Goal: Task Accomplishment & Management: Manage account settings

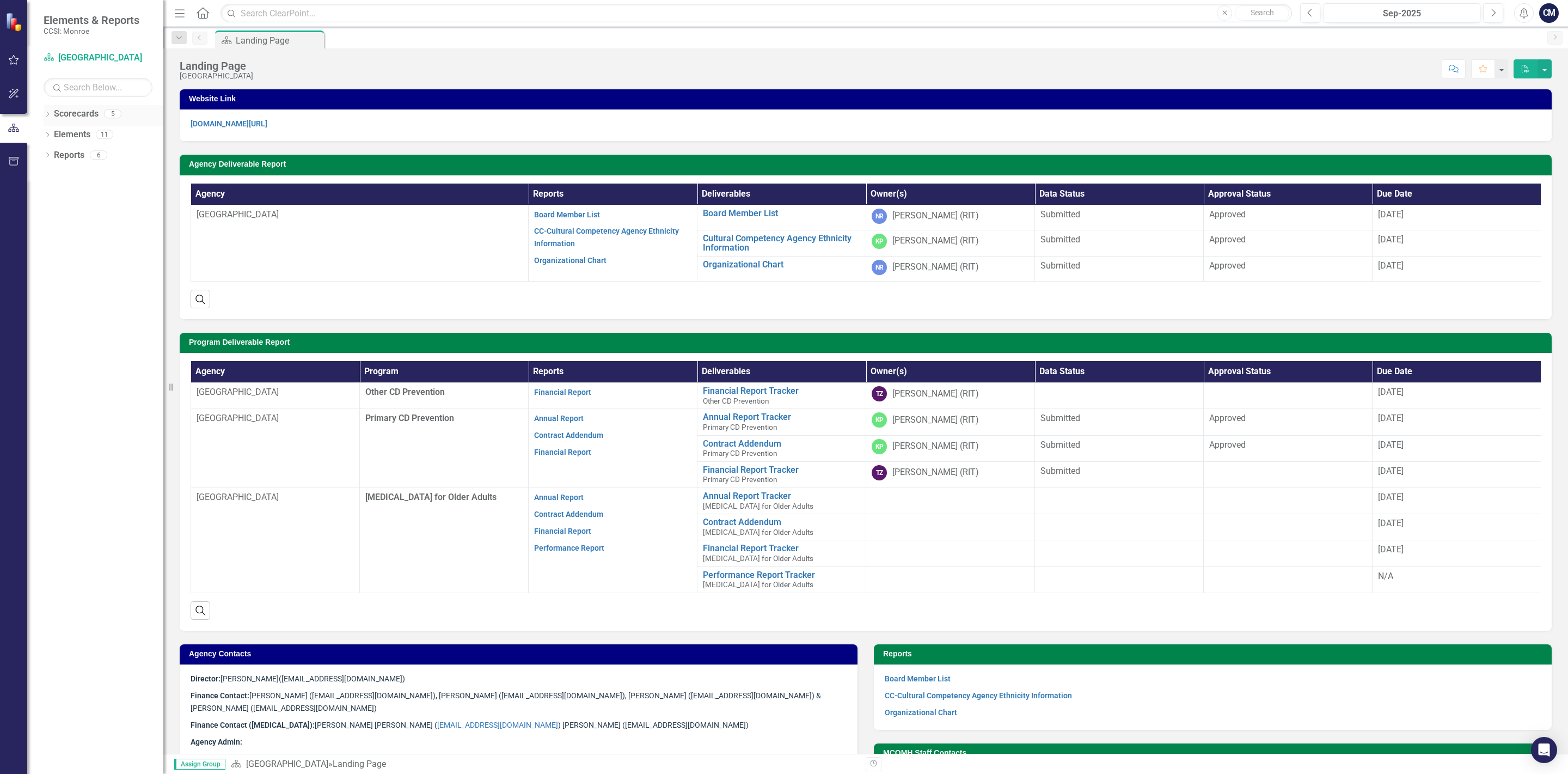
click at [46, 114] on icon "Dropdown" at bounding box center [47, 114] width 8 height 6
click at [50, 200] on icon "Dropdown" at bounding box center [47, 197] width 8 height 6
click at [53, 136] on icon "Dropdown" at bounding box center [52, 134] width 8 height 7
click at [106, 176] on link "Primary CD Prevention" at bounding box center [117, 176] width 93 height 13
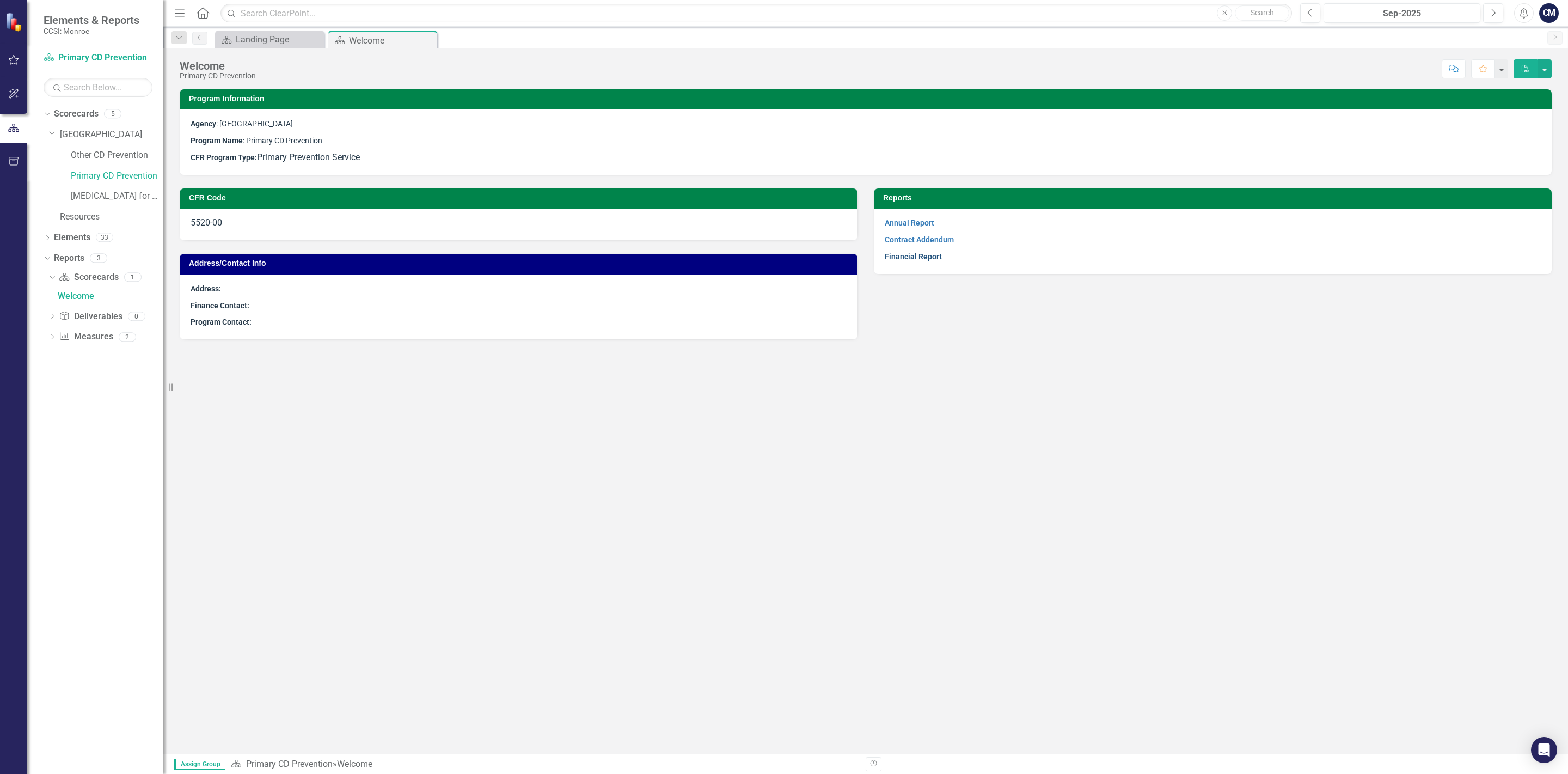
click at [906, 260] on link "Financial Report" at bounding box center [913, 256] width 57 height 9
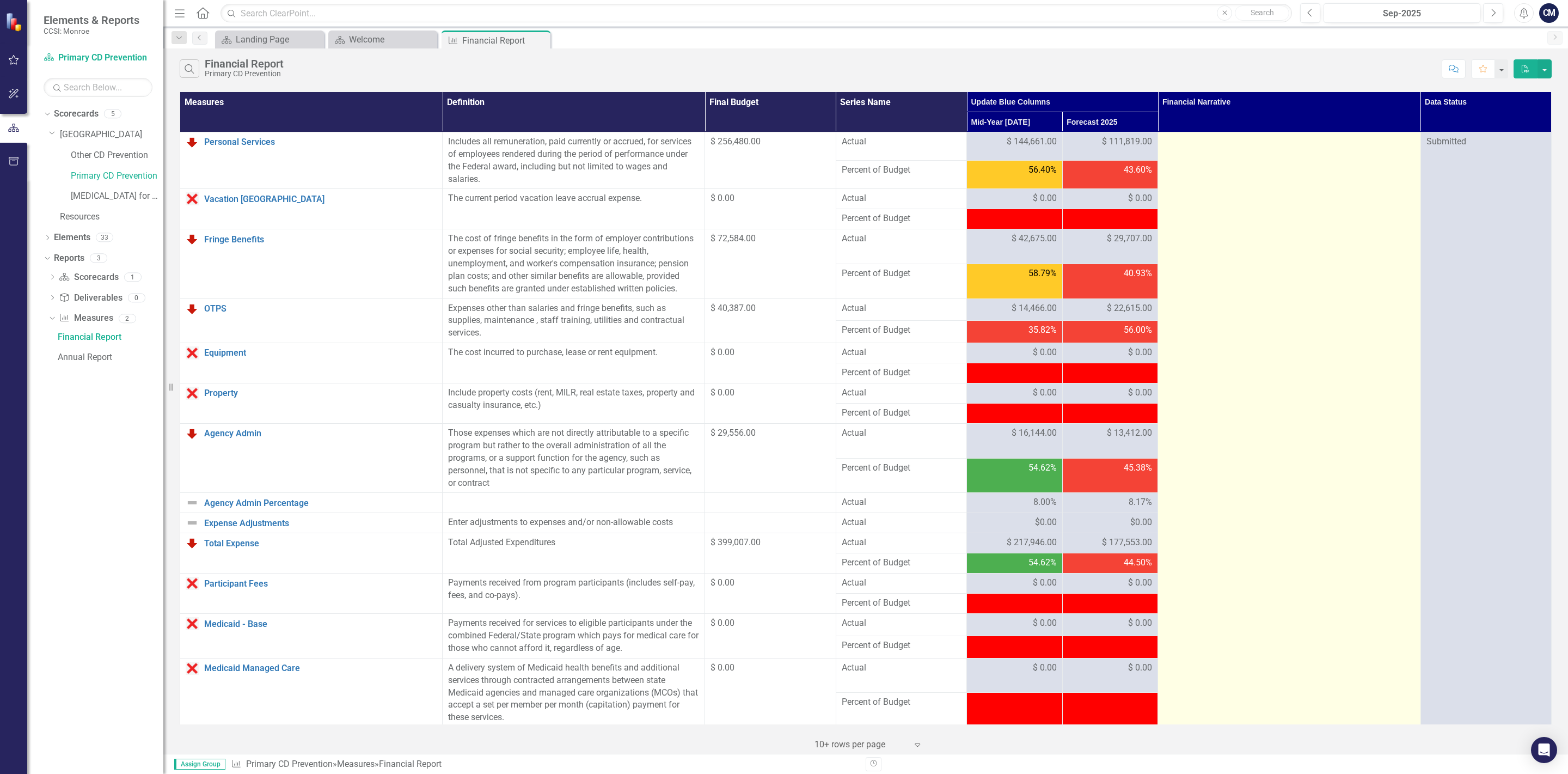
click at [1202, 338] on td at bounding box center [1289, 755] width 262 height 1245
click at [1302, 389] on td at bounding box center [1289, 755] width 262 height 1245
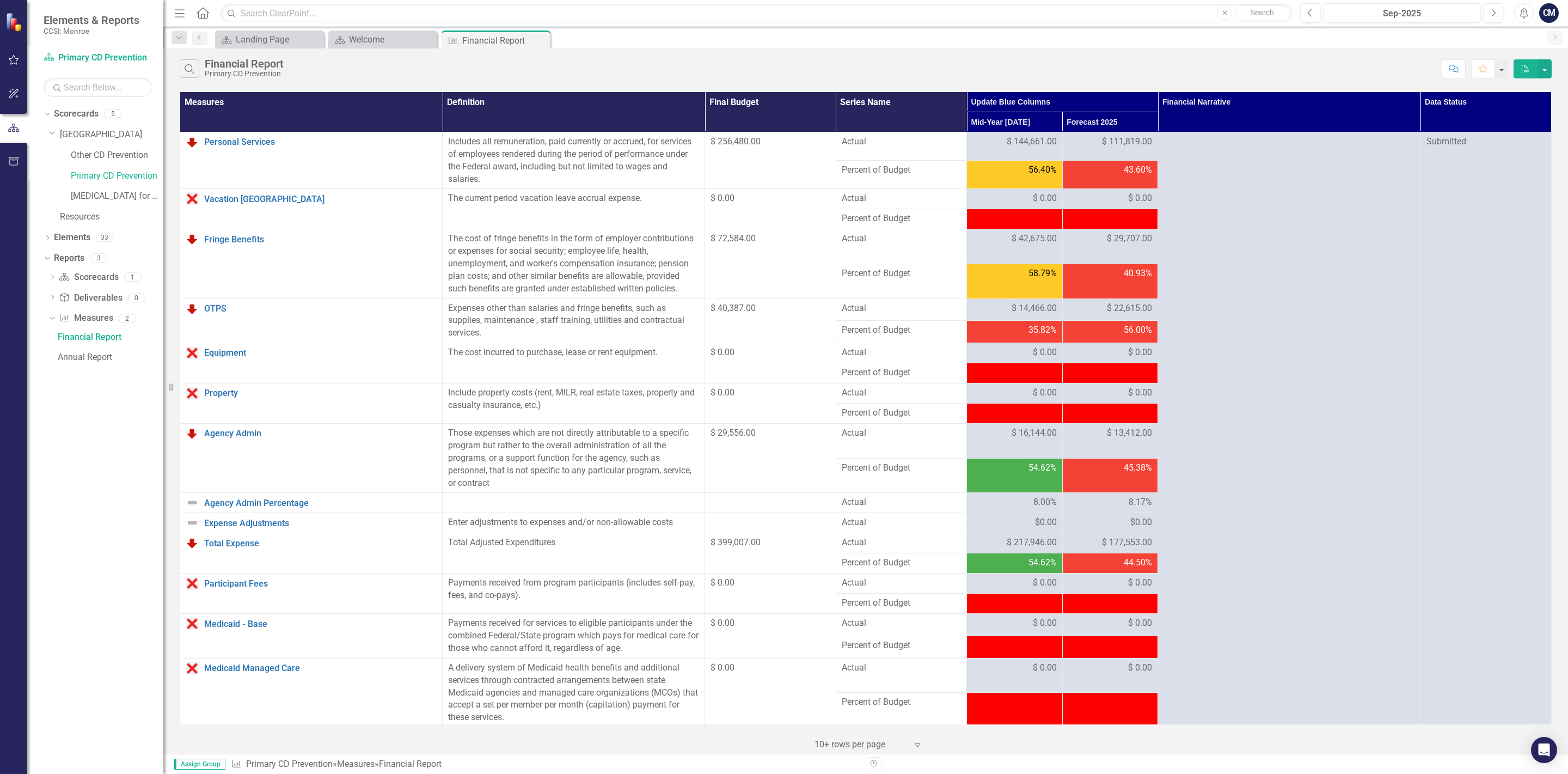
click at [763, 150] on td "$ 256,480.00" at bounding box center [770, 161] width 131 height 57
drag, startPoint x: 771, startPoint y: 142, endPoint x: 702, endPoint y: 140, distance: 69.0
click at [702, 140] on tr "Personal Services Link Open Element Includes all remuneration, paid currently o…" at bounding box center [866, 146] width 1371 height 28
click at [768, 153] on td "$ 256,480.00" at bounding box center [770, 161] width 131 height 57
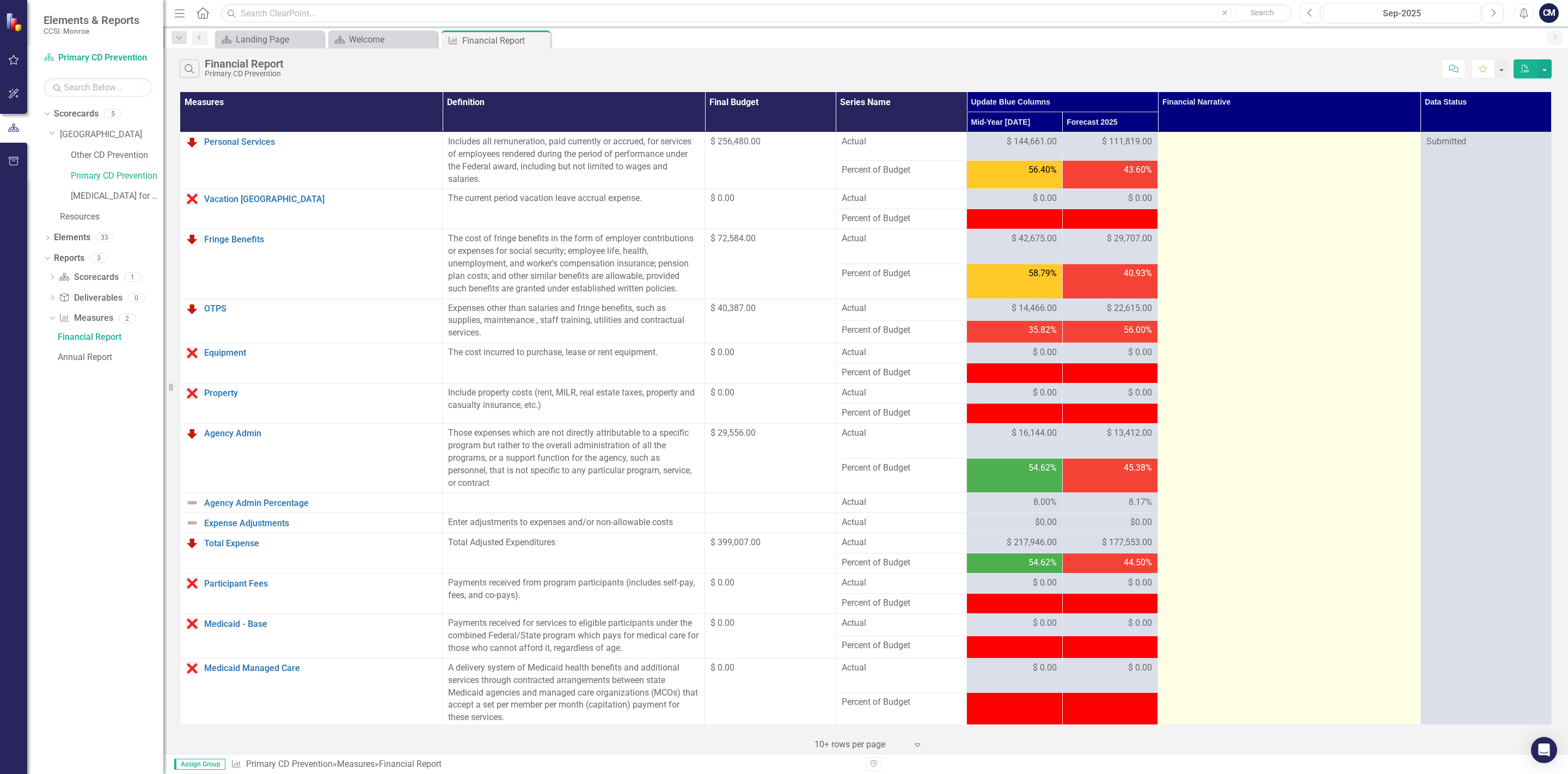
click at [1405, 609] on td at bounding box center [1289, 755] width 262 height 1245
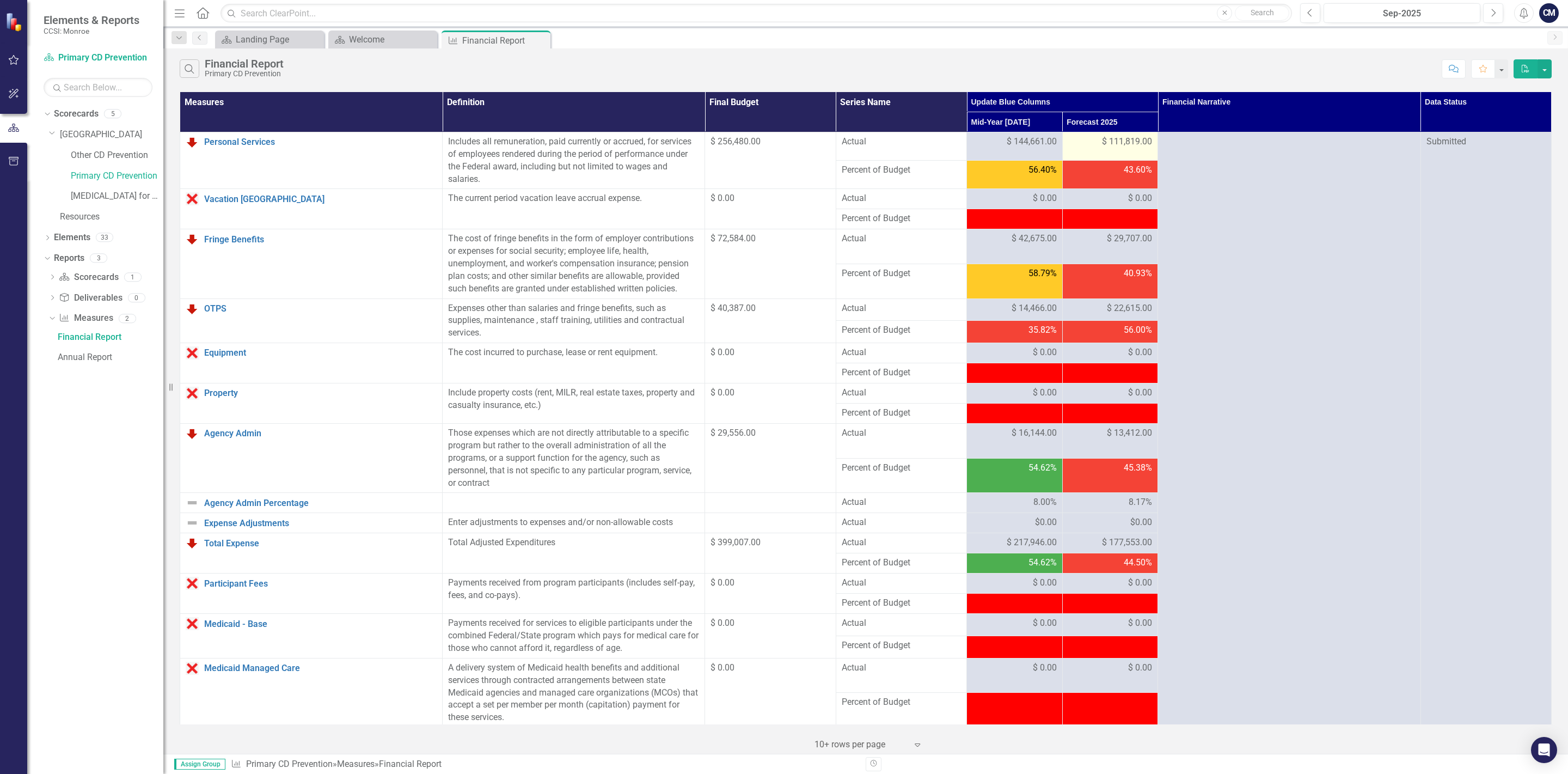
click at [1123, 140] on span "$ 111,819.00" at bounding box center [1127, 142] width 50 height 13
click at [1118, 240] on span "$ 29,707.00" at bounding box center [1129, 238] width 46 height 13
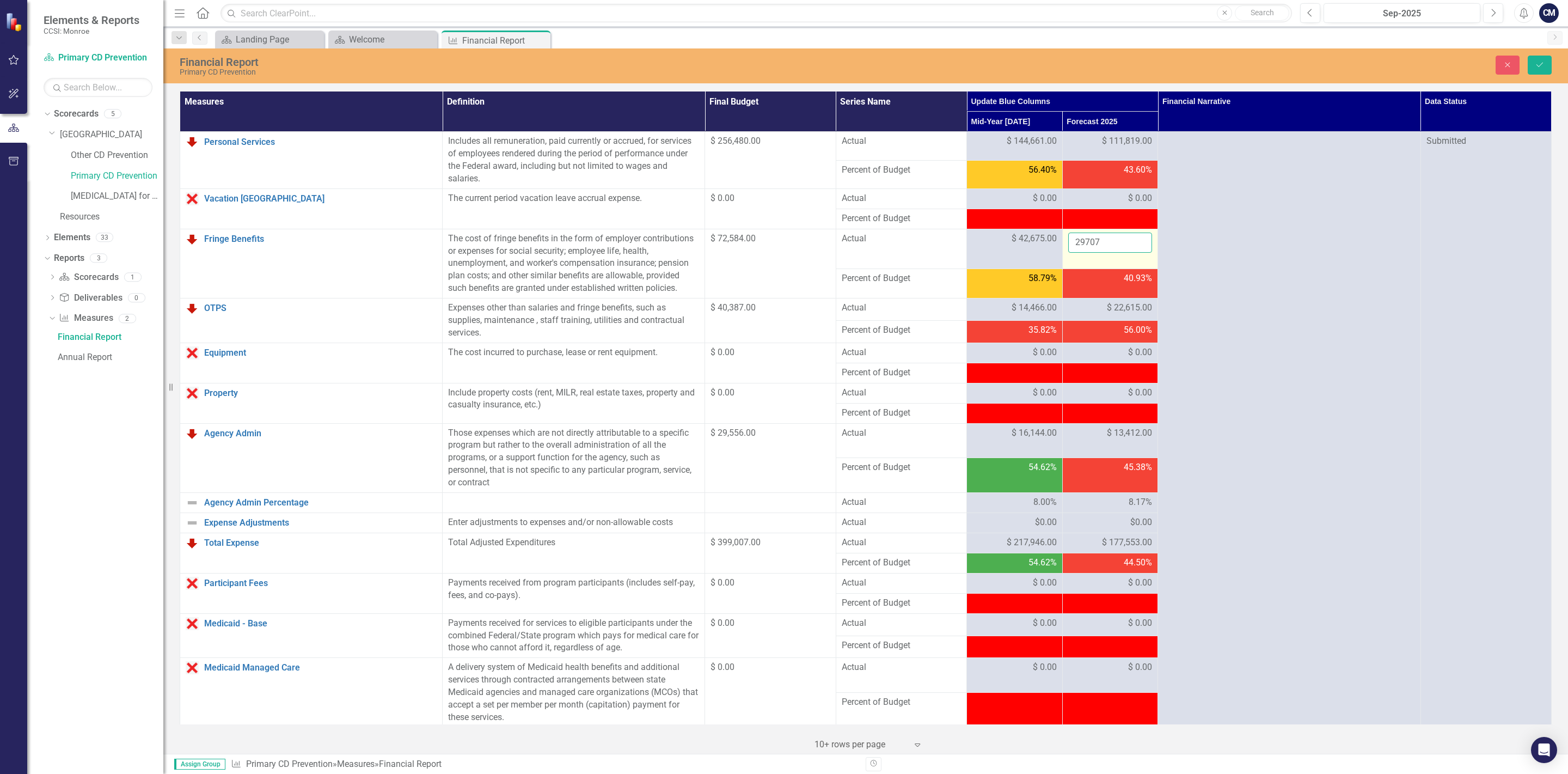
click at [1118, 243] on input "29707" at bounding box center [1110, 242] width 84 height 20
type input "2"
type input "36950"
click button "Save" at bounding box center [1540, 65] width 24 height 19
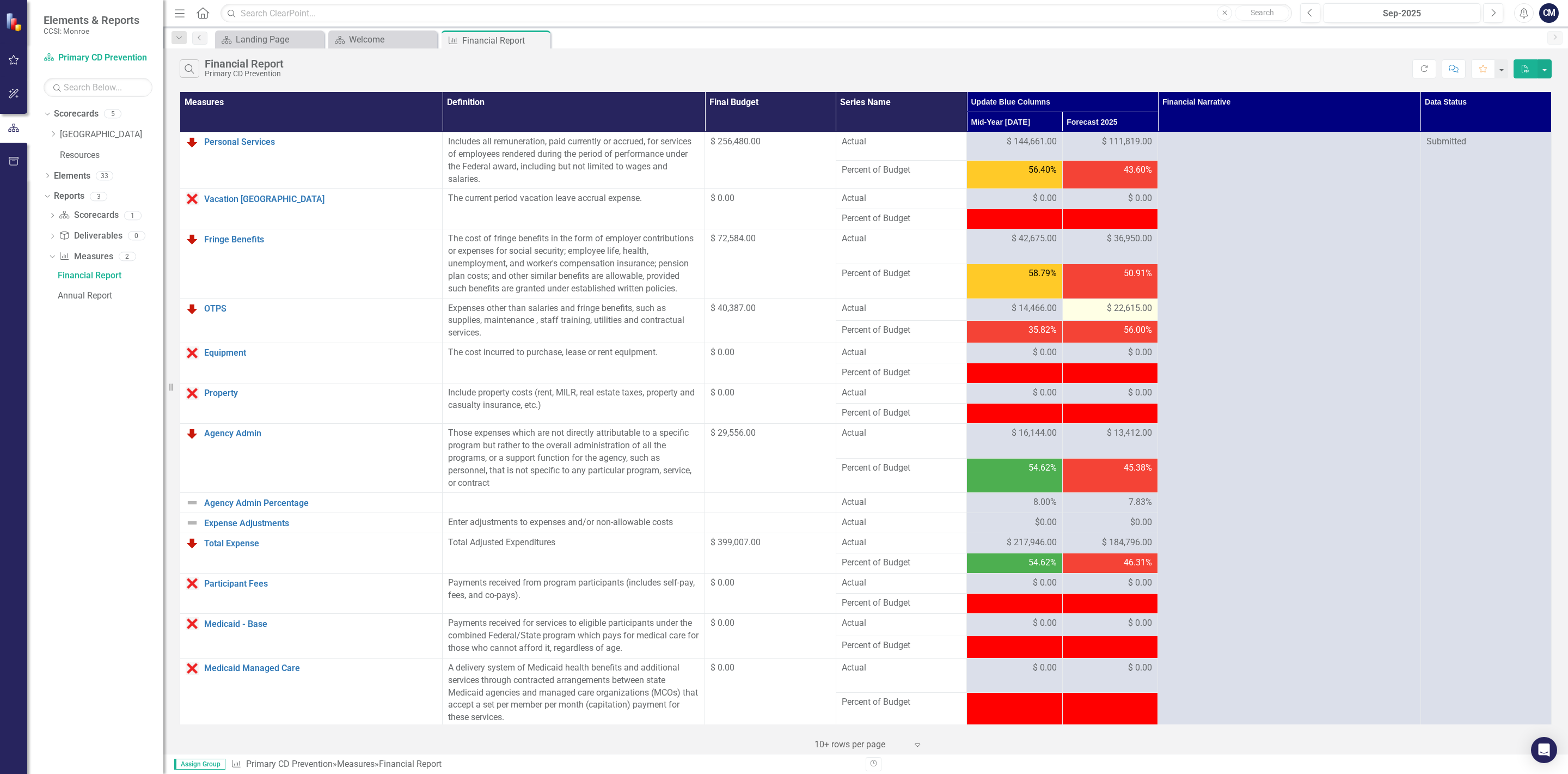
click at [1120, 312] on span "$ 22,615.00" at bounding box center [1129, 308] width 46 height 13
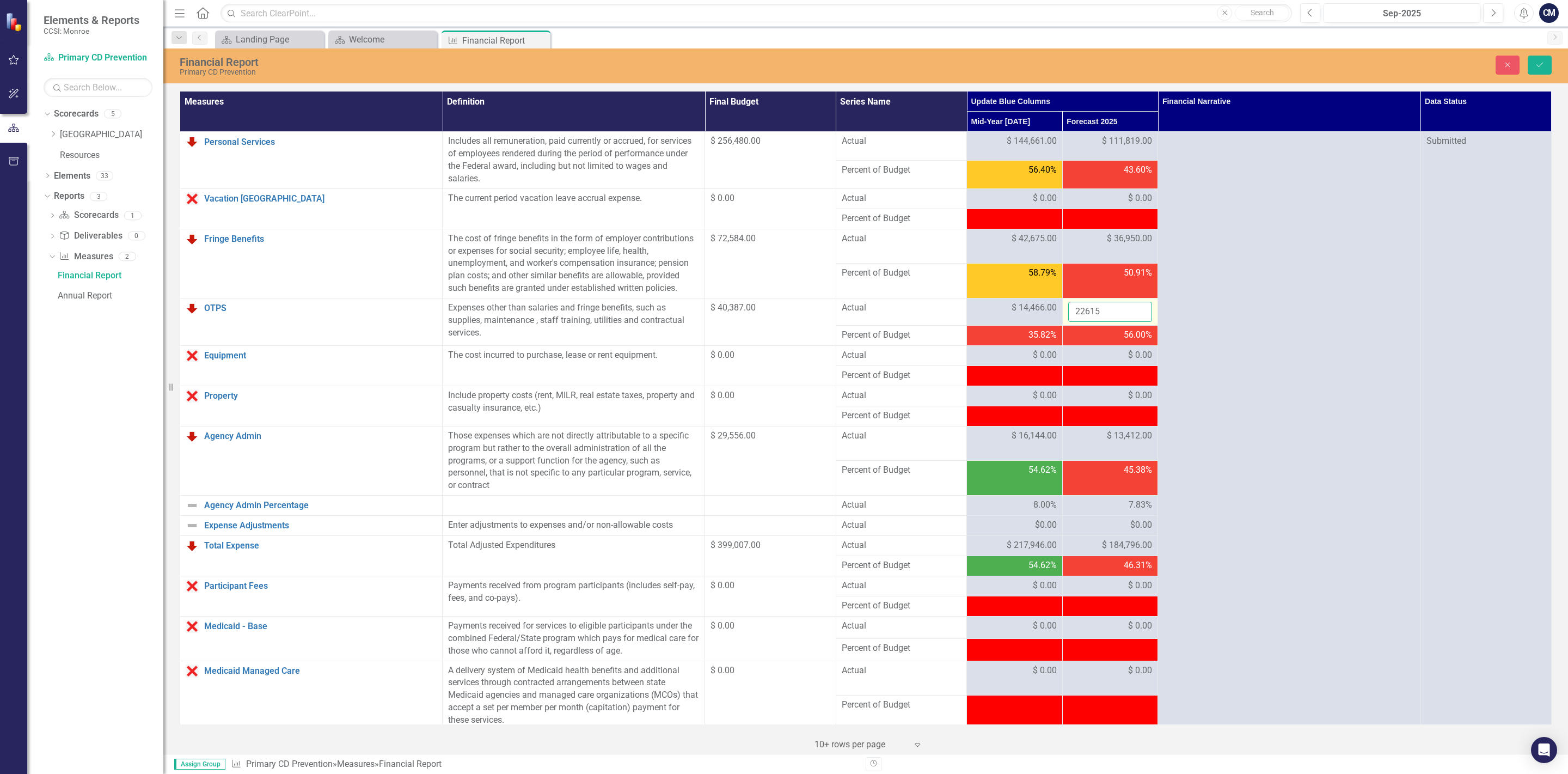
click at [1111, 312] on input "22615" at bounding box center [1110, 311] width 84 height 20
type input "25232"
click button "Save" at bounding box center [1540, 65] width 24 height 19
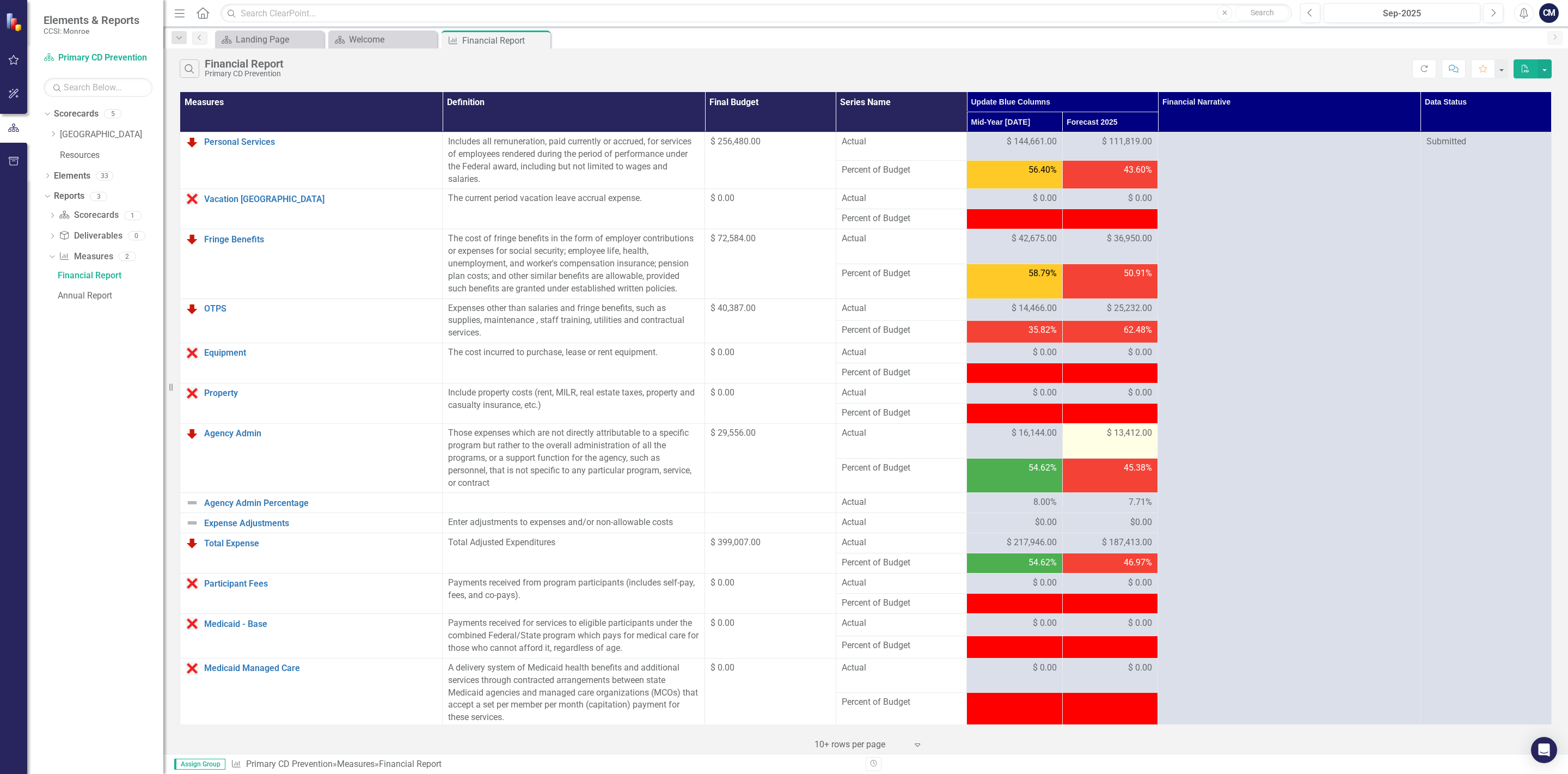
click at [1115, 436] on span "$ 13,412.00" at bounding box center [1129, 433] width 46 height 13
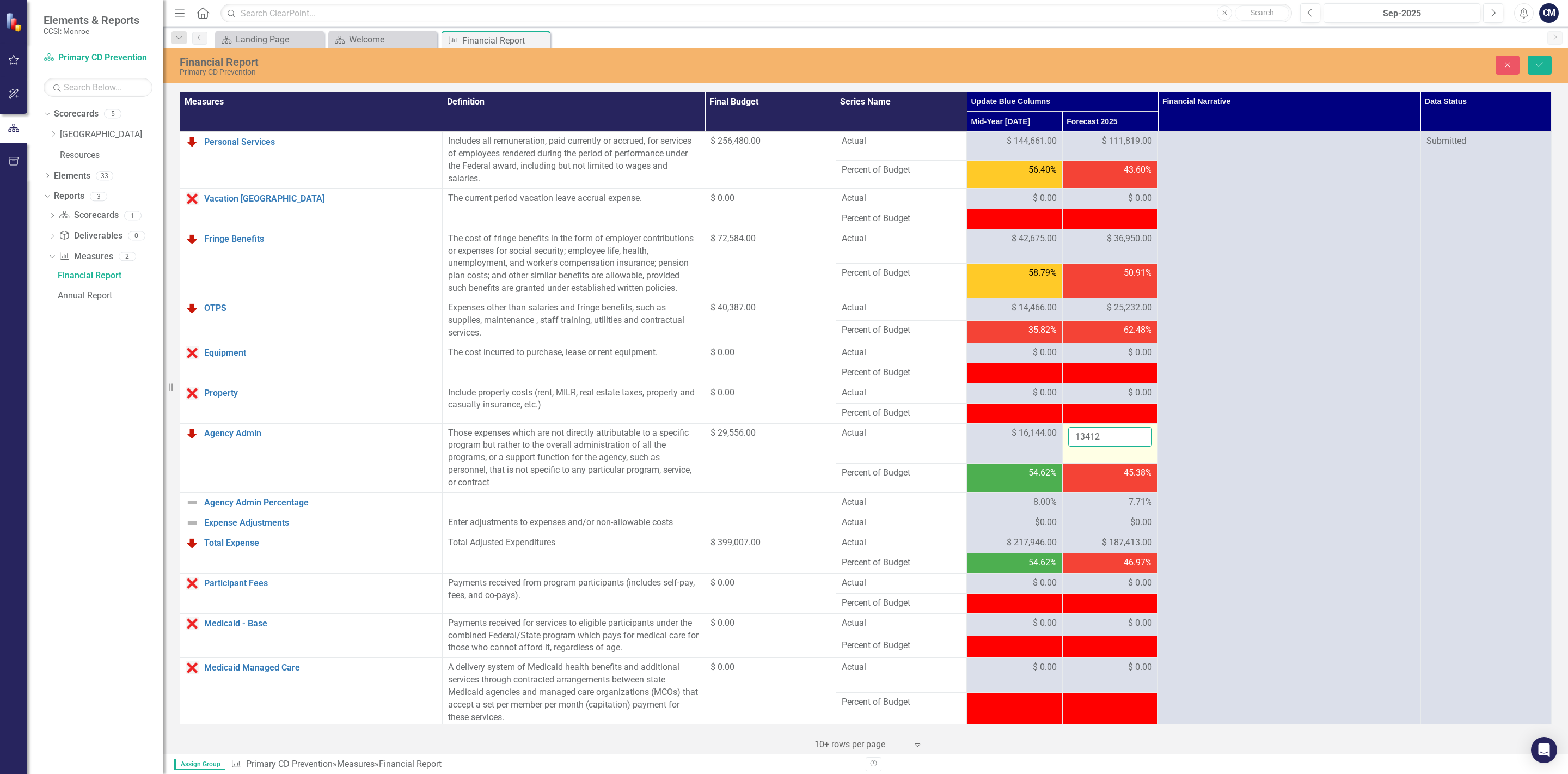
click at [1108, 439] on input "13412" at bounding box center [1110, 436] width 84 height 20
type input "1"
type input "14758"
click button "Save" at bounding box center [1540, 65] width 24 height 19
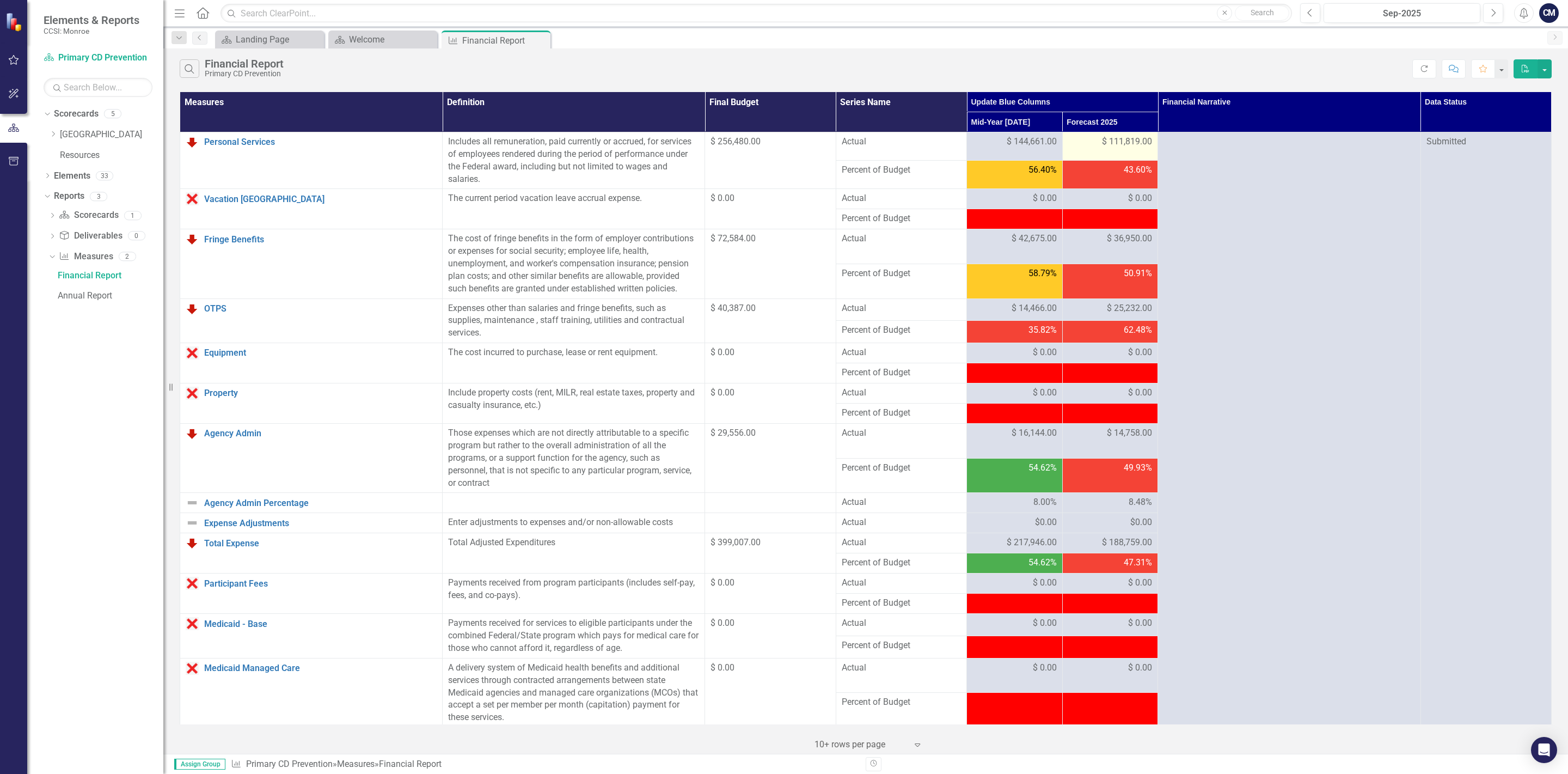
click at [1117, 144] on span "$ 111,819.00" at bounding box center [1127, 142] width 50 height 13
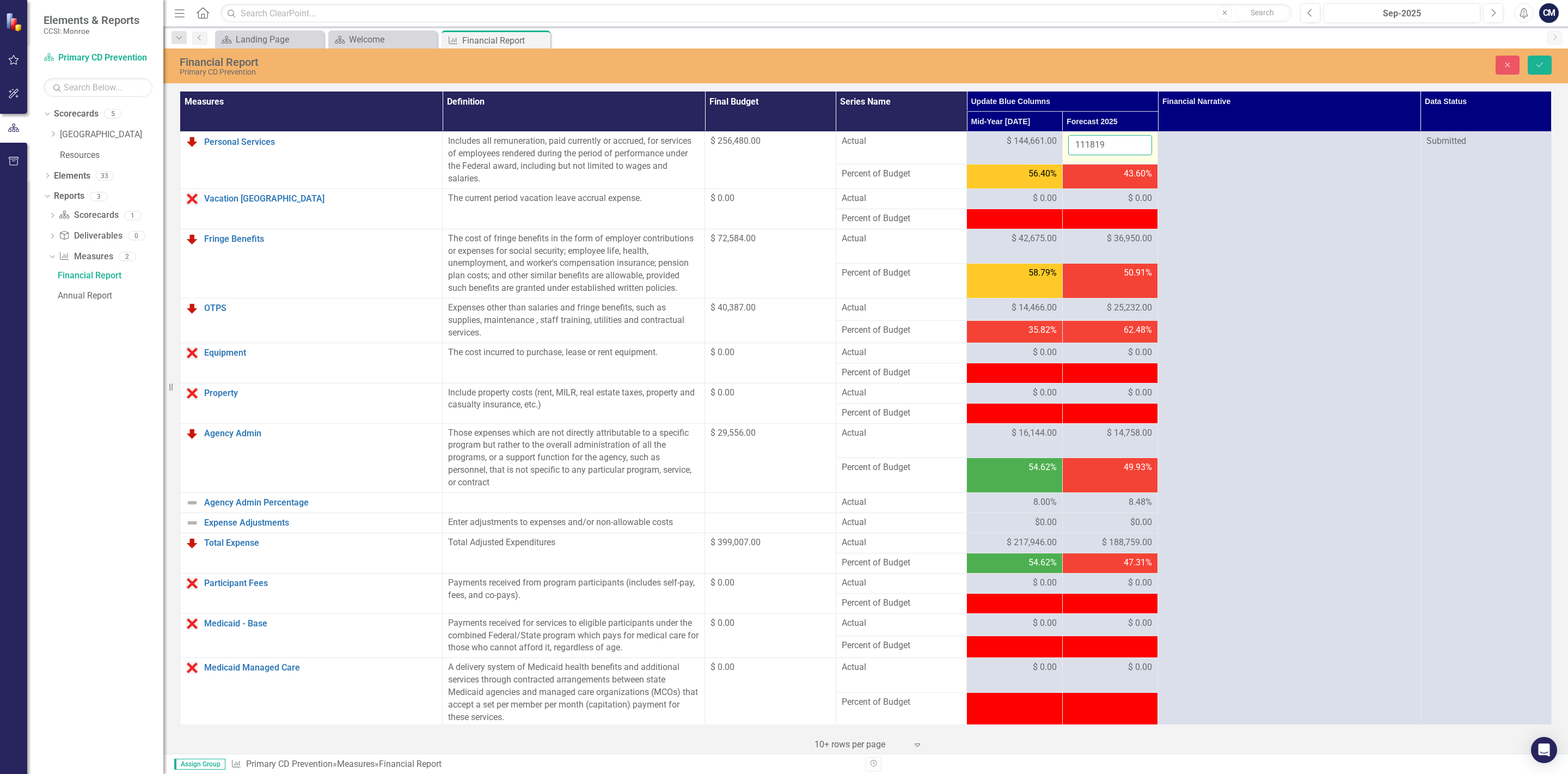
drag, startPoint x: 1115, startPoint y: 147, endPoint x: 1053, endPoint y: 140, distance: 62.4
click at [1068, 140] on input "111819" at bounding box center [1110, 144] width 84 height 20
type input "130825"
click button "Save" at bounding box center [1540, 65] width 24 height 19
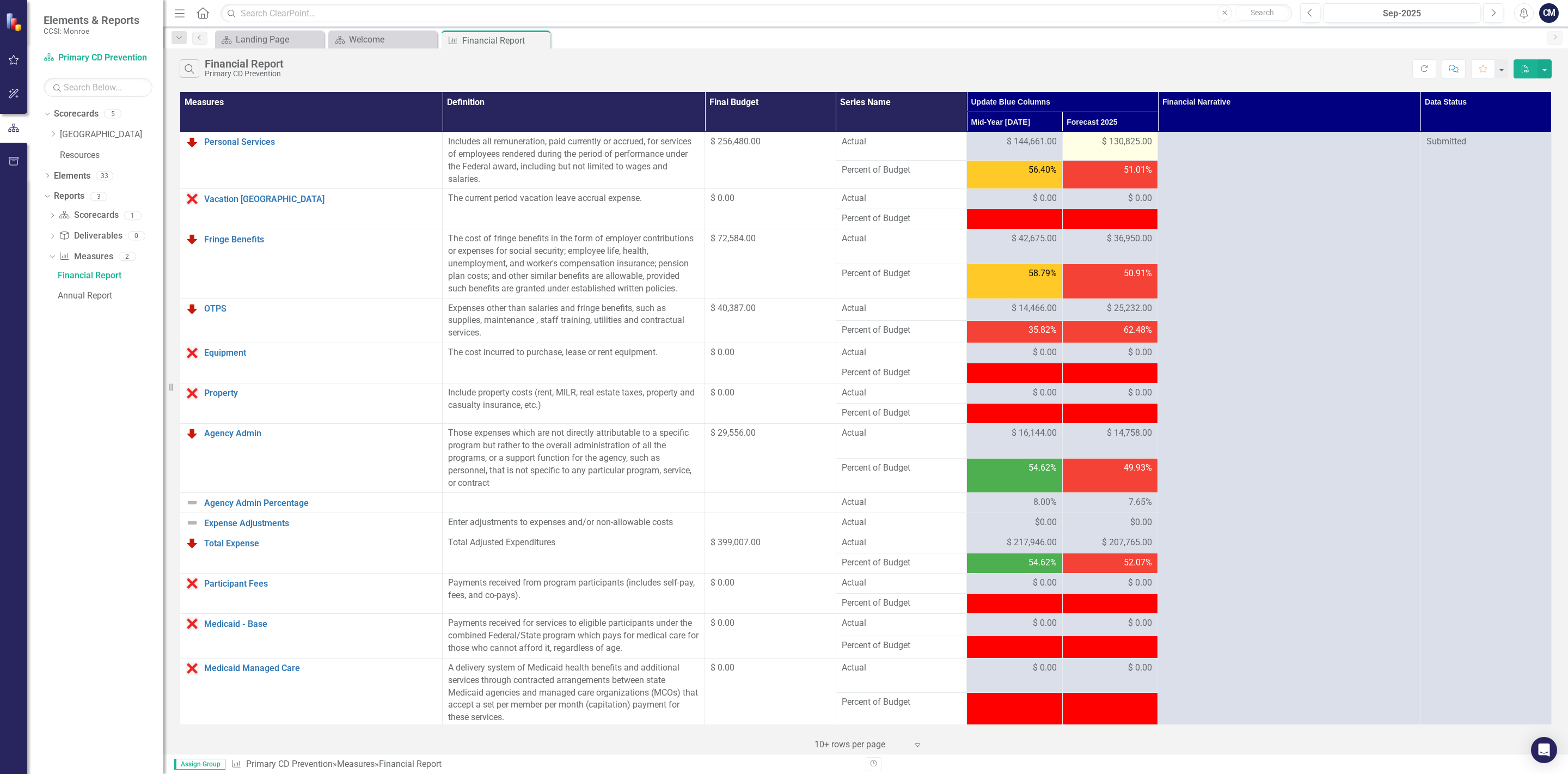
click at [1125, 138] on span "$ 130,825.00" at bounding box center [1127, 142] width 50 height 13
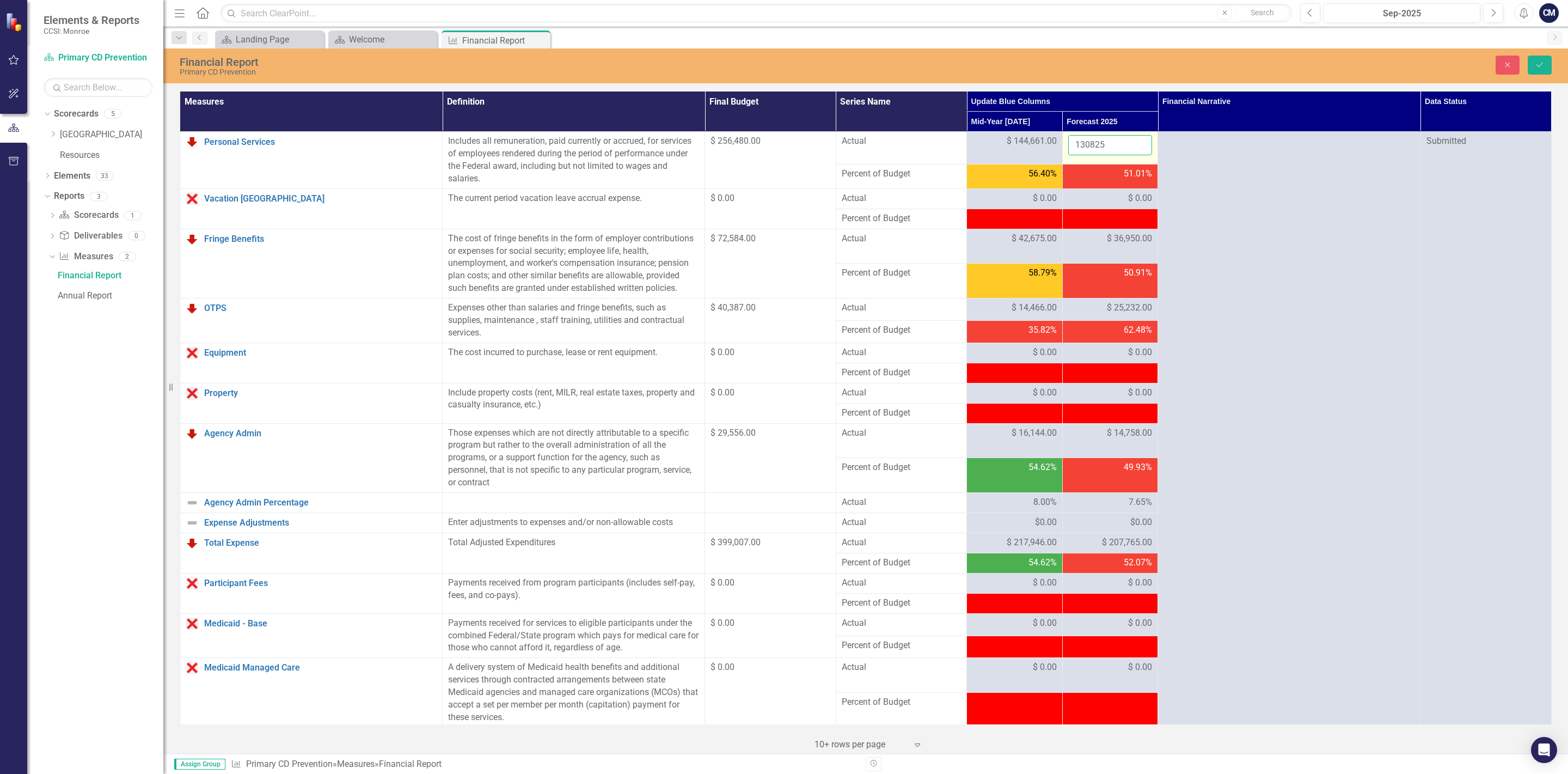
drag, startPoint x: 1109, startPoint y: 146, endPoint x: 1058, endPoint y: 144, distance: 51.0
click at [1068, 144] on input "130825" at bounding box center [1110, 144] width 84 height 20
type input "127072"
click button "Save" at bounding box center [1540, 65] width 24 height 19
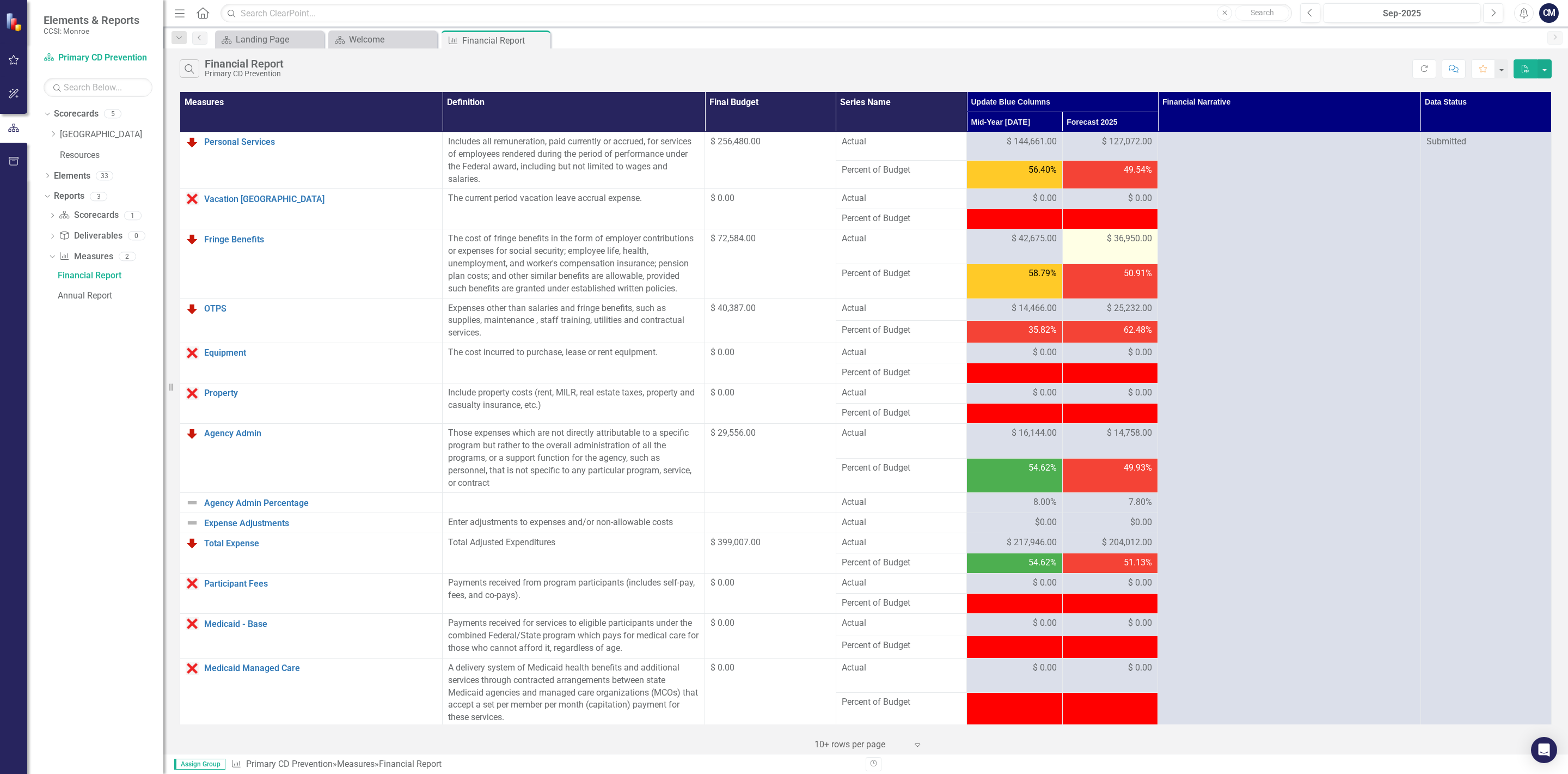
click at [1116, 238] on span "$ 36,950.00" at bounding box center [1129, 238] width 46 height 13
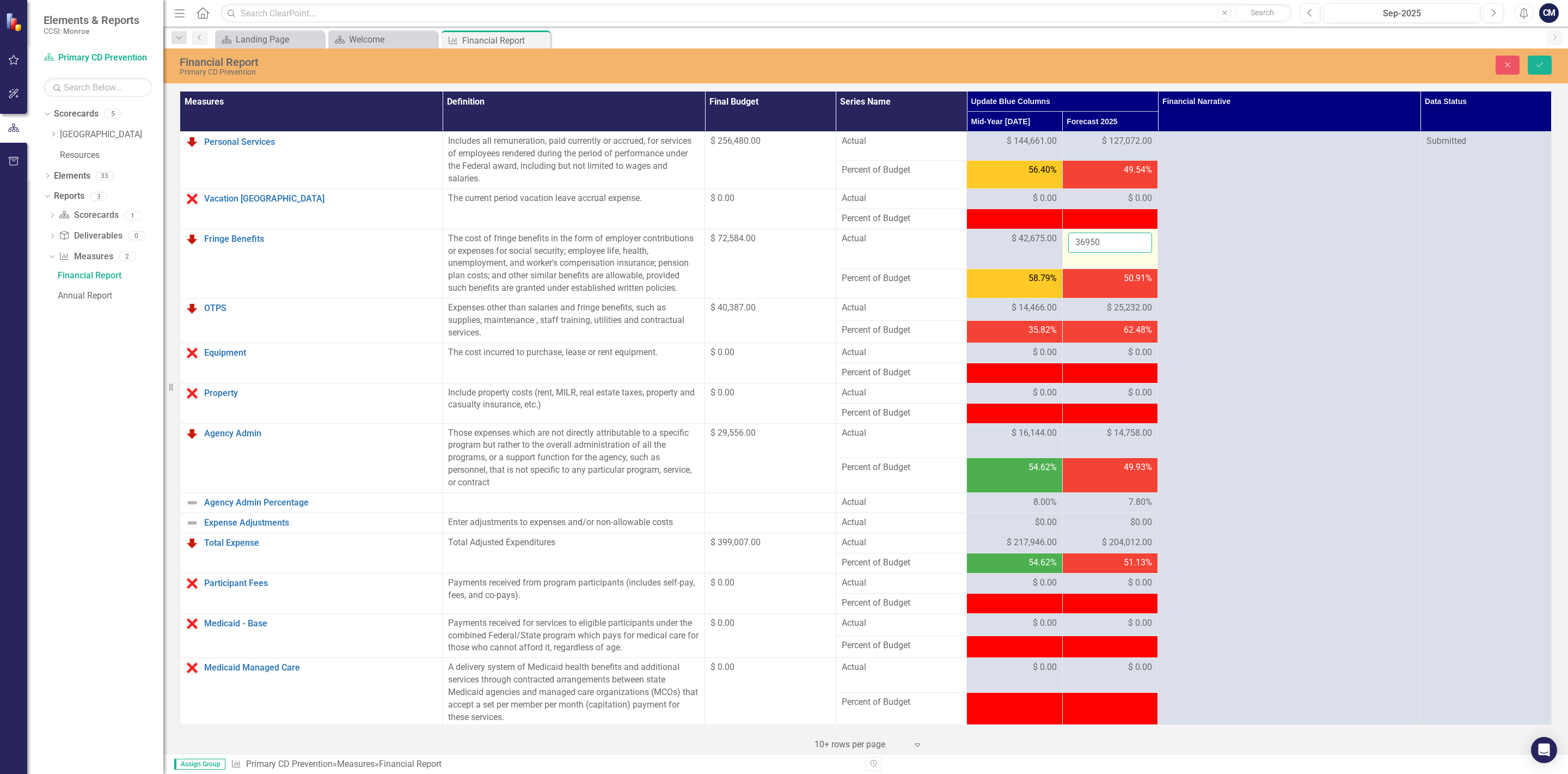
drag, startPoint x: 1111, startPoint y: 244, endPoint x: 1038, endPoint y: 236, distance: 73.4
click at [1068, 236] on input "36950" at bounding box center [1110, 242] width 84 height 20
type input "35888"
click button "Save" at bounding box center [1540, 65] width 24 height 19
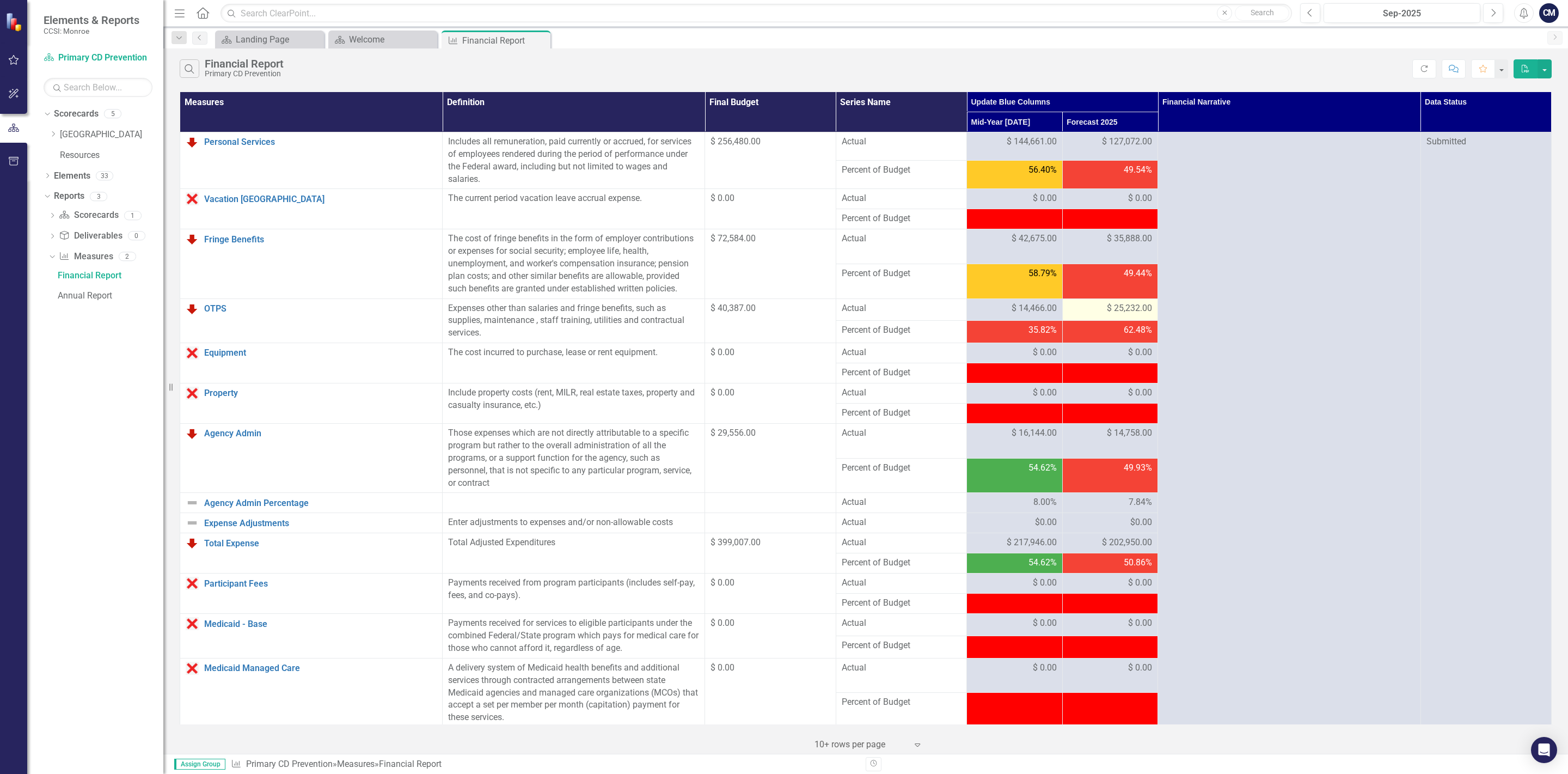
click at [1115, 311] on span "$ 25,232.00" at bounding box center [1129, 308] width 46 height 13
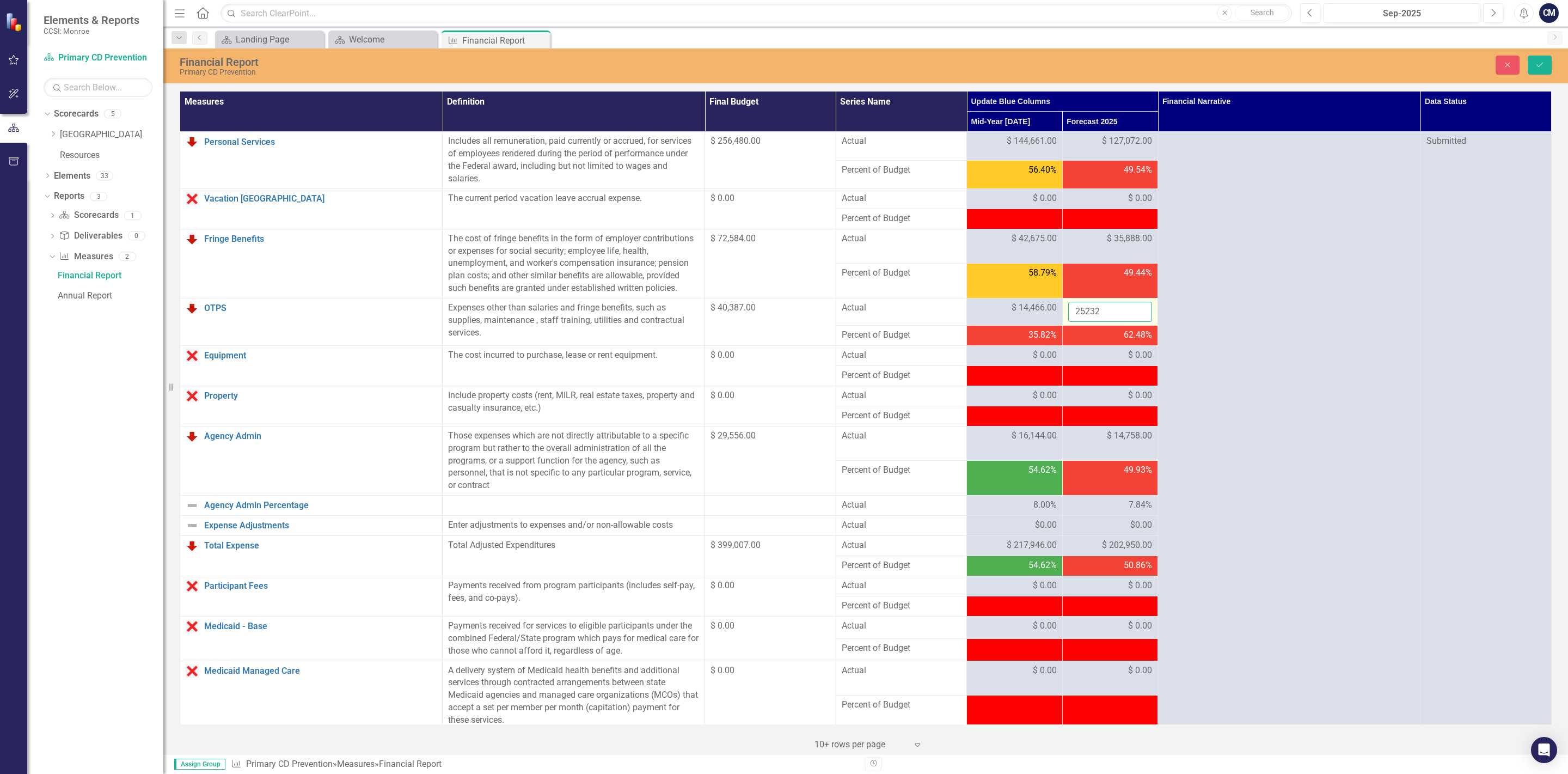
drag, startPoint x: 1106, startPoint y: 311, endPoint x: 1040, endPoint y: 305, distance: 66.3
click at [1068, 305] on input "25232" at bounding box center [1110, 311] width 84 height 20
type input "30000"
click button "Save" at bounding box center [1540, 65] width 24 height 19
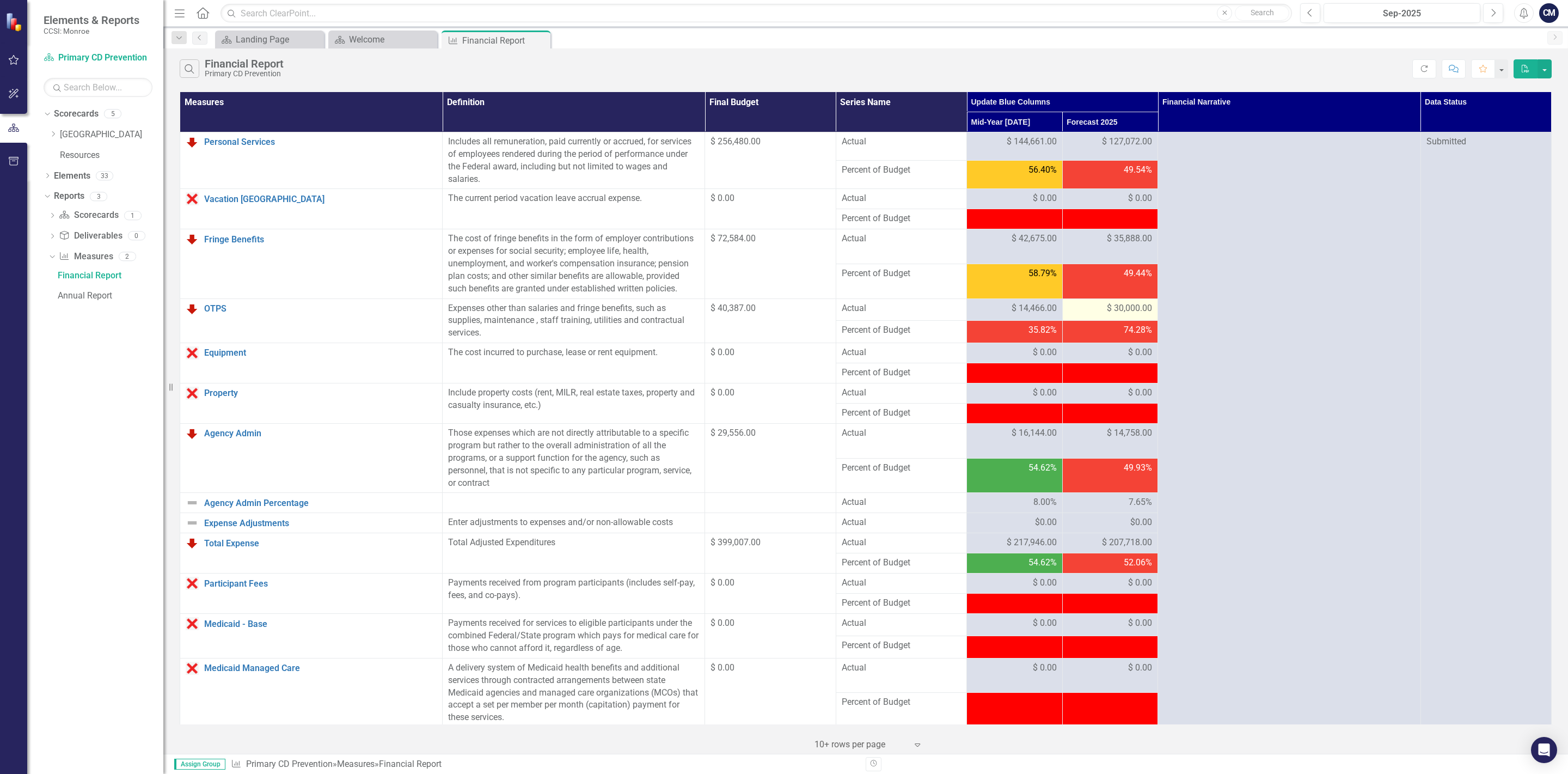
click at [1107, 311] on span "$ 30,000.00" at bounding box center [1129, 308] width 46 height 13
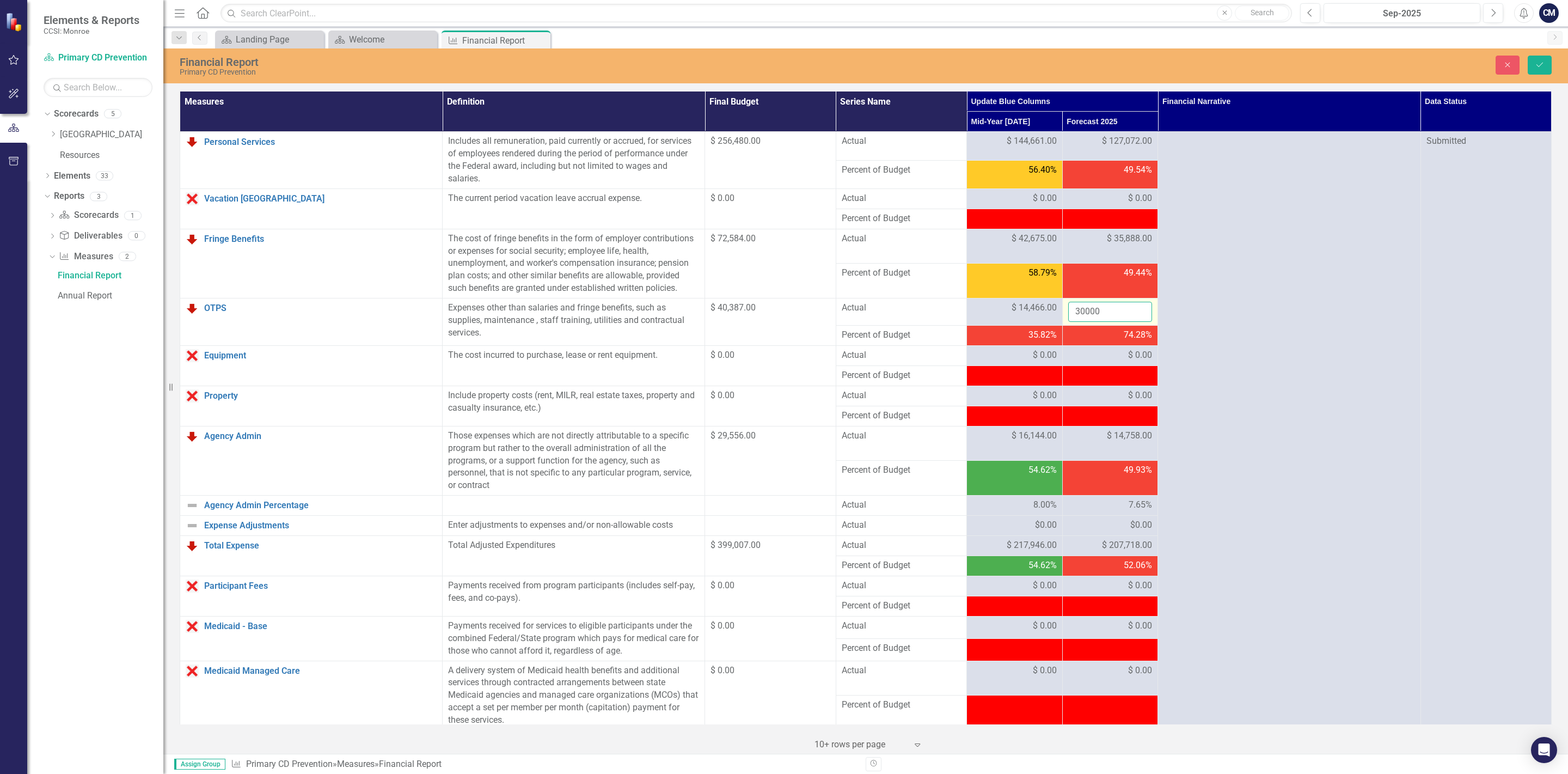
drag, startPoint x: 1108, startPoint y: 313, endPoint x: 1028, endPoint y: 307, distance: 80.2
click at [1068, 307] on input "30000" at bounding box center [1110, 311] width 84 height 20
type input "25232"
click at [1528, 56] on button "Save" at bounding box center [1540, 65] width 24 height 19
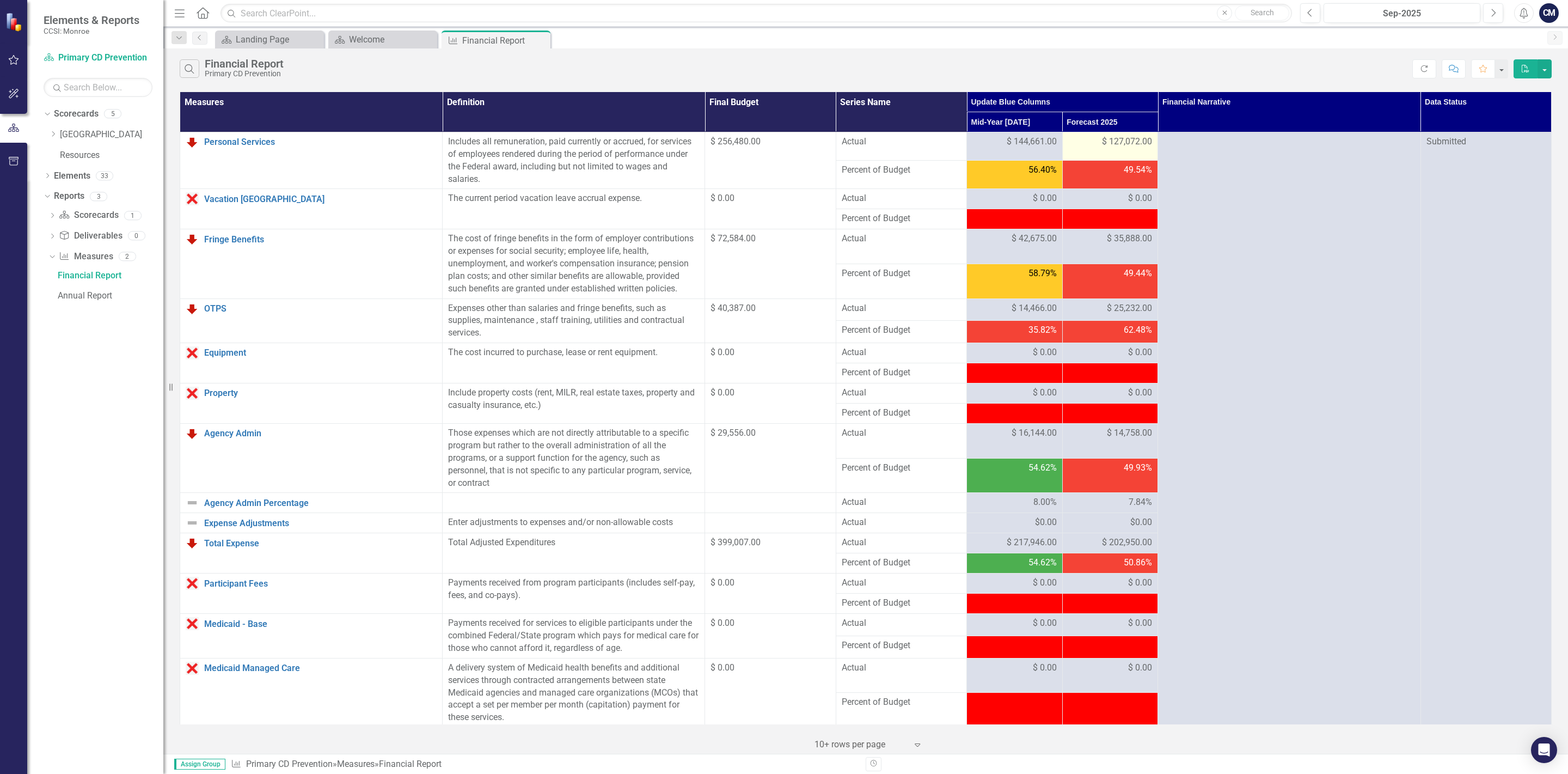
click at [1132, 144] on span "$ 127,072.00" at bounding box center [1127, 142] width 50 height 13
click at [1130, 142] on span "$ 127,072.00" at bounding box center [1127, 142] width 50 height 13
click at [1122, 142] on span "$ 127,072.00" at bounding box center [1127, 142] width 50 height 13
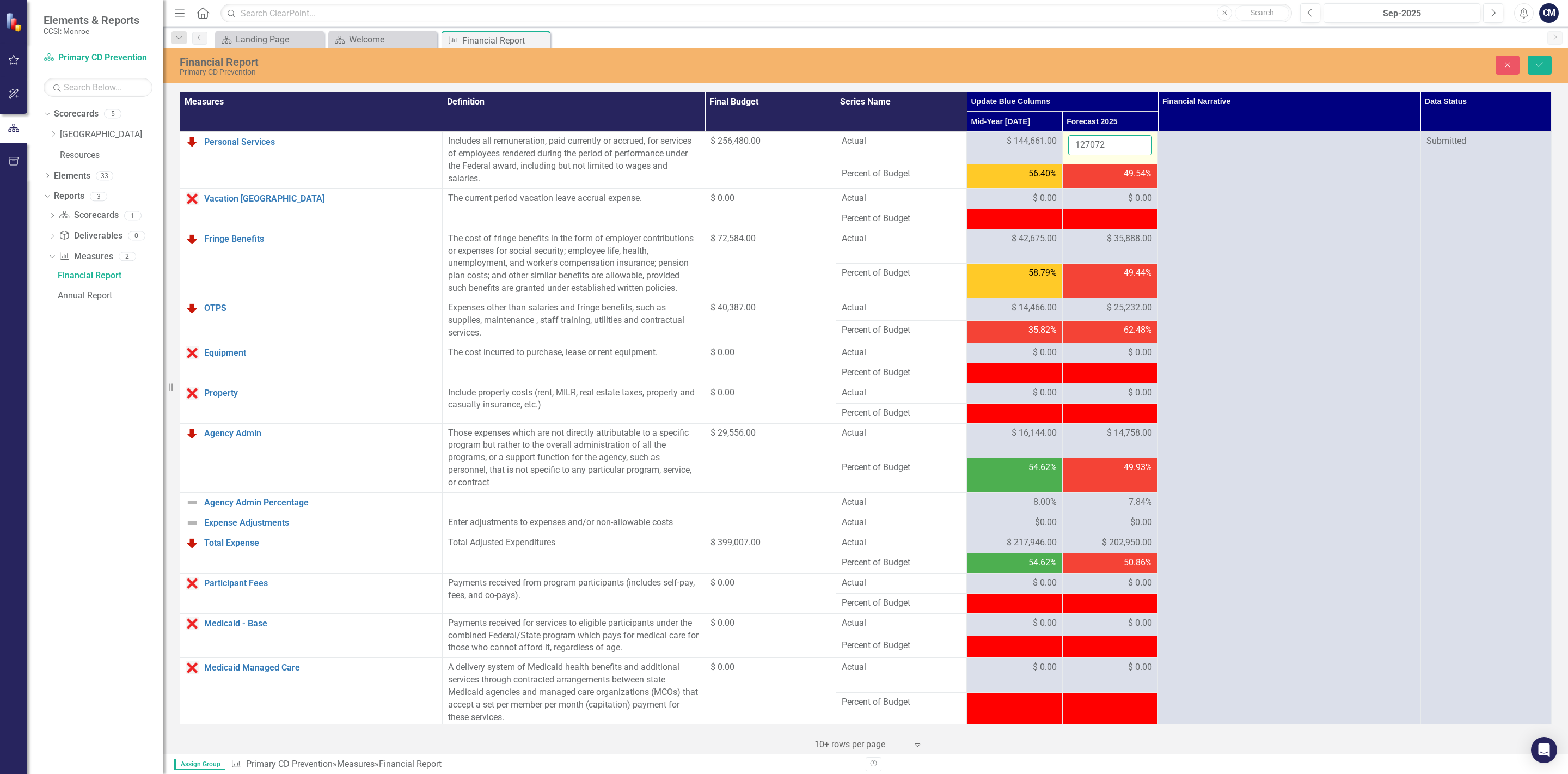
drag, startPoint x: 1108, startPoint y: 145, endPoint x: 1050, endPoint y: 142, distance: 58.1
click at [1068, 142] on input "127072" at bounding box center [1110, 144] width 84 height 20
type input "111819"
click button "Save" at bounding box center [1540, 65] width 24 height 19
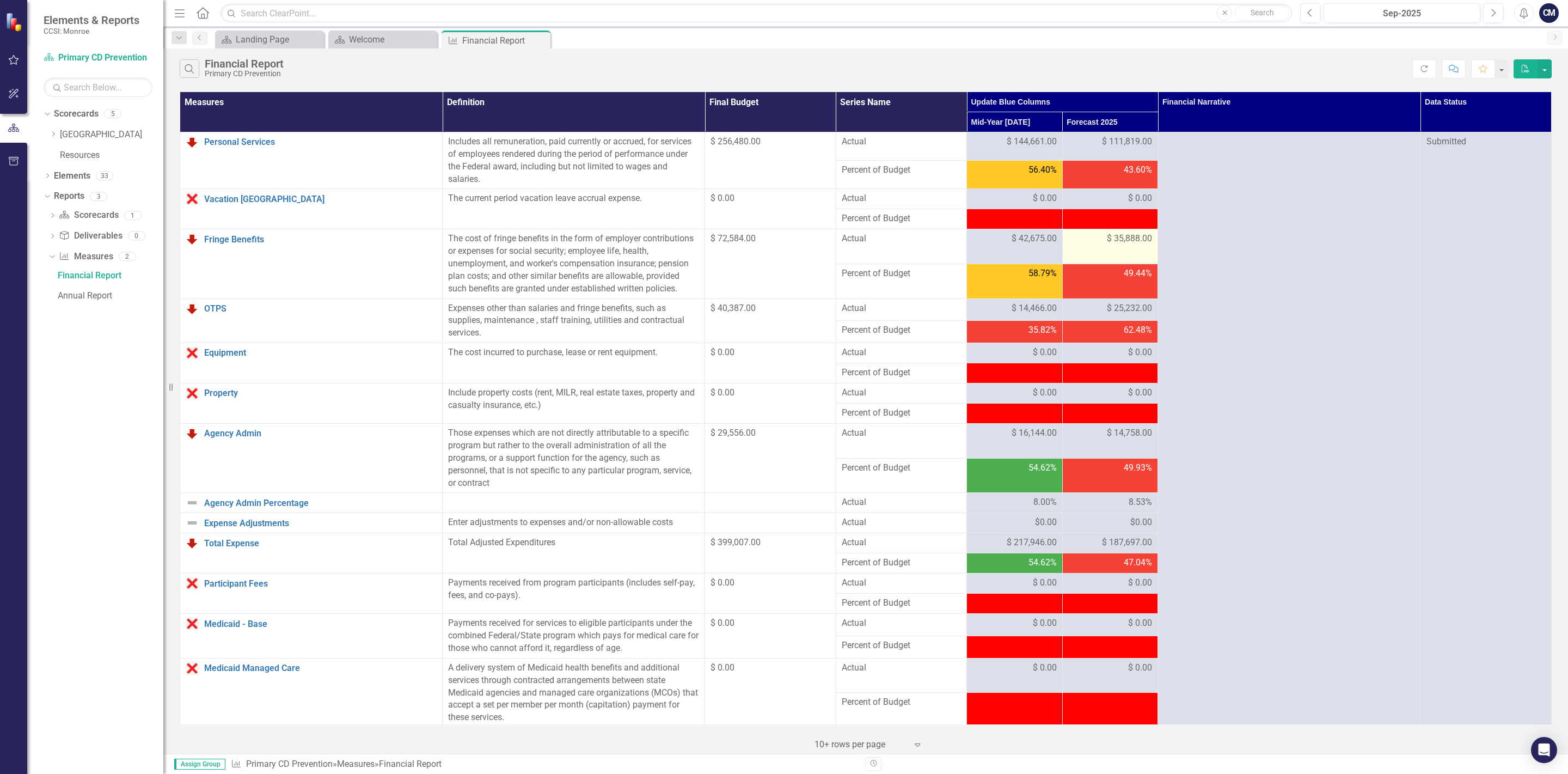
click at [1128, 243] on span "$ 35,888.00" at bounding box center [1129, 238] width 46 height 13
click at [1127, 243] on span "$ 35,888.00" at bounding box center [1129, 238] width 46 height 13
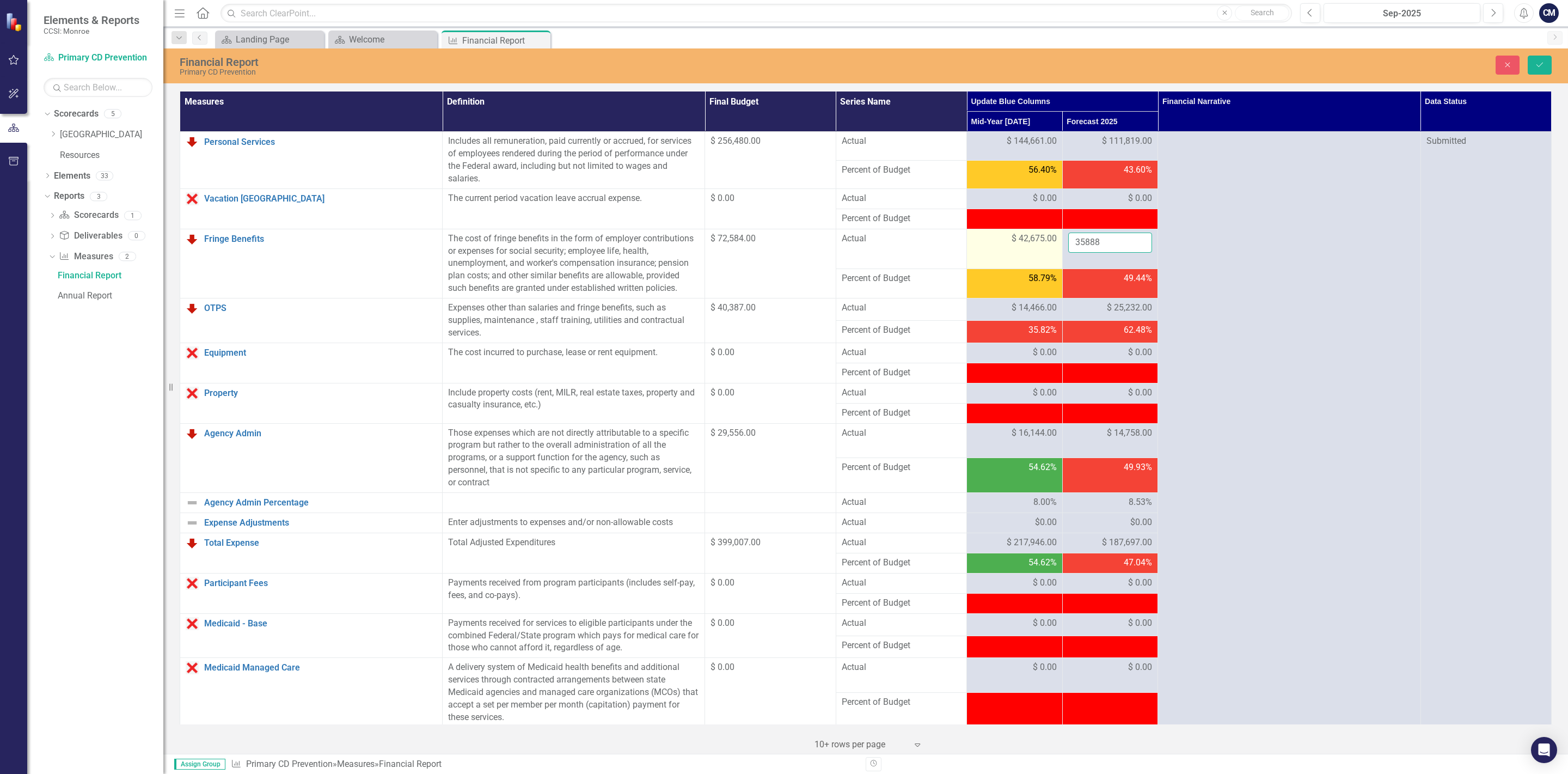
drag, startPoint x: 1115, startPoint y: 248, endPoint x: 995, endPoint y: 233, distance: 120.9
click at [1068, 236] on input "35888" at bounding box center [1110, 242] width 84 height 20
type input "29909"
click button "Save" at bounding box center [1540, 65] width 24 height 19
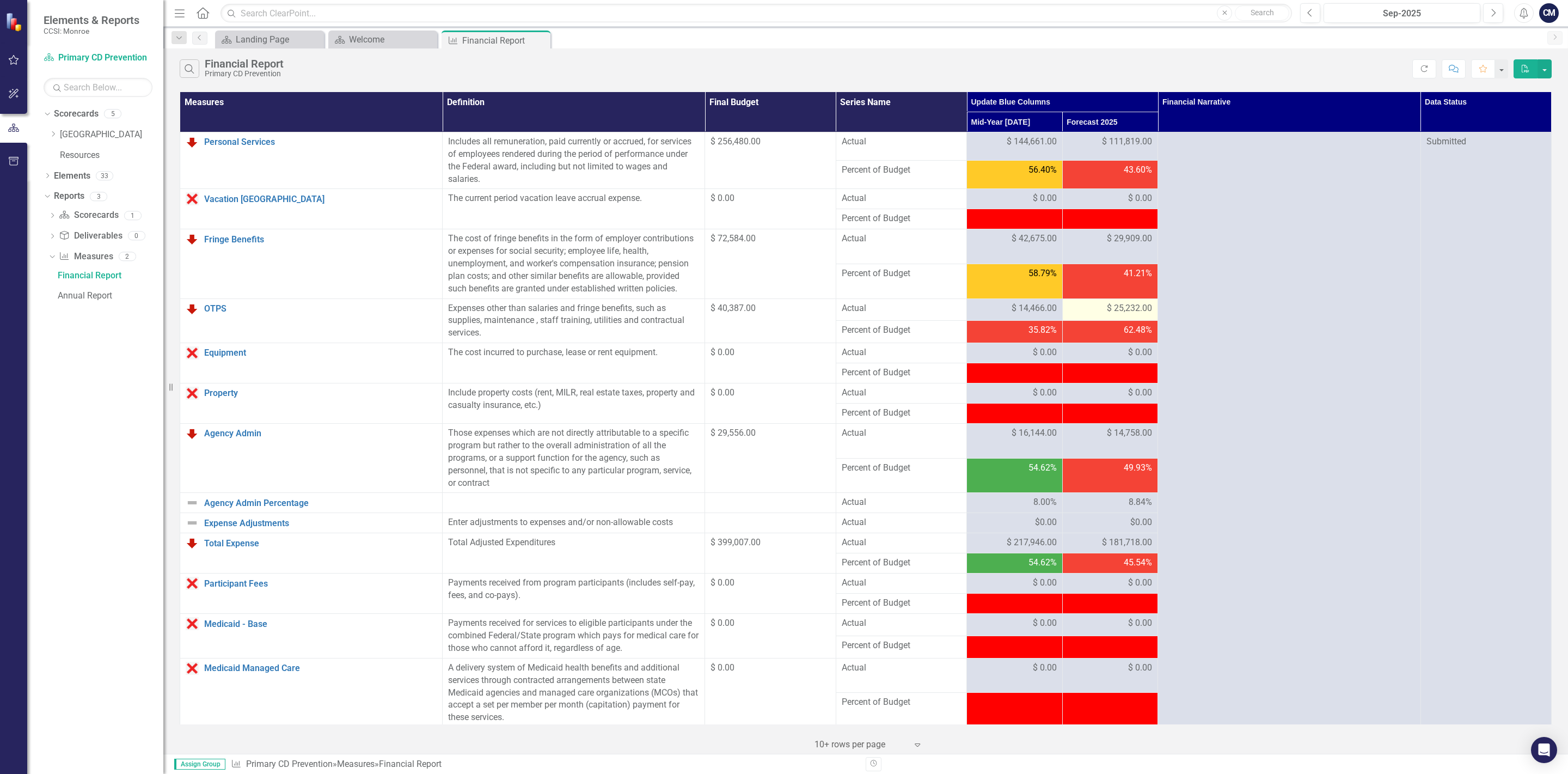
click at [1124, 305] on span "$ 25,232.00" at bounding box center [1129, 308] width 46 height 13
click at [1120, 307] on span "$ 25,232.00" at bounding box center [1129, 308] width 46 height 13
click at [1122, 310] on span "$ 25,232.00" at bounding box center [1129, 308] width 46 height 13
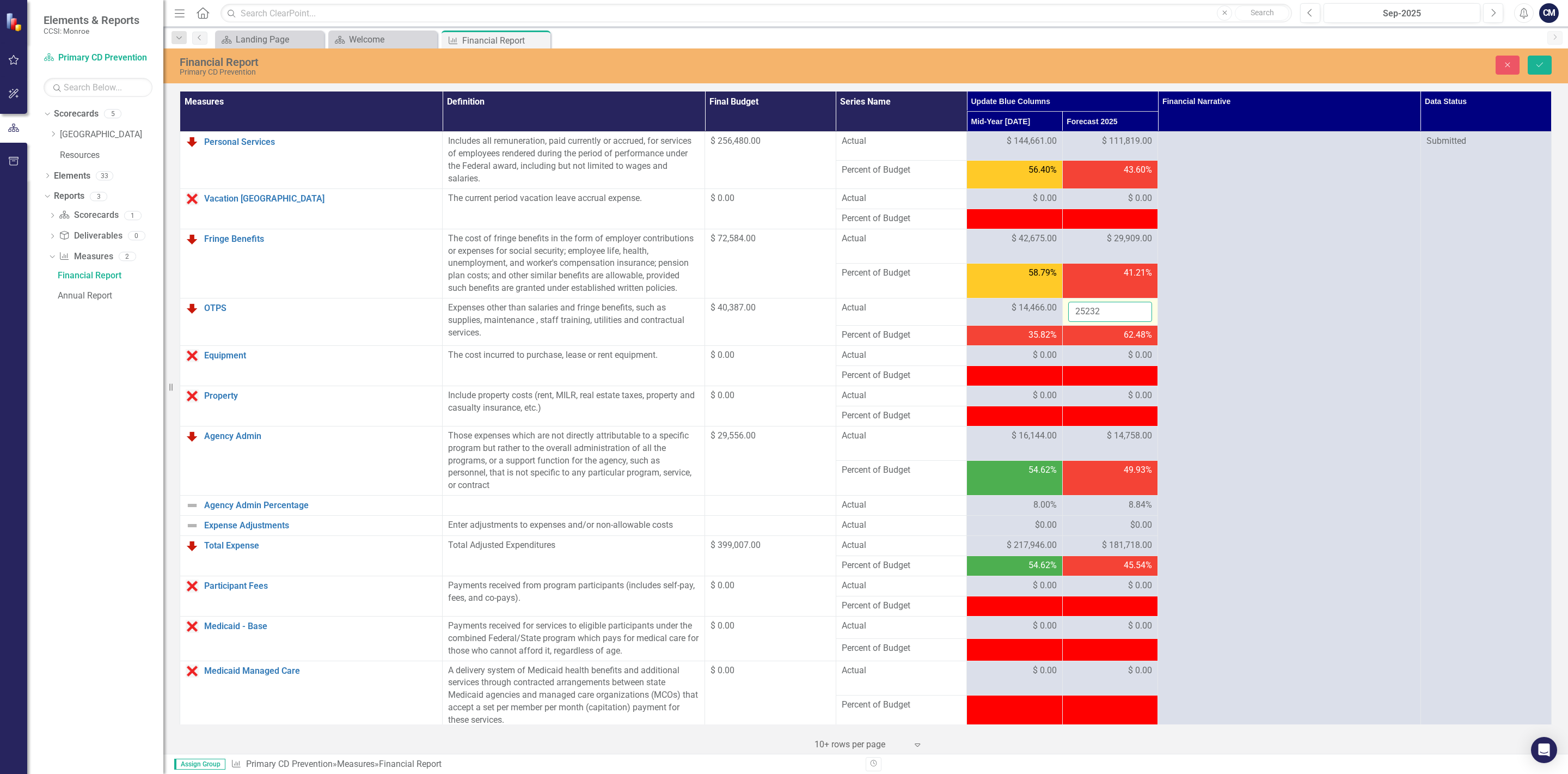
drag, startPoint x: 1122, startPoint y: 310, endPoint x: 1087, endPoint y: 307, distance: 35.1
click at [1087, 307] on input "25232" at bounding box center [1110, 311] width 84 height 20
type input "25921"
click button "Save" at bounding box center [1540, 65] width 24 height 19
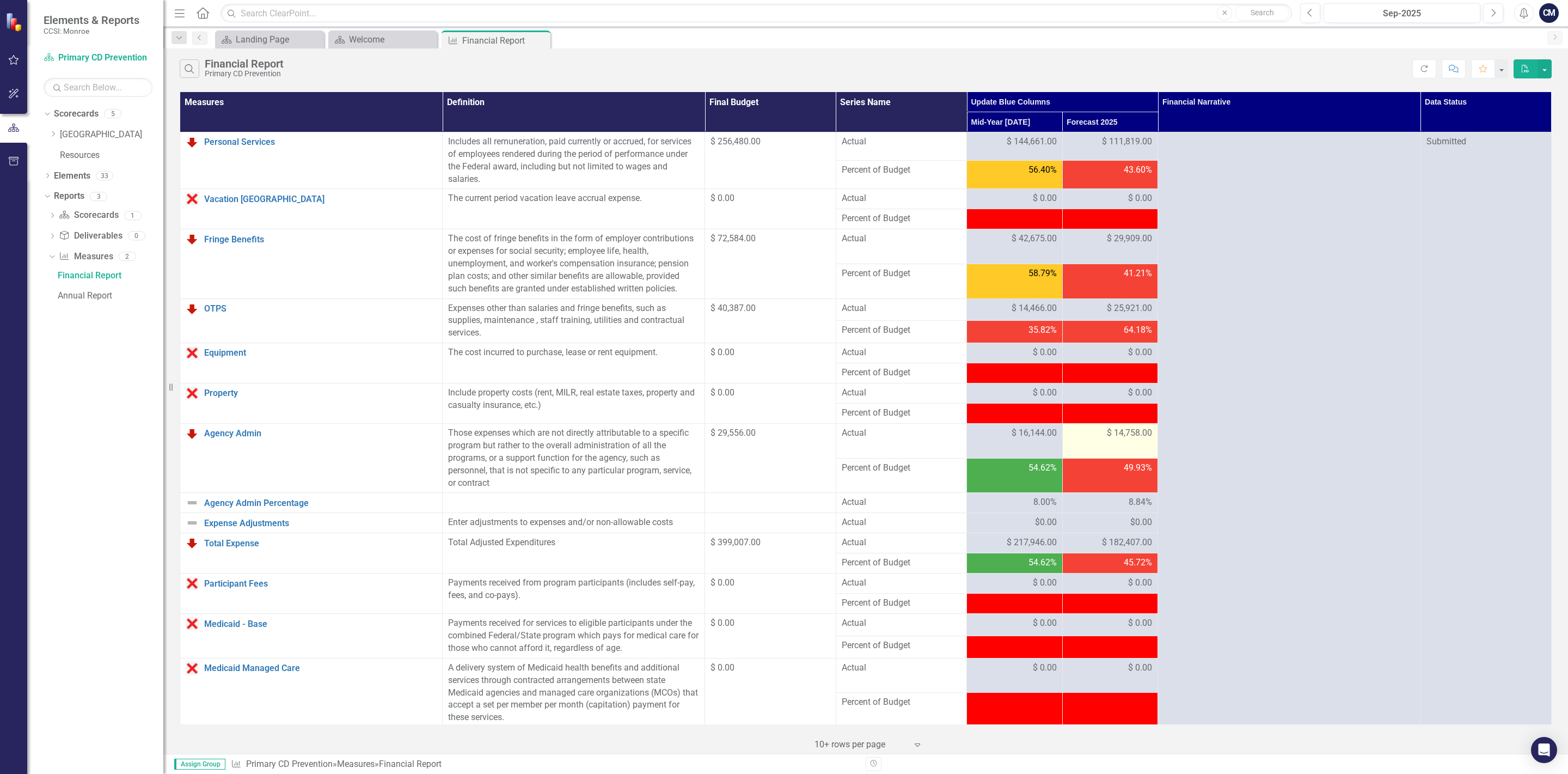
click at [1117, 431] on td "$ 14,758.00" at bounding box center [1110, 441] width 95 height 35
click at [1104, 445] on td "$ 14,758.00" at bounding box center [1110, 441] width 95 height 35
click at [1116, 439] on span "$ 14,758.00" at bounding box center [1129, 433] width 46 height 13
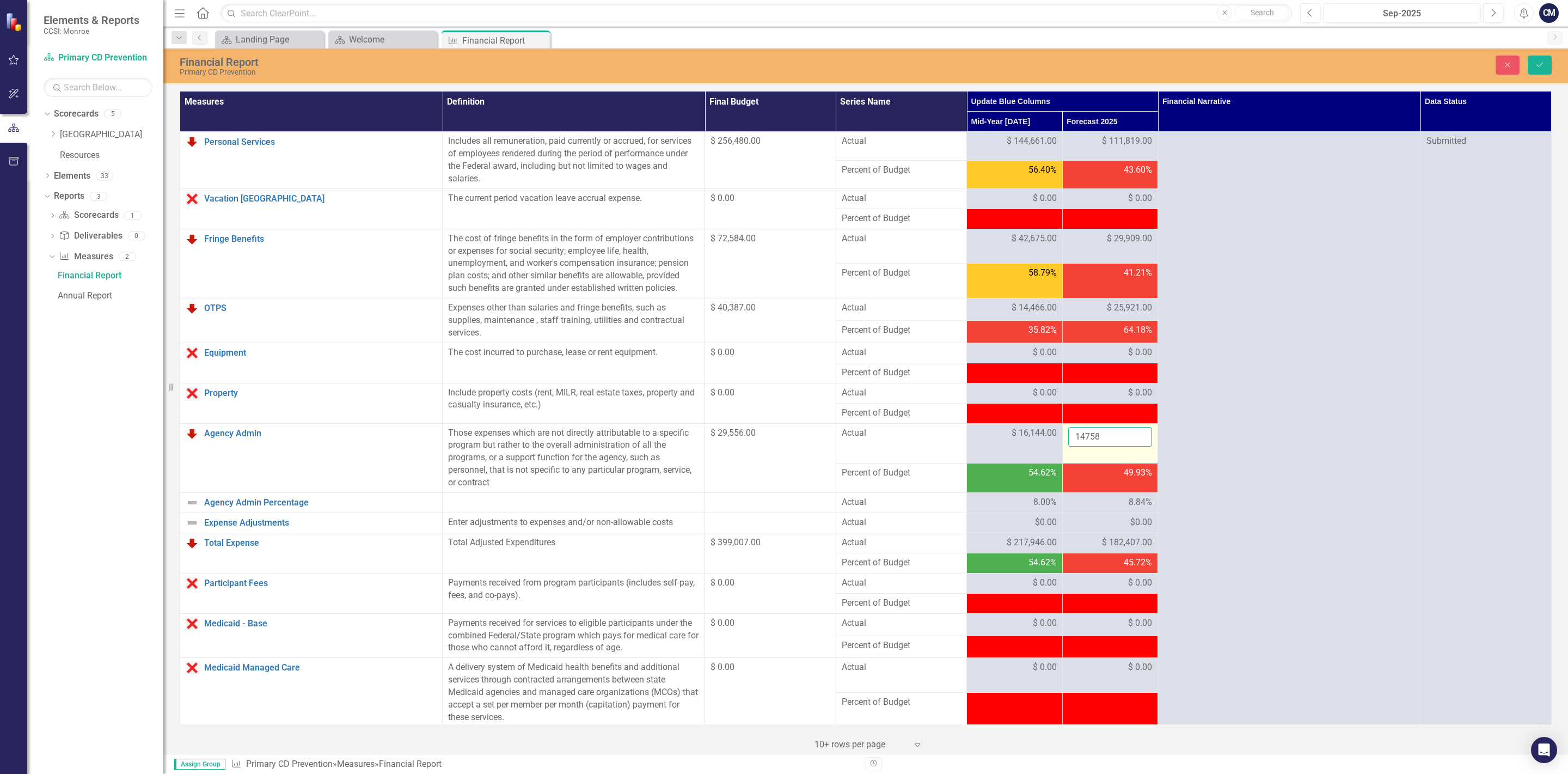
click at [1122, 440] on input "14758" at bounding box center [1110, 436] width 84 height 20
drag, startPoint x: 1122, startPoint y: 440, endPoint x: 1057, endPoint y: 442, distance: 65.0
click at [1068, 442] on input "14758" at bounding box center [1110, 436] width 84 height 20
type input "13412"
click button "Save" at bounding box center [1540, 65] width 24 height 19
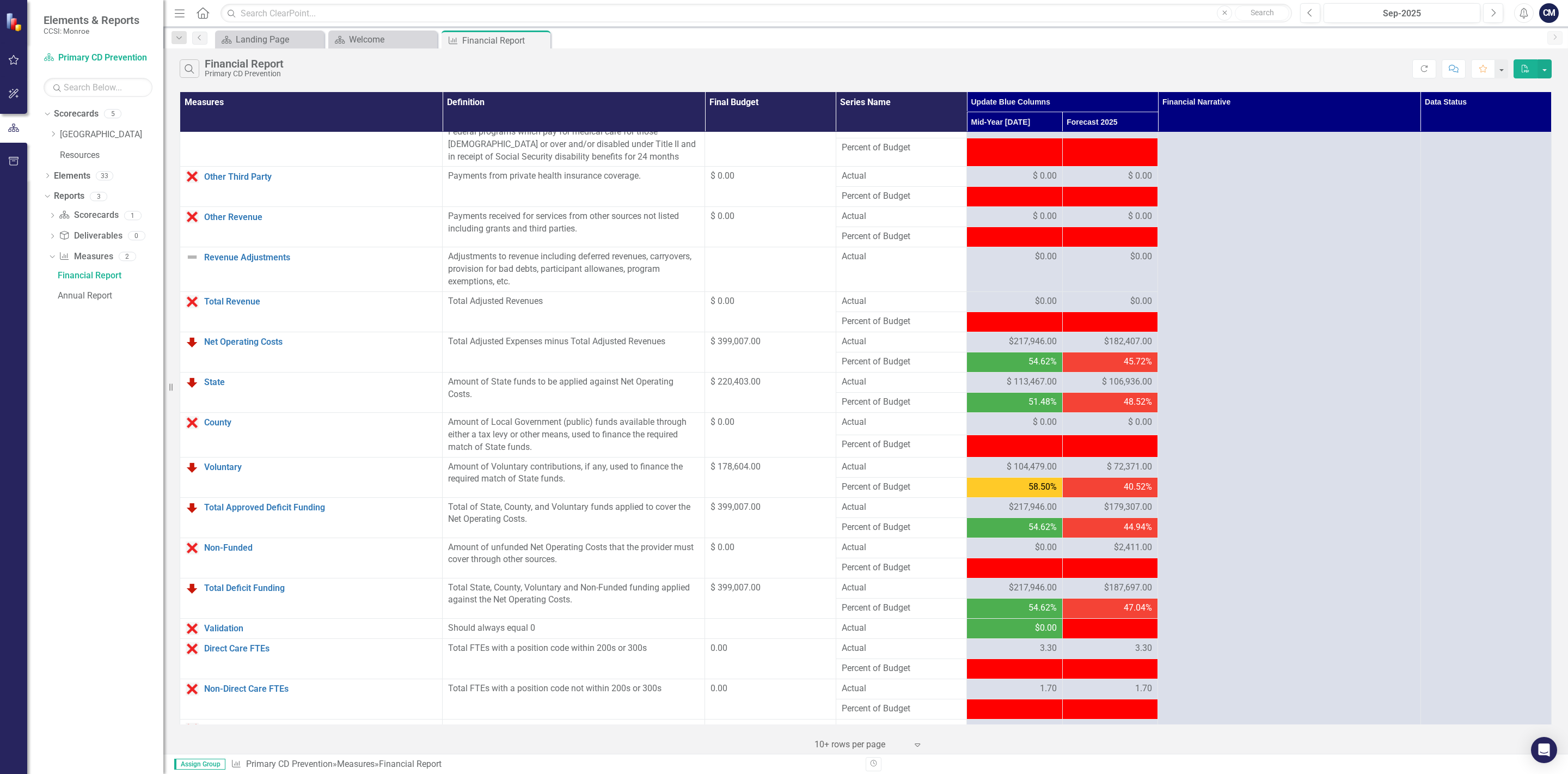
scroll to position [637, 0]
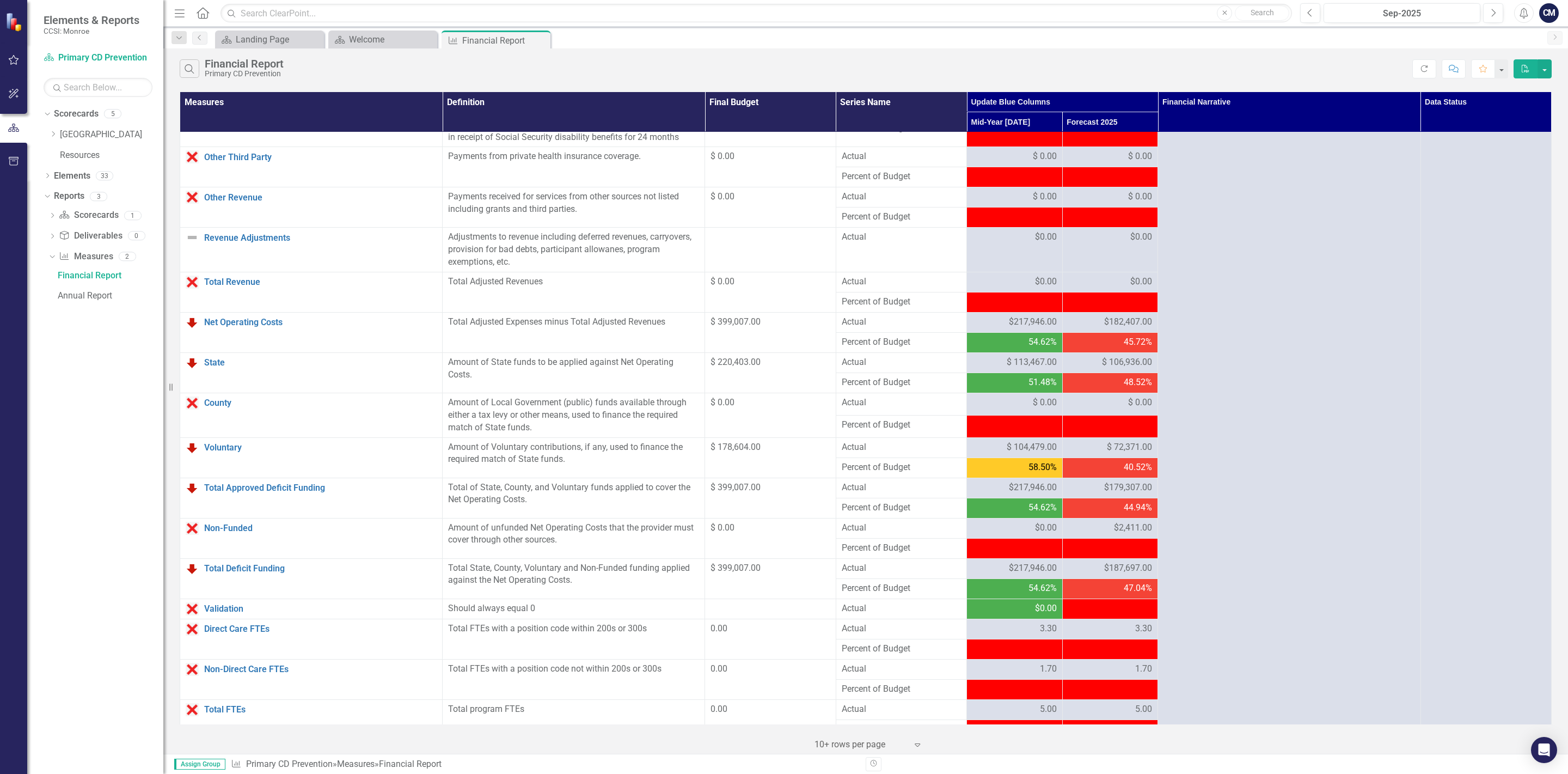
click at [1124, 329] on span "$182,407.00" at bounding box center [1128, 322] width 48 height 13
click at [1128, 366] on span "$ 106,936.00" at bounding box center [1127, 362] width 50 height 13
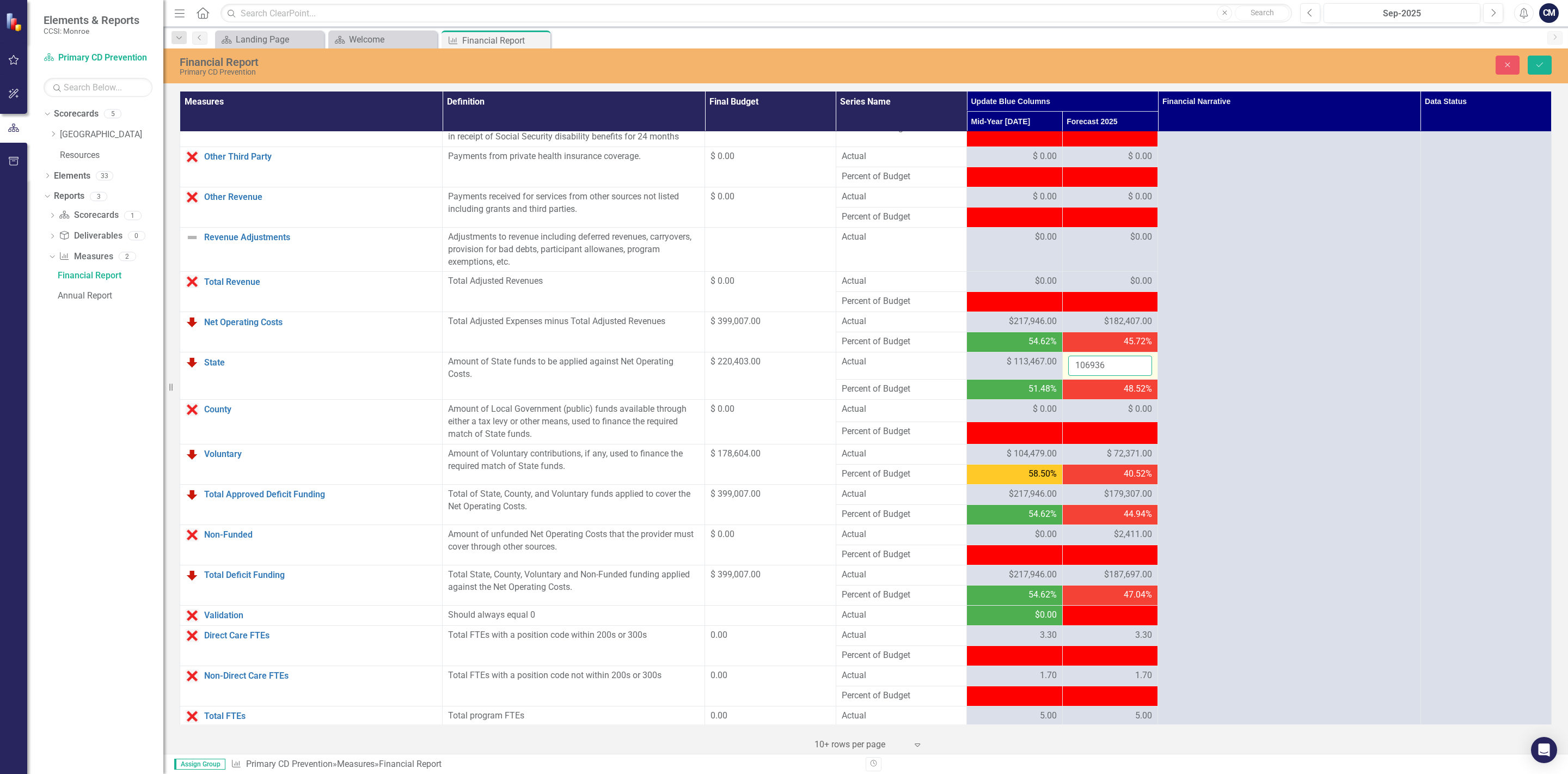
drag, startPoint x: 1124, startPoint y: 375, endPoint x: 1034, endPoint y: 361, distance: 91.1
click at [1068, 361] on input "106936" at bounding box center [1110, 366] width 84 height 20
type input "0"
click button "Save" at bounding box center [1540, 65] width 24 height 19
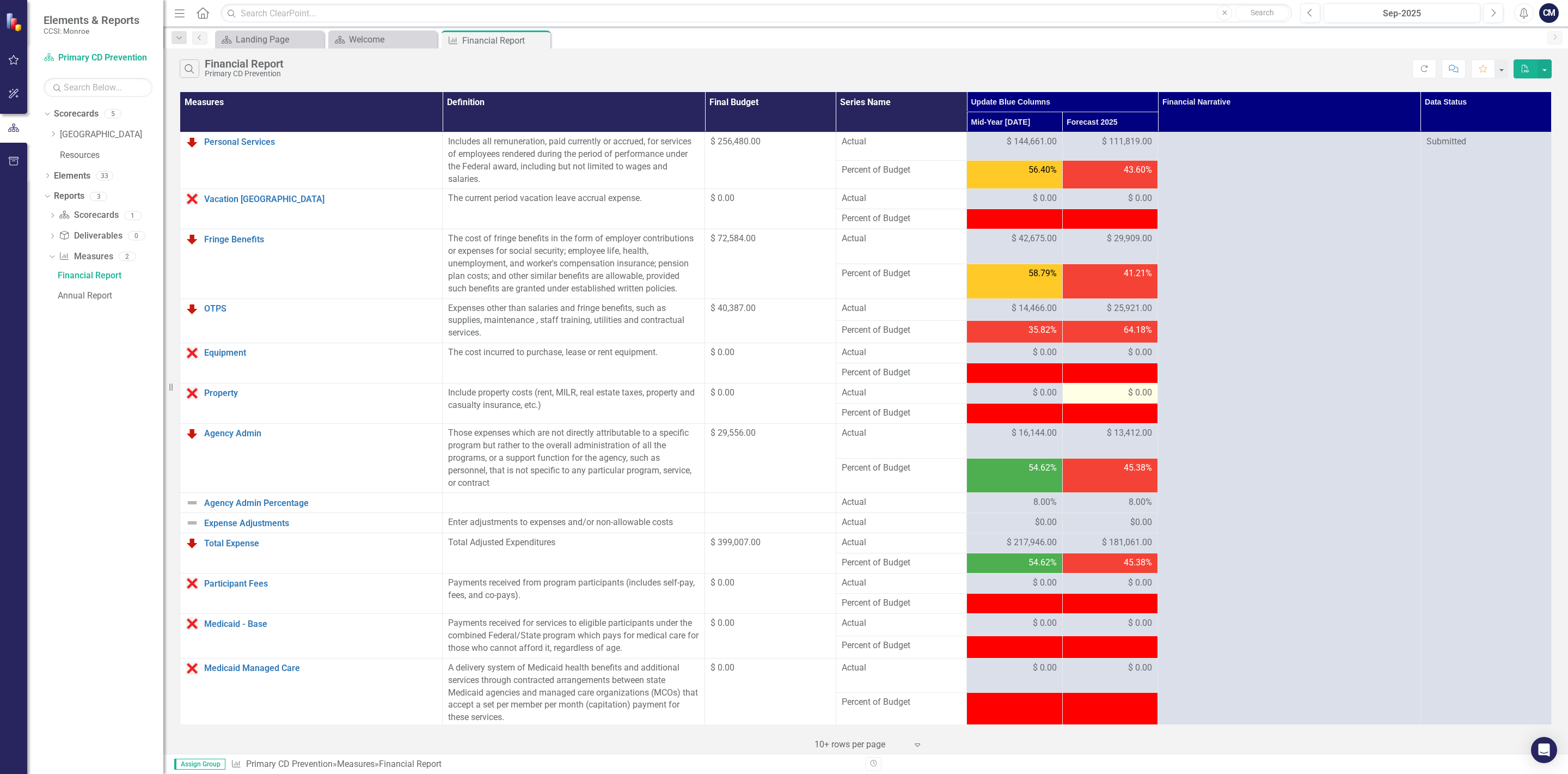
click at [1120, 399] on div "$ 0.00" at bounding box center [1110, 393] width 84 height 13
click at [1117, 439] on span "$ 13,412.00" at bounding box center [1129, 433] width 46 height 13
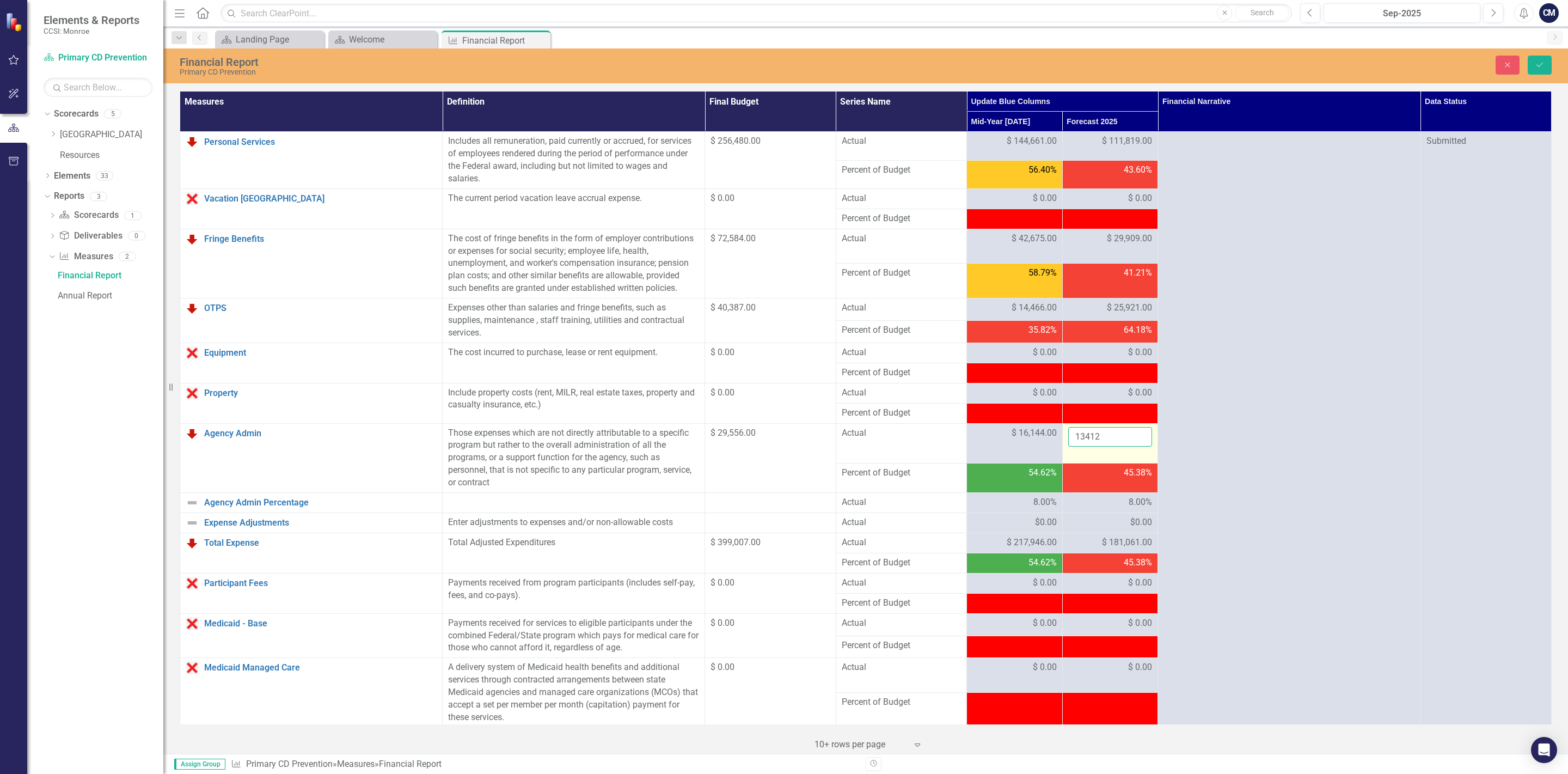
drag, startPoint x: 1106, startPoint y: 439, endPoint x: 1033, endPoint y: 438, distance: 73.0
click at [1068, 438] on input "13412" at bounding box center [1110, 436] width 84 height 20
type input "0"
type input "13412"
click button "Save" at bounding box center [1540, 65] width 24 height 19
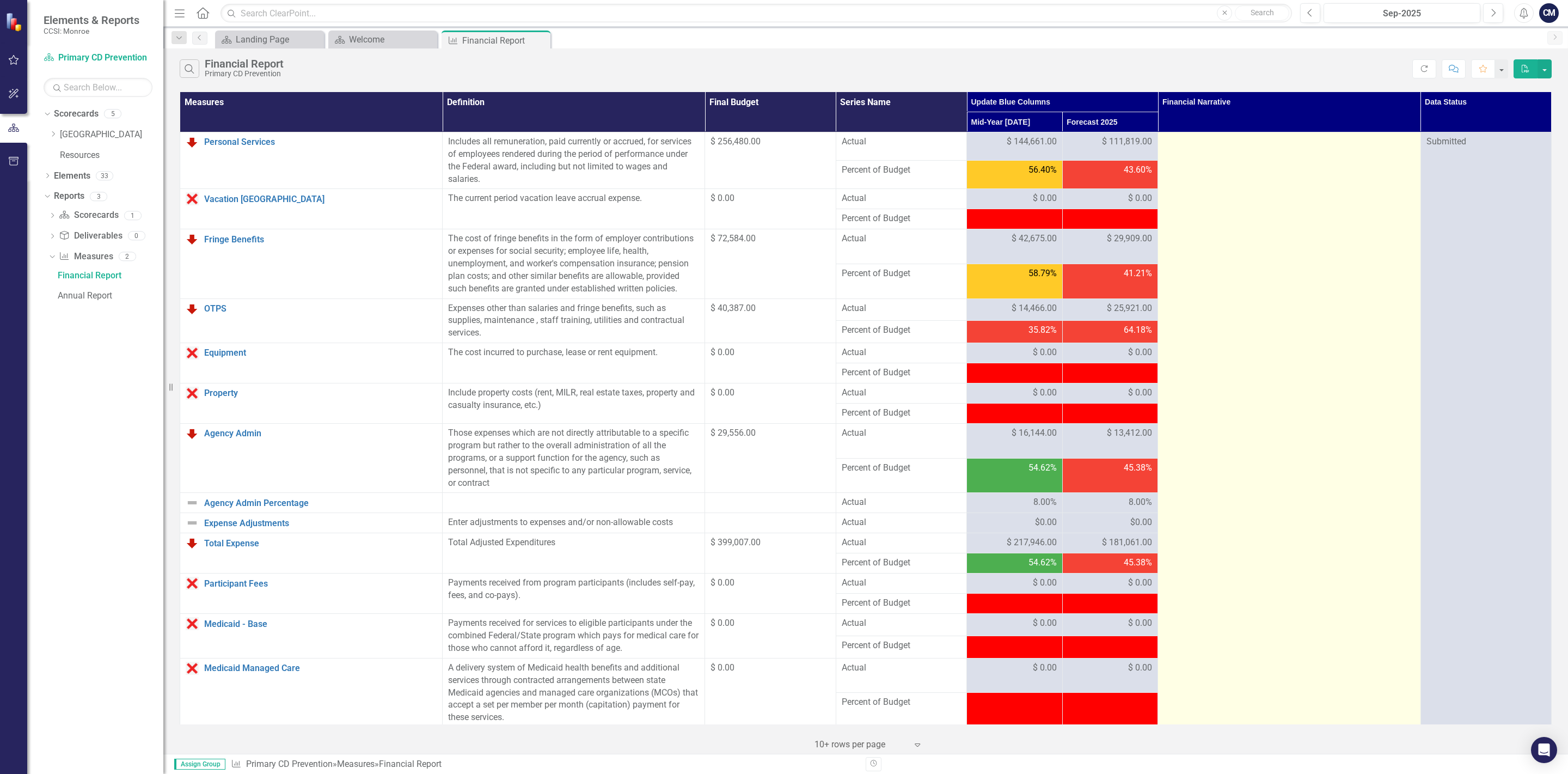
click at [1171, 601] on td at bounding box center [1289, 755] width 262 height 1245
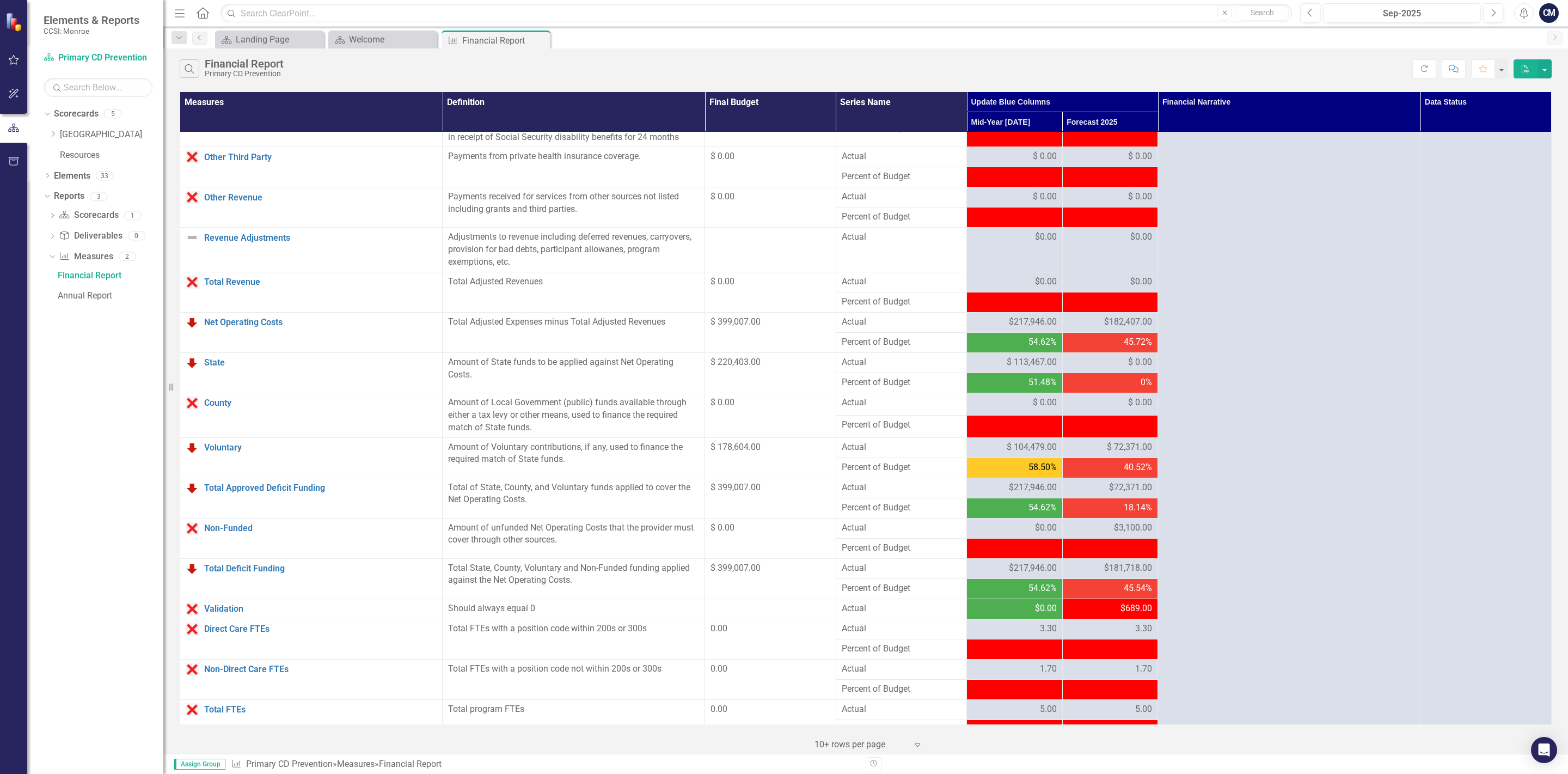
scroll to position [668, 0]
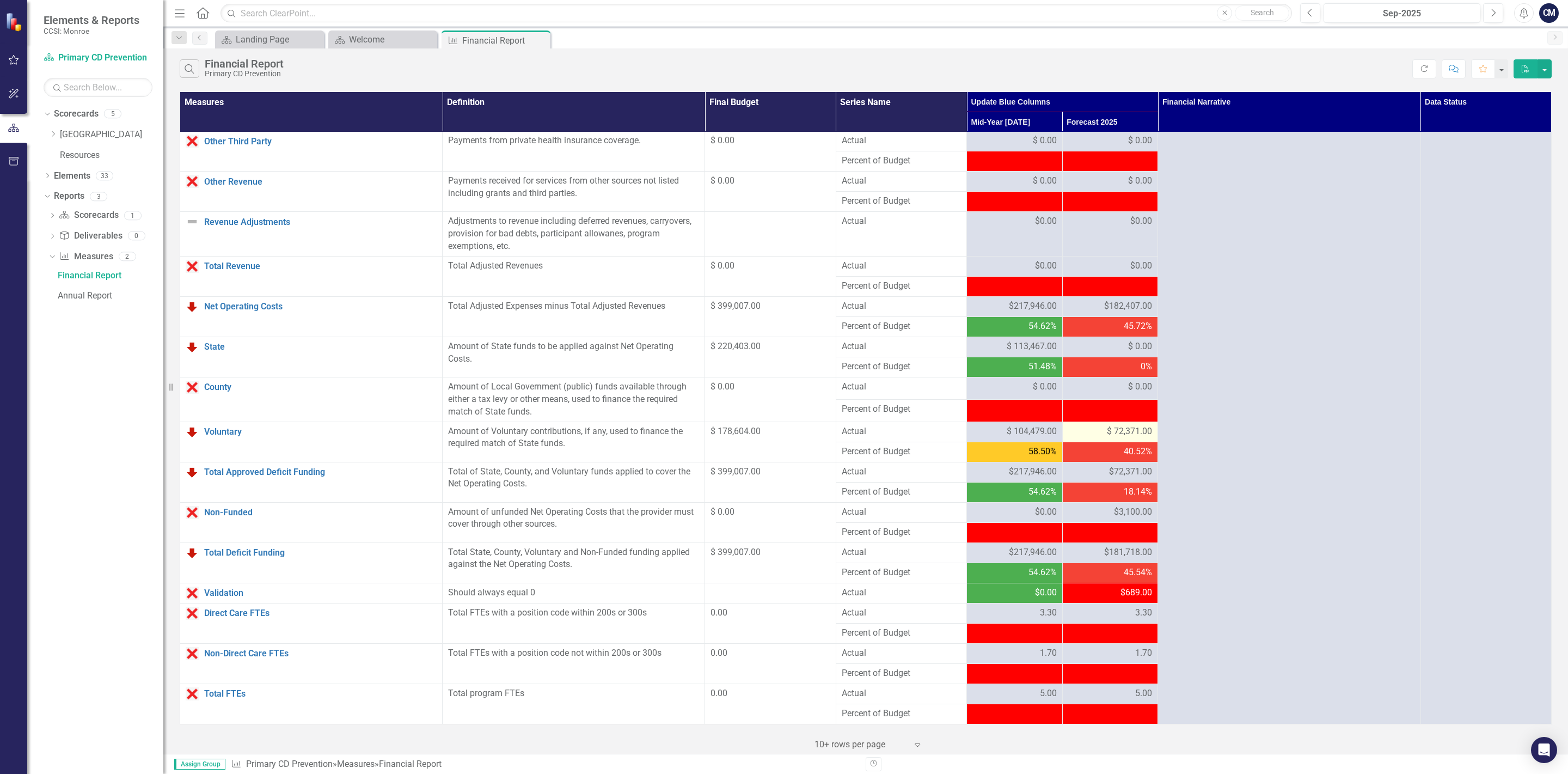
click at [1108, 426] on span "$ 72,371.00" at bounding box center [1129, 432] width 46 height 13
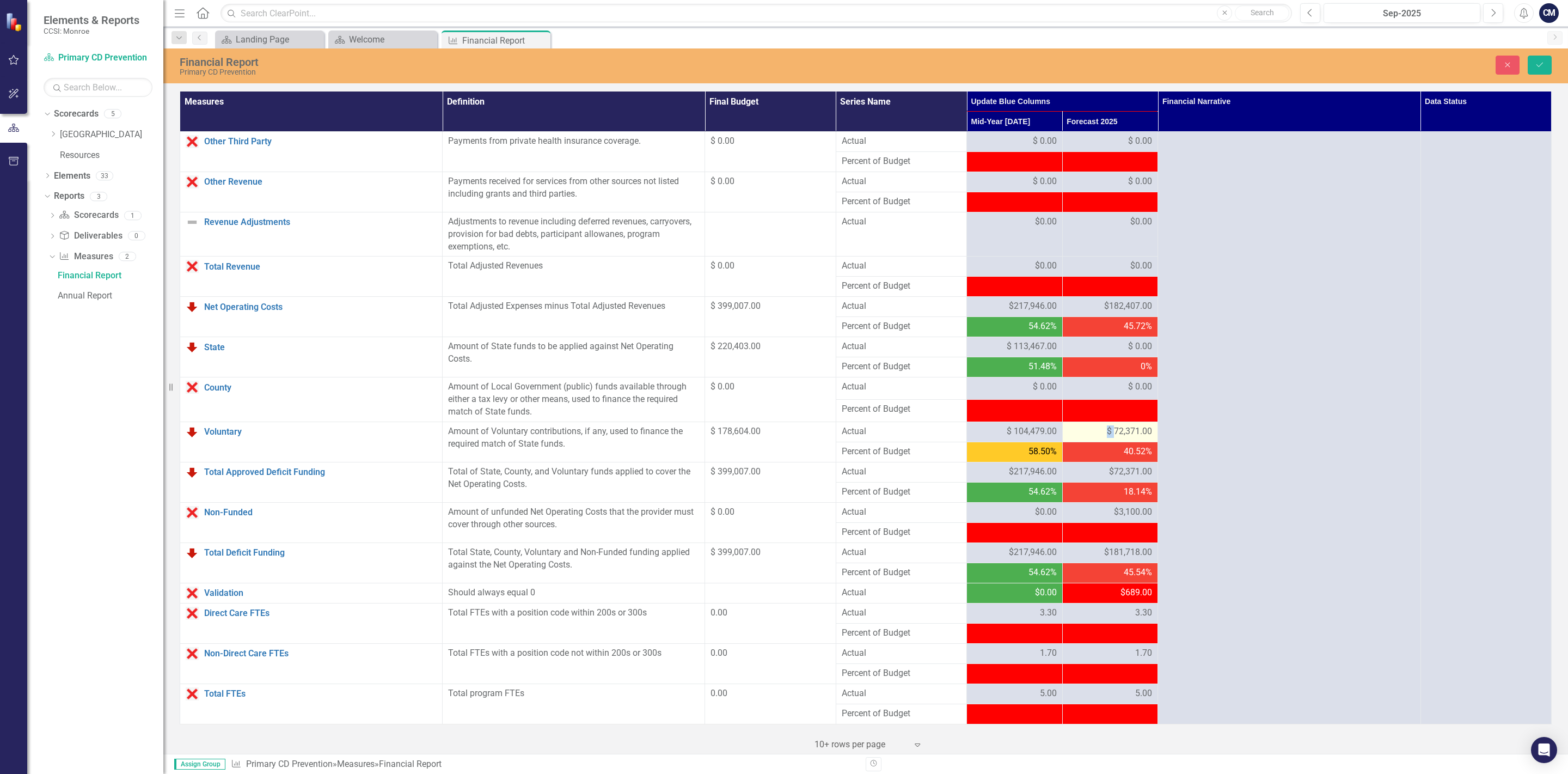
scroll to position [667, 0]
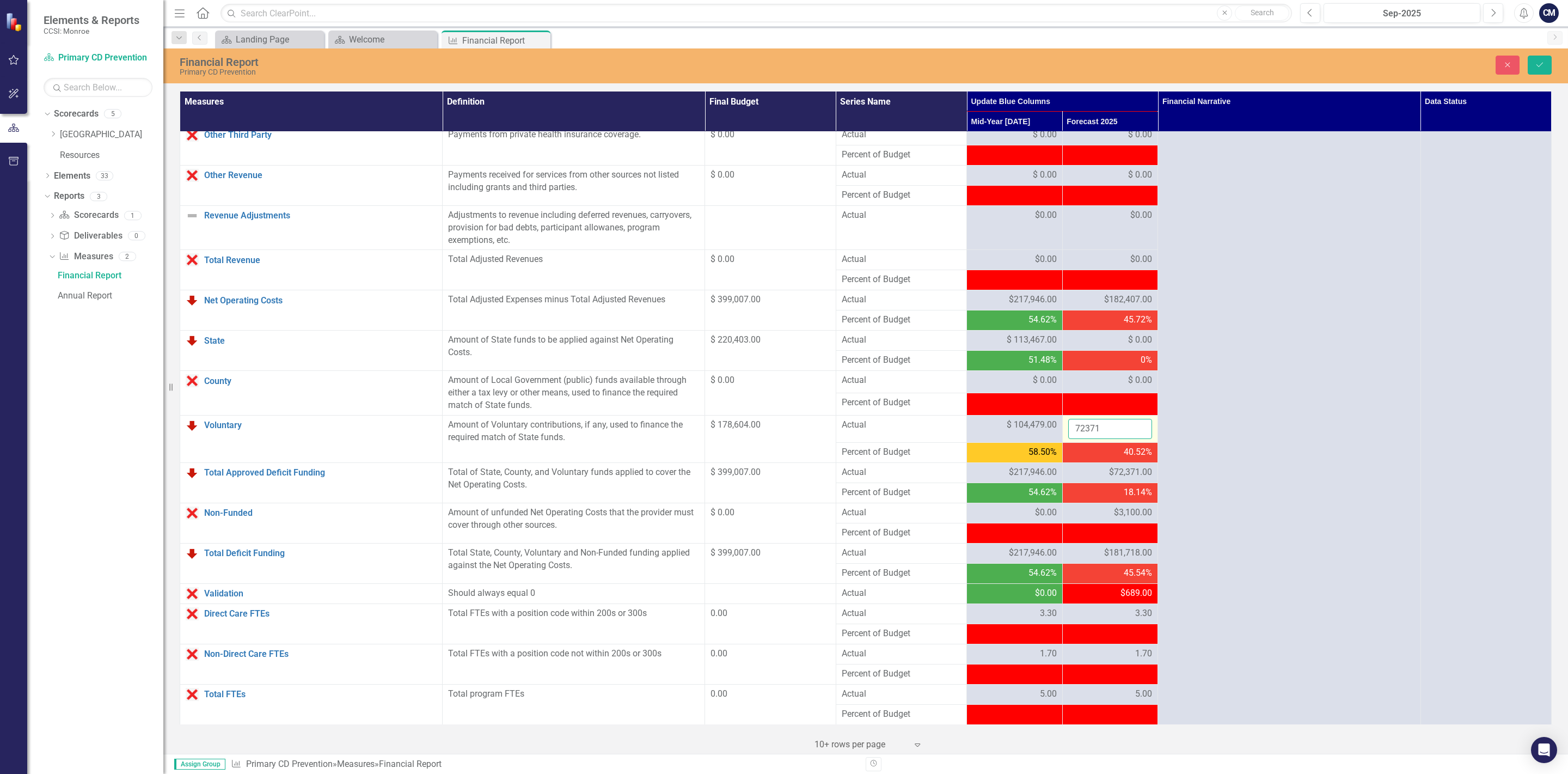
drag, startPoint x: 1114, startPoint y: 426, endPoint x: 1057, endPoint y: 423, distance: 57.1
click at [1068, 423] on input "72371" at bounding box center [1110, 428] width 84 height 20
type input "0"
click button "Save" at bounding box center [1540, 65] width 24 height 19
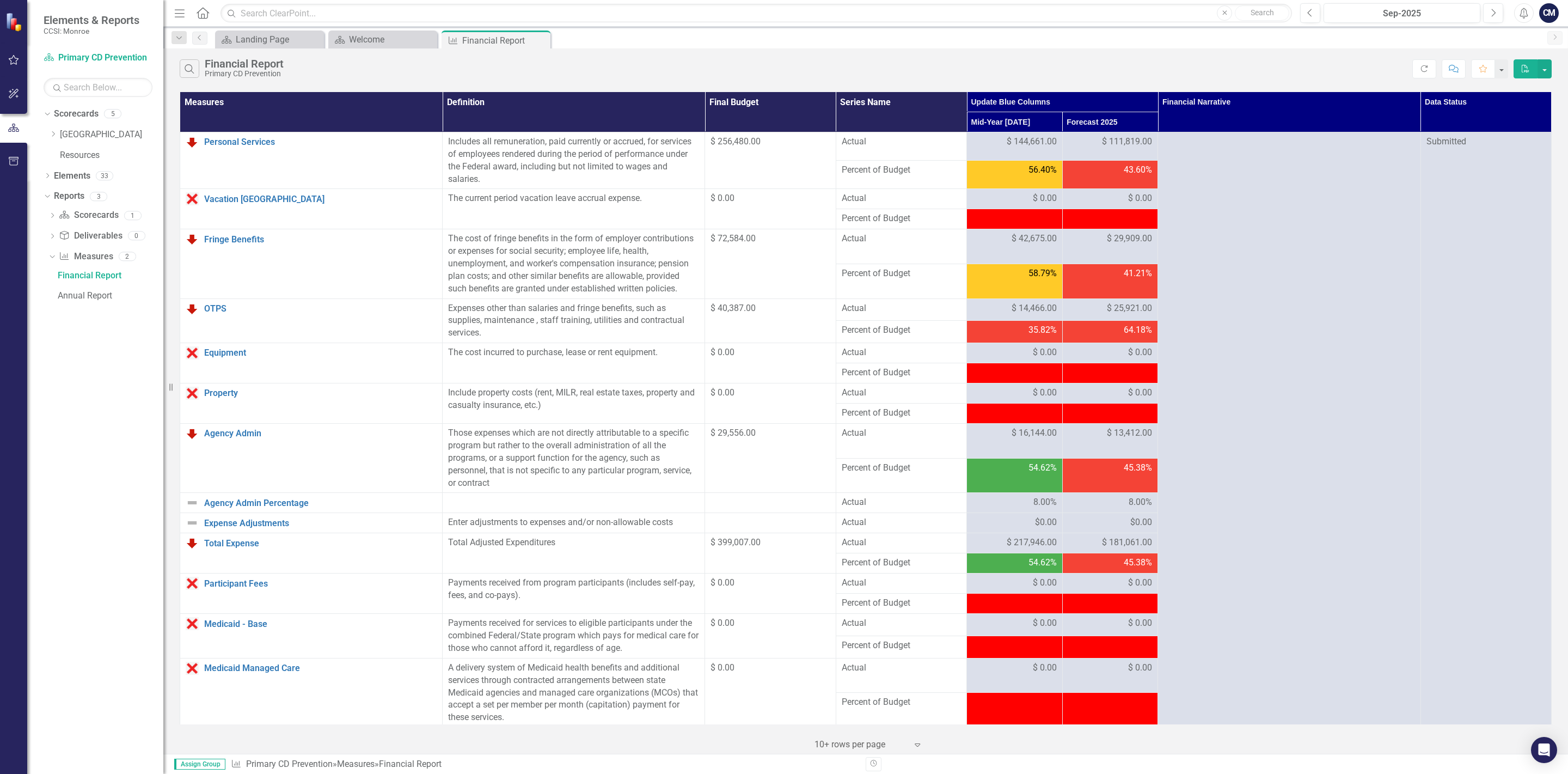
scroll to position [668, 0]
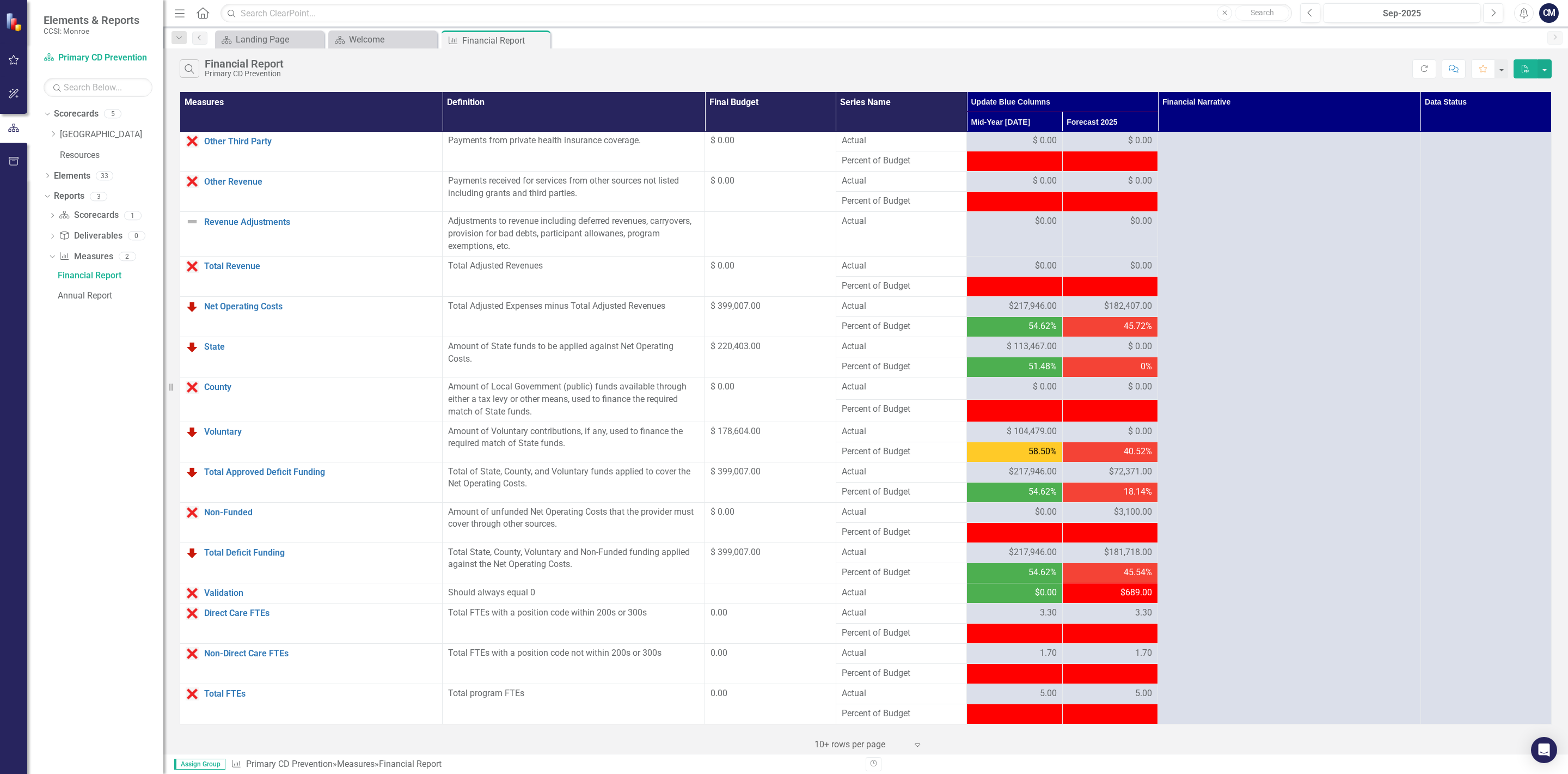
click at [1126, 465] on span "$72,371.00" at bounding box center [1130, 471] width 43 height 13
click at [1122, 507] on span "$110,036.00" at bounding box center [1128, 512] width 48 height 13
click at [1117, 547] on span "$75,471.00" at bounding box center [1130, 552] width 43 height 13
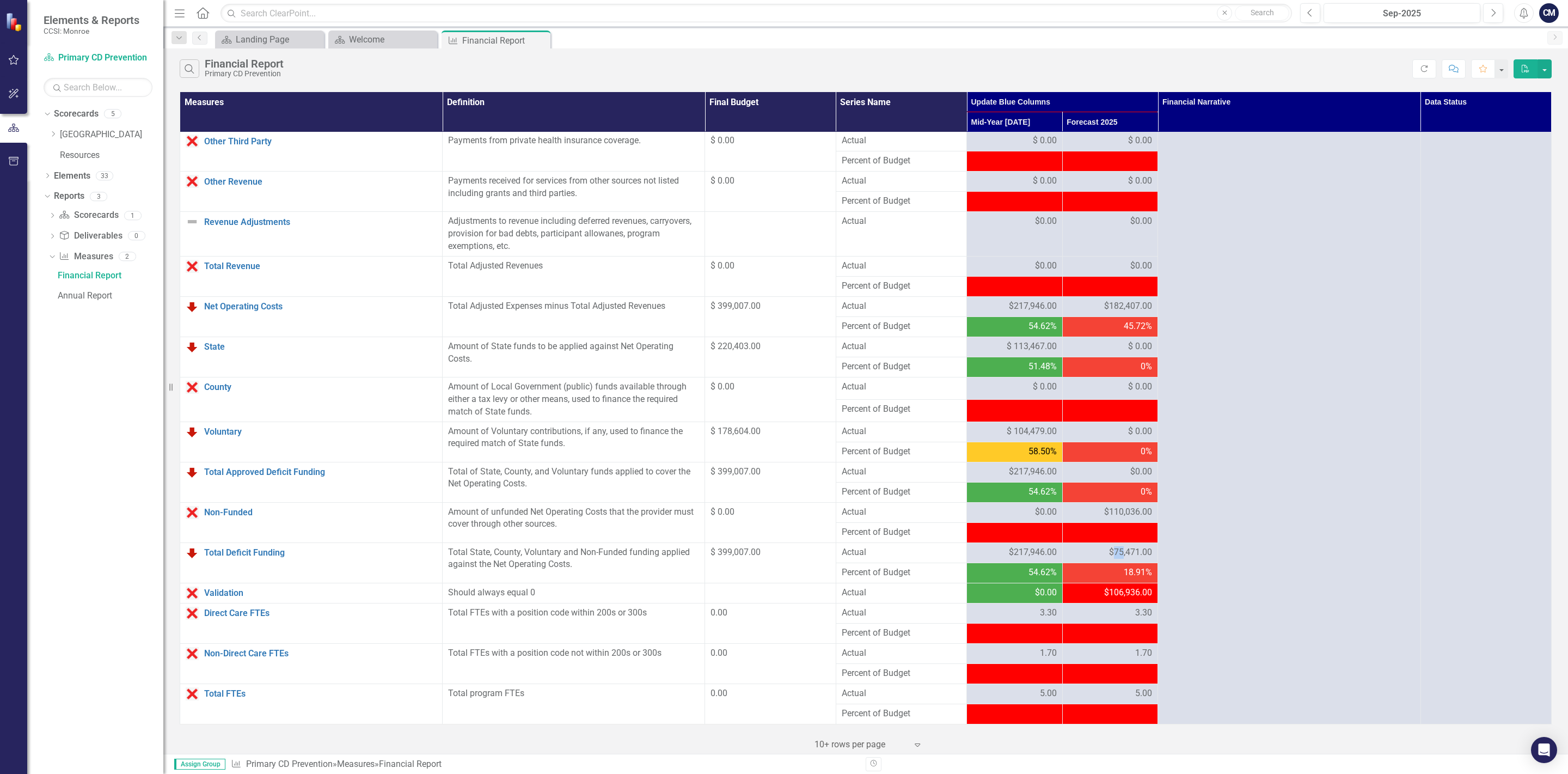
click at [1117, 547] on span "$75,471.00" at bounding box center [1130, 552] width 43 height 13
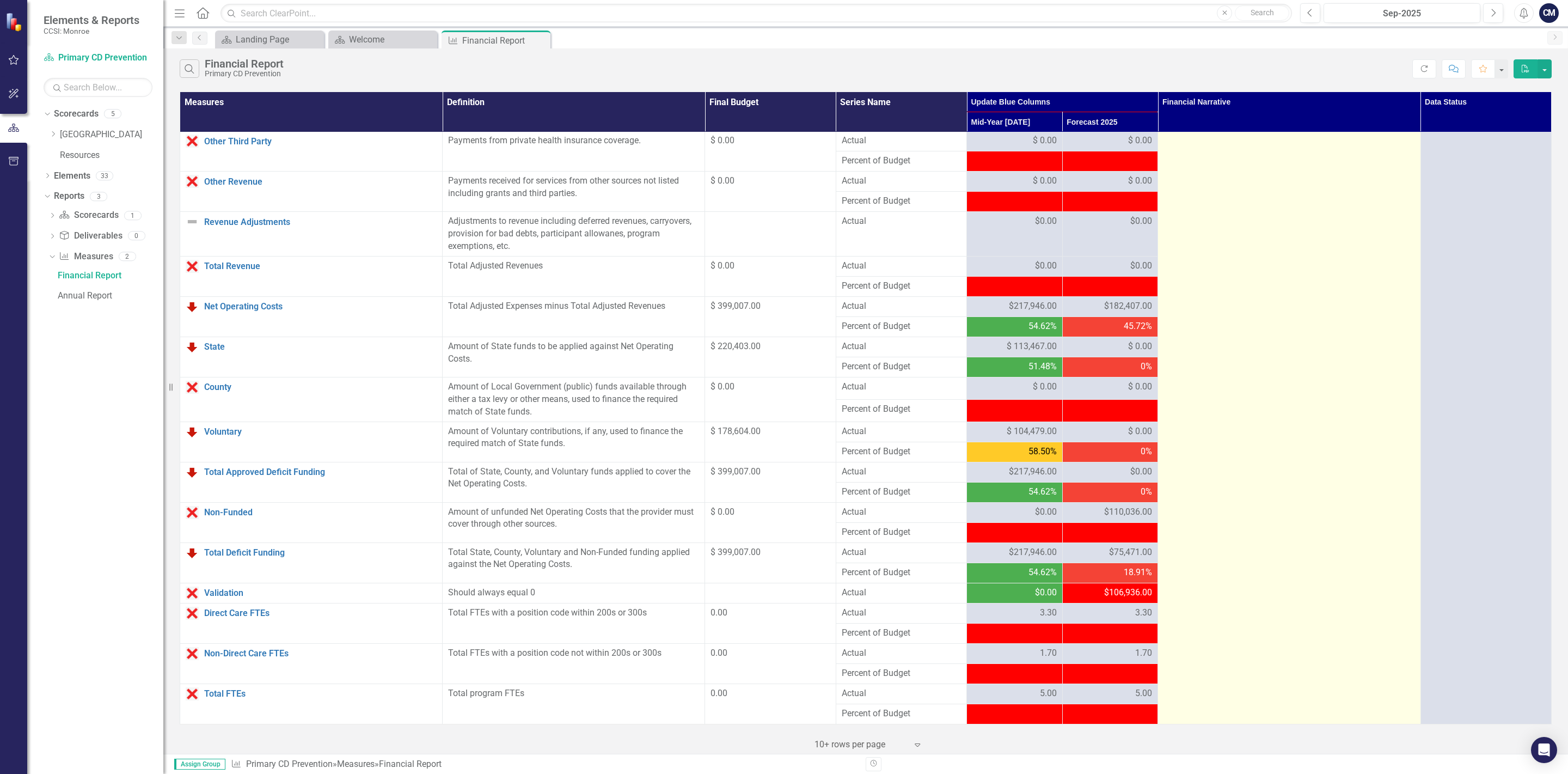
click at [1226, 458] on td at bounding box center [1289, 102] width 262 height 1245
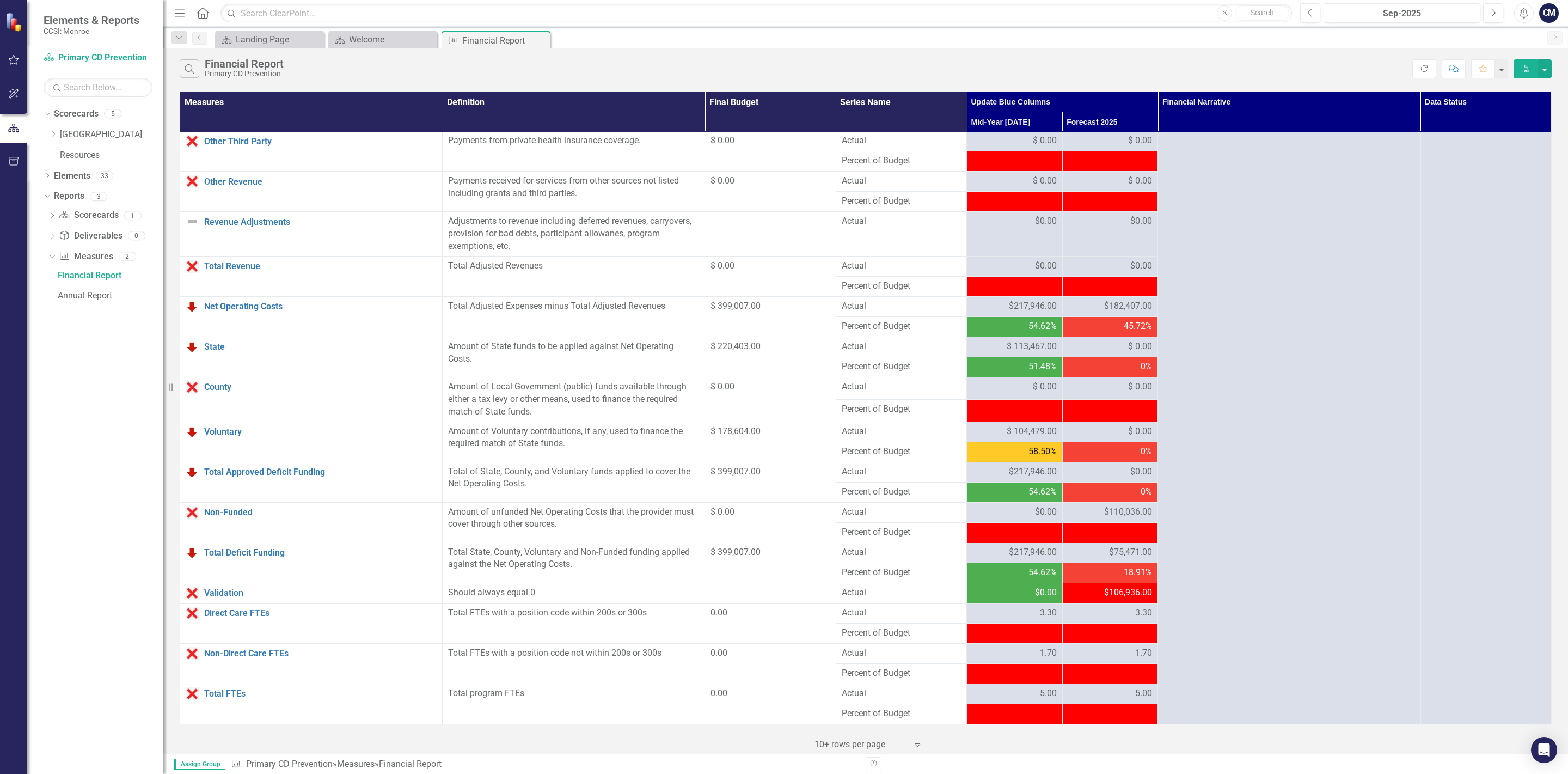
click at [1135, 300] on span "$182,407.00" at bounding box center [1128, 306] width 48 height 13
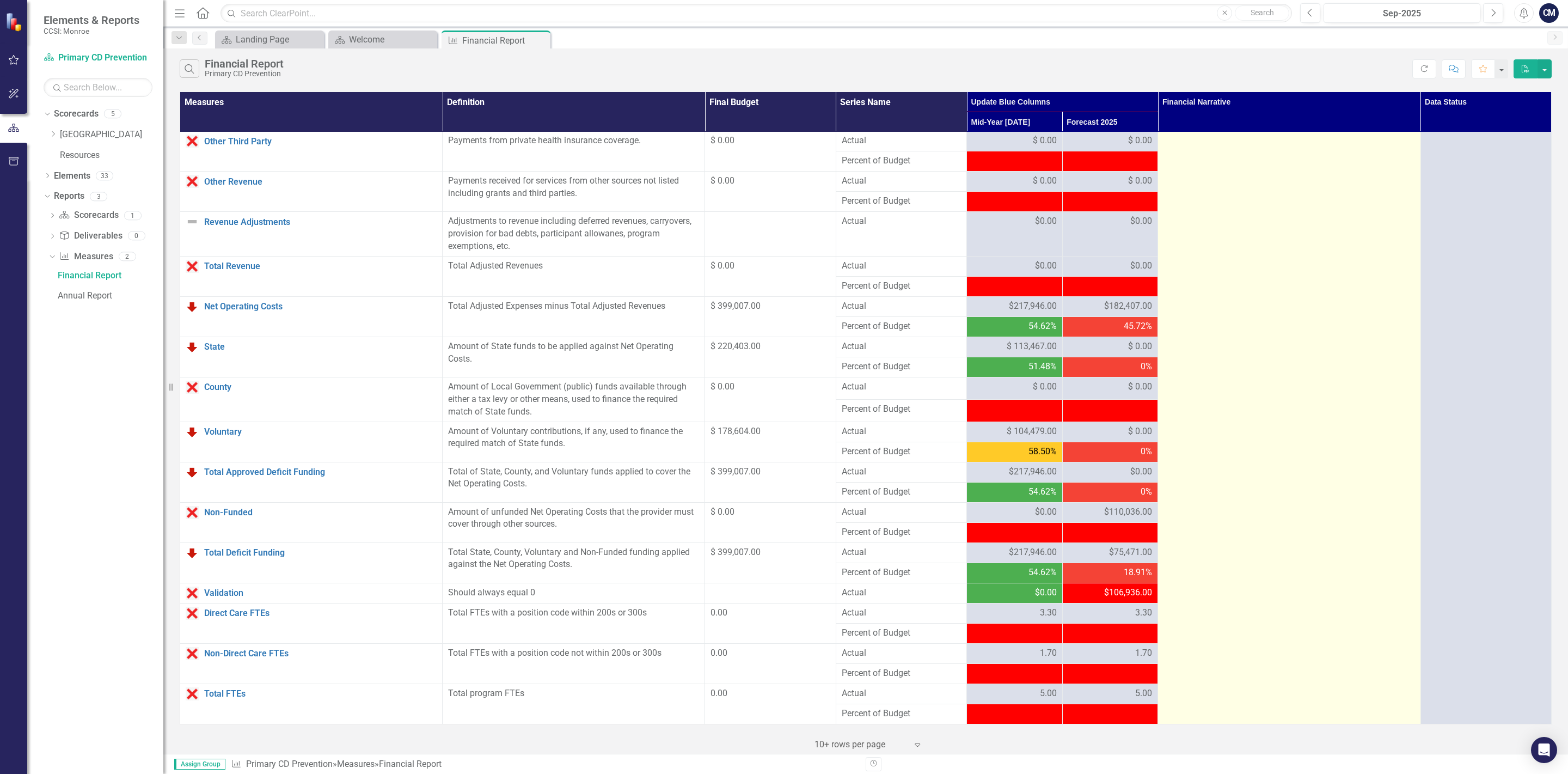
click at [1222, 396] on td at bounding box center [1289, 102] width 262 height 1245
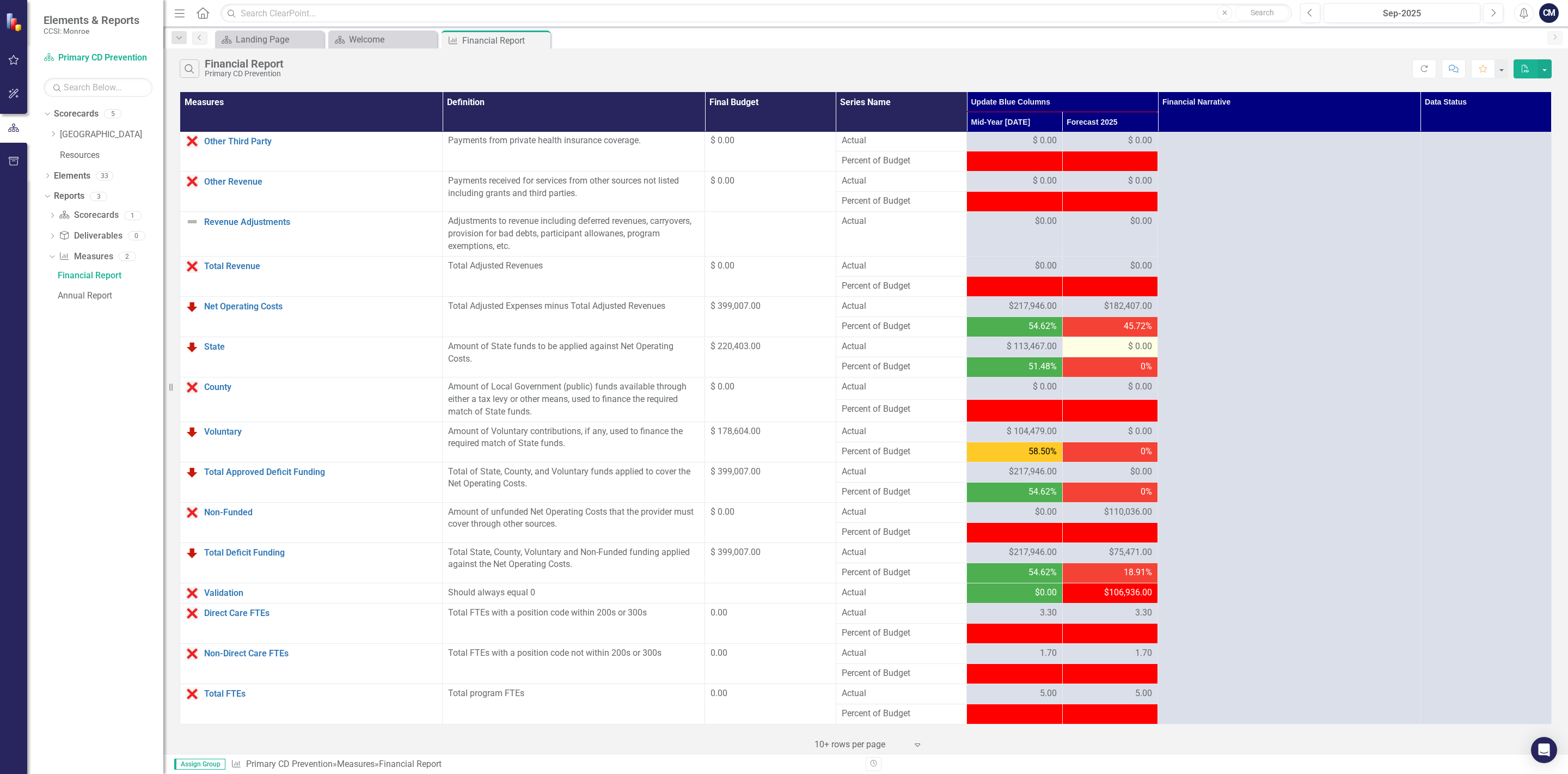
click at [1115, 341] on div "$ 0.00" at bounding box center [1110, 347] width 84 height 13
click at [1118, 341] on div "$ 0.00" at bounding box center [1110, 347] width 84 height 13
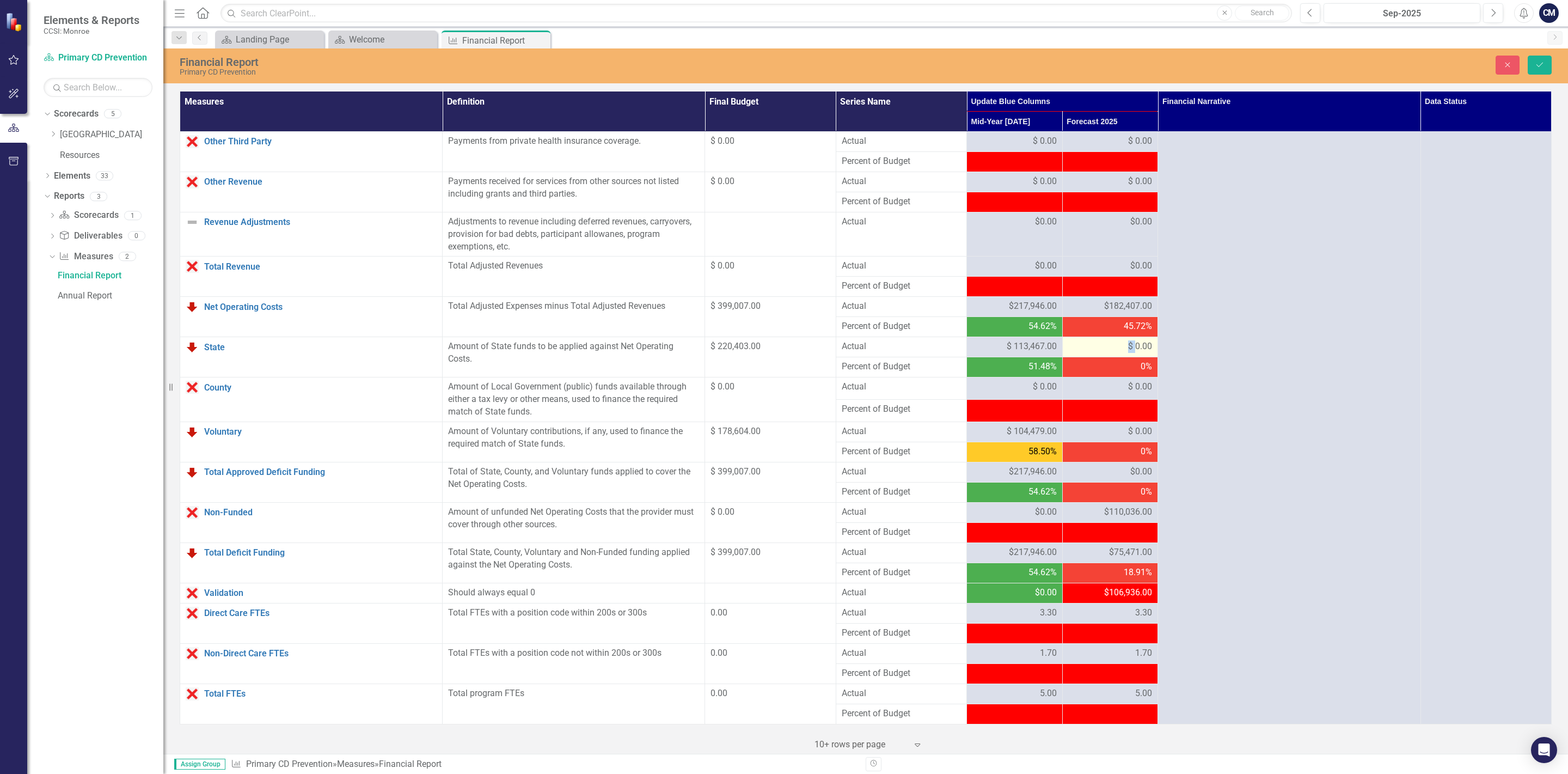
scroll to position [667, 0]
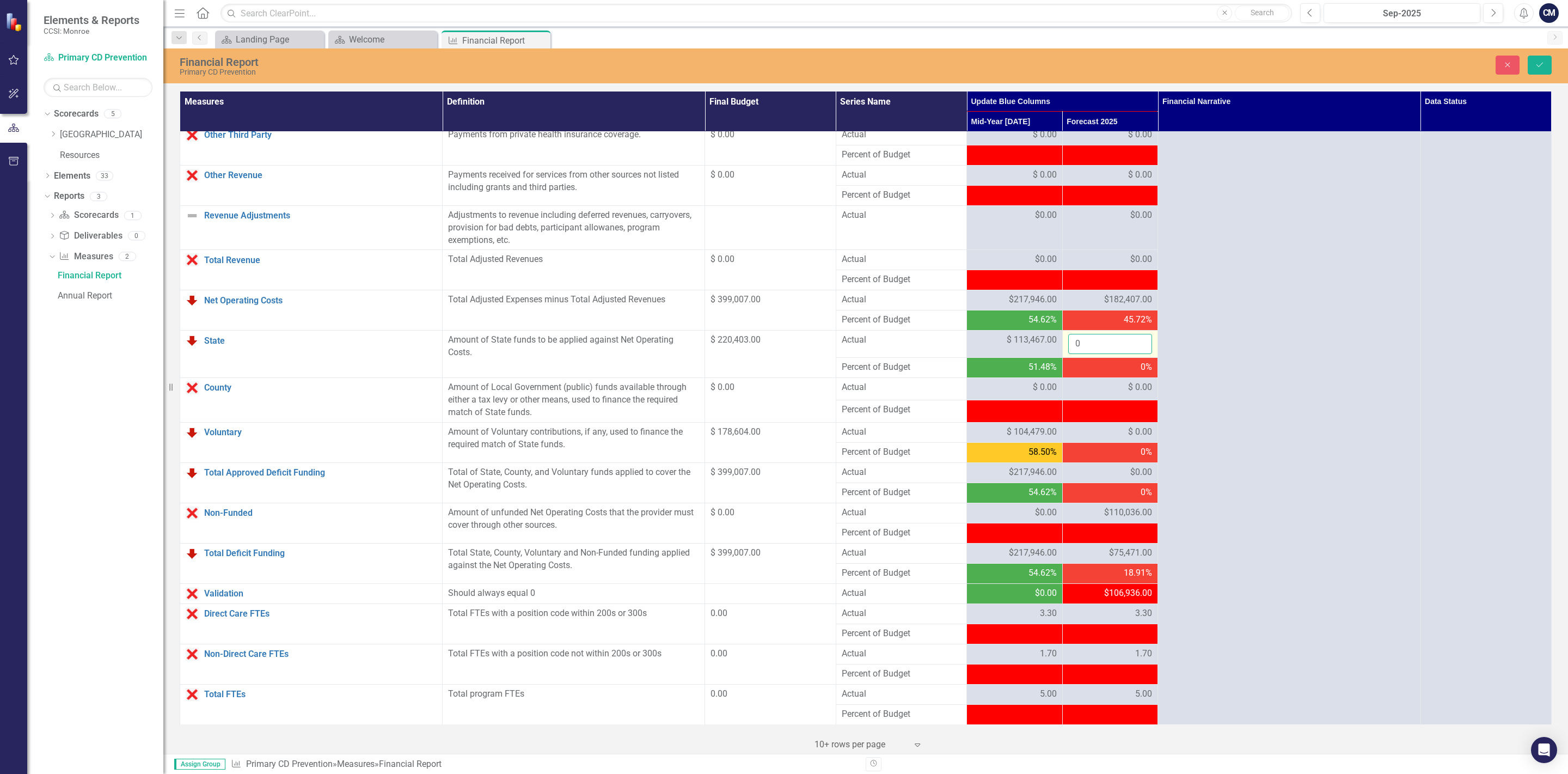
click at [1093, 342] on input "0" at bounding box center [1110, 343] width 84 height 20
type input "106936"
click button "Save" at bounding box center [1540, 65] width 24 height 19
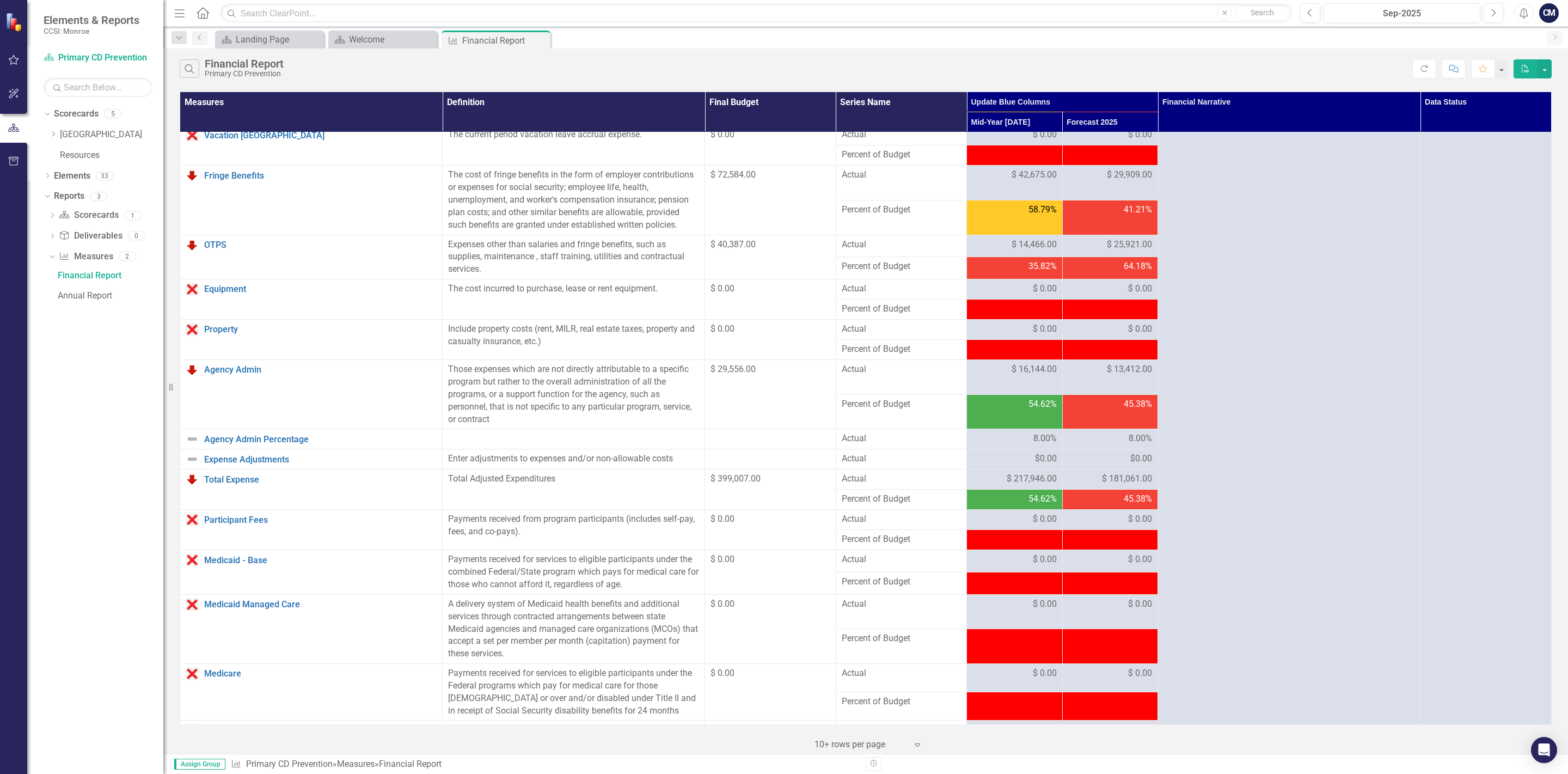
scroll to position [0, 0]
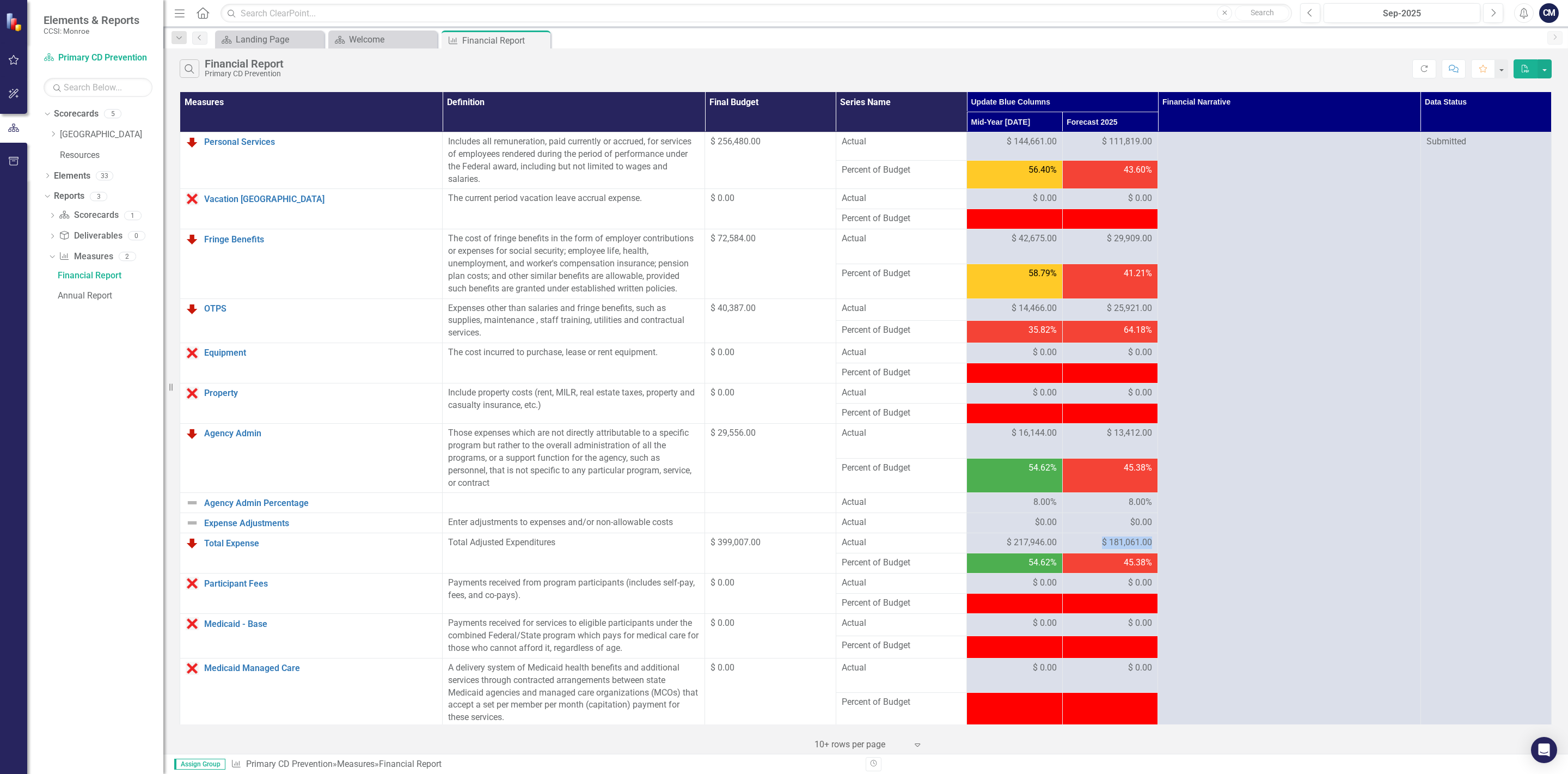
drag, startPoint x: 1102, startPoint y: 547, endPoint x: 1153, endPoint y: 546, distance: 51.0
click at [1153, 546] on td "$ 181,061.00" at bounding box center [1110, 543] width 95 height 20
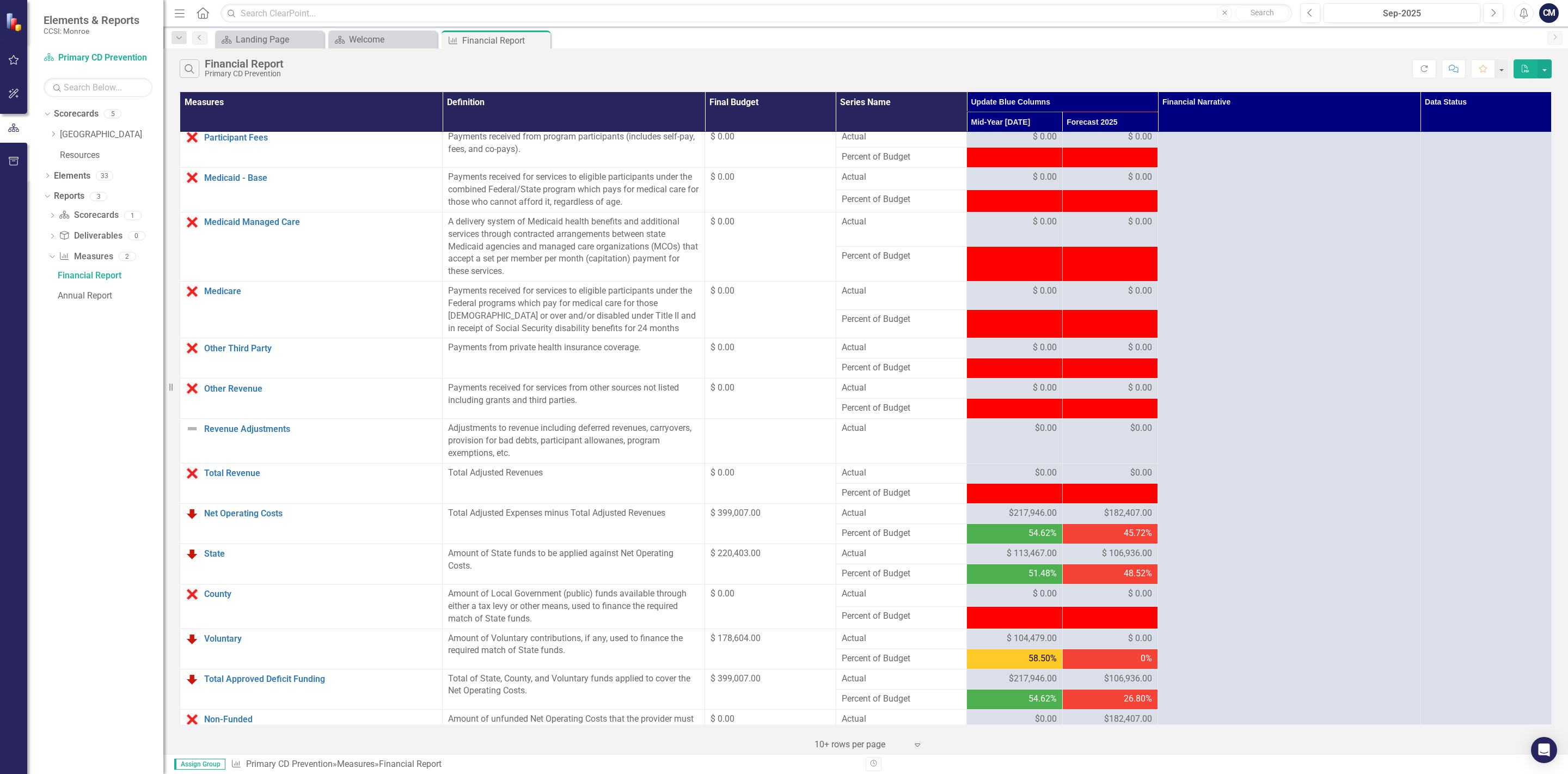
scroll to position [510, 0]
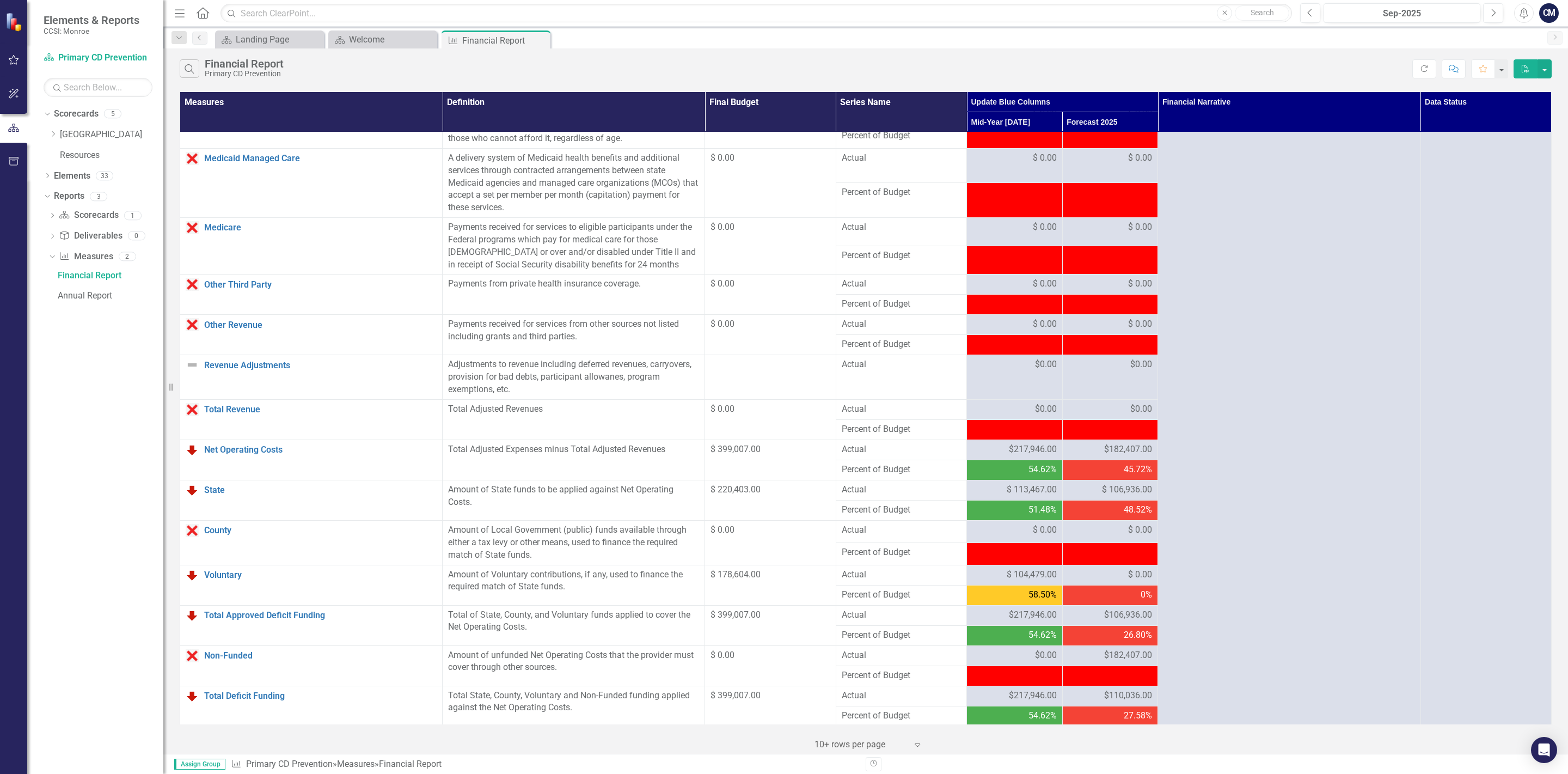
click at [1132, 454] on span "$182,407.00" at bounding box center [1128, 449] width 48 height 13
click at [1031, 415] on div "$0.00" at bounding box center [1014, 409] width 84 height 13
click at [1120, 415] on div "$0.00" at bounding box center [1110, 409] width 84 height 13
click at [1045, 367] on span "$0.00" at bounding box center [1045, 365] width 21 height 13
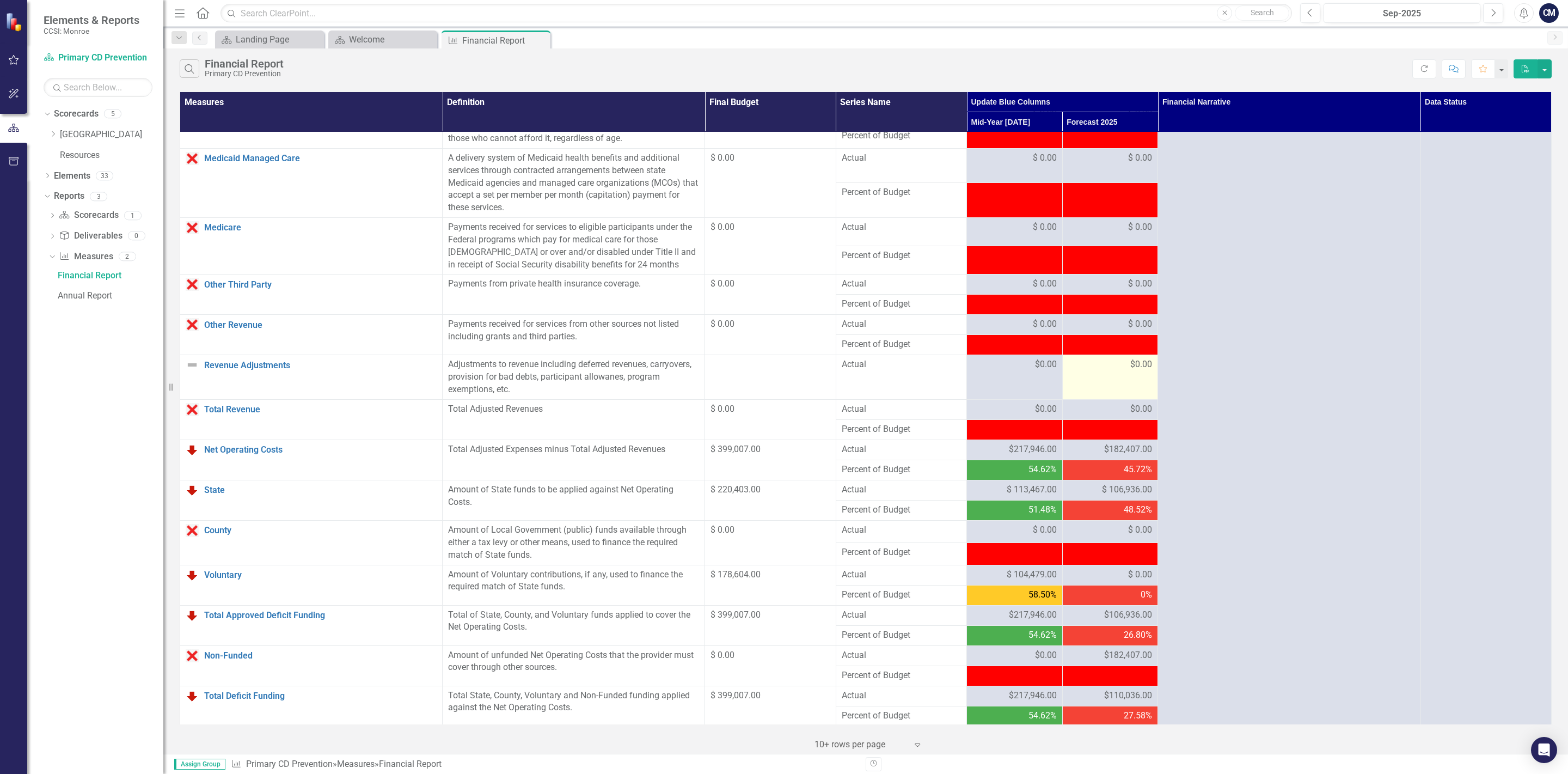
click at [1111, 371] on div "$0.00" at bounding box center [1110, 365] width 84 height 13
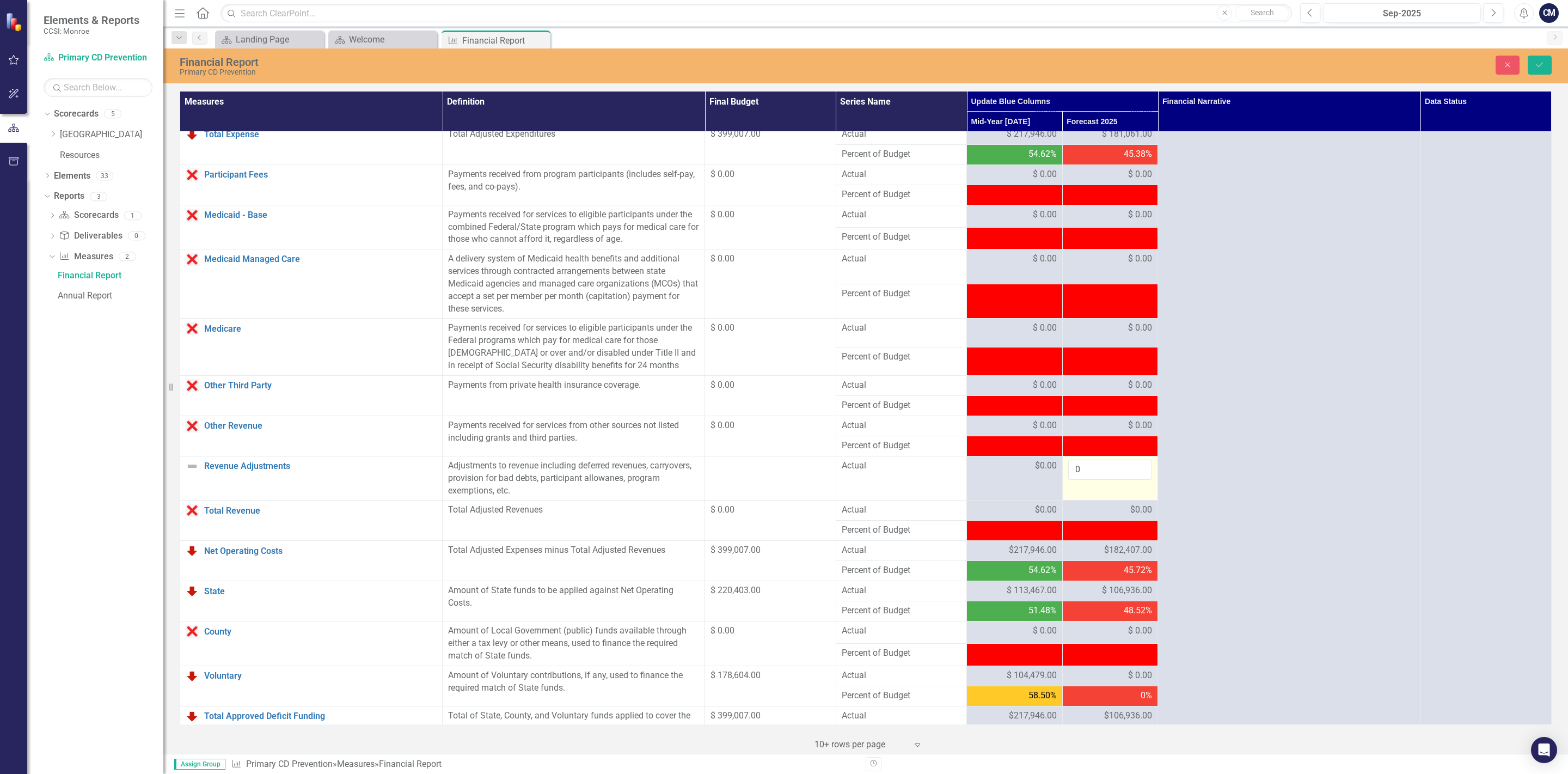
scroll to position [446, 0]
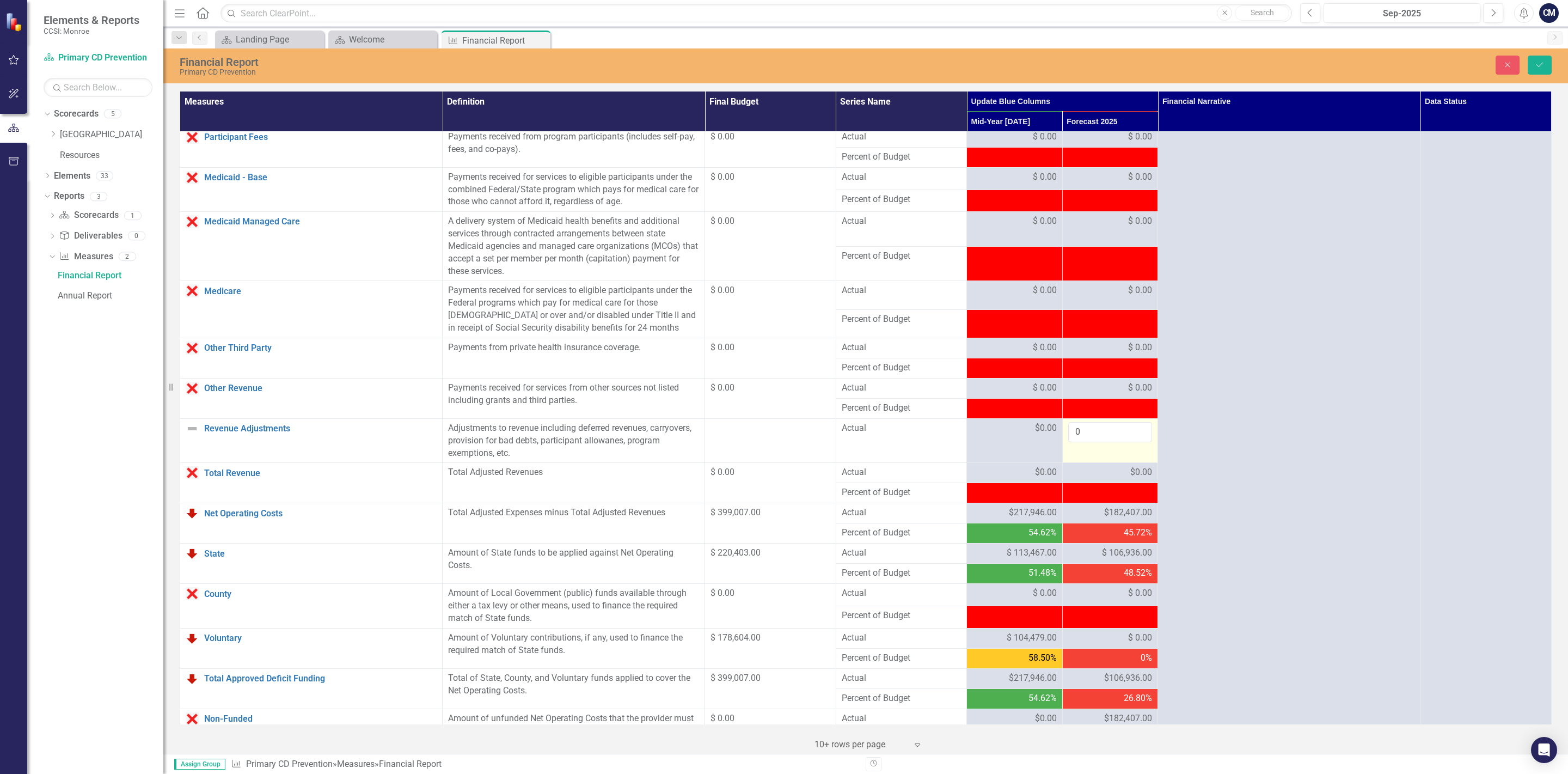
click at [1123, 519] on span "$182,407.00" at bounding box center [1128, 513] width 48 height 13
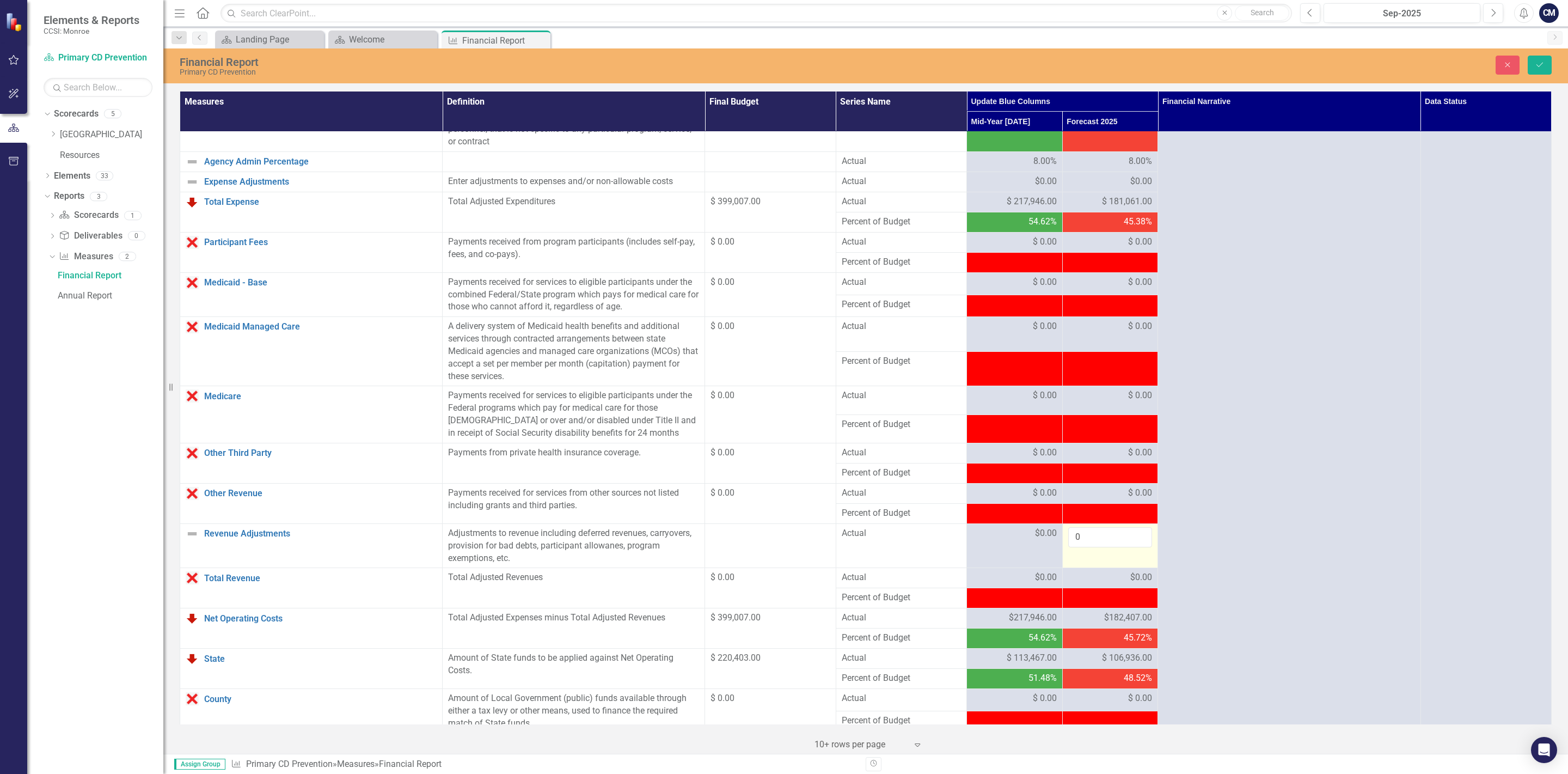
scroll to position [318, 0]
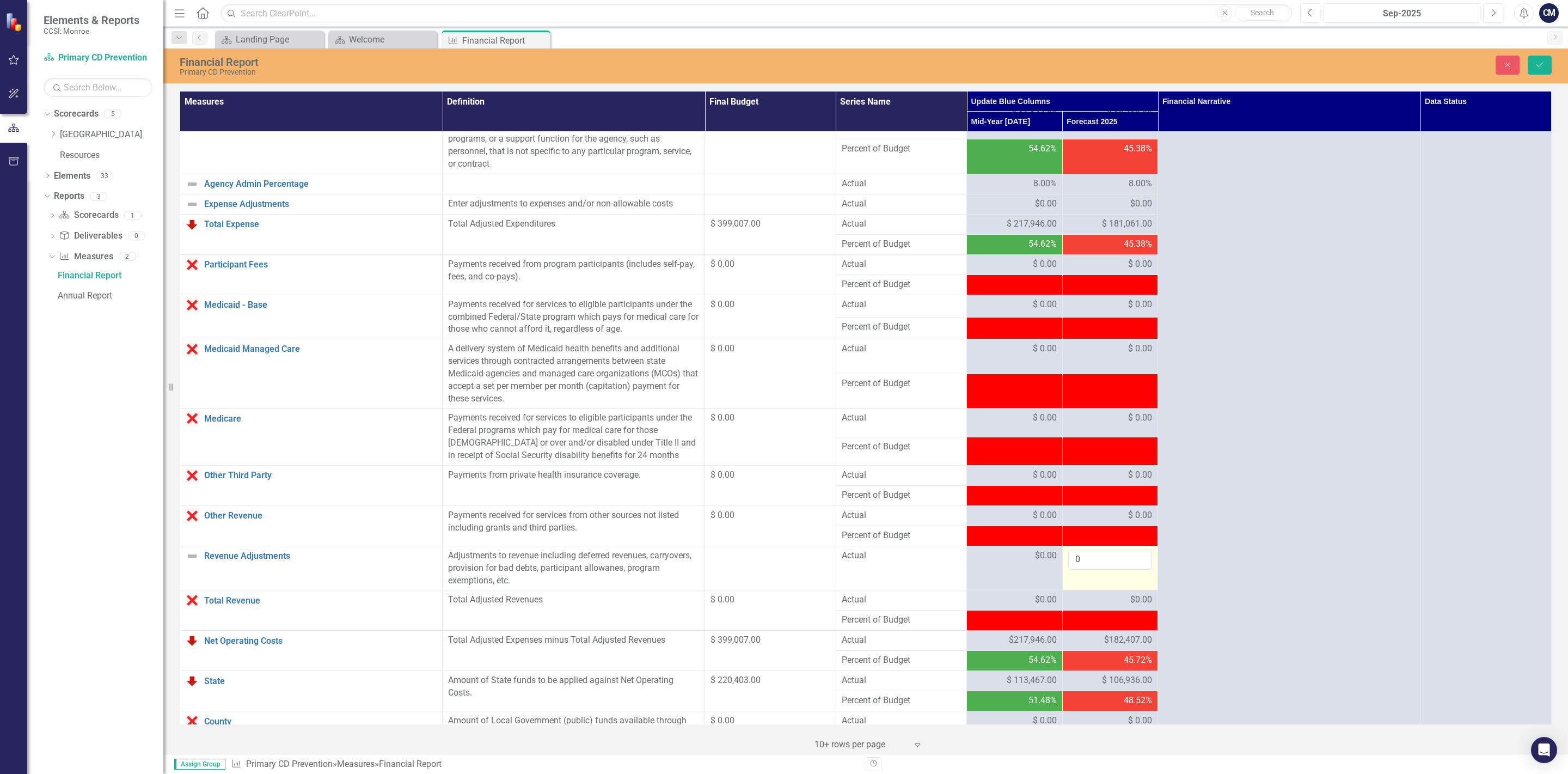
click at [1112, 647] on span "$182,407.00" at bounding box center [1128, 640] width 48 height 13
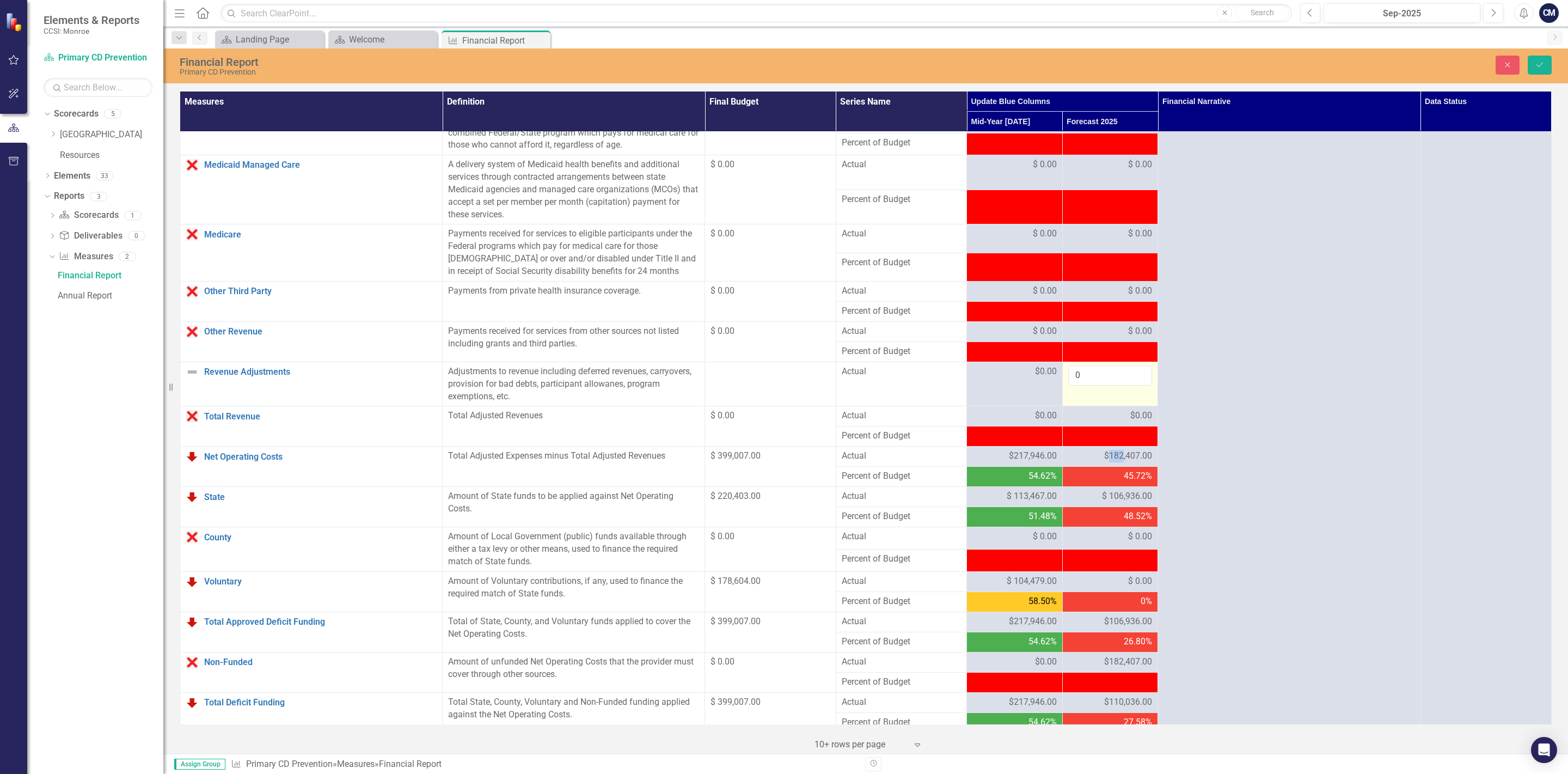
scroll to position [510, 0]
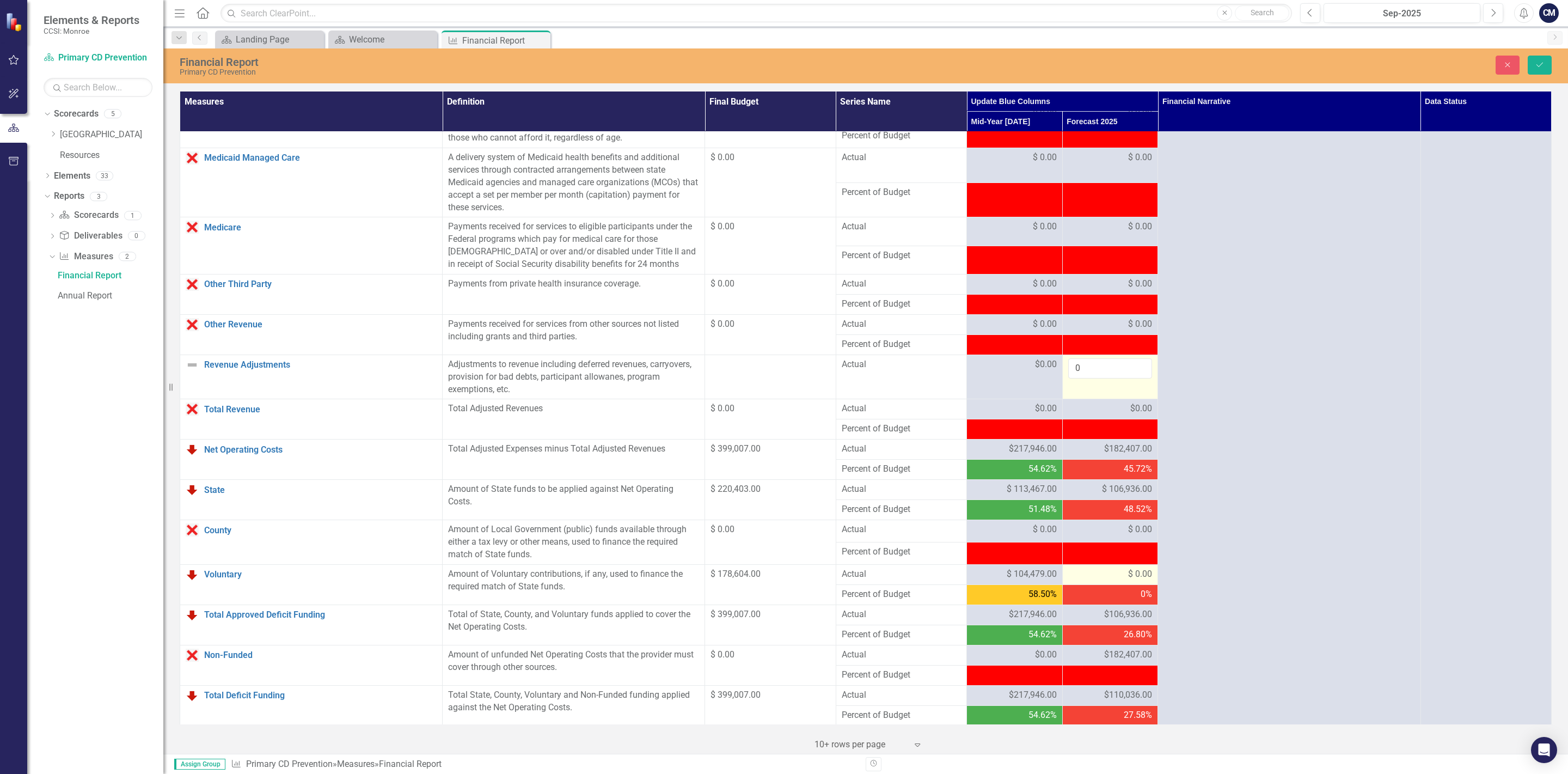
click at [1116, 580] on div "$ 0.00" at bounding box center [1110, 574] width 84 height 13
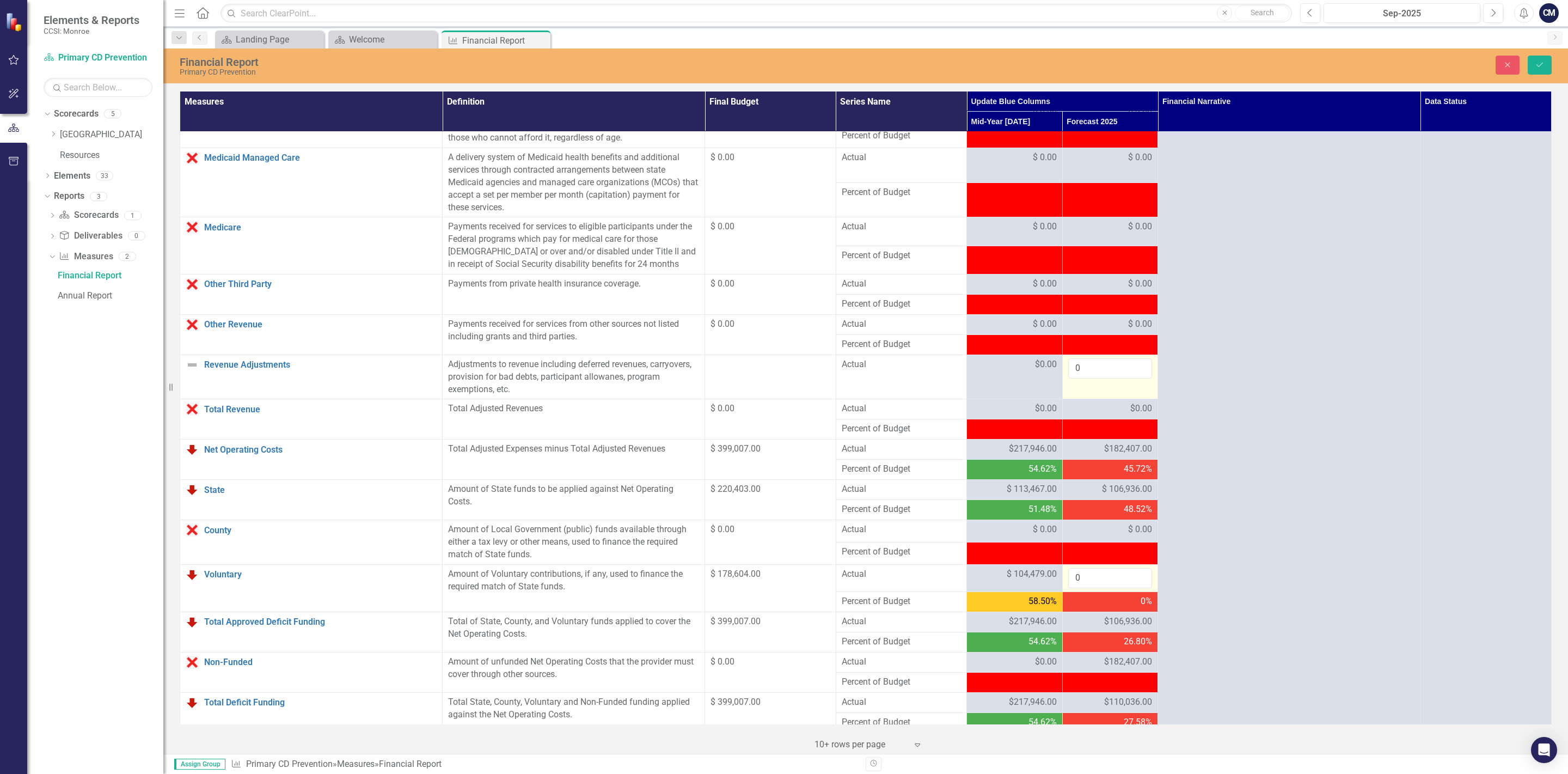
scroll to position [574, 0]
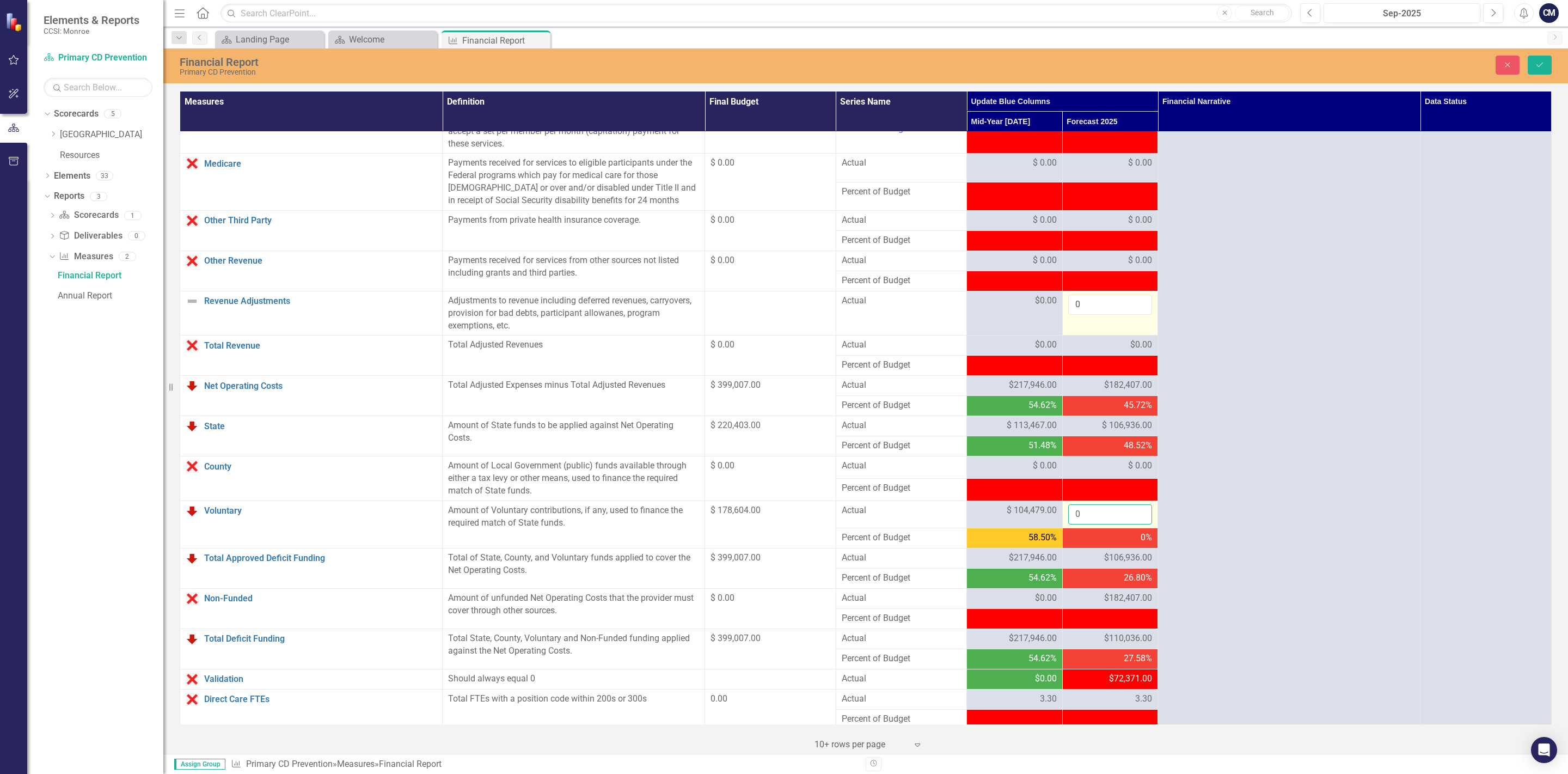
drag, startPoint x: 1093, startPoint y: 519, endPoint x: 1061, endPoint y: 524, distance: 32.4
click at [1068, 524] on input "0" at bounding box center [1110, 513] width 84 height 20
type input "74125"
click button "Save" at bounding box center [1540, 65] width 24 height 19
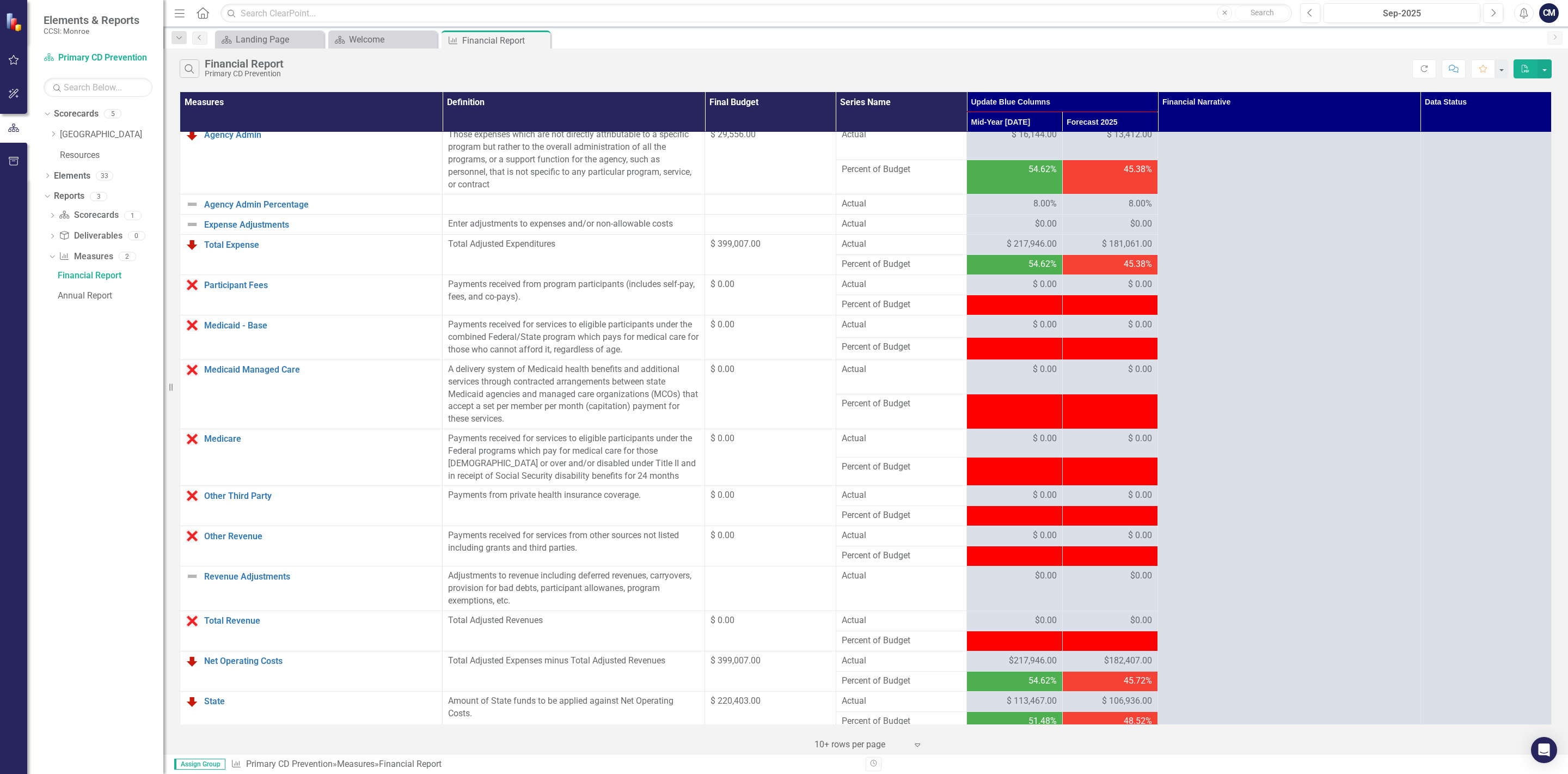
scroll to position [318, 0]
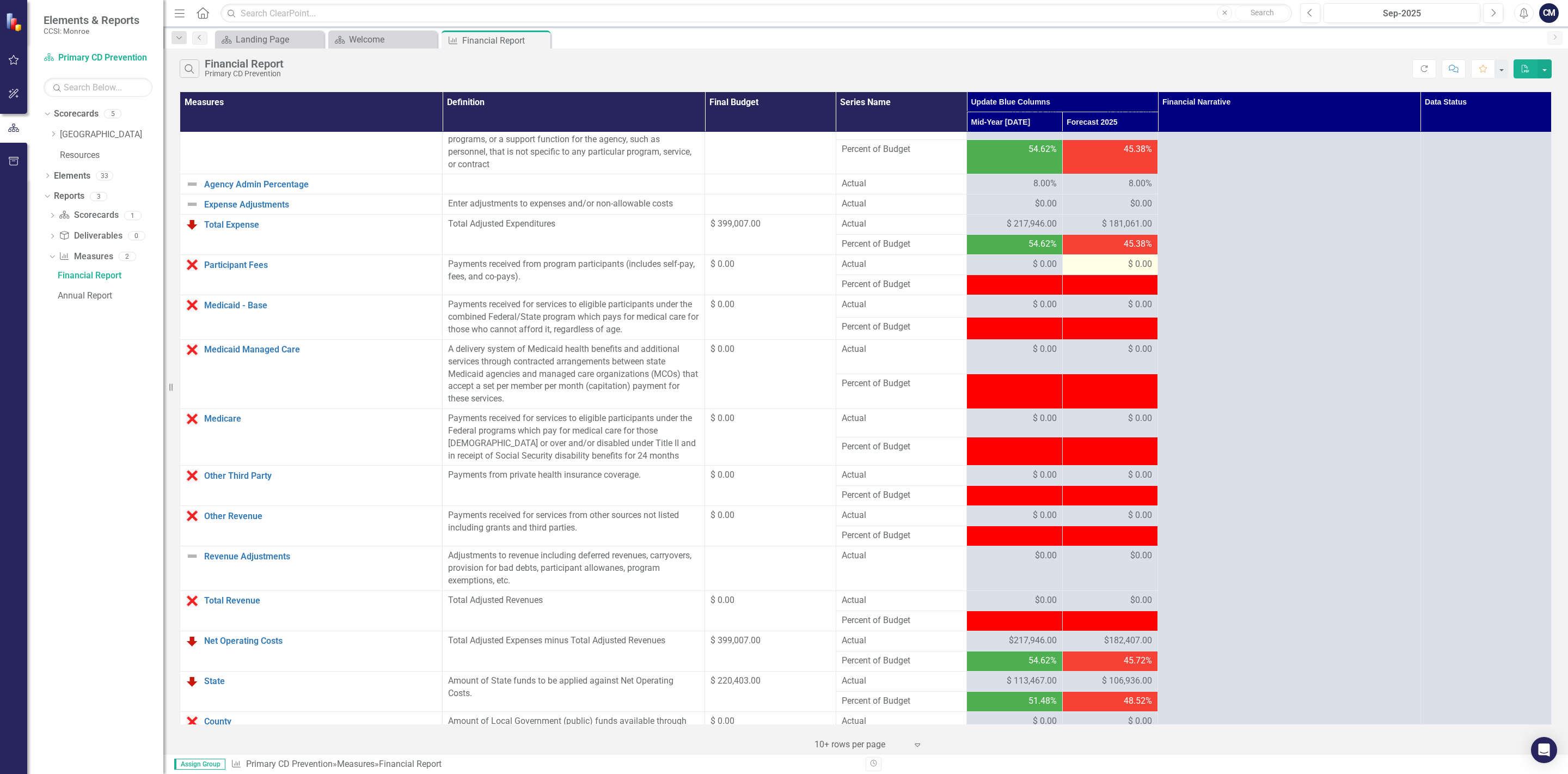
click at [1133, 264] on span "$ 0.00" at bounding box center [1140, 264] width 24 height 13
click at [1133, 269] on span "$ 0.00" at bounding box center [1140, 264] width 24 height 13
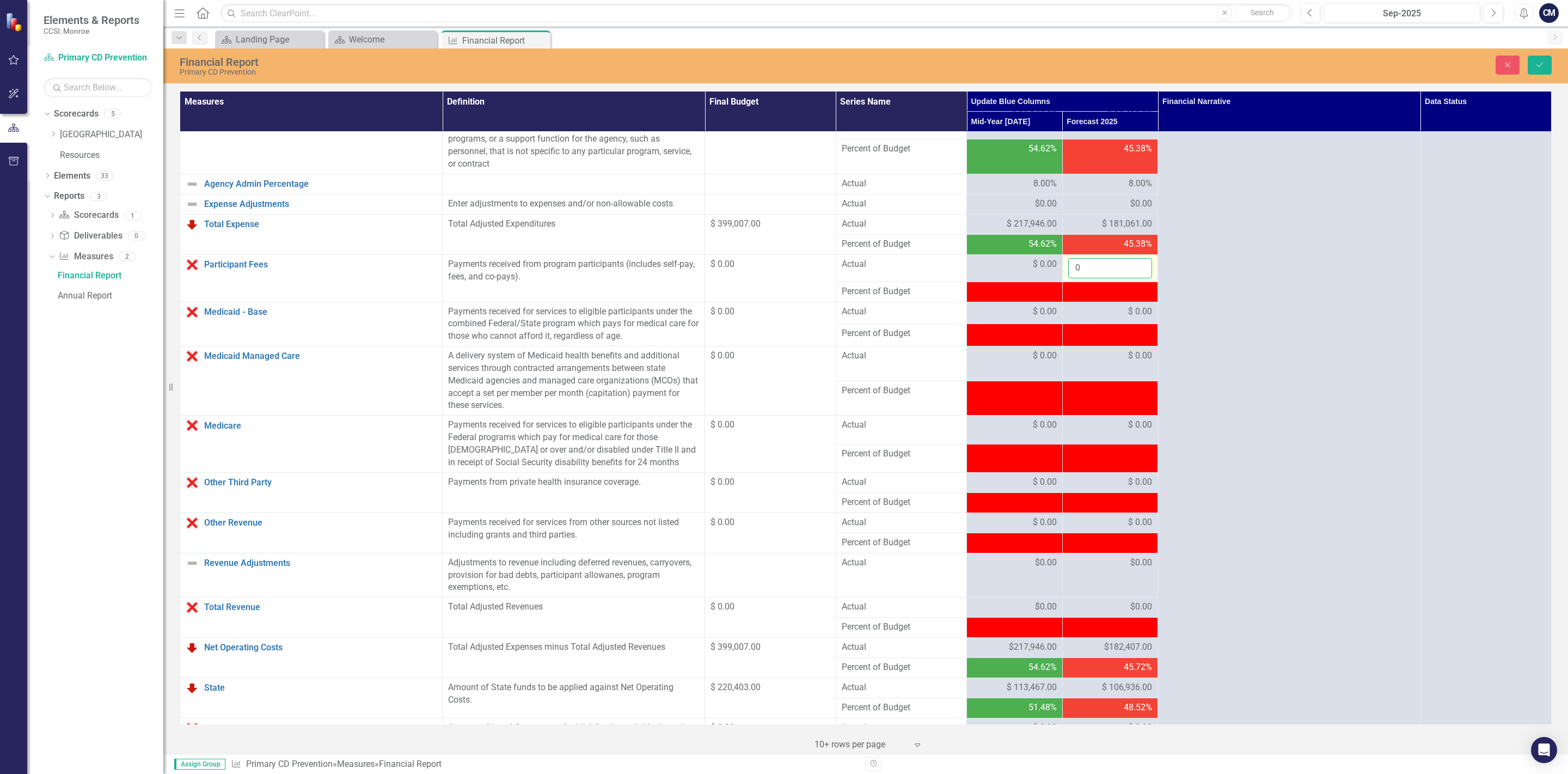
click at [1086, 271] on input "0" at bounding box center [1110, 267] width 84 height 20
type input "00"
click at [1528, 56] on button "Save" at bounding box center [1540, 65] width 24 height 19
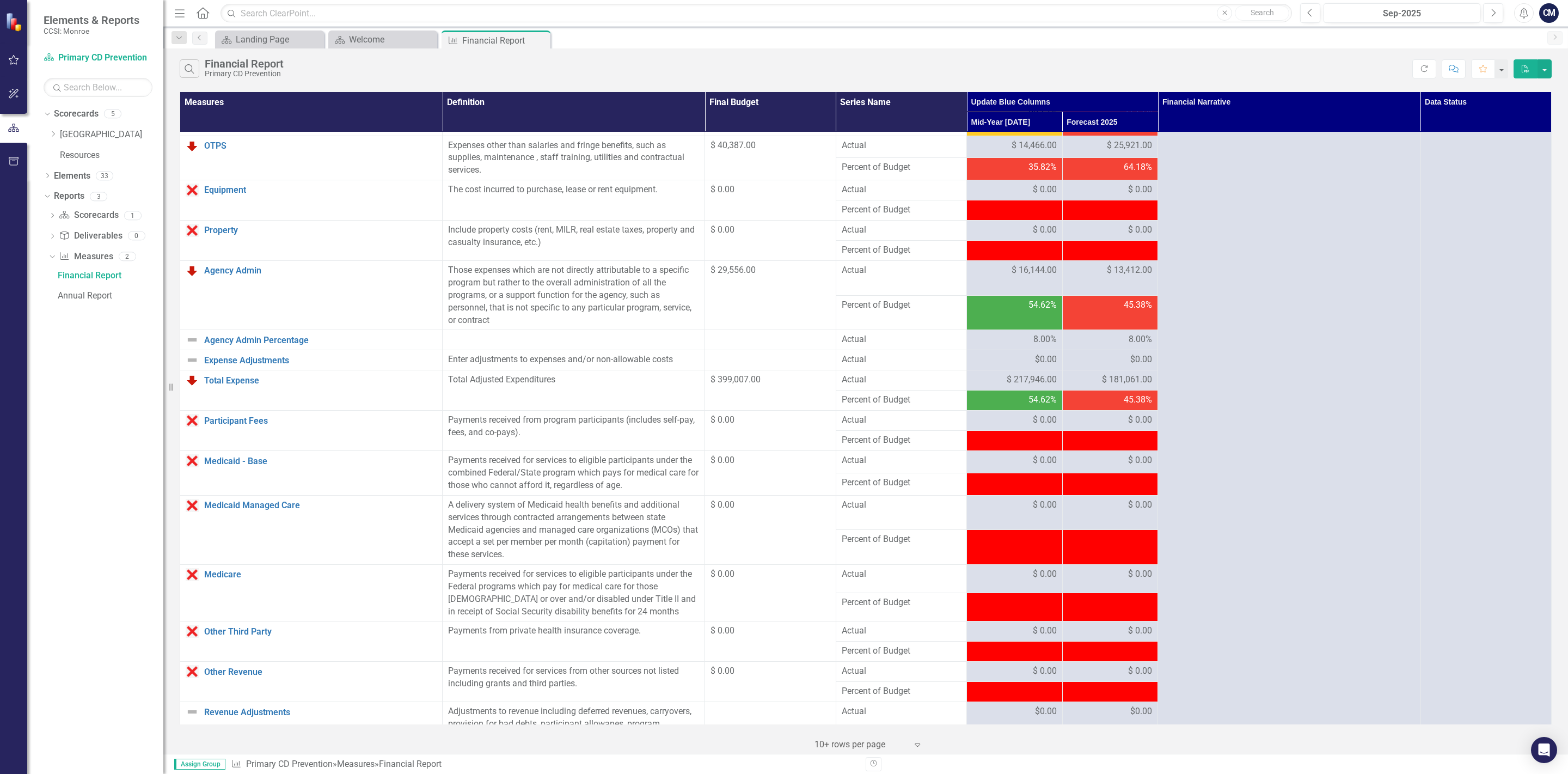
scroll to position [191, 0]
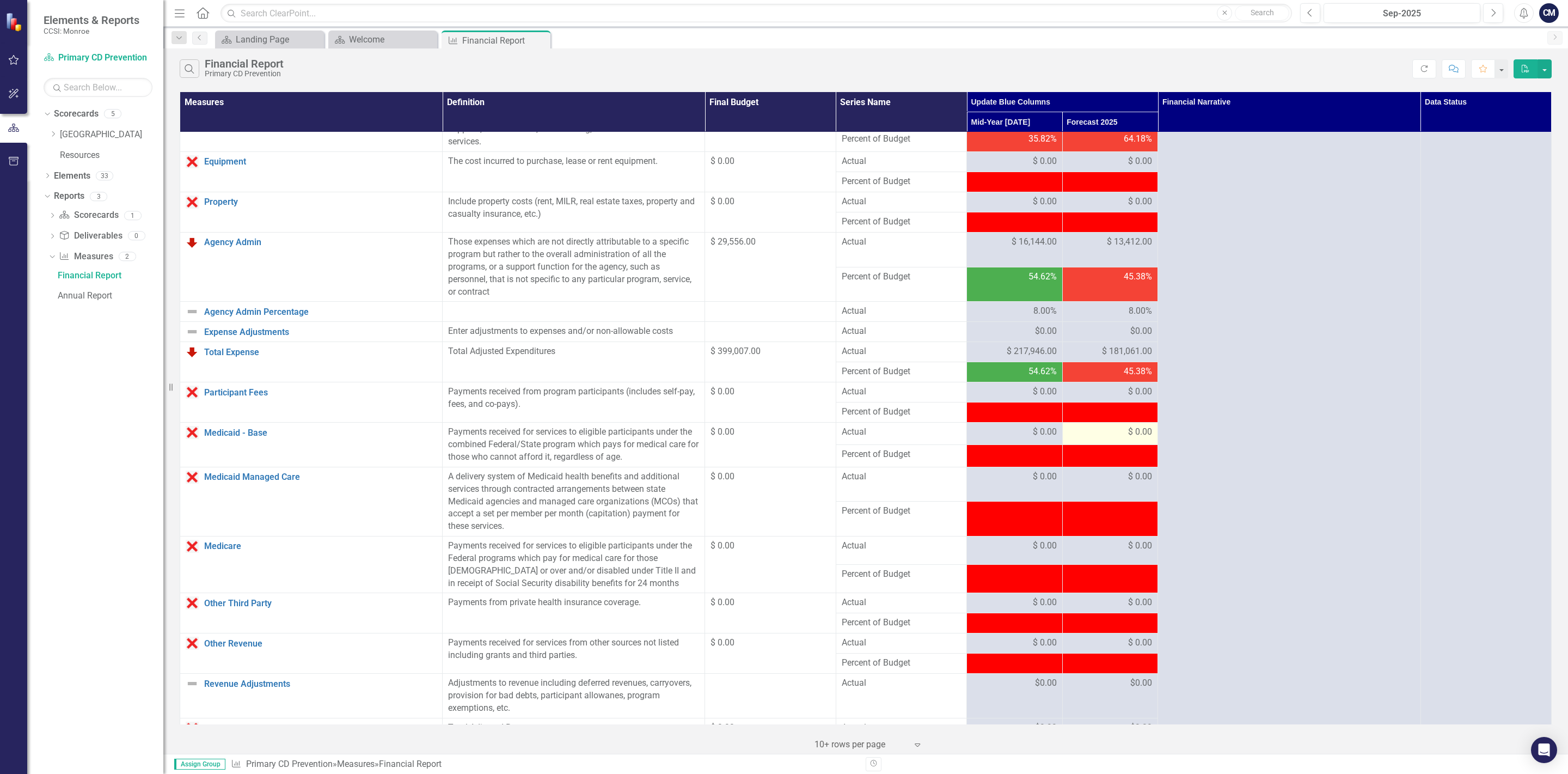
click at [1125, 438] on div "$ 0.00" at bounding box center [1110, 432] width 84 height 13
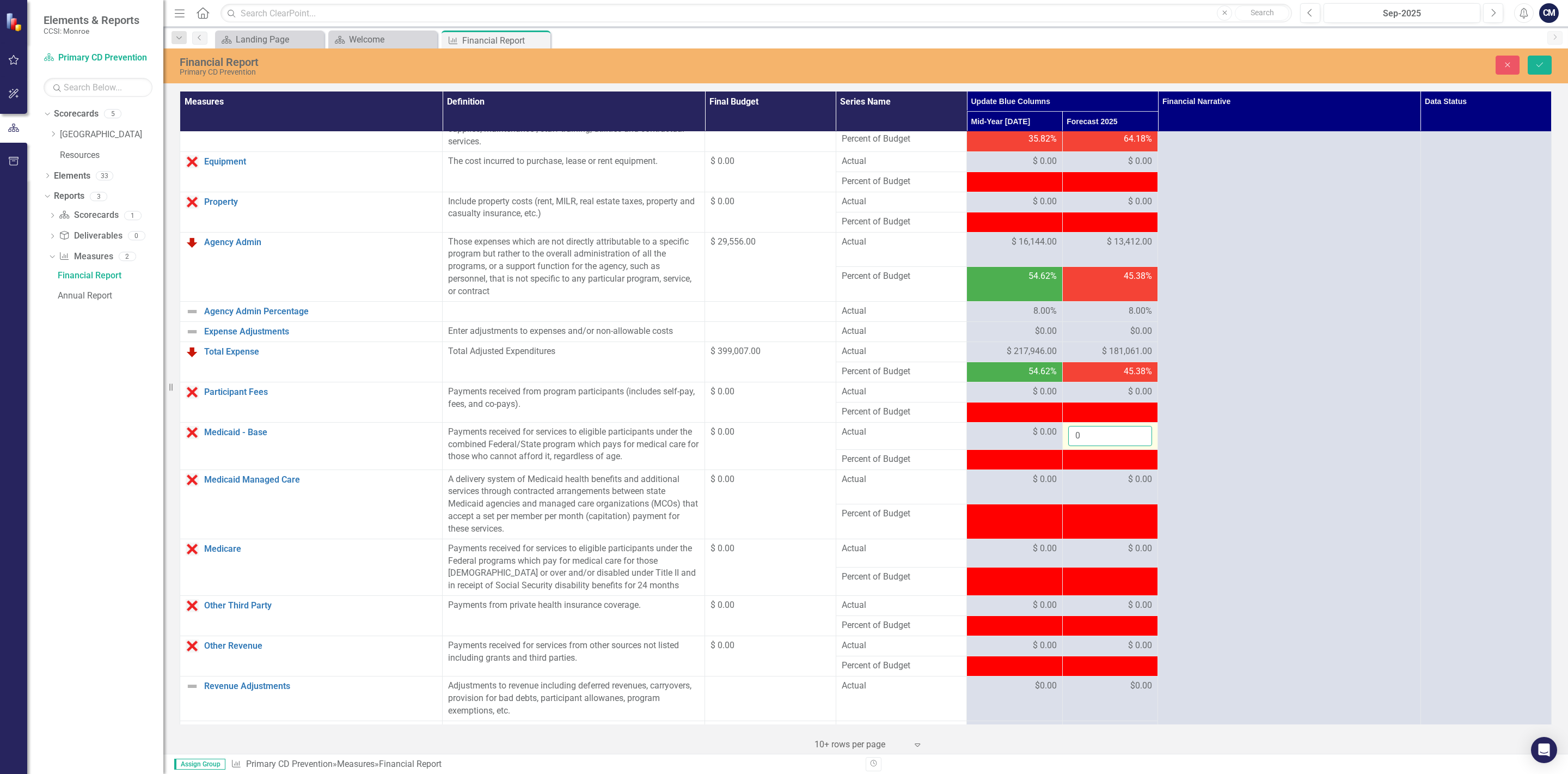
drag, startPoint x: 1076, startPoint y: 443, endPoint x: 1093, endPoint y: 442, distance: 17.0
click at [1093, 442] on input "0" at bounding box center [1110, 435] width 84 height 20
click button "Save" at bounding box center [1540, 65] width 24 height 19
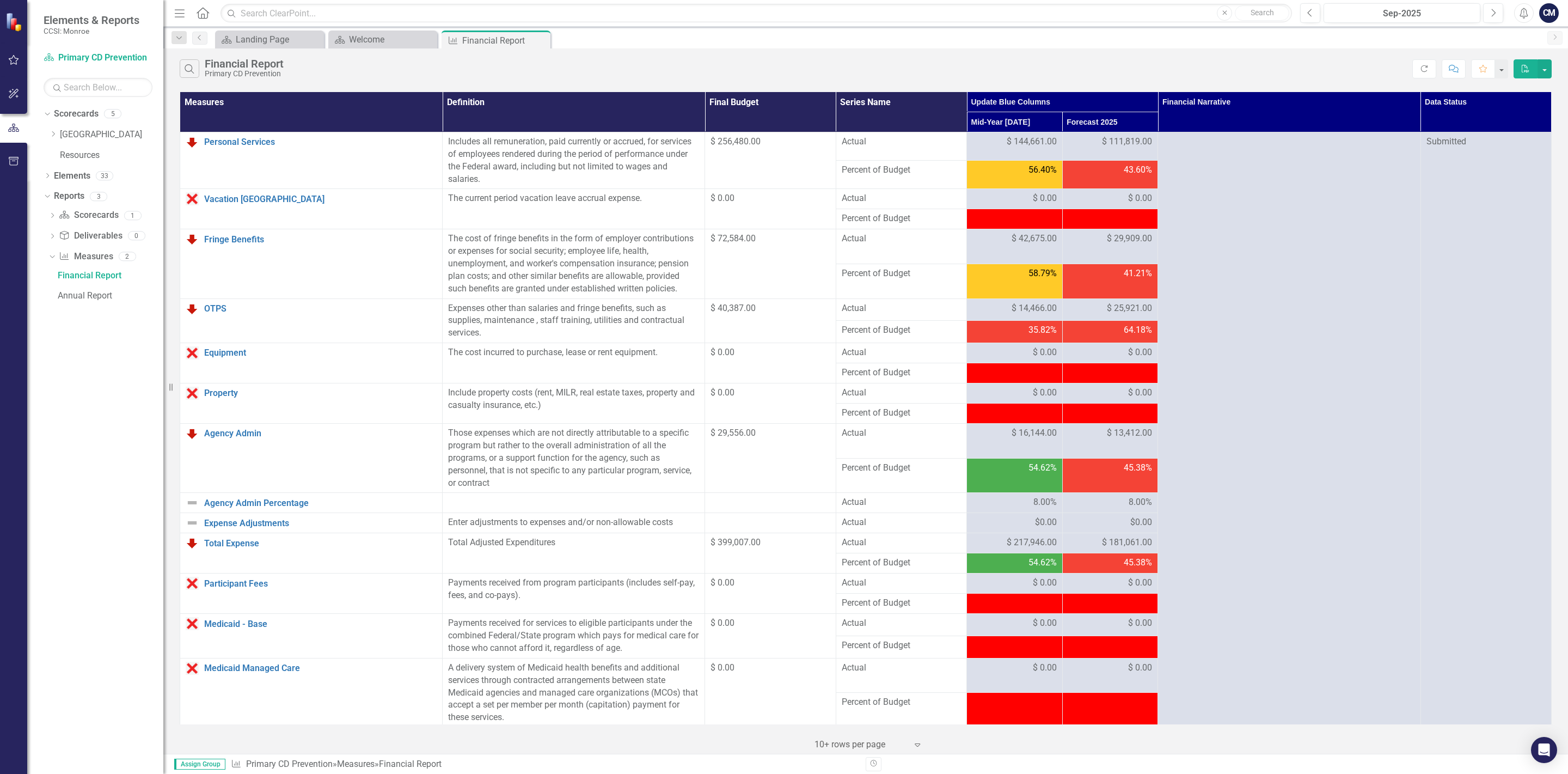
click at [1153, 501] on td "8.00%" at bounding box center [1110, 502] width 95 height 20
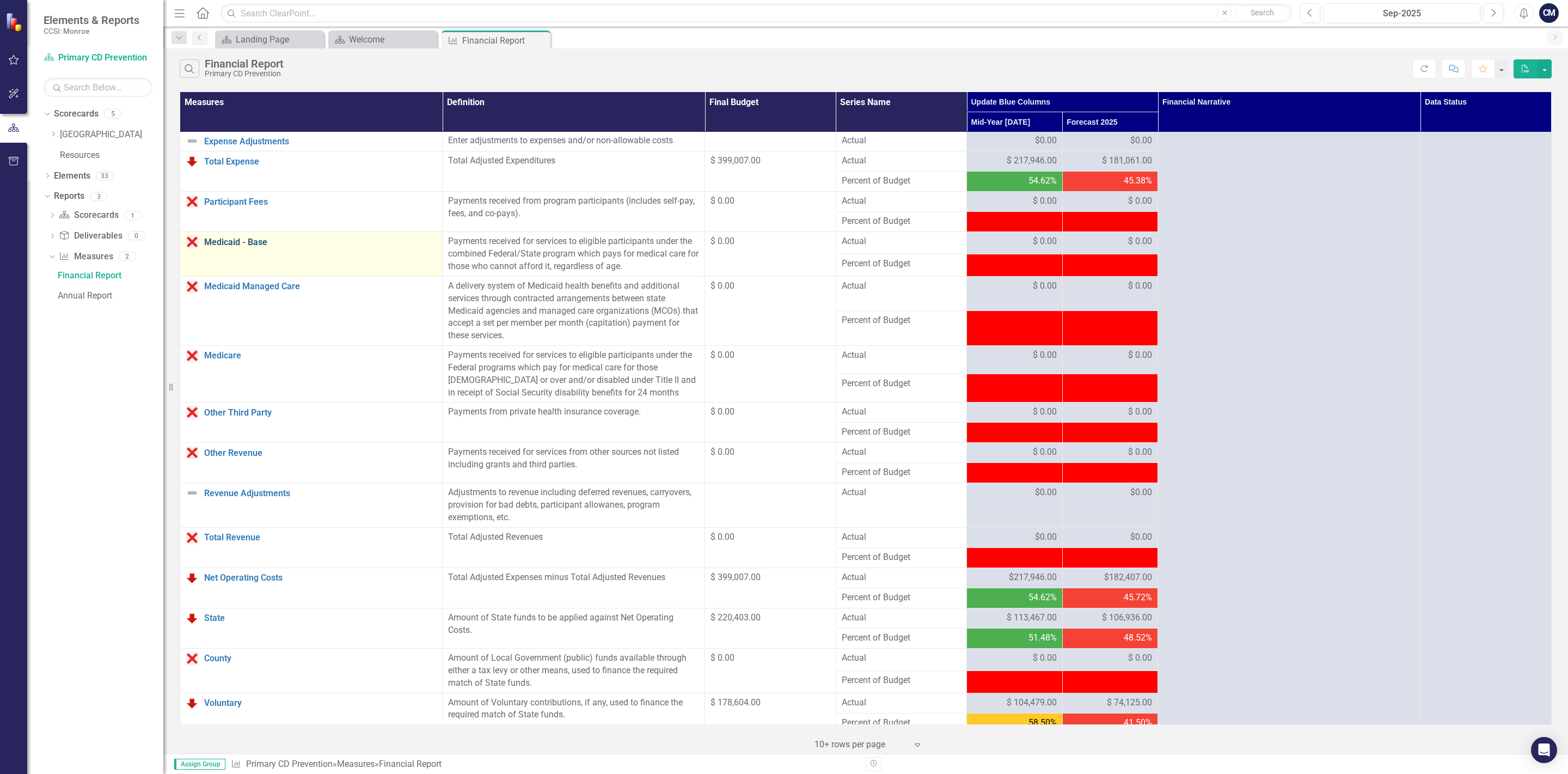
scroll to position [383, 0]
click at [1129, 301] on td "$ 0.00" at bounding box center [1110, 292] width 95 height 35
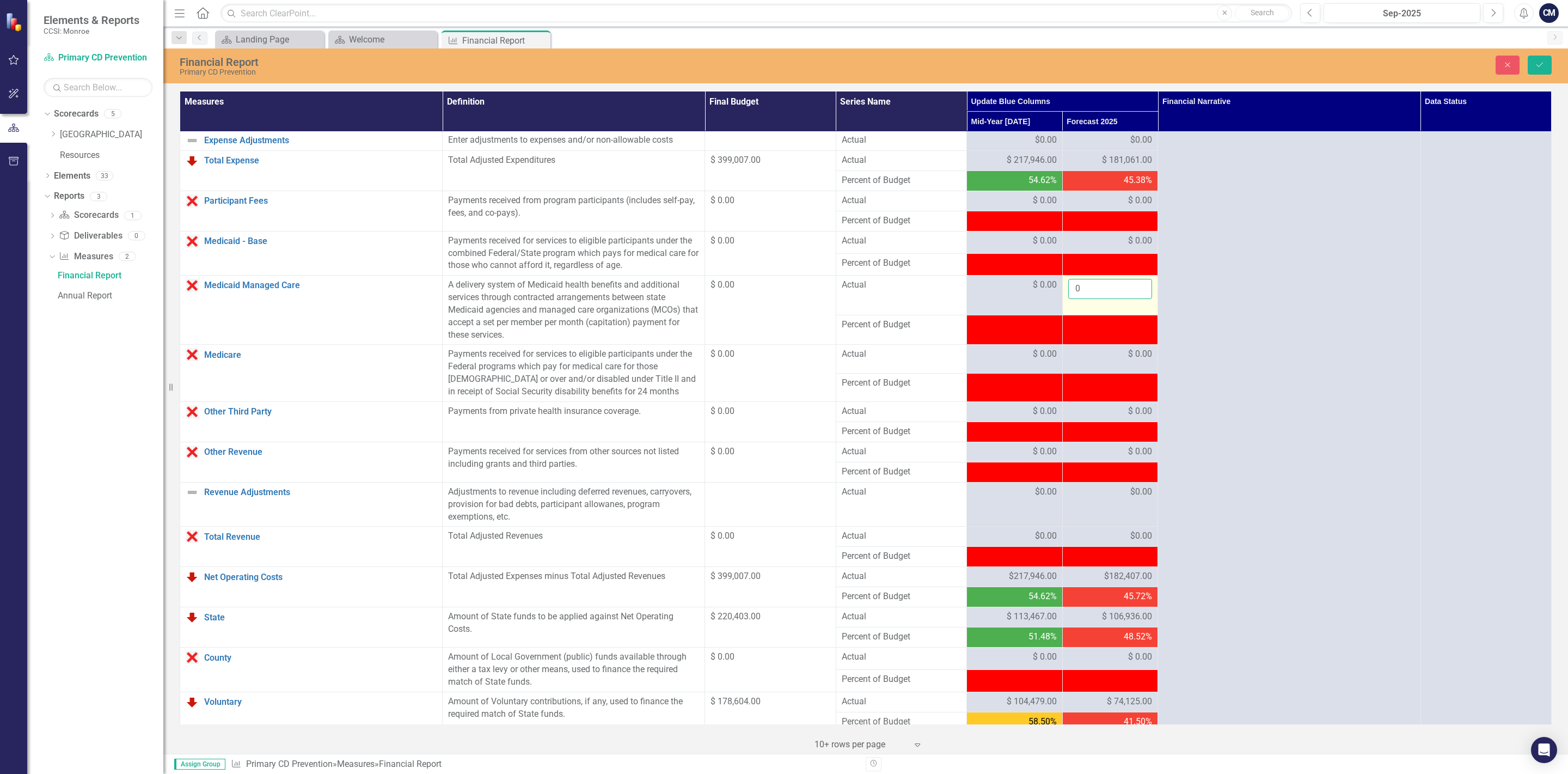
click at [1095, 296] on input "0" at bounding box center [1110, 288] width 84 height 20
type input "0"
click button "Save" at bounding box center [1540, 65] width 24 height 19
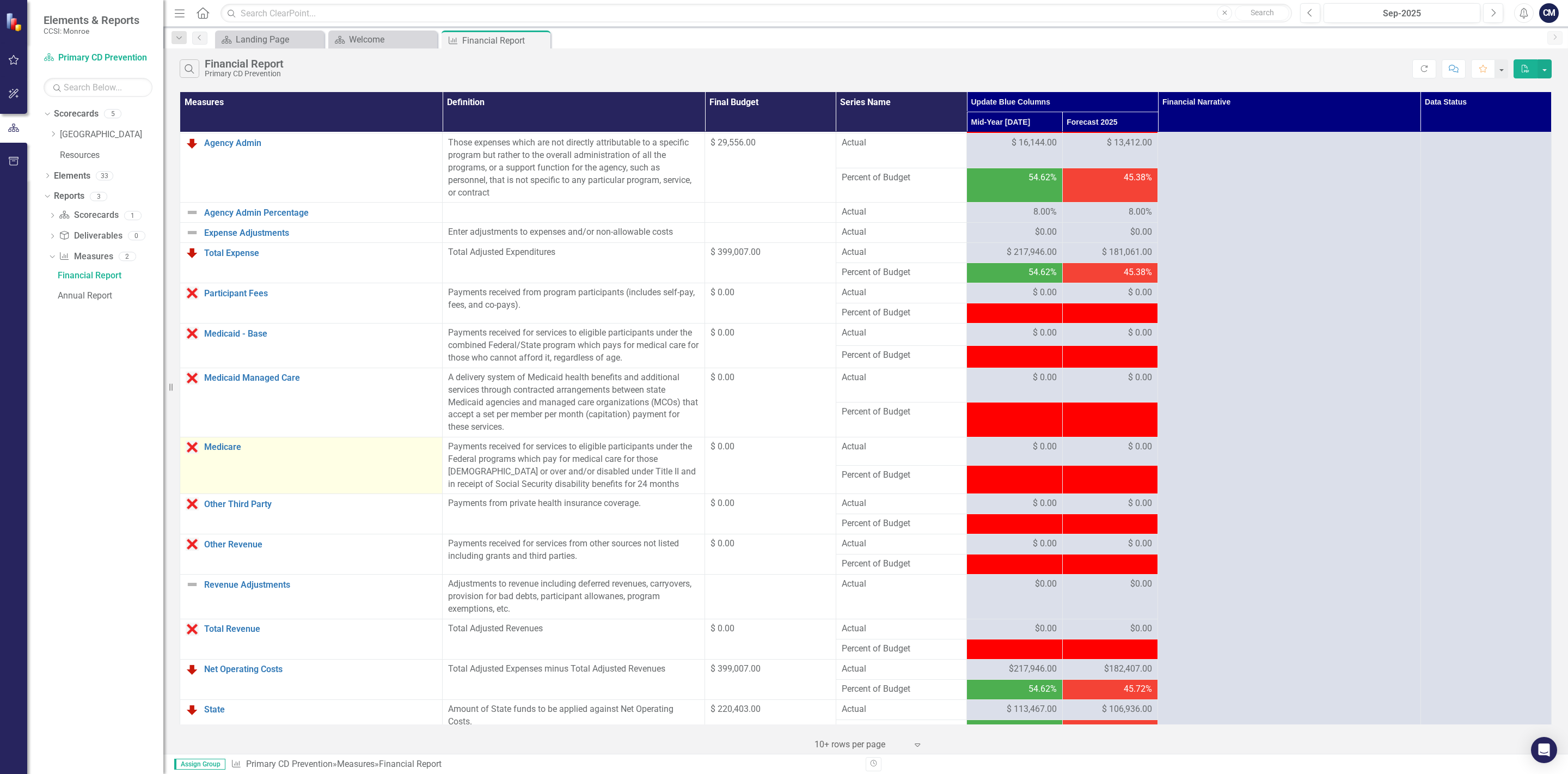
scroll to position [318, 0]
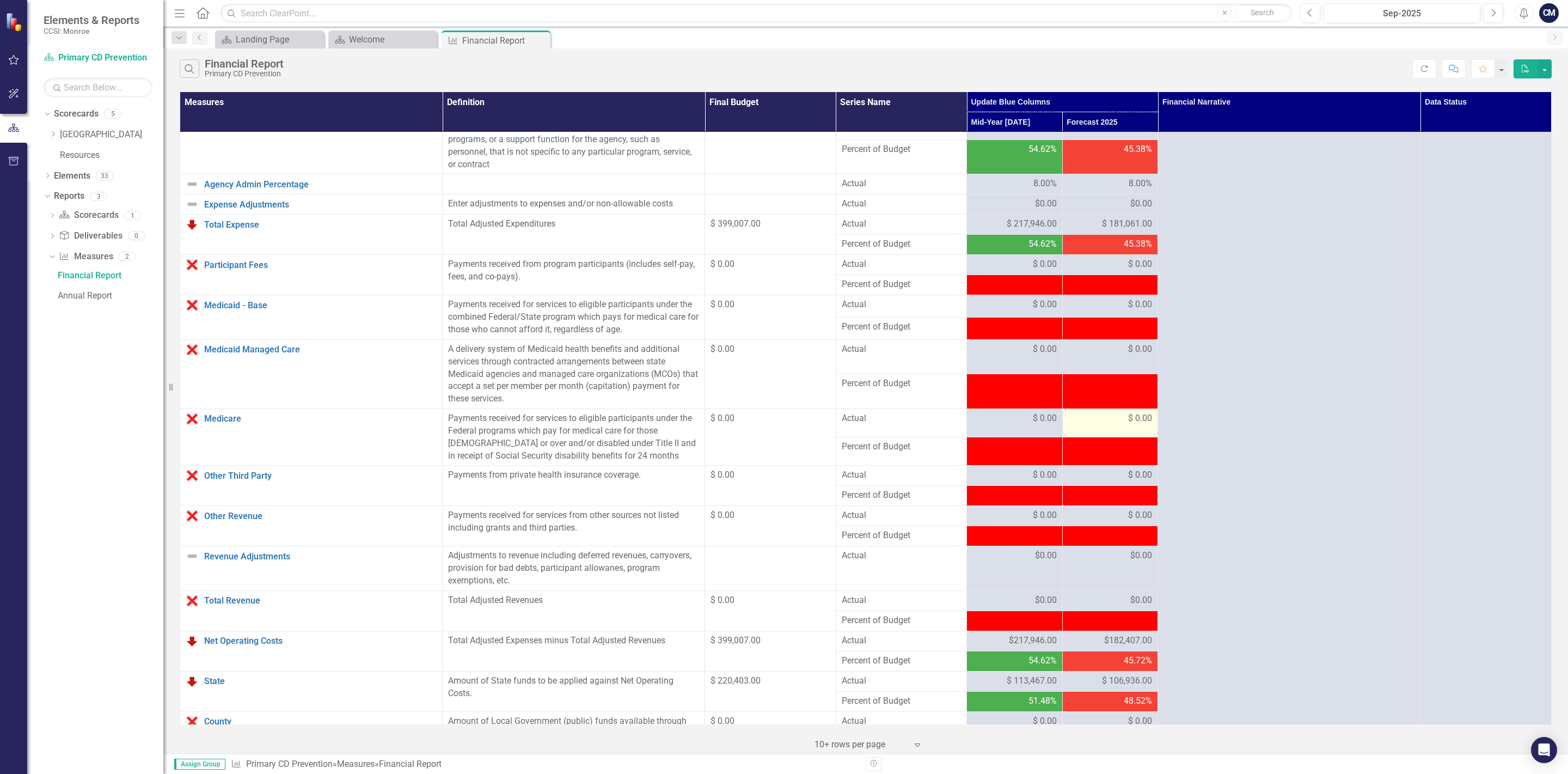
click at [1135, 425] on span "$ 0.00" at bounding box center [1140, 418] width 24 height 13
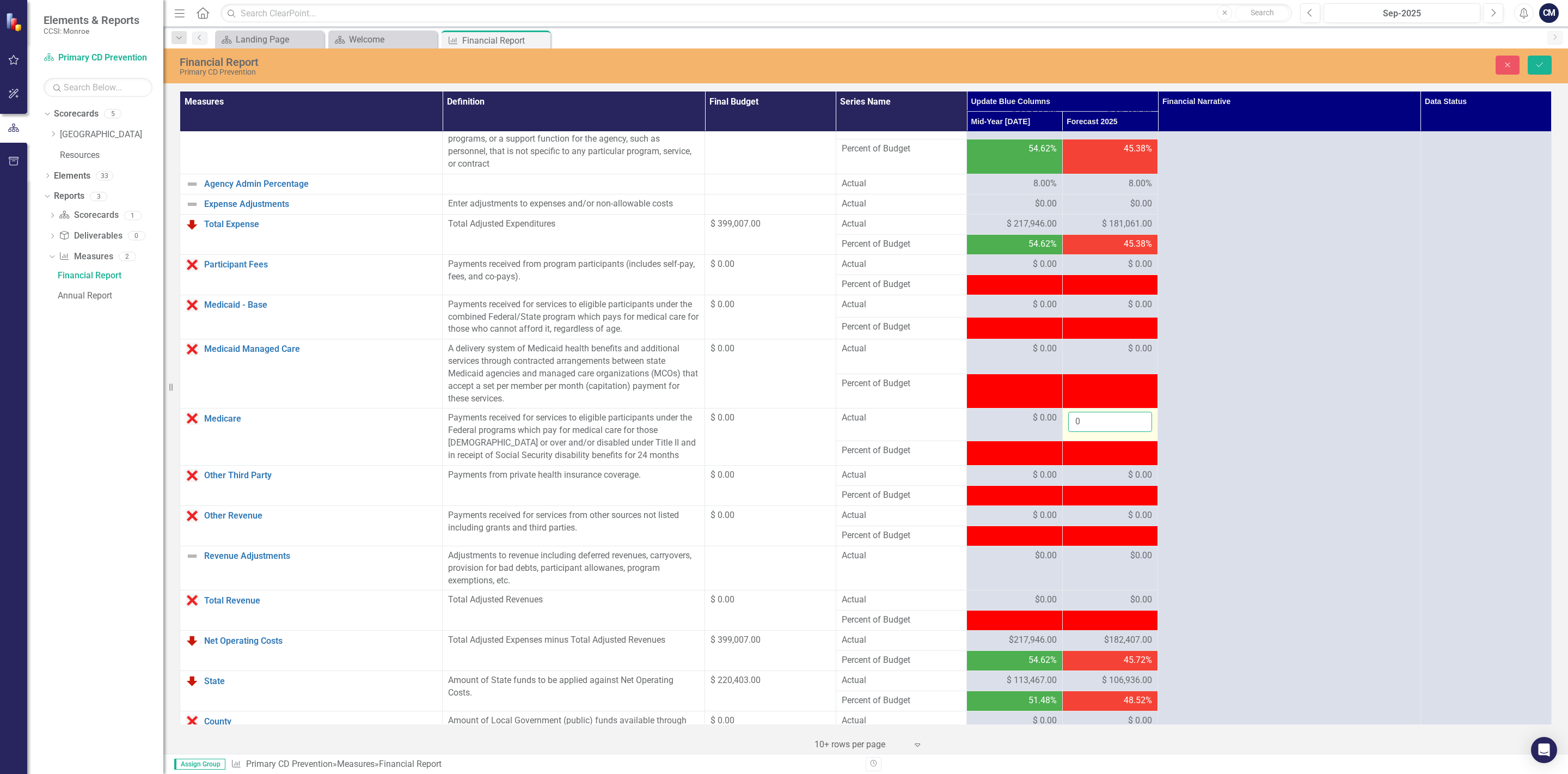
drag, startPoint x: 1087, startPoint y: 427, endPoint x: 1047, endPoint y: 425, distance: 40.0
click at [1068, 425] on input "0" at bounding box center [1110, 421] width 84 height 20
click button "Save" at bounding box center [1540, 65] width 24 height 19
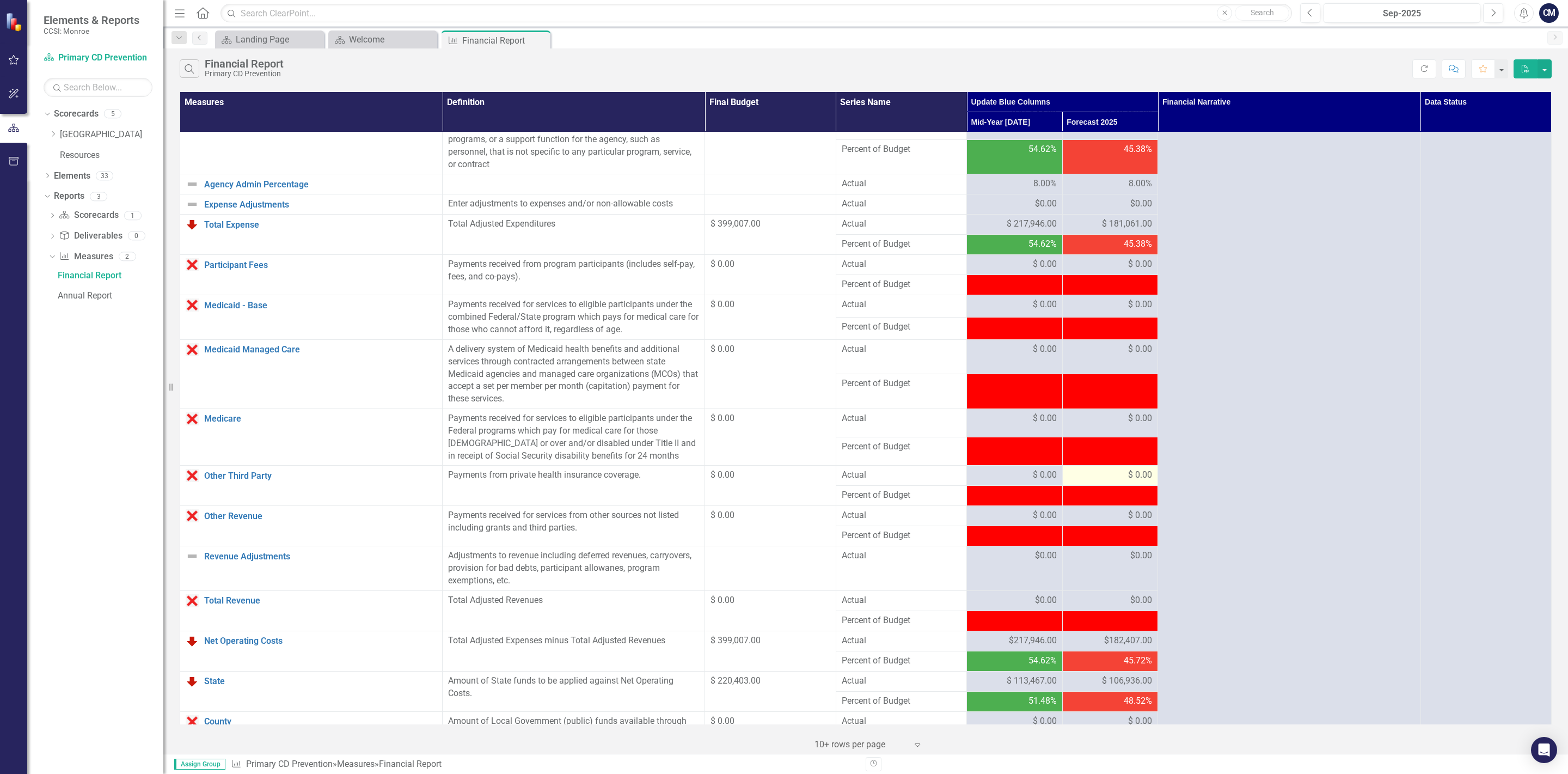
click at [1116, 482] on div "$ 0.00" at bounding box center [1110, 475] width 84 height 13
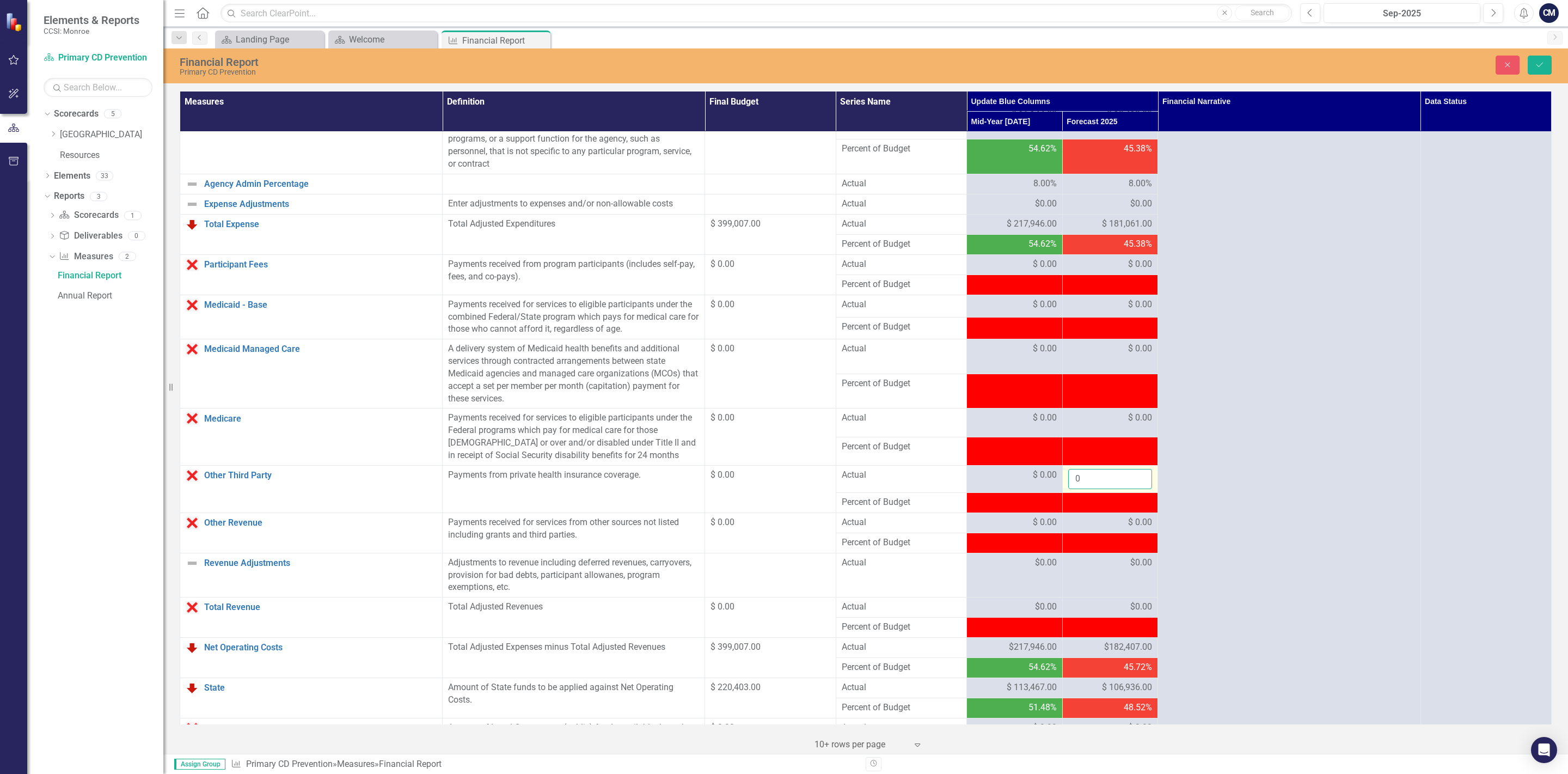
drag, startPoint x: 1093, startPoint y: 485, endPoint x: 996, endPoint y: 480, distance: 97.1
click at [1068, 480] on input "0" at bounding box center [1110, 478] width 84 height 20
click button "Save" at bounding box center [1540, 65] width 24 height 19
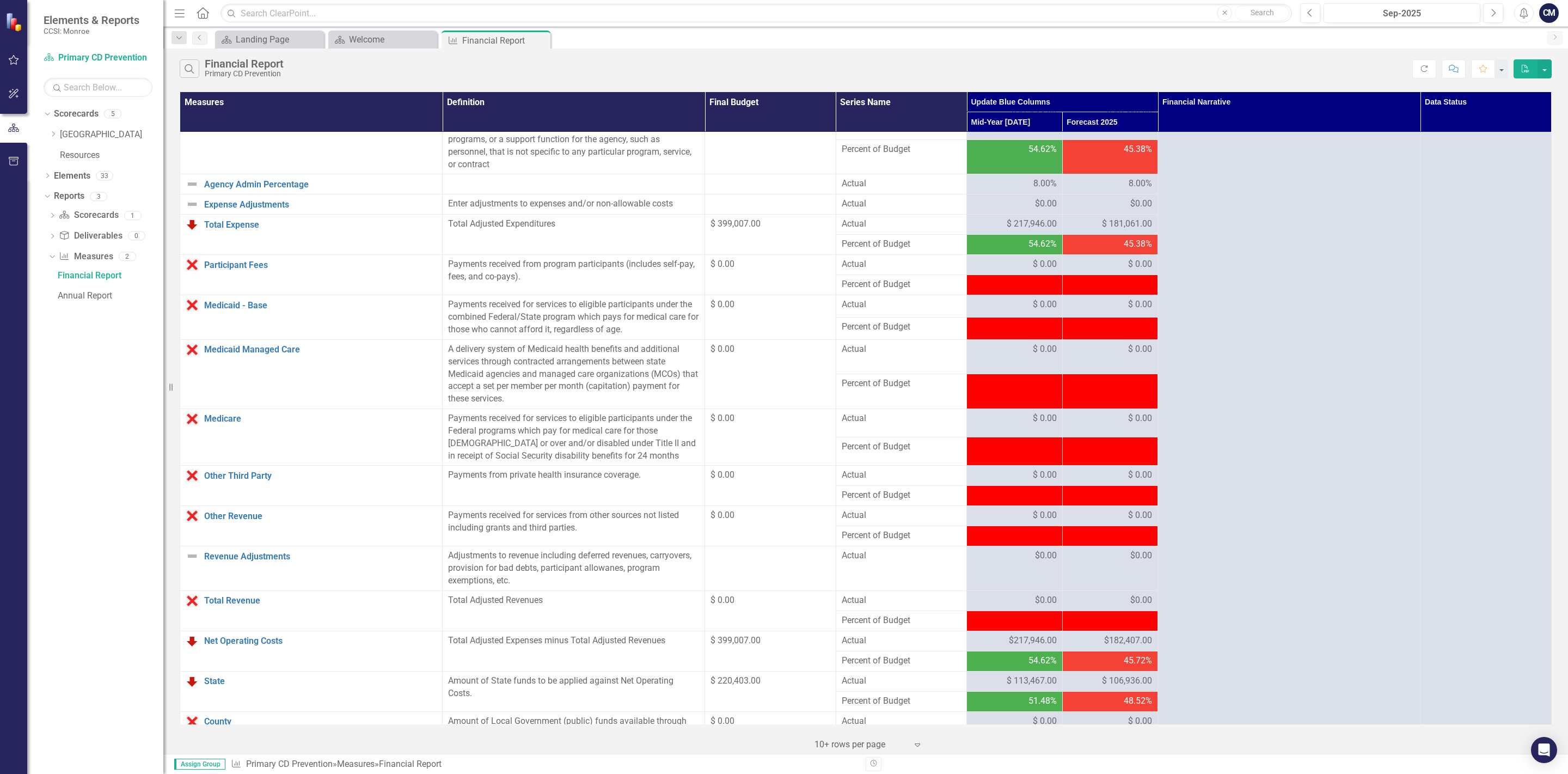
scroll to position [383, 0]
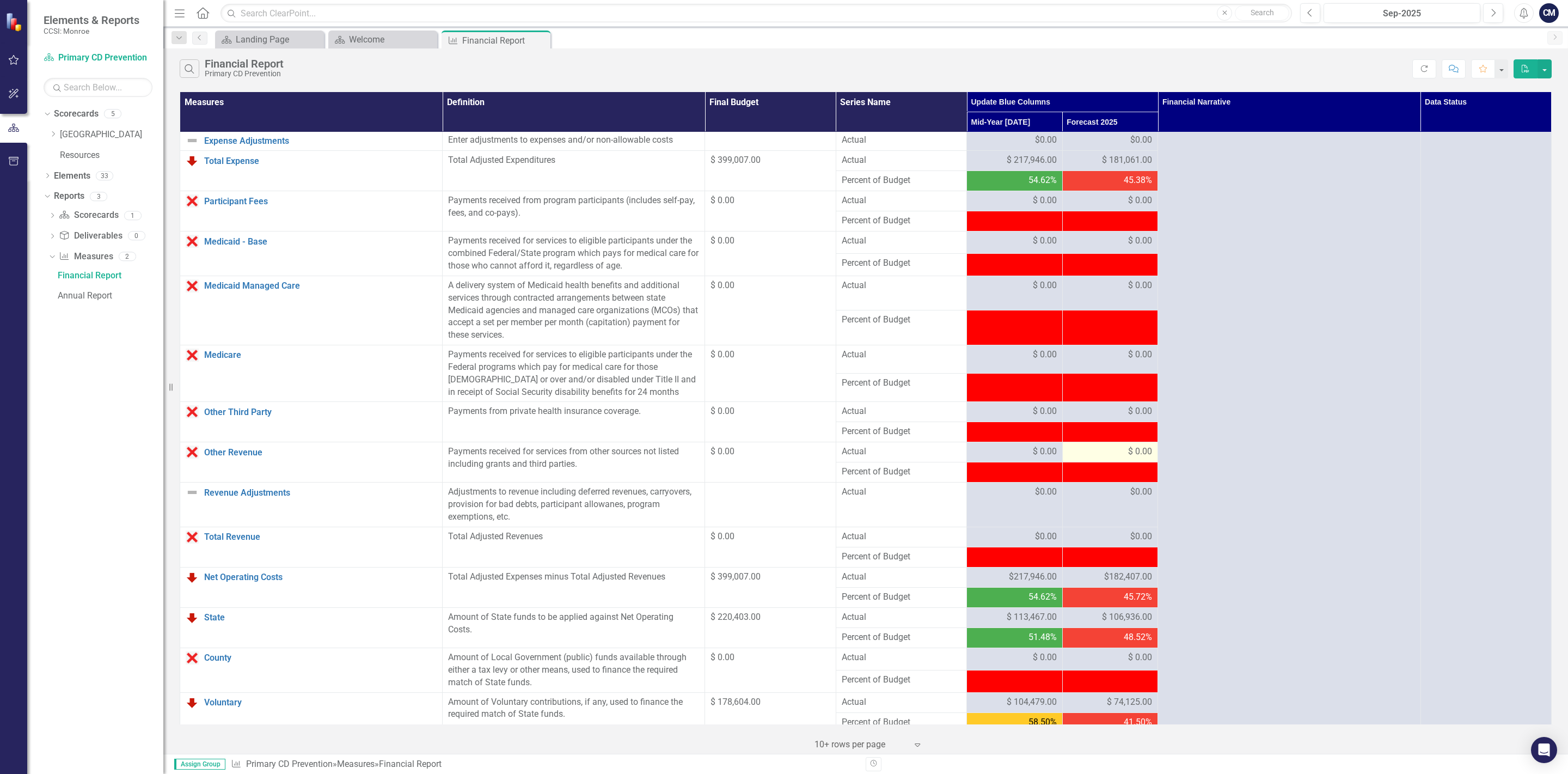
click at [1120, 458] on div "$ 0.00" at bounding box center [1110, 452] width 84 height 13
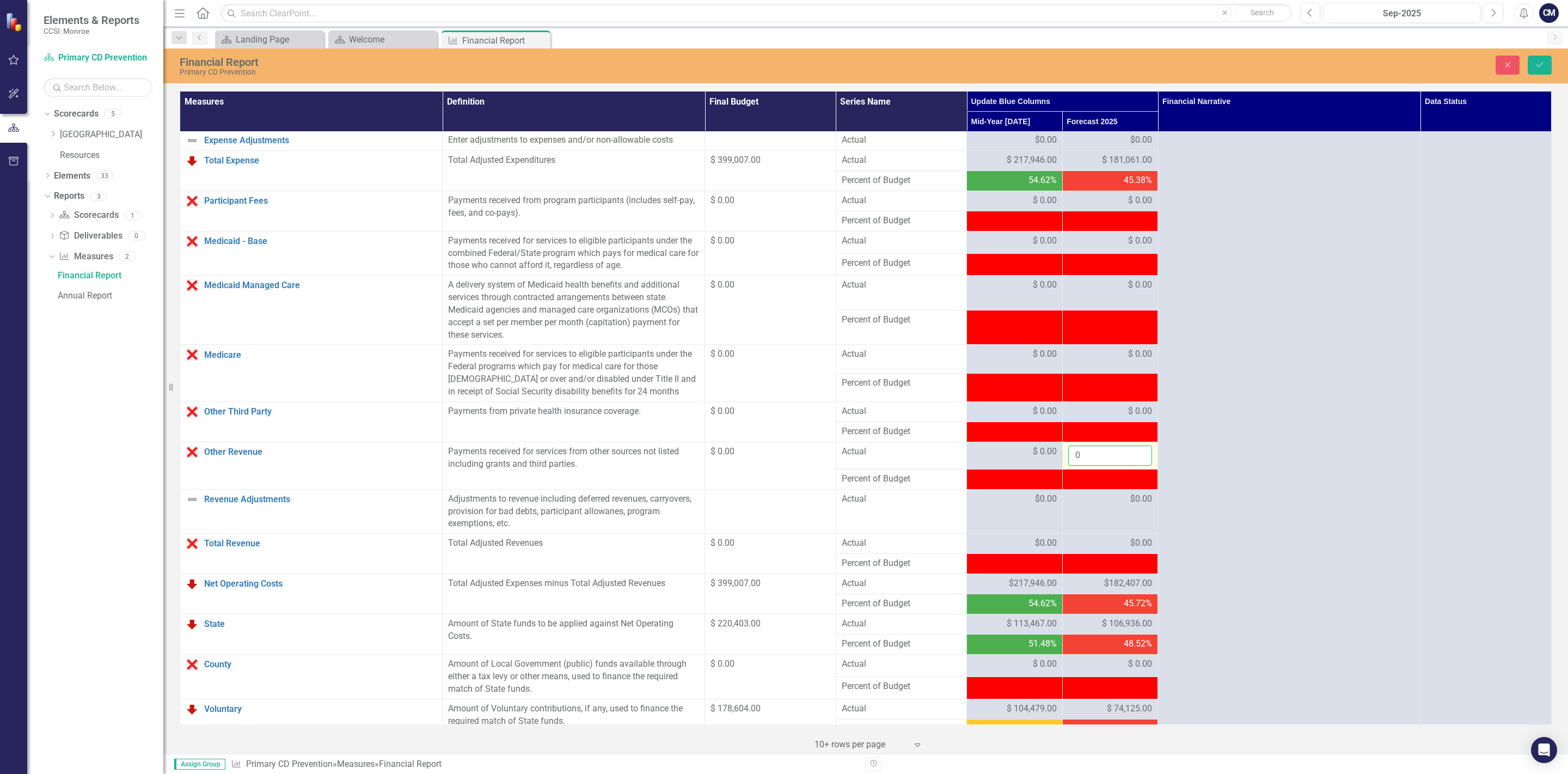
drag, startPoint x: 1093, startPoint y: 462, endPoint x: 975, endPoint y: 456, distance: 118.2
click at [1068, 456] on input "0" at bounding box center [1110, 455] width 84 height 20
click button "Save" at bounding box center [1540, 65] width 24 height 19
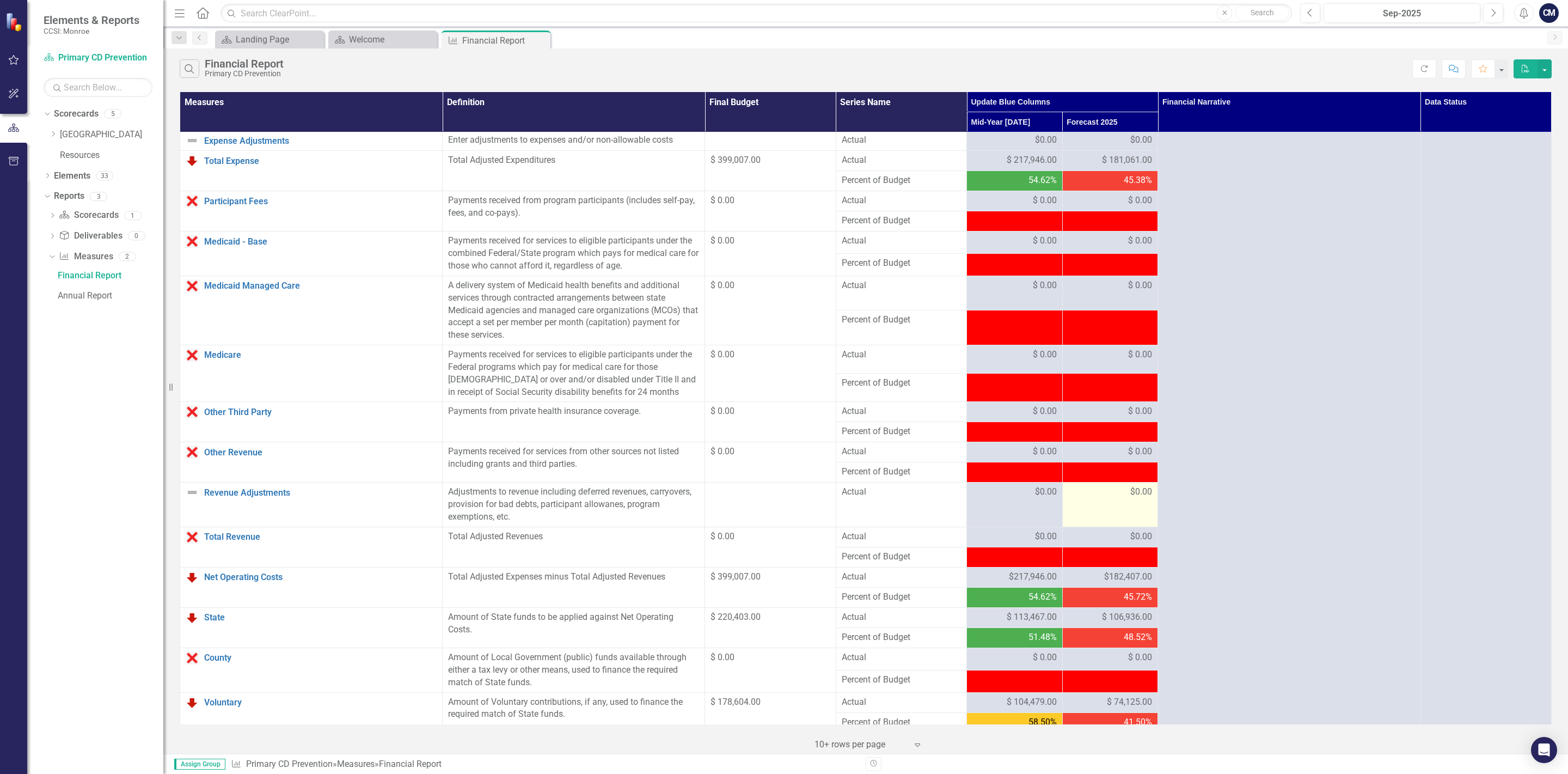
click at [1133, 498] on span "$0.00" at bounding box center [1141, 492] width 21 height 13
click at [1130, 498] on span "$0.00" at bounding box center [1141, 492] width 21 height 13
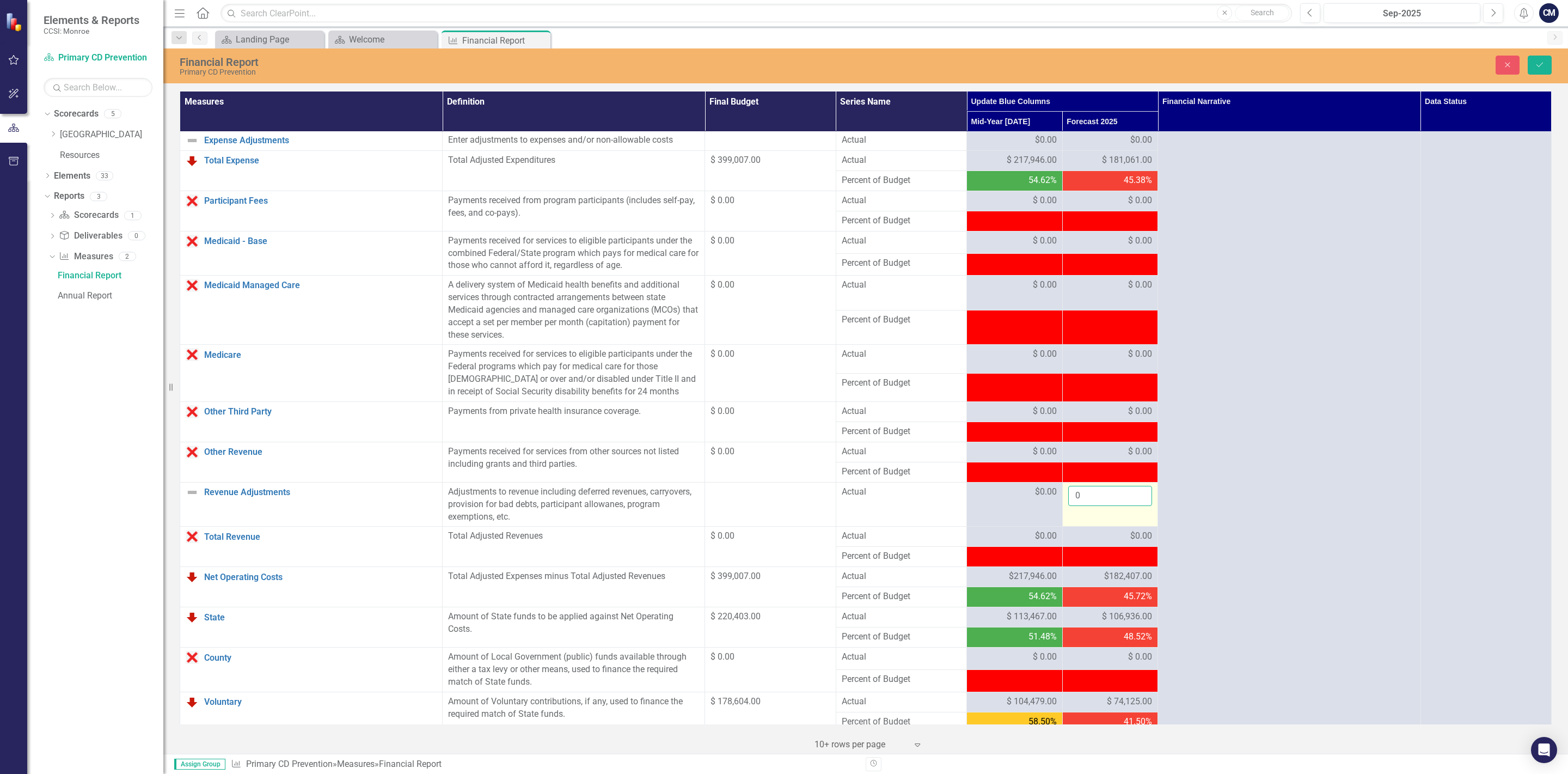
drag, startPoint x: 1096, startPoint y: 501, endPoint x: 1001, endPoint y: 501, distance: 95.0
click at [1068, 501] on input "0" at bounding box center [1110, 495] width 84 height 20
click button "Save" at bounding box center [1540, 65] width 24 height 19
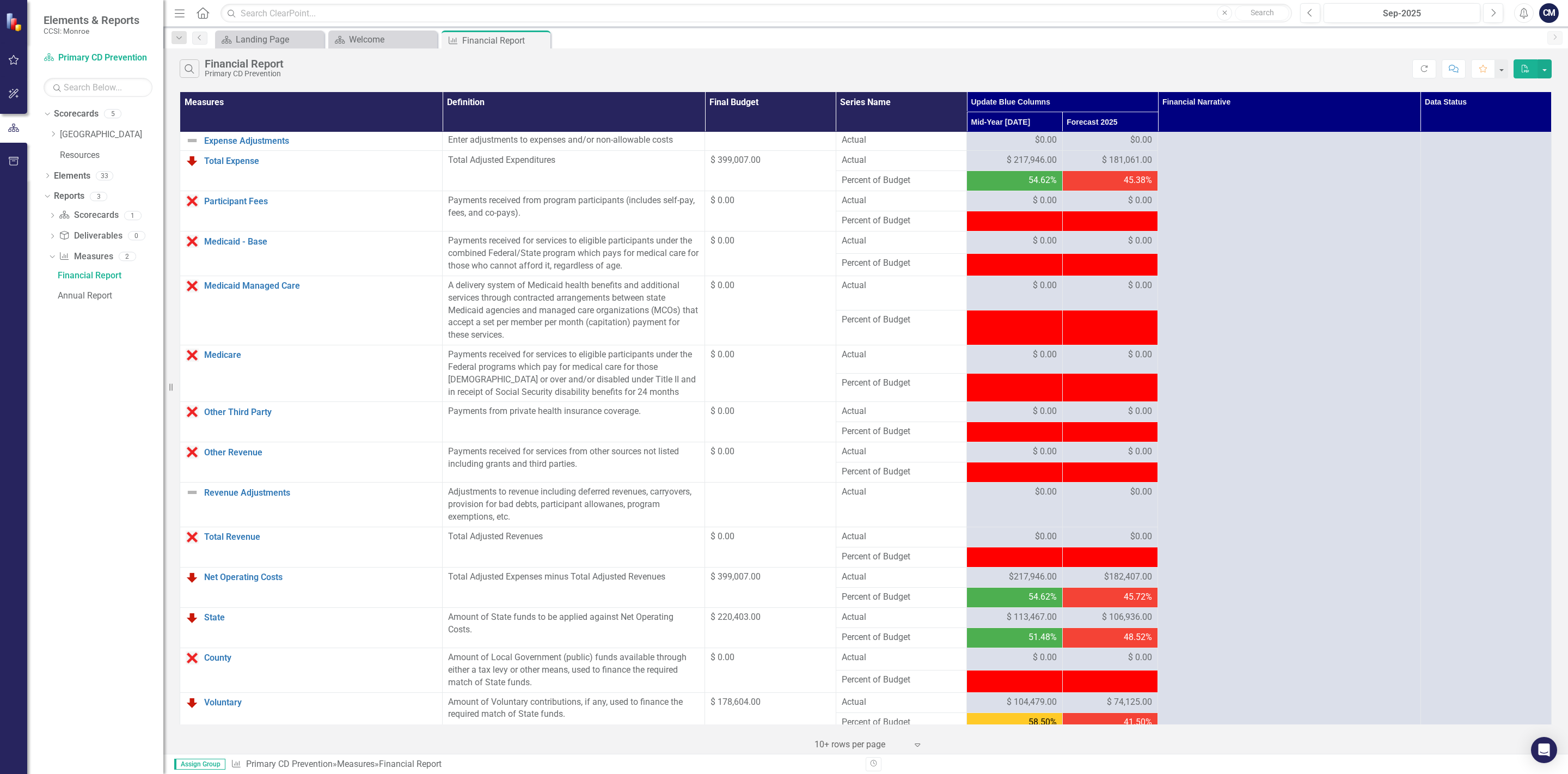
scroll to position [446, 0]
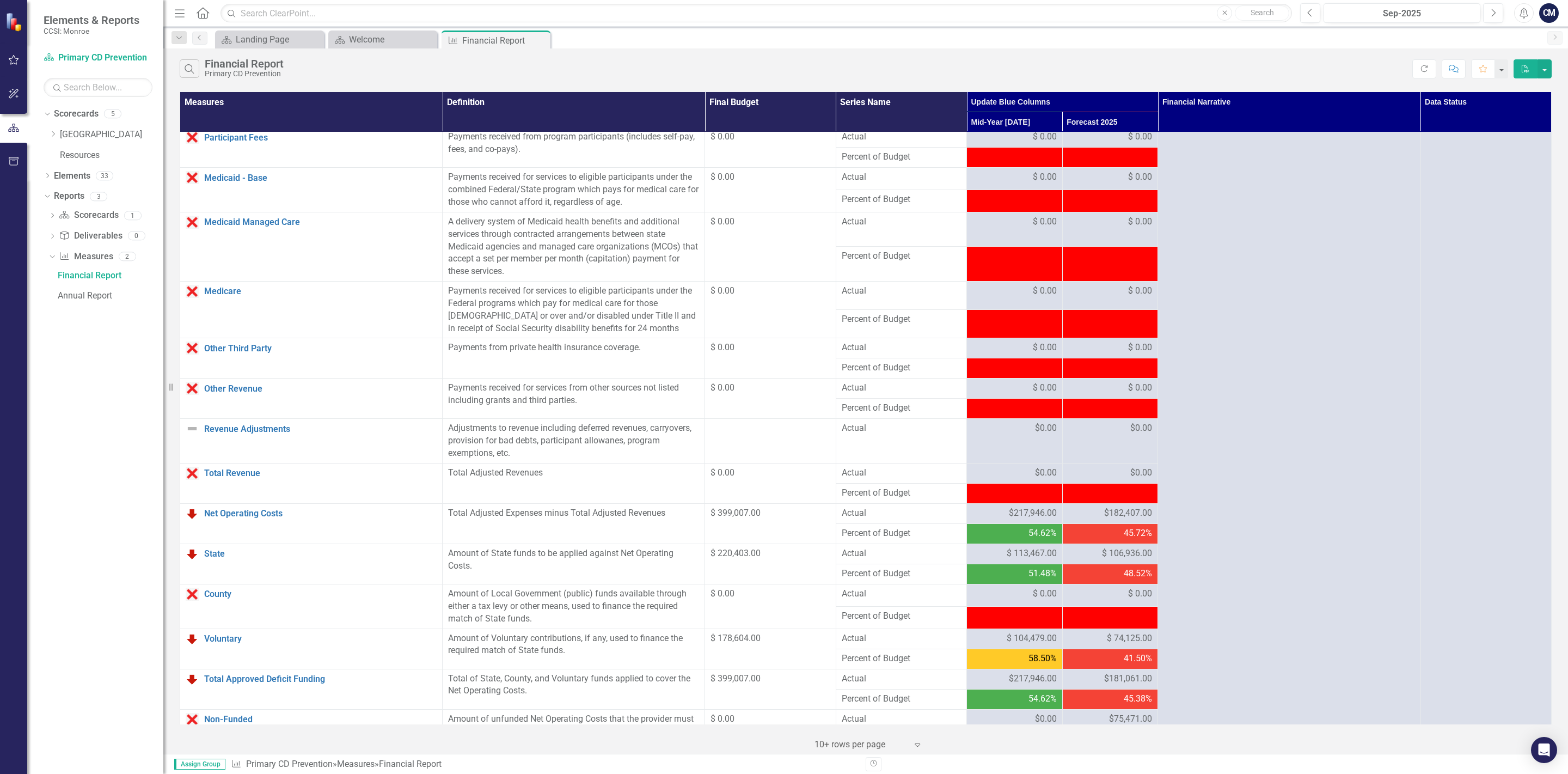
click at [1118, 476] on div "$0.00" at bounding box center [1110, 473] width 84 height 13
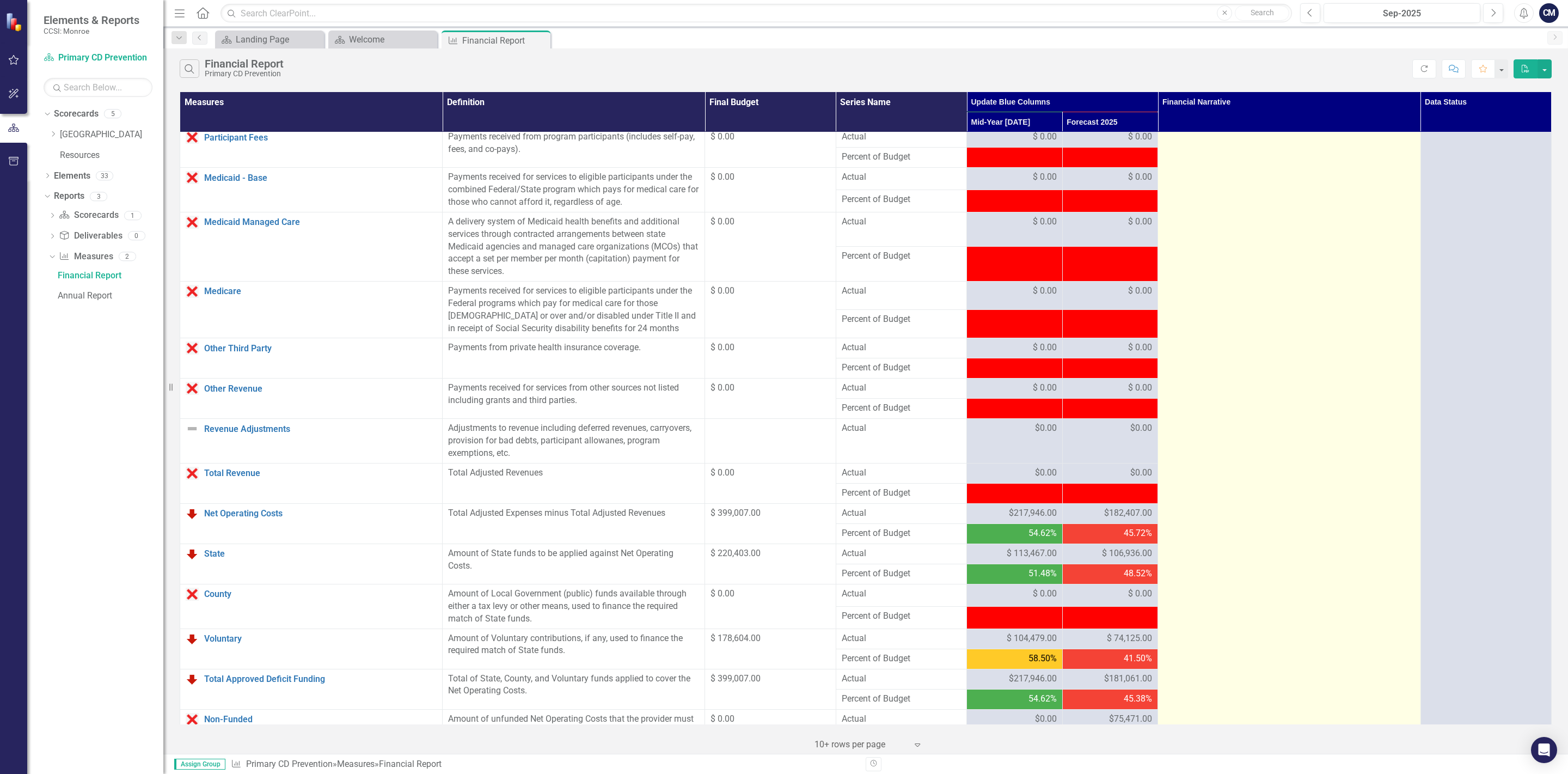
click at [1167, 521] on td at bounding box center [1289, 309] width 262 height 1245
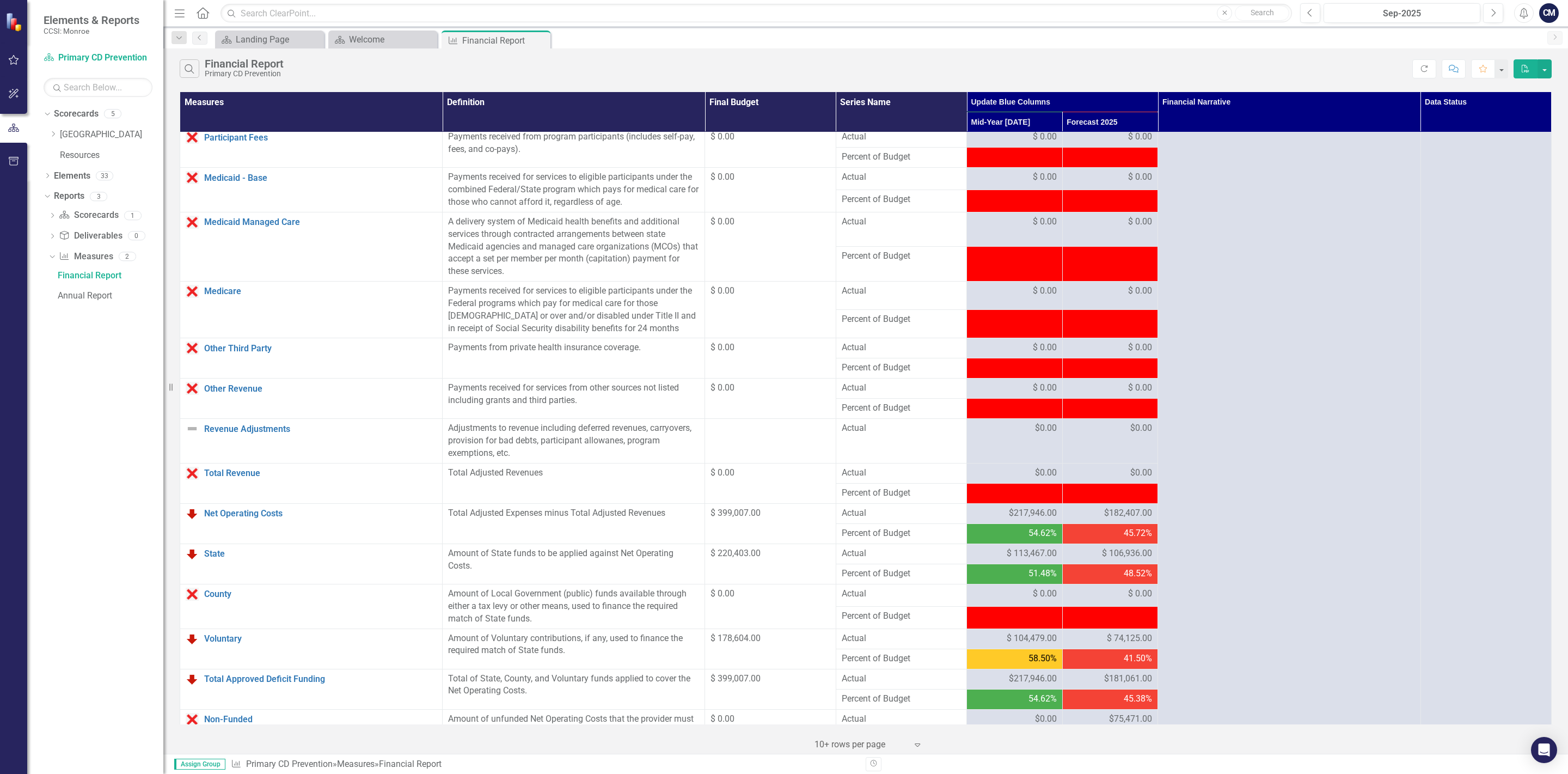
click at [1108, 540] on div "45.72%" at bounding box center [1110, 533] width 84 height 13
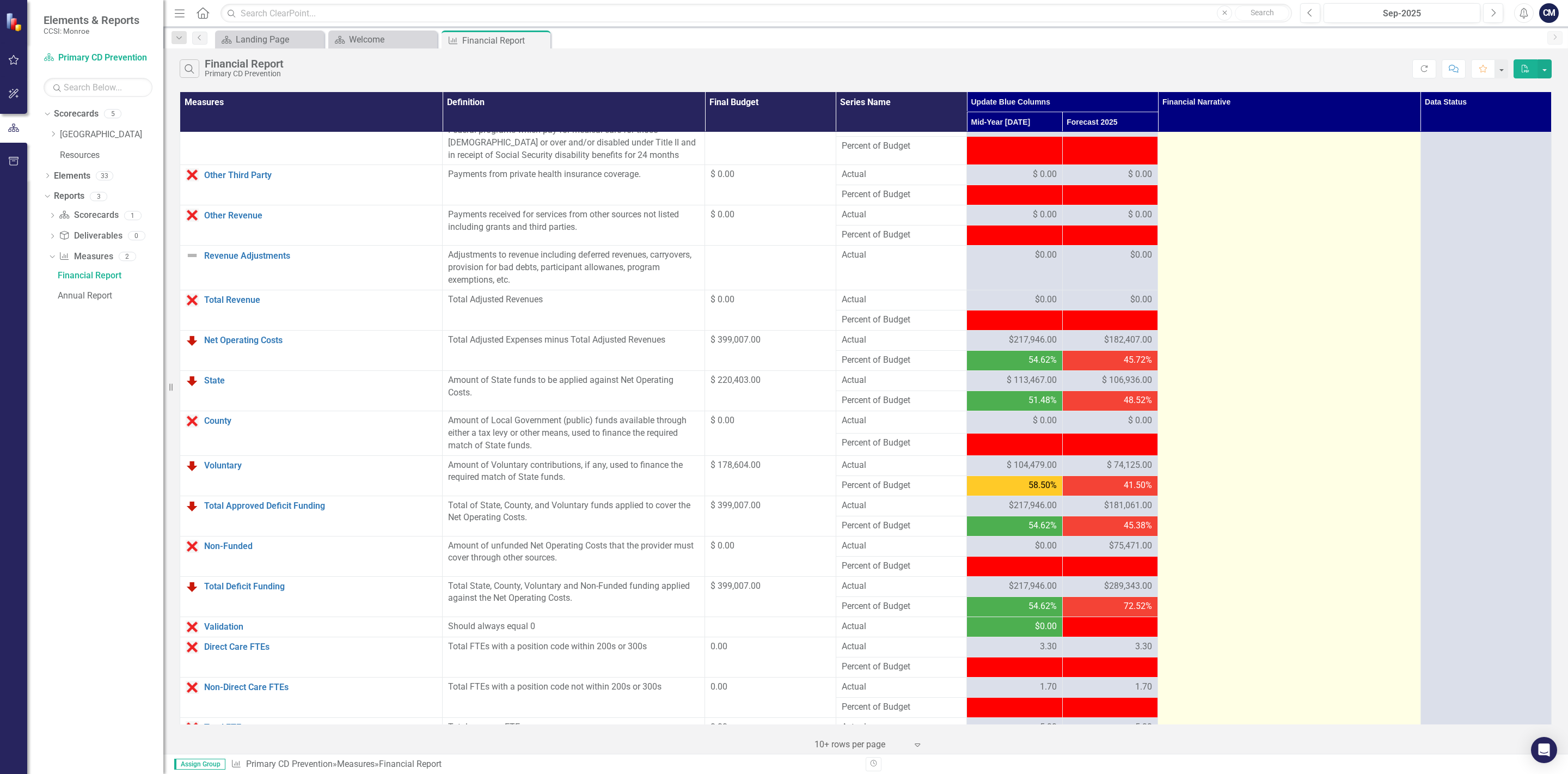
scroll to position [637, 0]
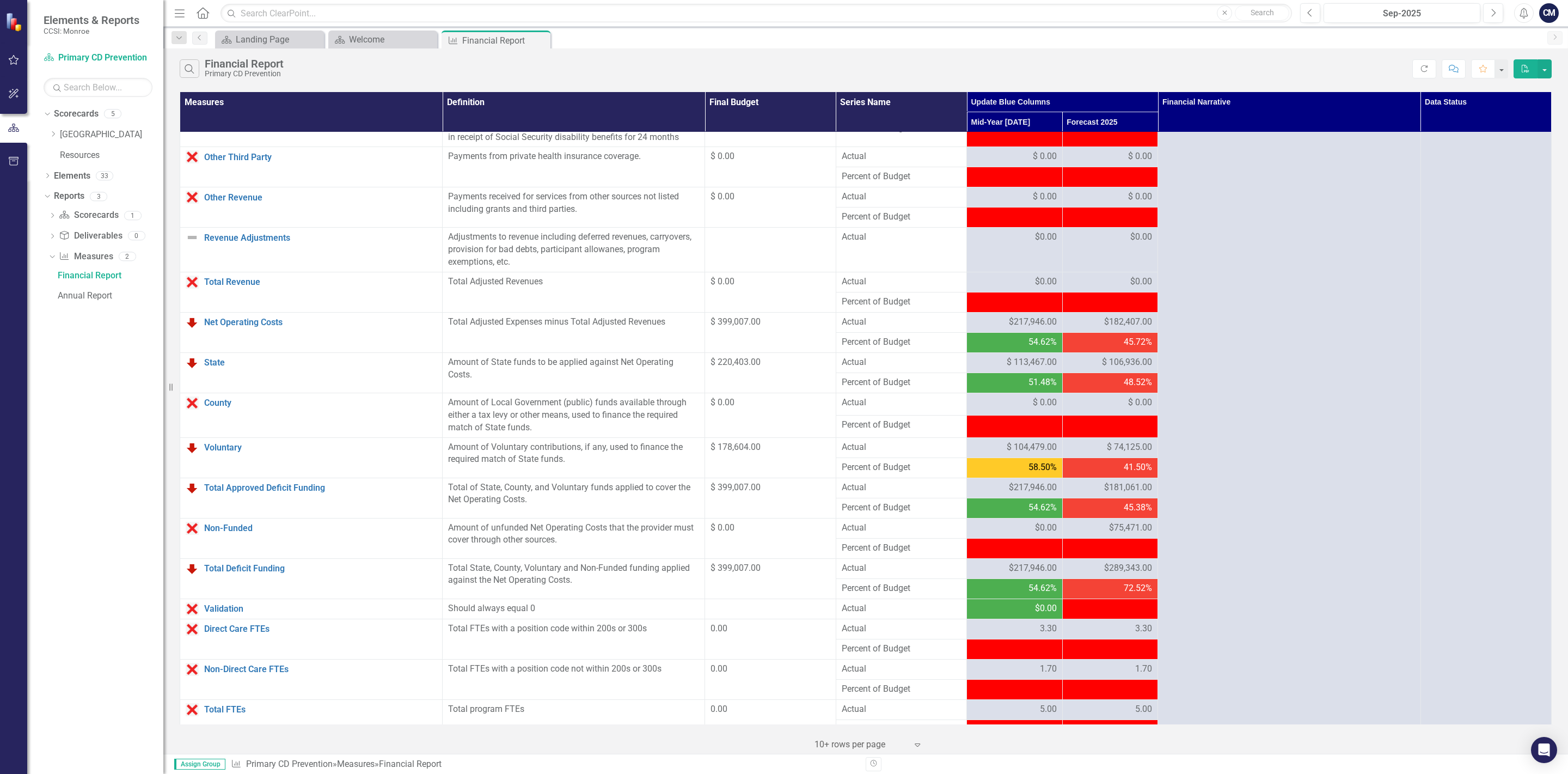
click at [1122, 534] on span "$75,471.00" at bounding box center [1130, 528] width 43 height 13
click at [1117, 532] on span "$75,471.00" at bounding box center [1130, 528] width 43 height 13
click at [1120, 534] on span "$75,471.00" at bounding box center [1130, 528] width 43 height 13
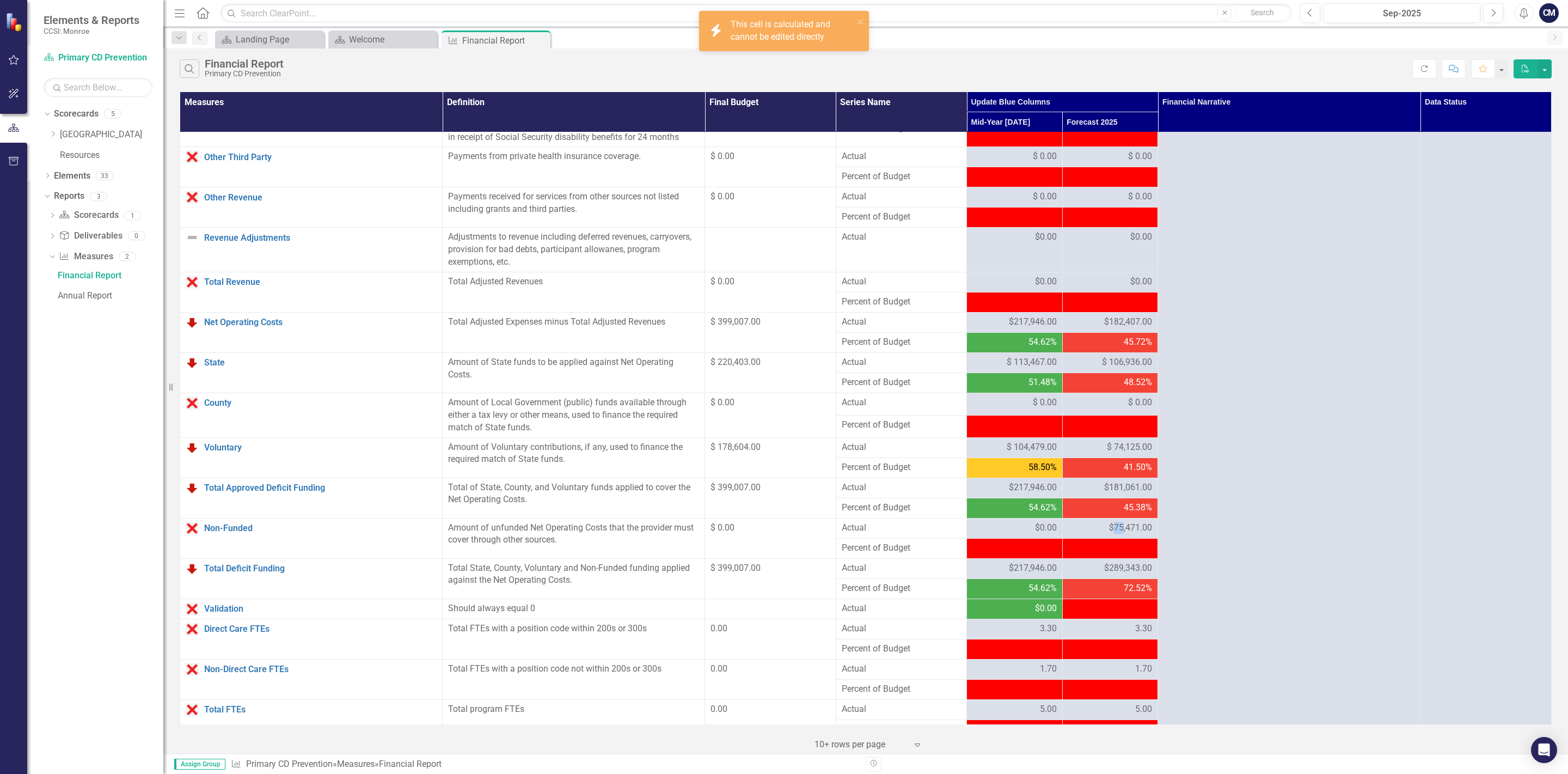
click at [1120, 534] on span "$75,471.00" at bounding box center [1130, 528] width 43 height 13
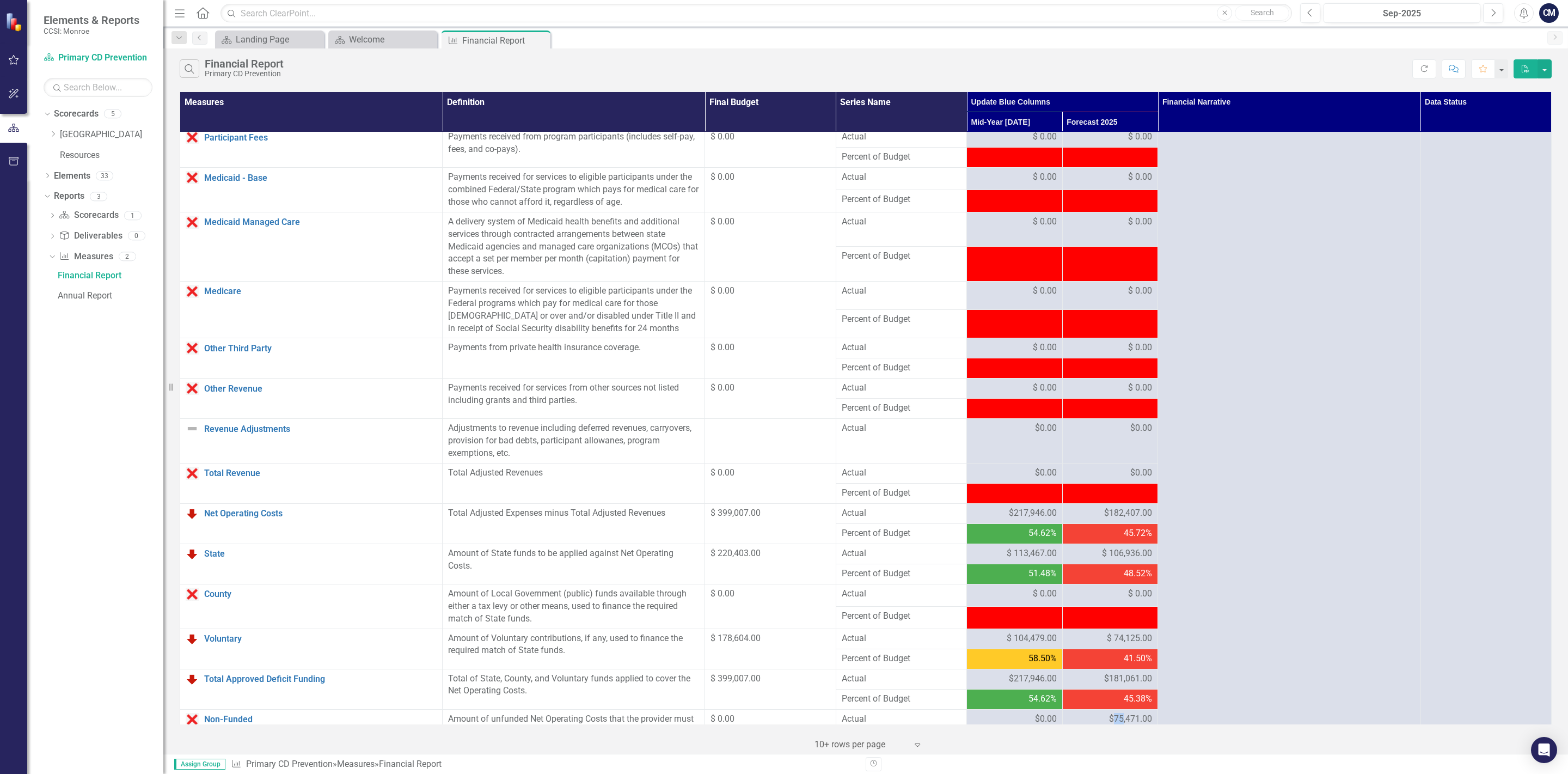
scroll to position [510, 0]
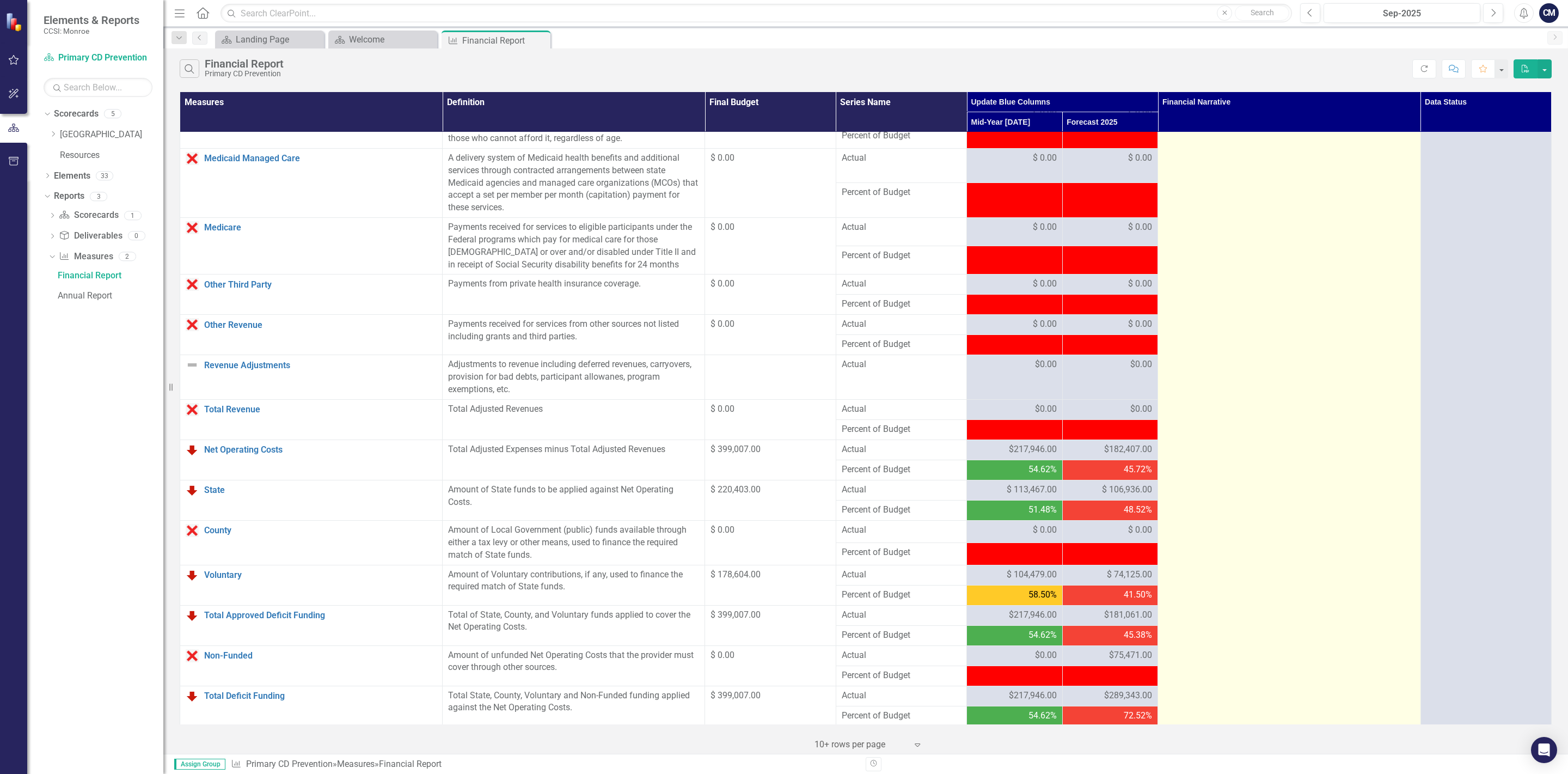
click at [1193, 676] on td at bounding box center [1289, 245] width 262 height 1245
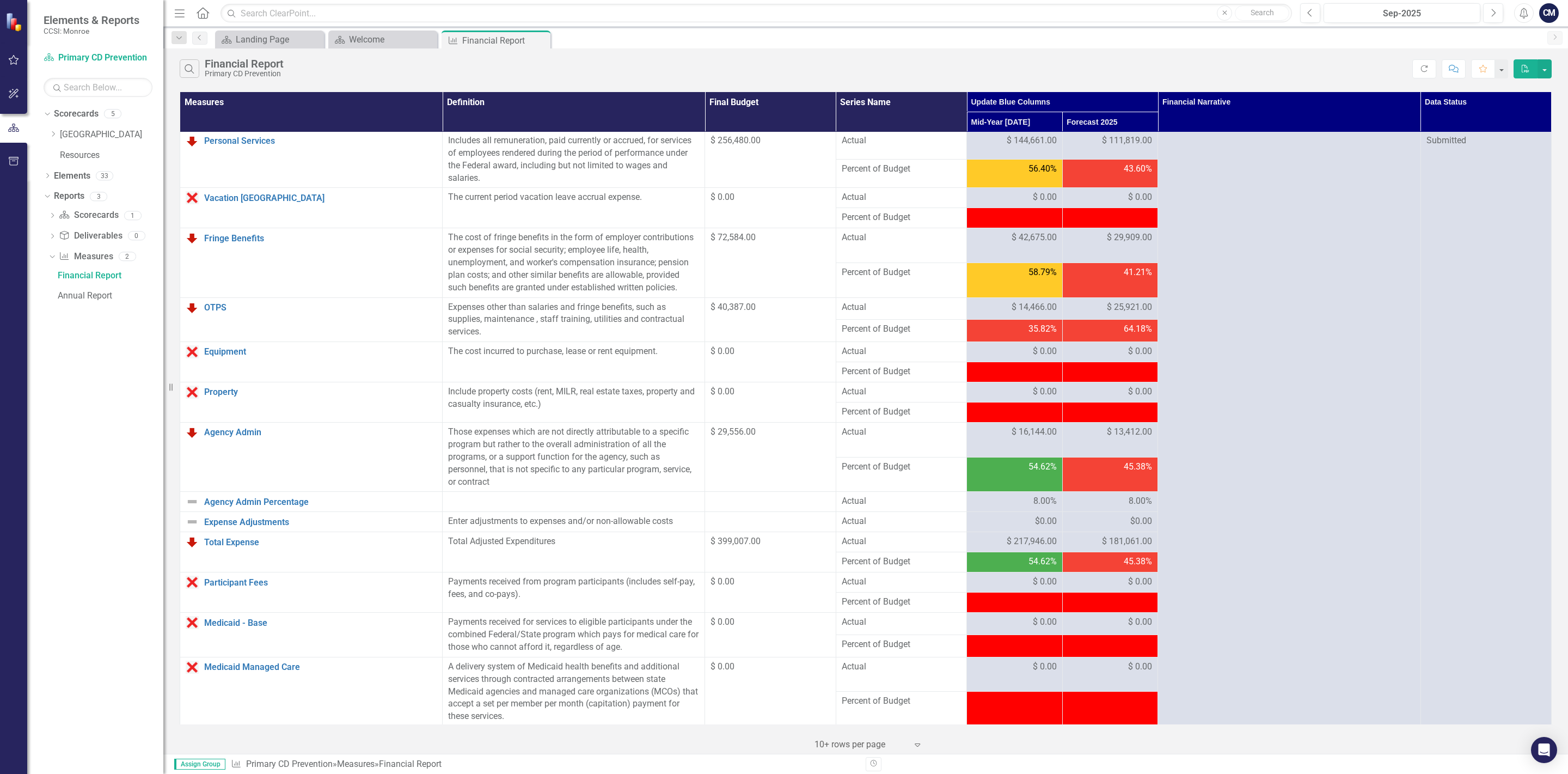
scroll to position [0, 0]
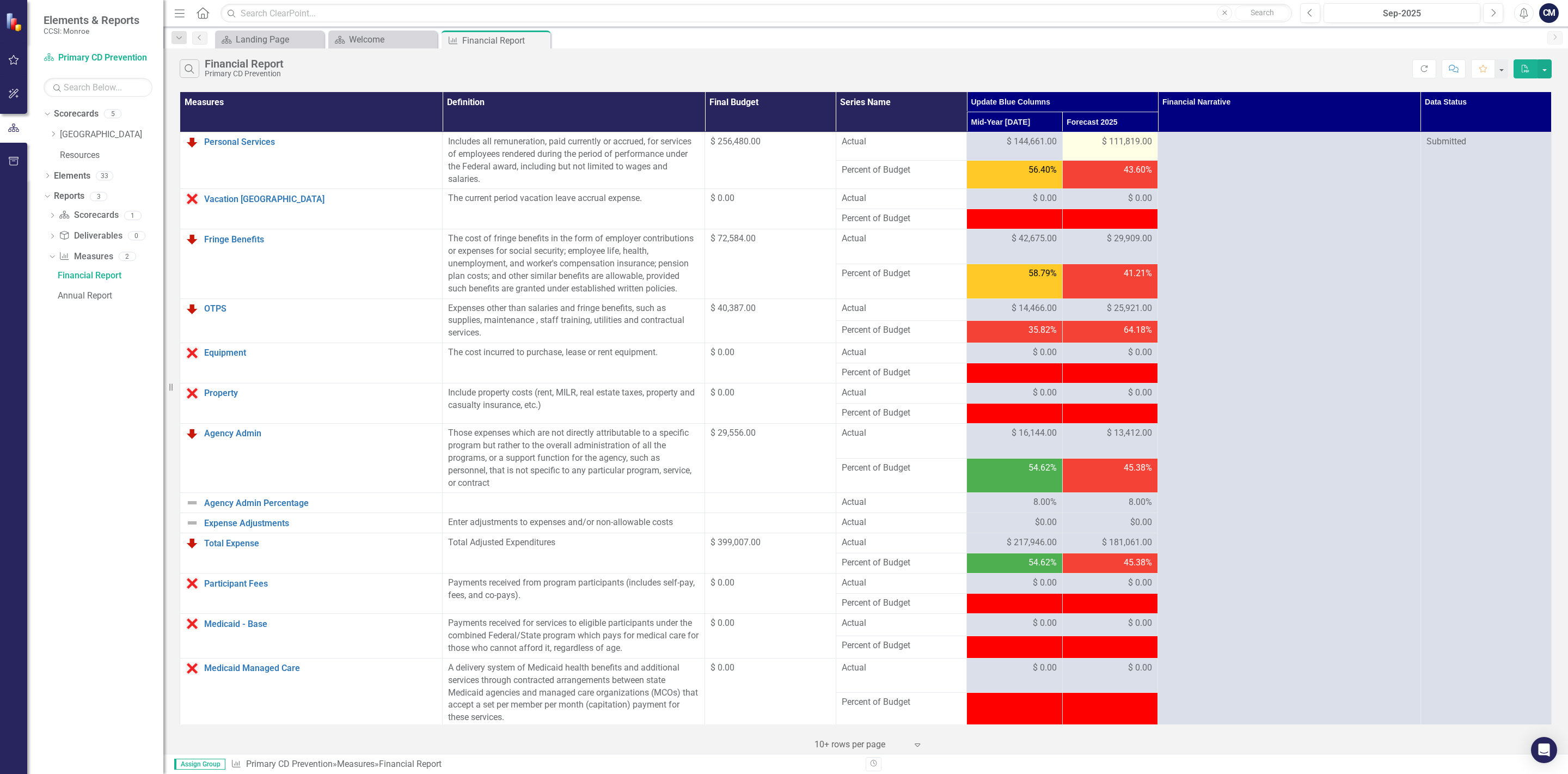
click at [1117, 144] on span "$ 111,819.00" at bounding box center [1127, 142] width 50 height 13
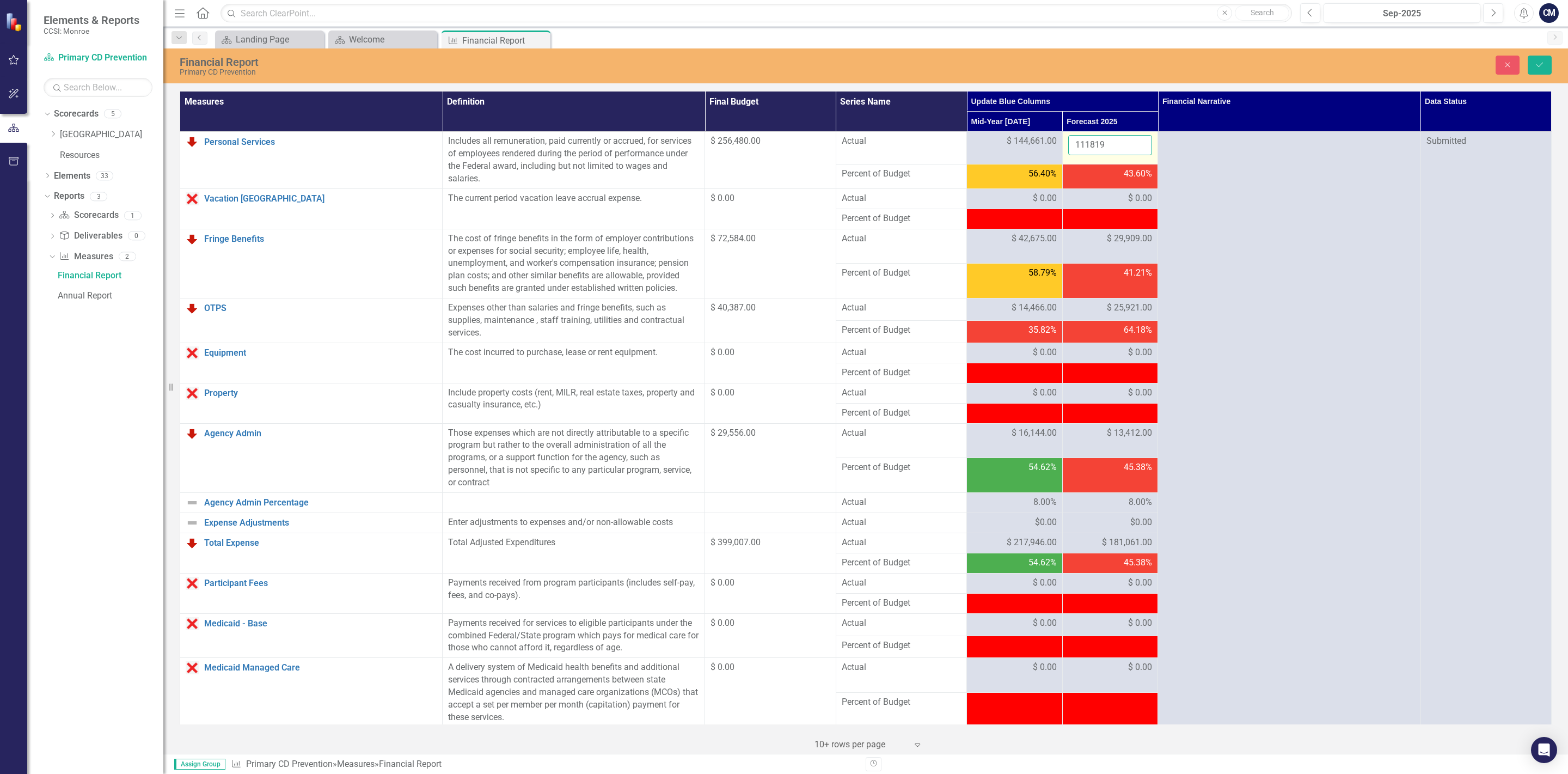
drag, startPoint x: 1112, startPoint y: 147, endPoint x: 1058, endPoint y: 148, distance: 54.0
click at [1068, 148] on input "111819" at bounding box center [1110, 144] width 84 height 20
type input "130825"
click button "Save" at bounding box center [1540, 65] width 24 height 19
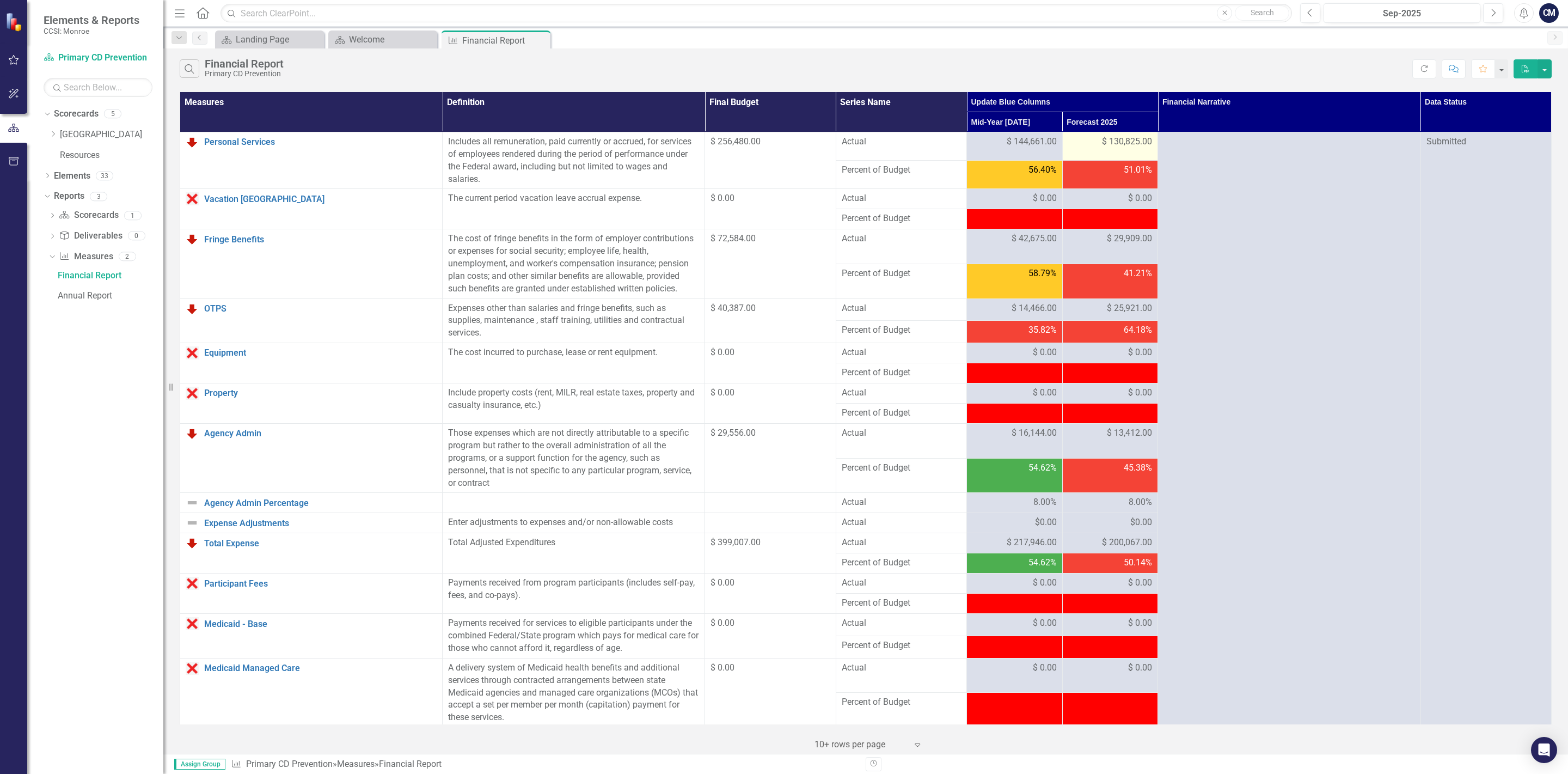
click at [1114, 144] on span "$ 130,825.00" at bounding box center [1127, 142] width 50 height 13
click at [1107, 142] on span "$ 130,825.00" at bounding box center [1127, 142] width 50 height 13
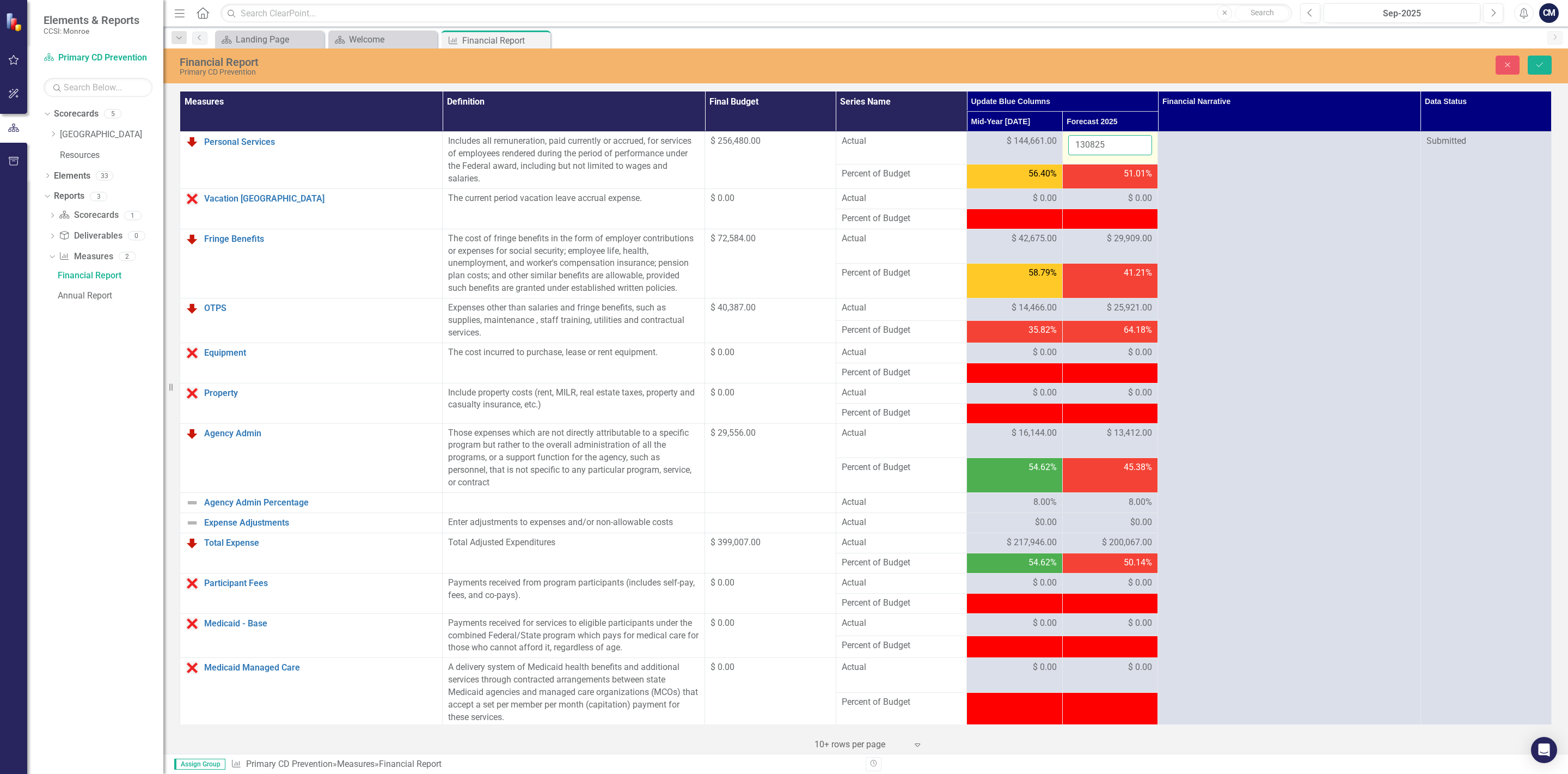
drag, startPoint x: 1117, startPoint y: 144, endPoint x: 1065, endPoint y: 145, distance: 52.0
click at [1068, 145] on input "130825" at bounding box center [1110, 144] width 84 height 20
drag, startPoint x: 1114, startPoint y: 149, endPoint x: 1075, endPoint y: 150, distance: 39.0
click at [1075, 150] on input "130825" at bounding box center [1110, 144] width 84 height 20
type input "115572"
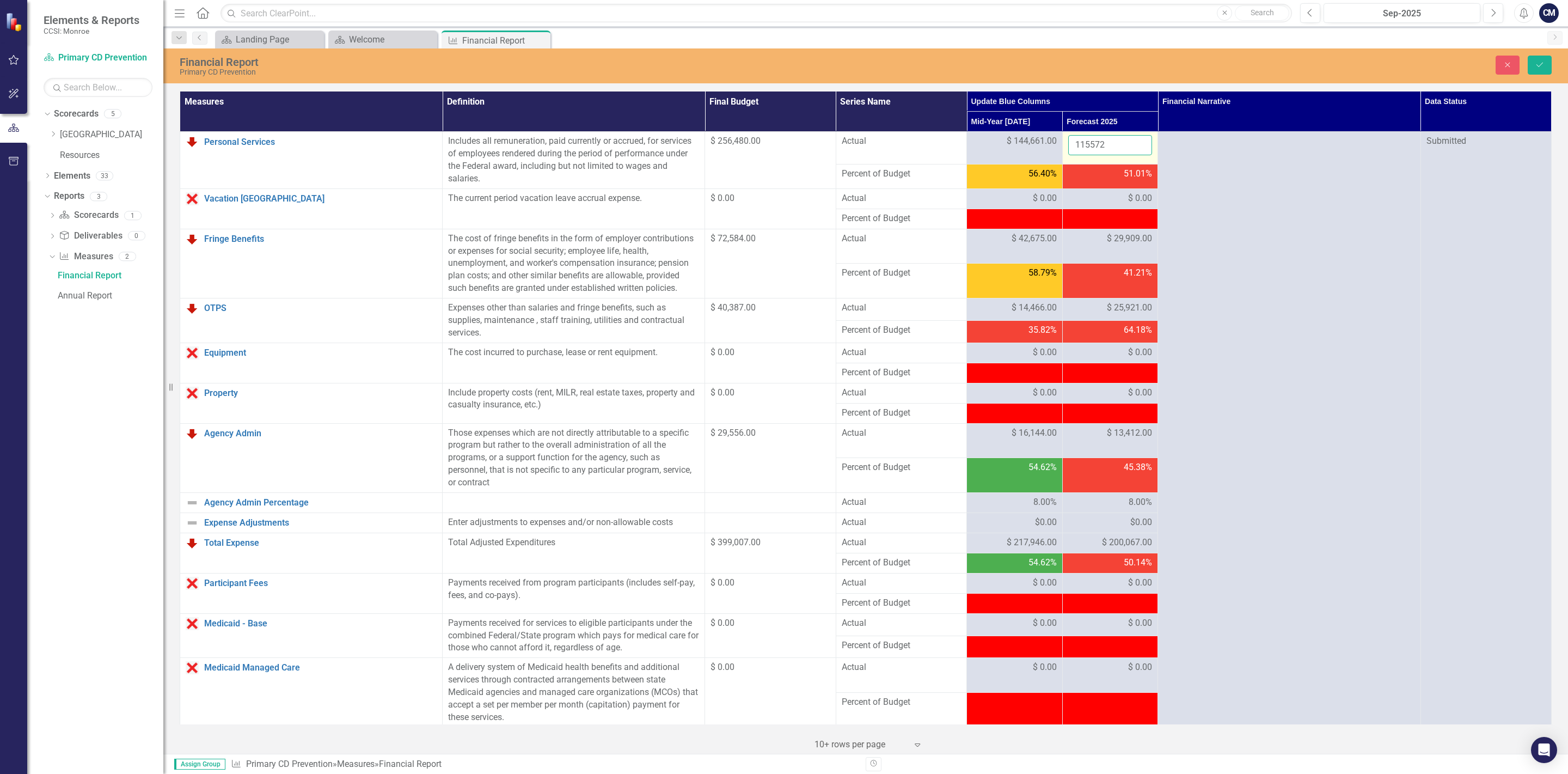
click button "Save" at bounding box center [1540, 65] width 24 height 19
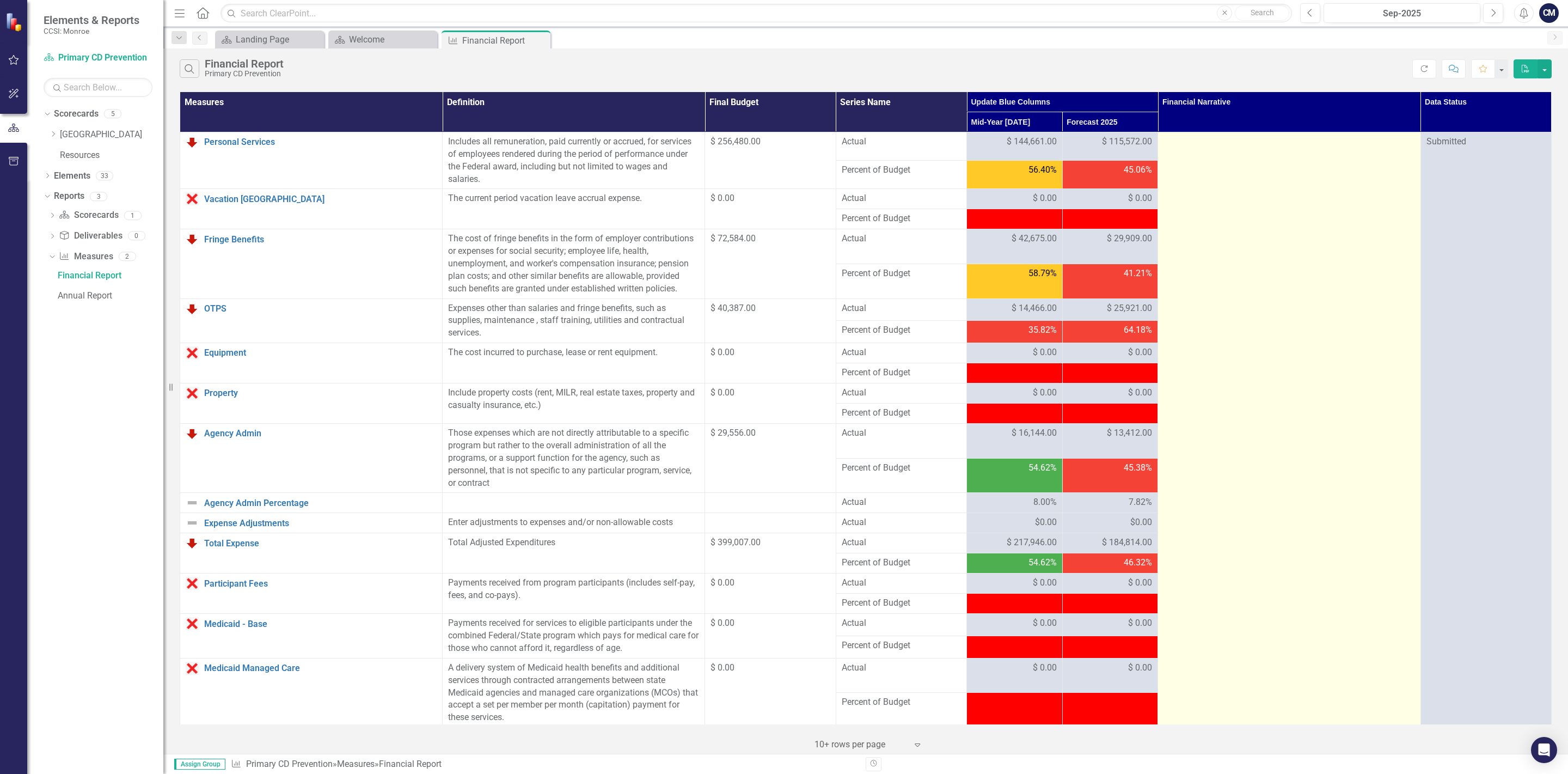
click at [1178, 144] on div at bounding box center [1289, 142] width 251 height 13
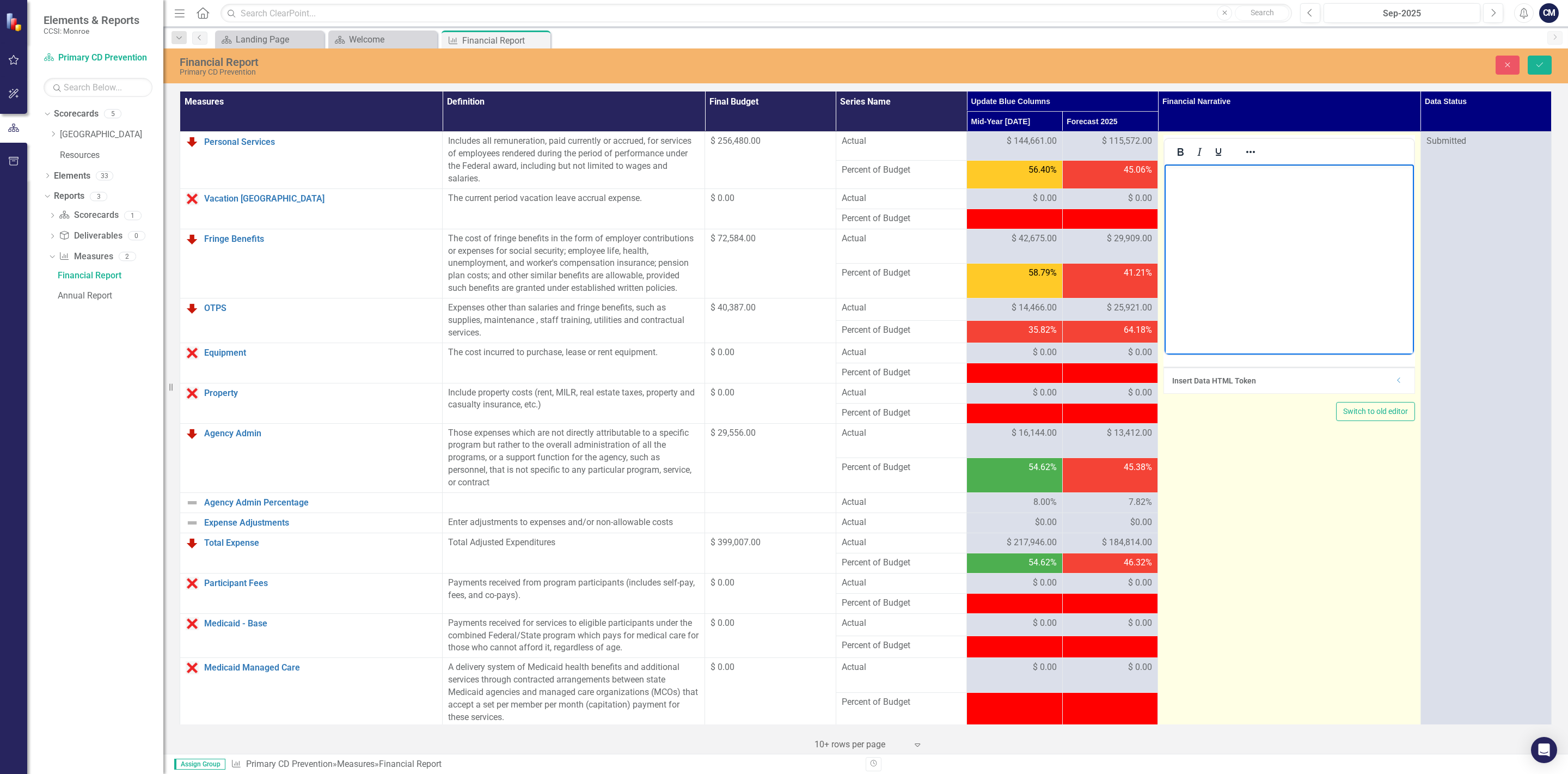
click at [1194, 197] on body "Rich Text Area. Press ALT-0 for help." at bounding box center [1289, 246] width 248 height 163
click at [1221, 459] on td "Insert Data HTML Token Dropdown Switch to old editor" at bounding box center [1289, 754] width 262 height 1245
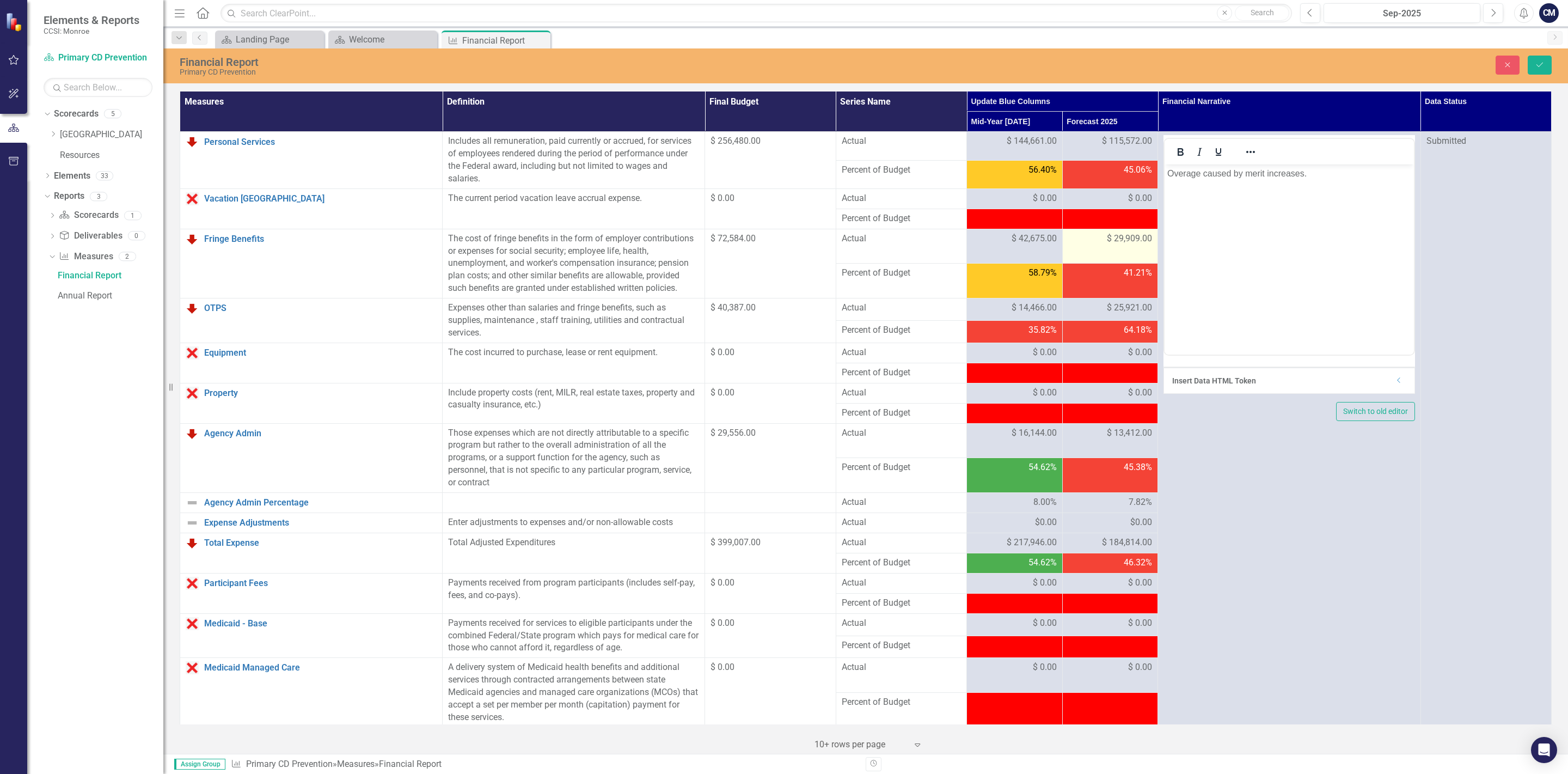
click at [1098, 243] on div "$ 29,909.00" at bounding box center [1110, 238] width 84 height 13
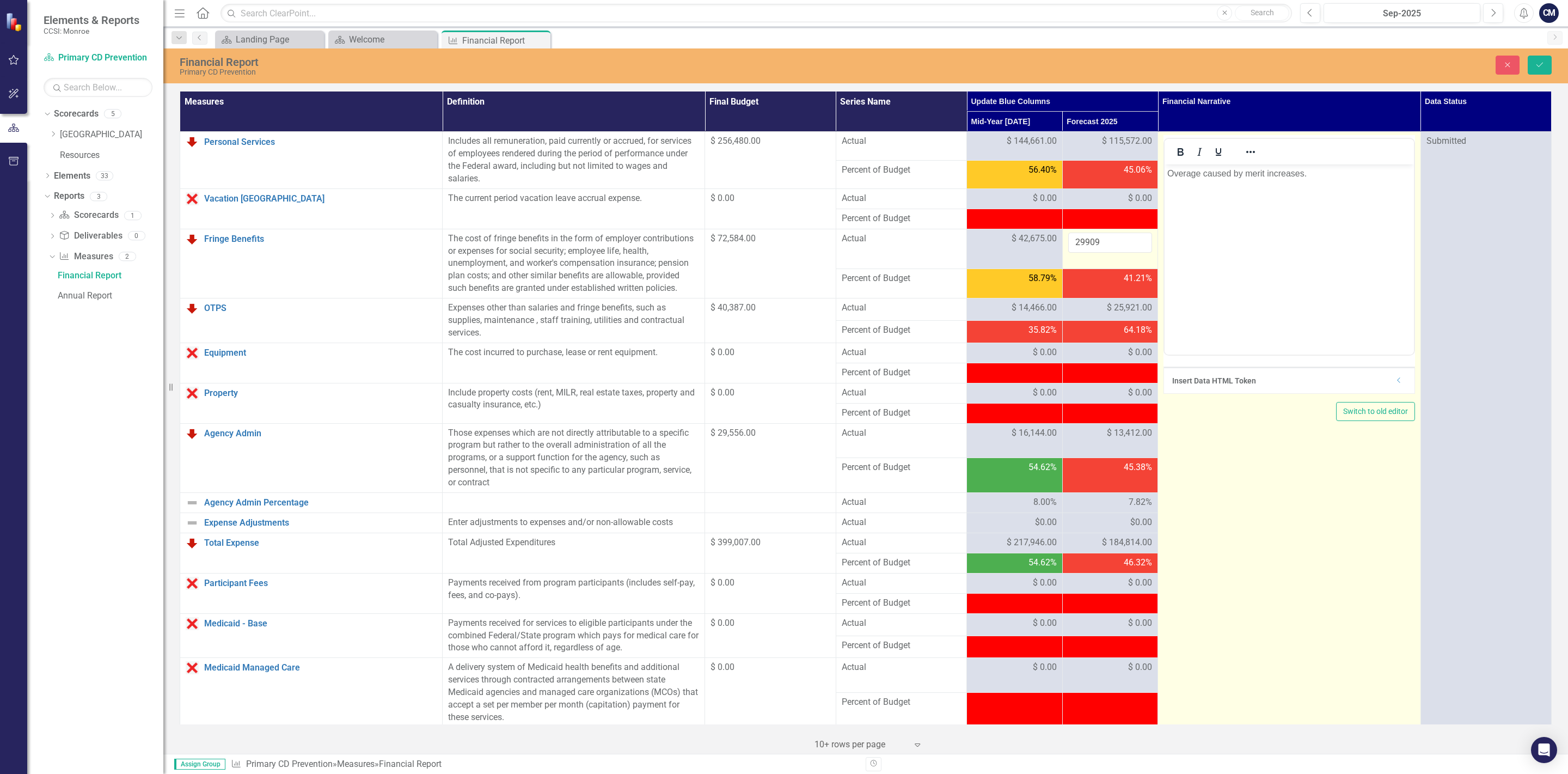
click at [1220, 481] on td "Insert Data HTML Token Dropdown Switch to old editor" at bounding box center [1289, 754] width 262 height 1245
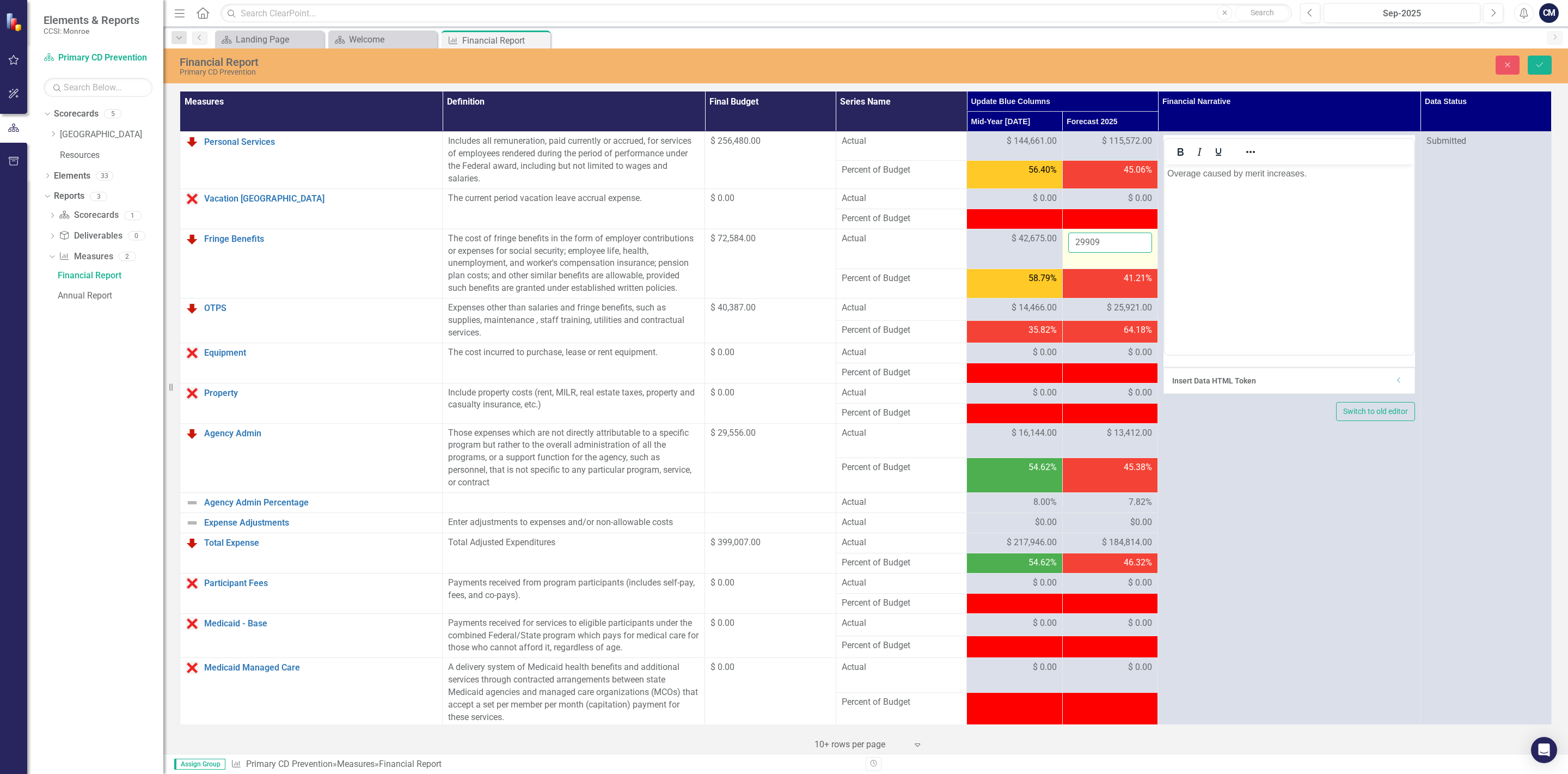
click at [1111, 244] on input "29909" at bounding box center [1110, 242] width 84 height 20
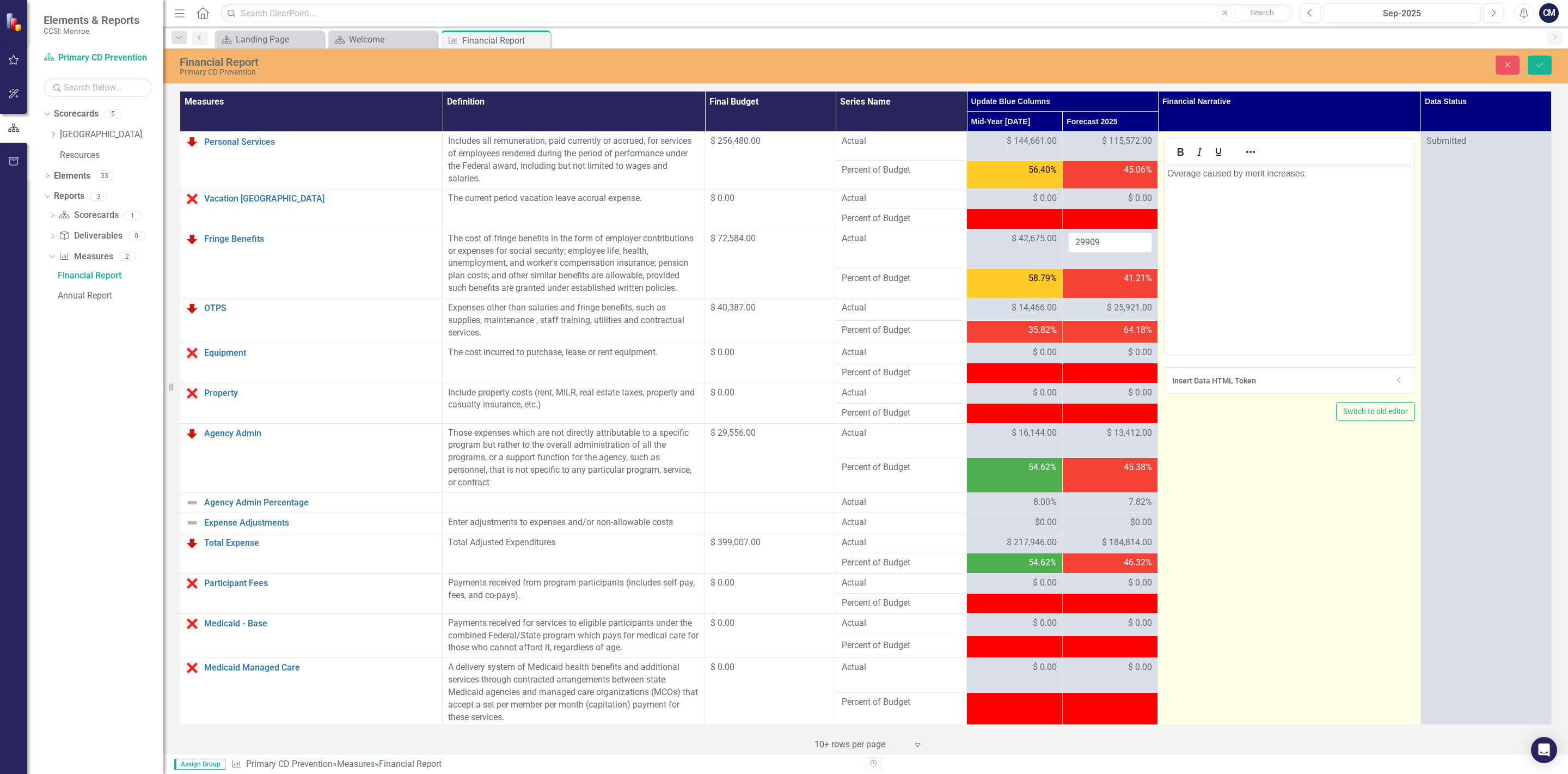
click at [1261, 247] on body "Overage caused by merit increases." at bounding box center [1289, 246] width 248 height 163
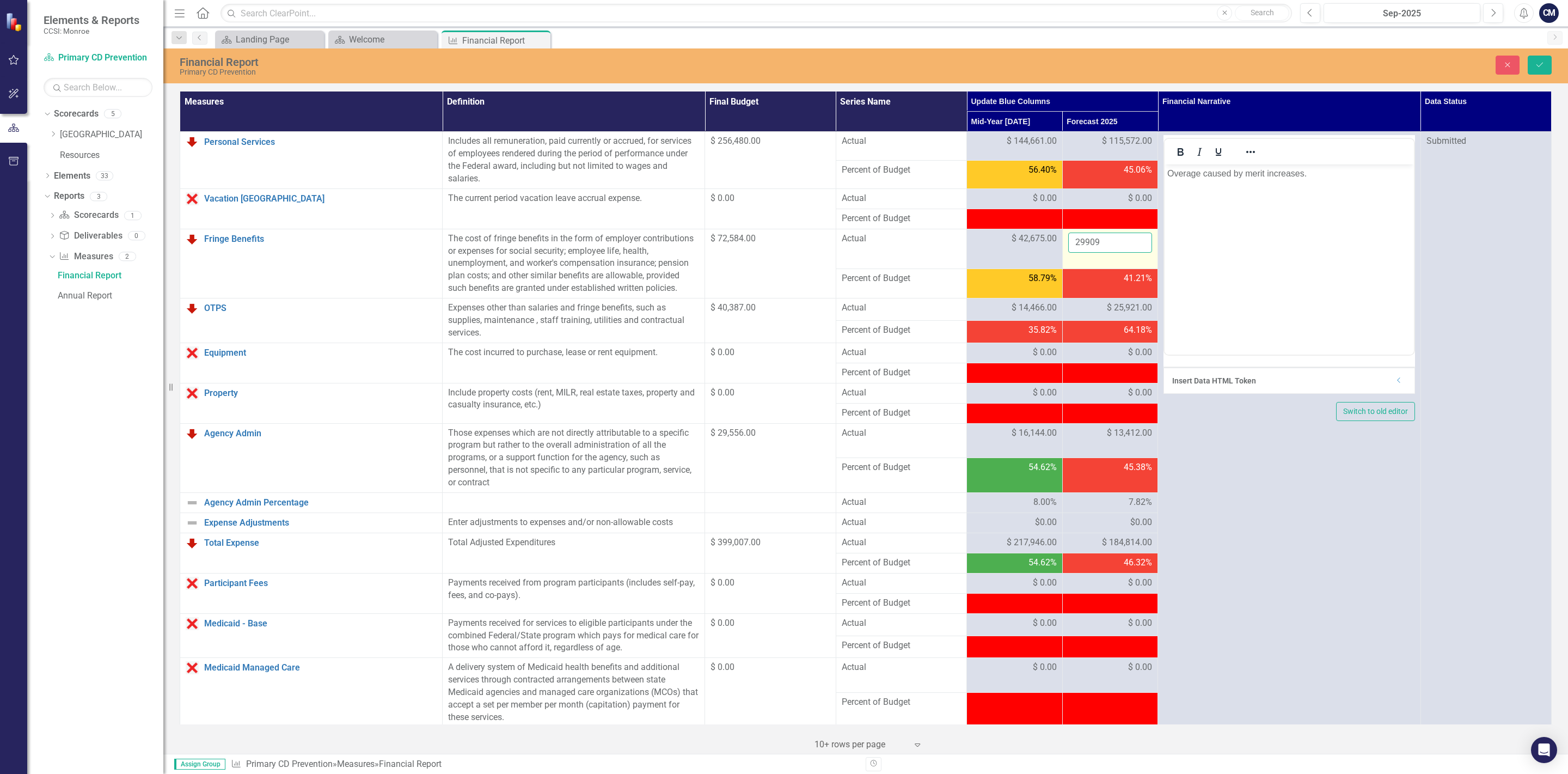
click at [1106, 242] on input "29909" at bounding box center [1110, 242] width 84 height 20
drag, startPoint x: 1106, startPoint y: 242, endPoint x: 1031, endPoint y: 243, distance: 75.0
click at [1068, 243] on input "29909" at bounding box center [1110, 242] width 84 height 20
type input "36950"
click button "Save" at bounding box center [1540, 65] width 24 height 19
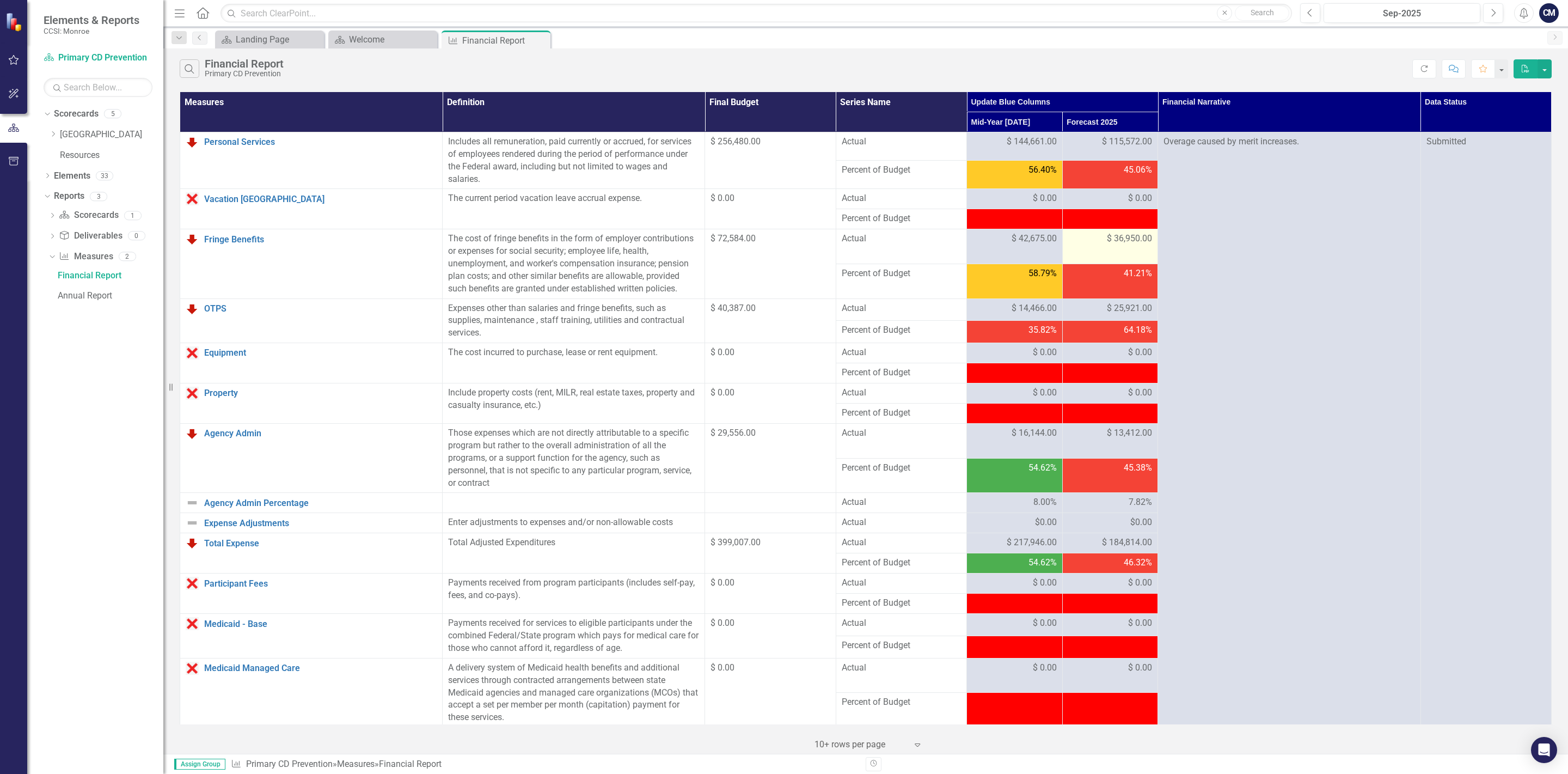
click at [1106, 242] on div "$ 36,950.00" at bounding box center [1110, 238] width 84 height 13
click at [1106, 243] on div "$ 36,950.00" at bounding box center [1110, 238] width 84 height 13
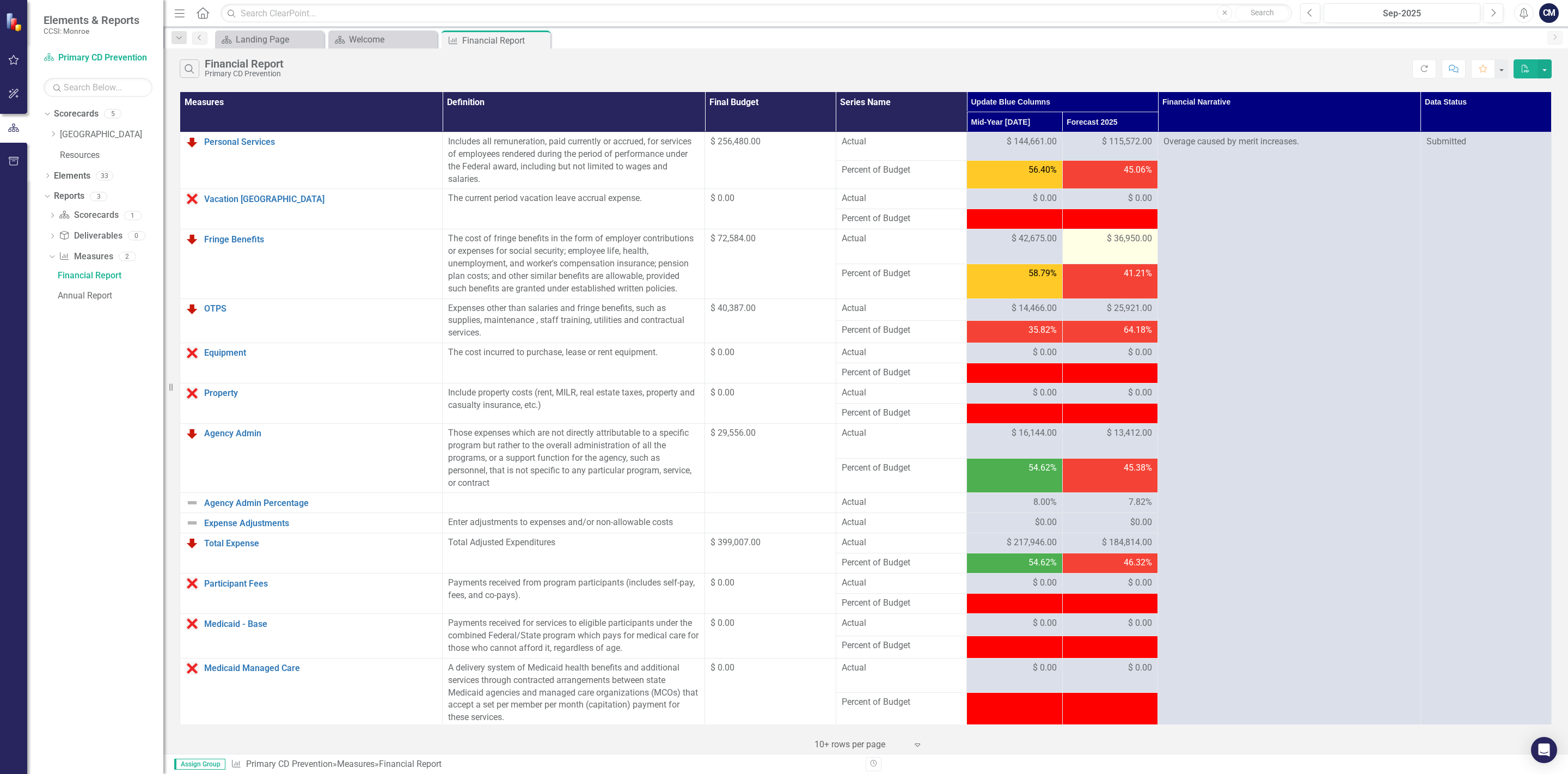
click at [1106, 243] on div "$ 36,950.00" at bounding box center [1110, 238] width 84 height 13
click at [1215, 262] on td "Overage caused by merit increases." at bounding box center [1289, 755] width 262 height 1245
click at [1106, 243] on div "$ 36,950.00" at bounding box center [1110, 238] width 84 height 13
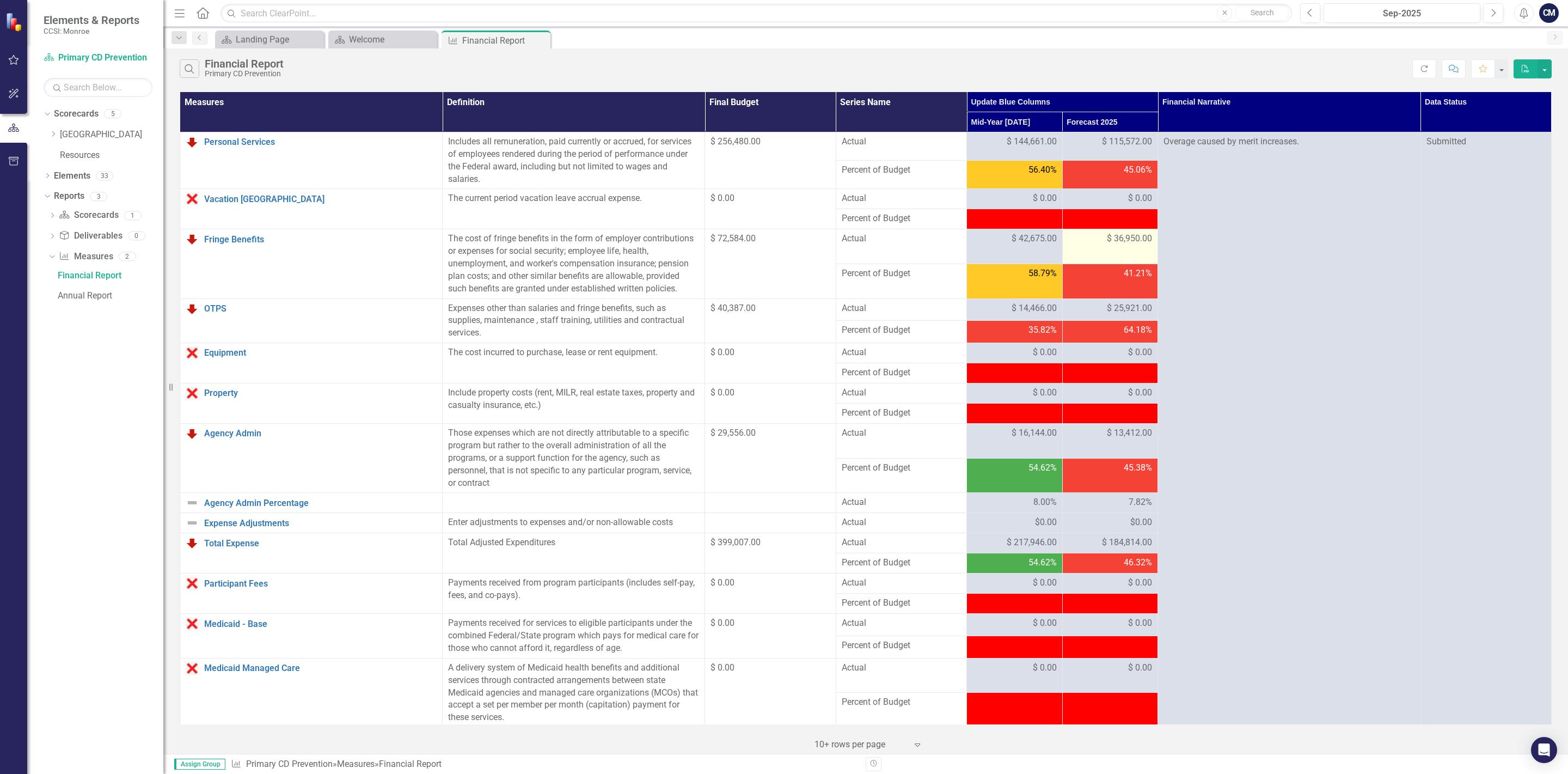
click at [1118, 243] on span "$ 36,950.00" at bounding box center [1129, 238] width 46 height 13
click at [1113, 244] on span "$ 36,950.00" at bounding box center [1129, 238] width 46 height 13
click at [1106, 244] on div "$ 36,950.00" at bounding box center [1110, 238] width 84 height 13
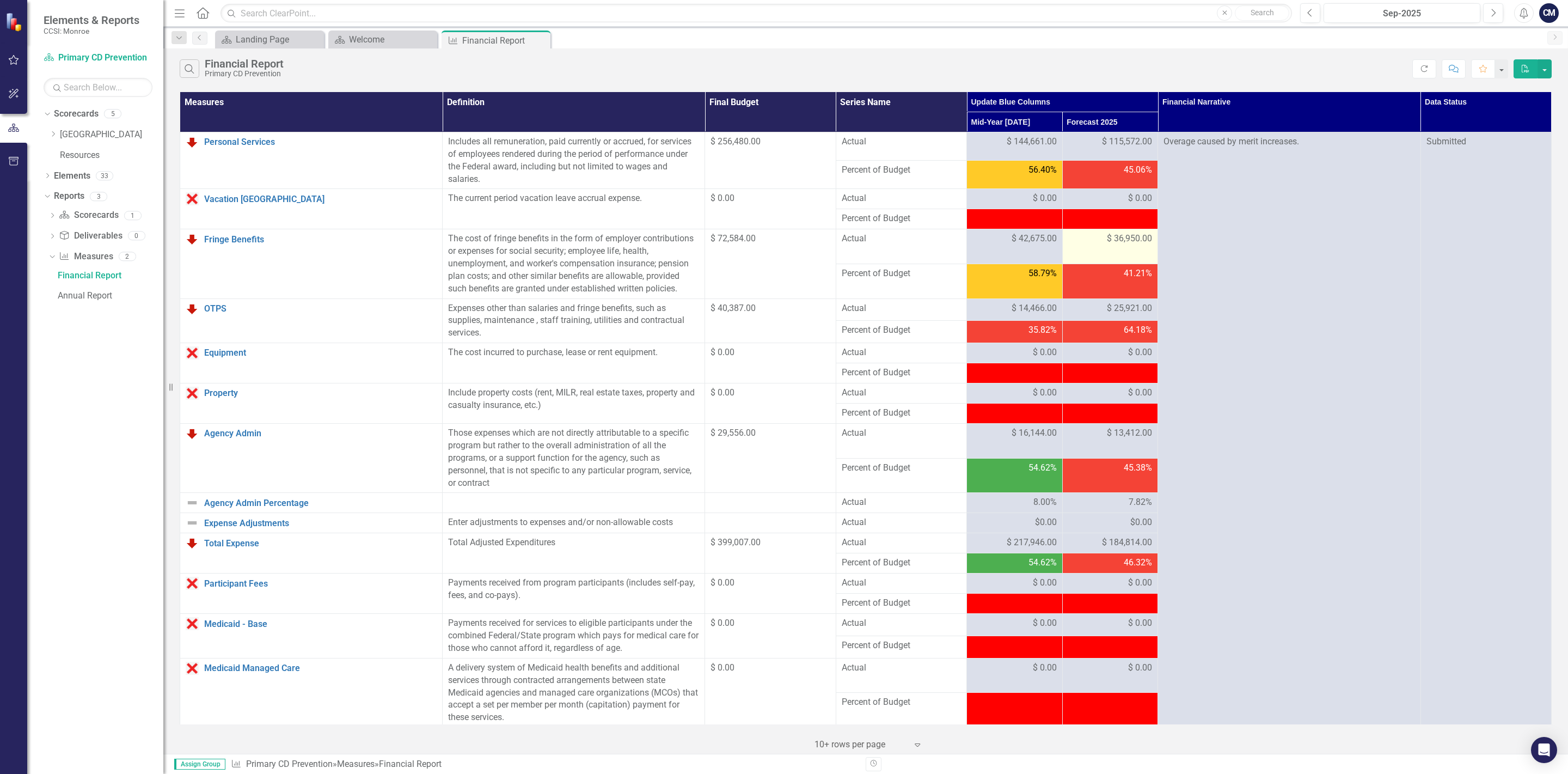
click at [1102, 240] on div "$ 36,950.00" at bounding box center [1110, 238] width 84 height 13
click at [1102, 250] on td "$ 36,950.00" at bounding box center [1110, 247] width 95 height 35
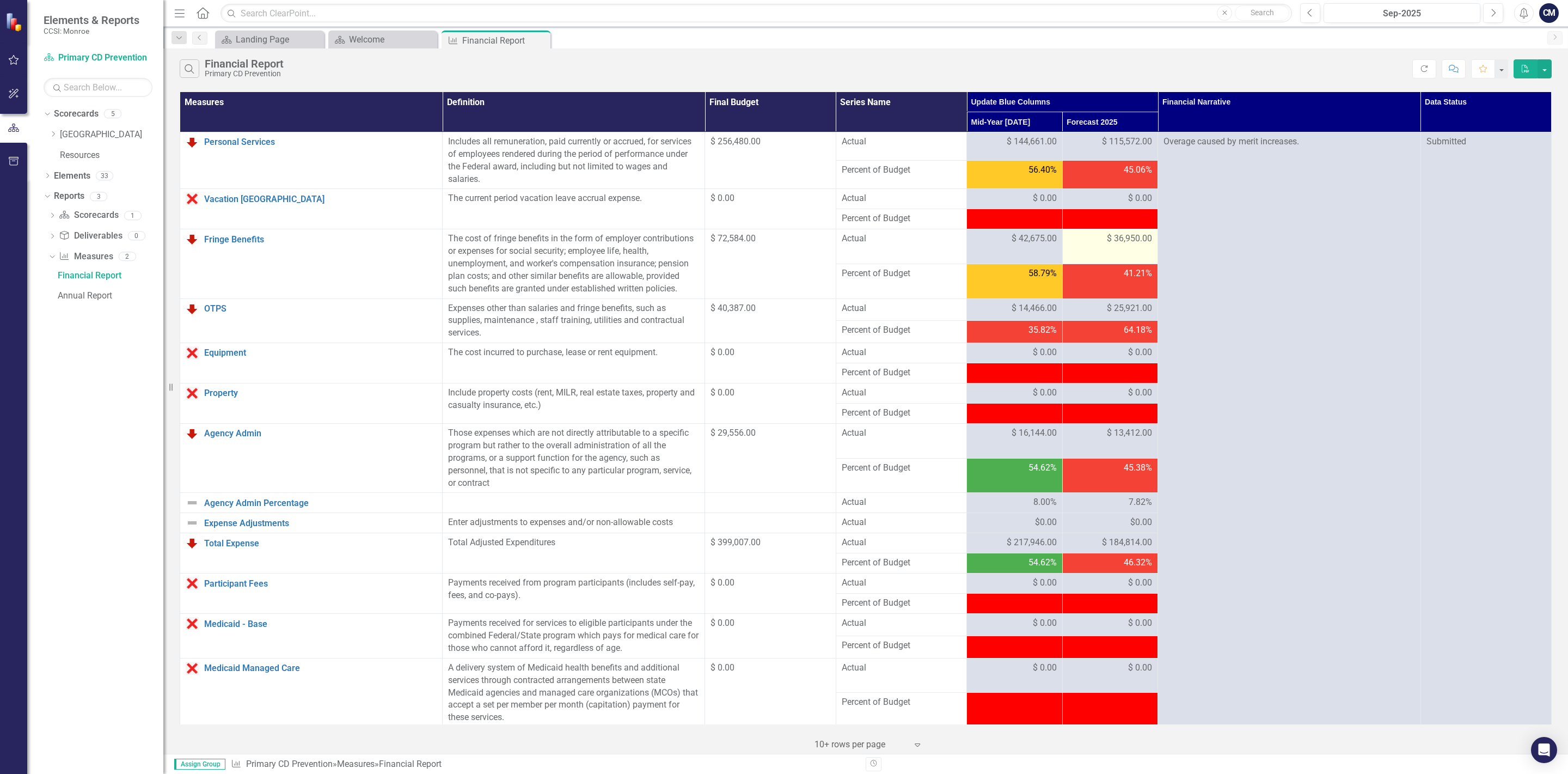
click at [1102, 250] on td "$ 36,950.00" at bounding box center [1110, 247] width 95 height 35
click at [1102, 251] on td "$ 36,950.00" at bounding box center [1110, 247] width 95 height 35
click at [1215, 146] on p "Overage caused by merit increases." at bounding box center [1289, 143] width 251 height 15
click at [1205, 170] on td "Overage caused by merit increases." at bounding box center [1289, 755] width 262 height 1245
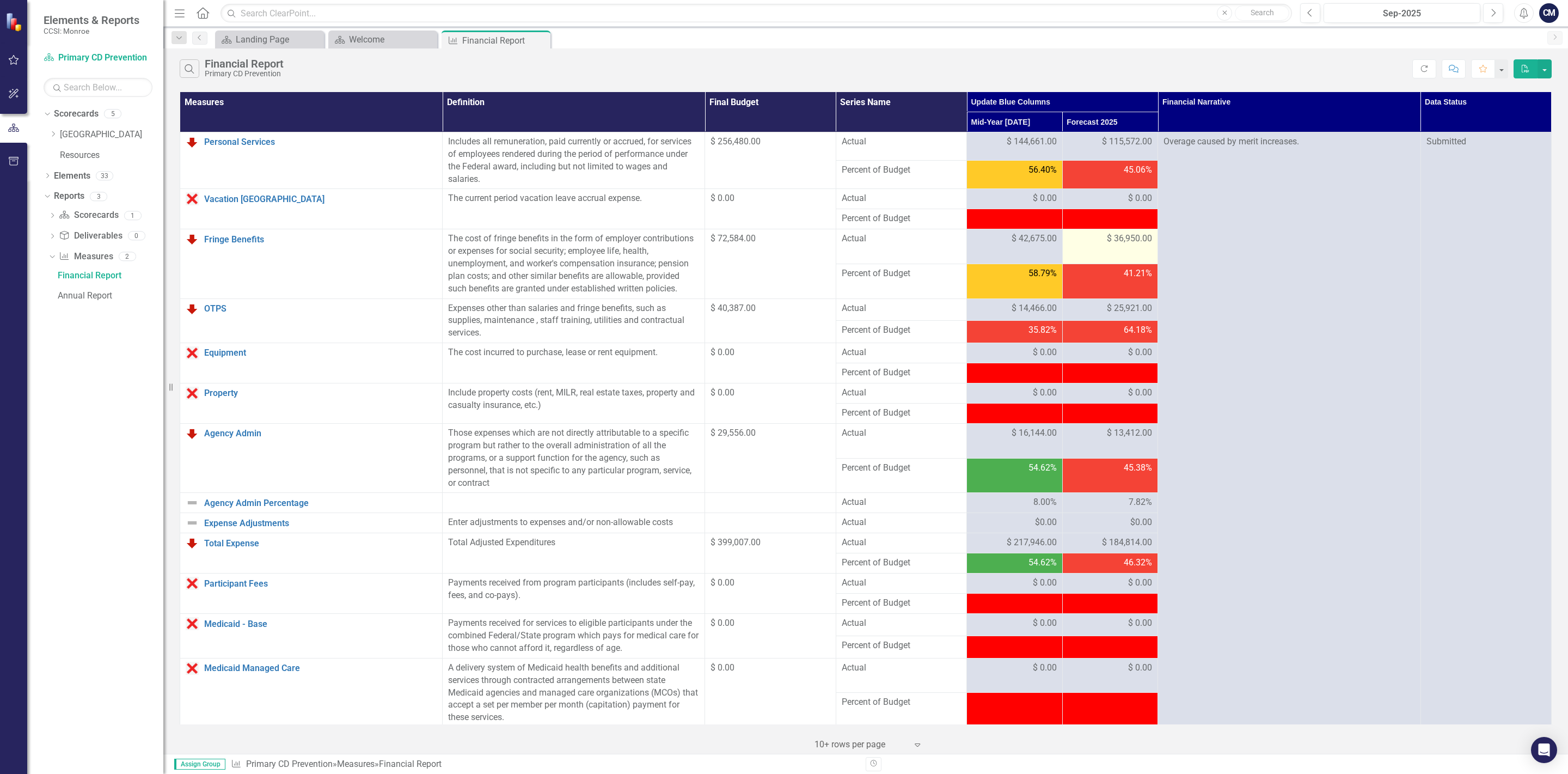
click at [1205, 170] on td "Overage caused by merit increases." at bounding box center [1289, 755] width 262 height 1245
click at [1204, 169] on td "Overage caused by merit increases." at bounding box center [1289, 755] width 262 height 1245
click at [1209, 144] on p "Overage caused by merit increases." at bounding box center [1289, 143] width 251 height 15
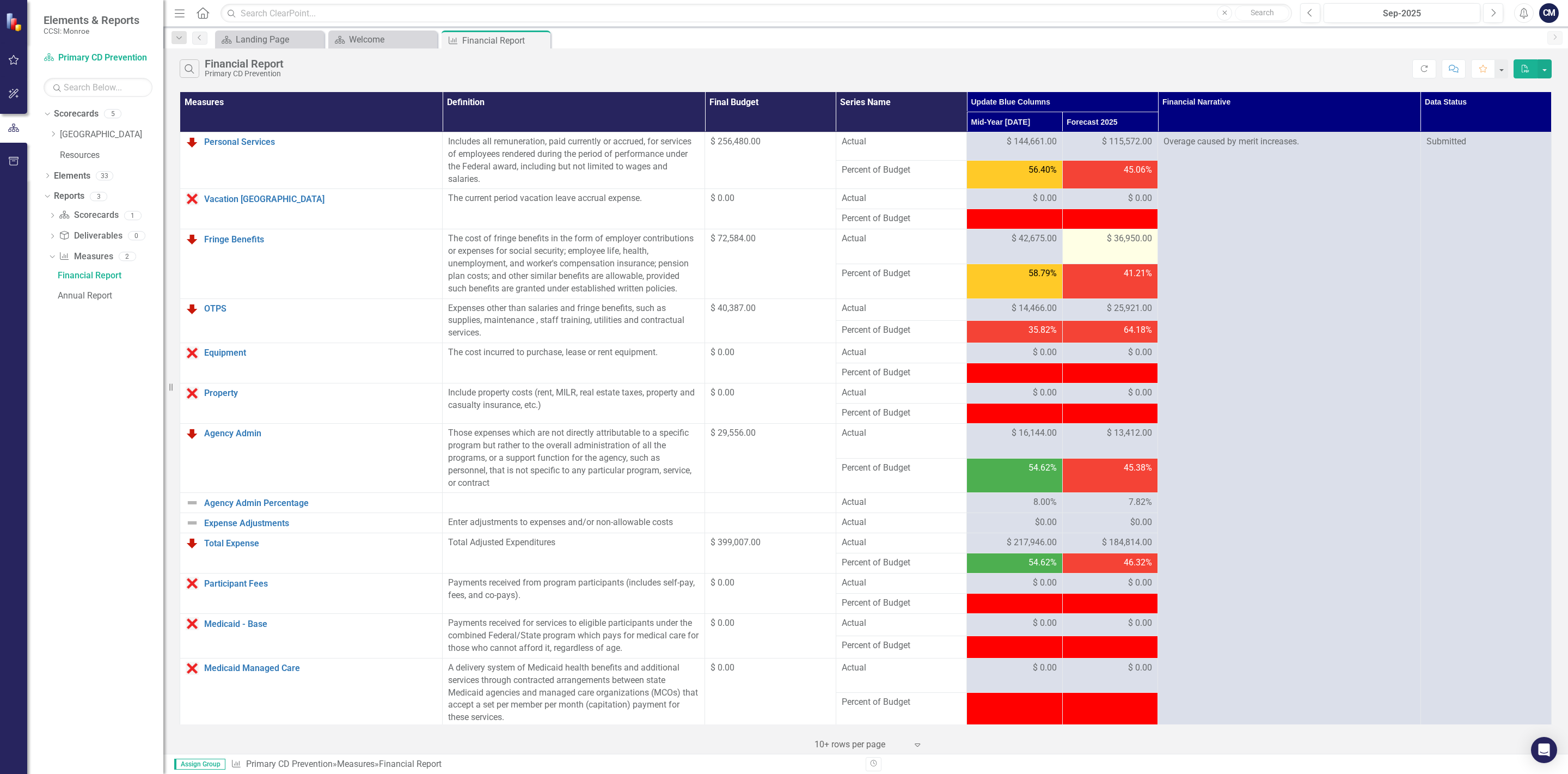
click at [1209, 144] on p "Overage caused by merit increases." at bounding box center [1289, 143] width 251 height 15
click at [1195, 147] on p "Overage caused by merit increases." at bounding box center [1289, 143] width 251 height 15
click at [1087, 243] on div "$ 36,950.00" at bounding box center [1110, 238] width 84 height 13
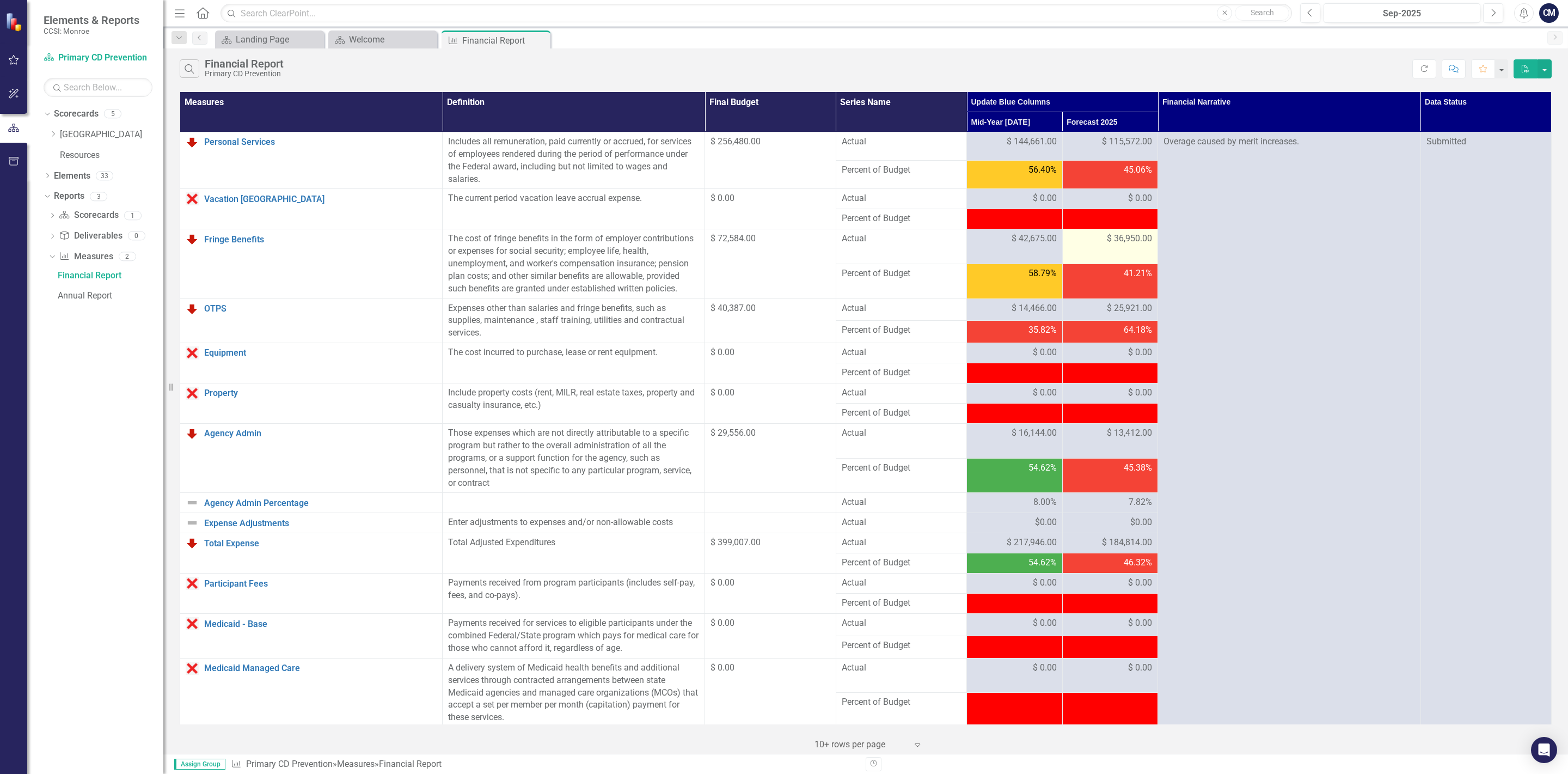
click at [1087, 242] on div "$ 36,950.00" at bounding box center [1110, 238] width 84 height 13
click at [1187, 167] on td "Overage caused by merit increases." at bounding box center [1289, 755] width 262 height 1245
click at [1093, 248] on td "$ 36,950.00" at bounding box center [1110, 247] width 95 height 35
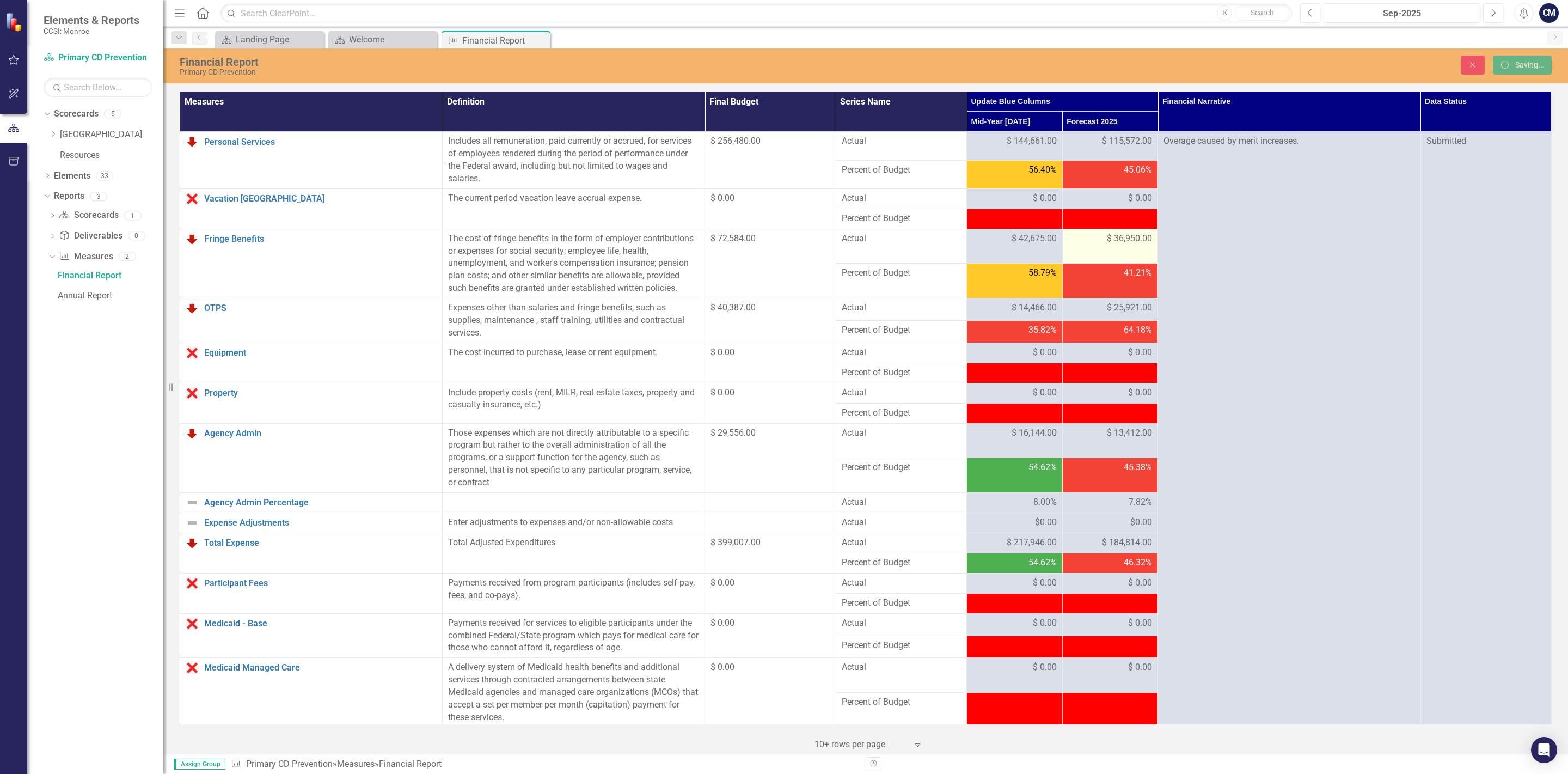
click at [1093, 248] on td "$ 36,950.00" at bounding box center [1110, 246] width 95 height 35
click at [1080, 240] on div "$ 36,950.00" at bounding box center [1110, 238] width 84 height 13
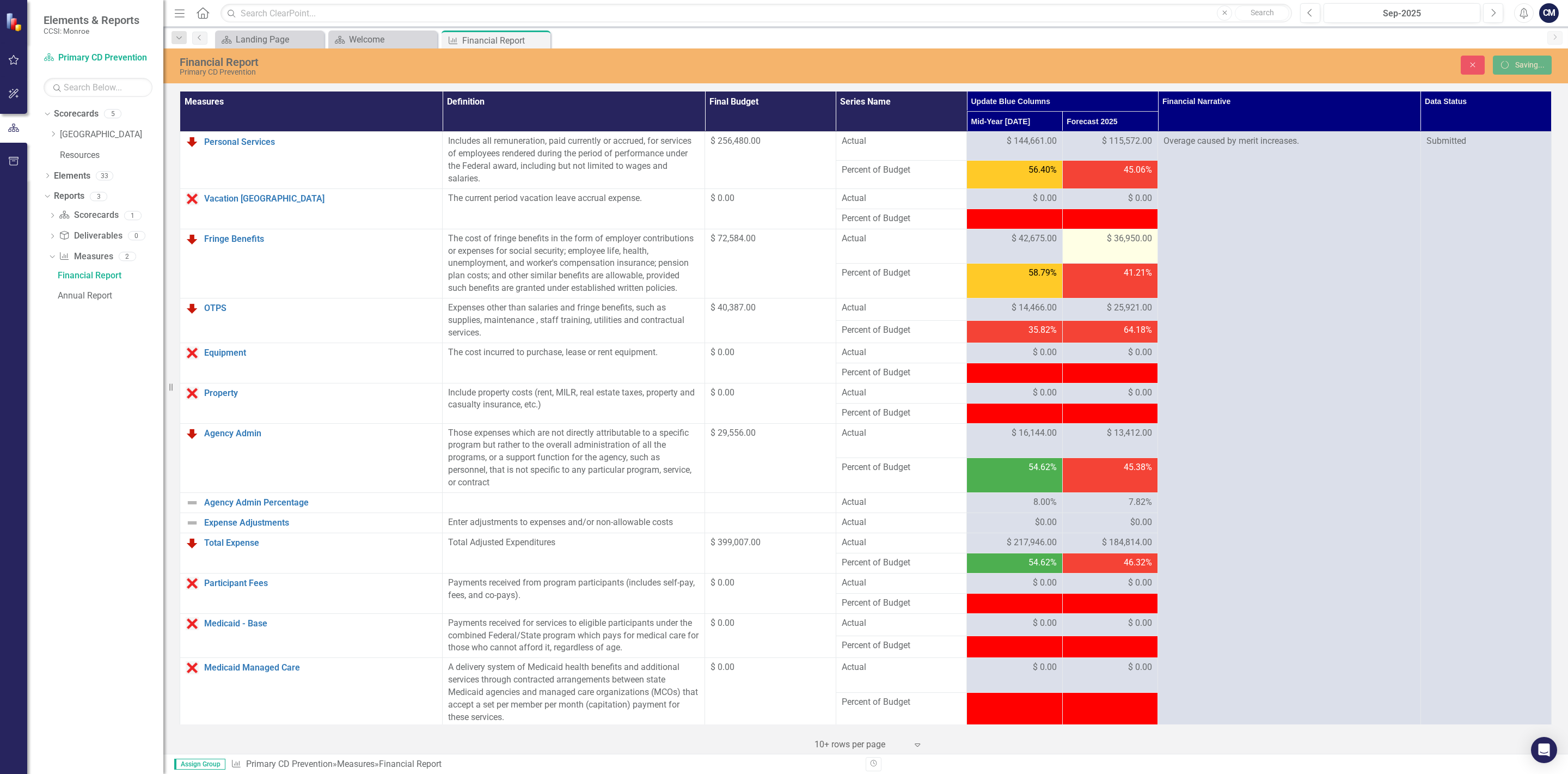
click at [1080, 240] on div "$ 36,950.00" at bounding box center [1110, 238] width 84 height 13
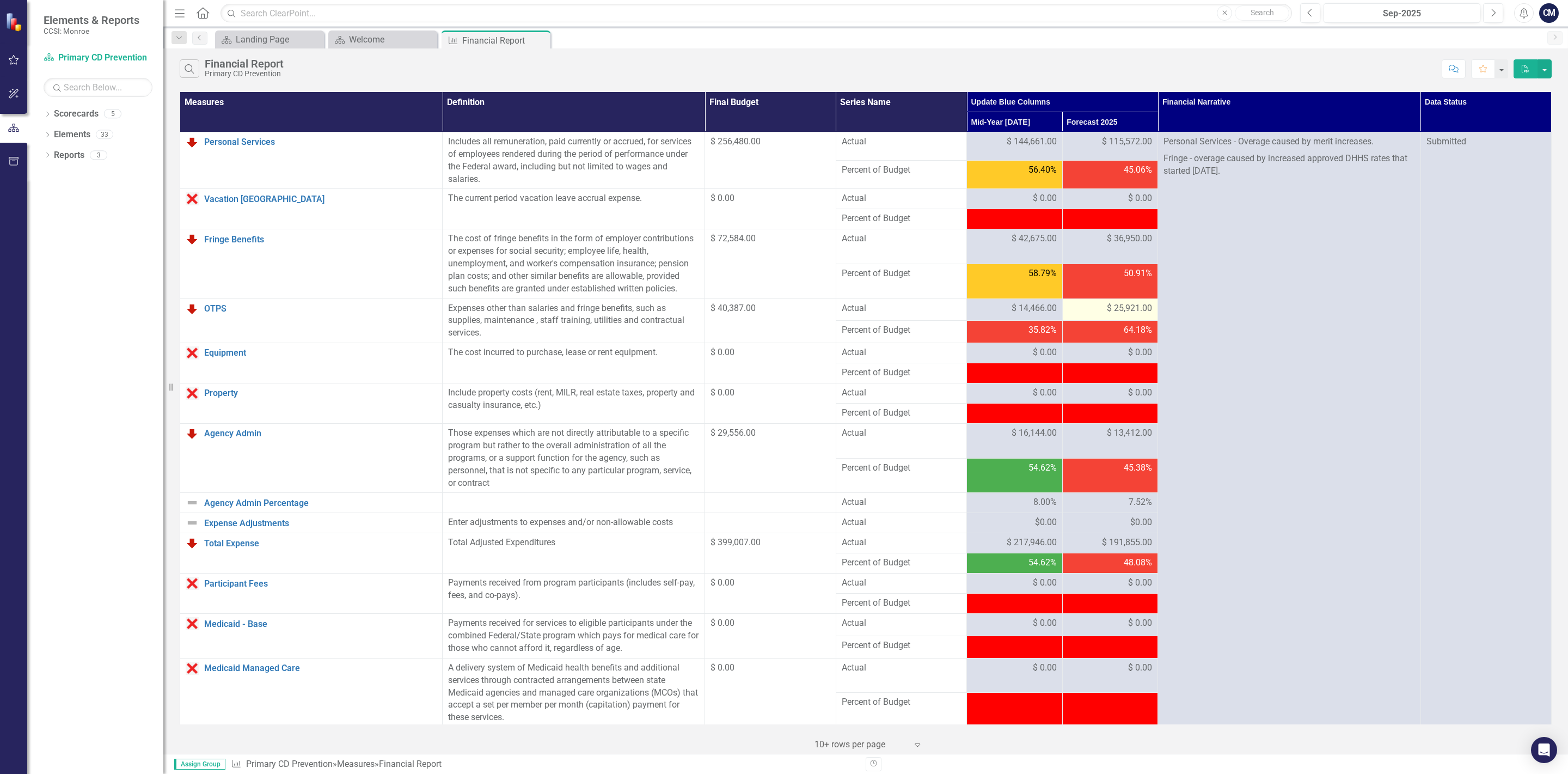
click at [1111, 311] on span "$ 25,921.00" at bounding box center [1129, 308] width 46 height 13
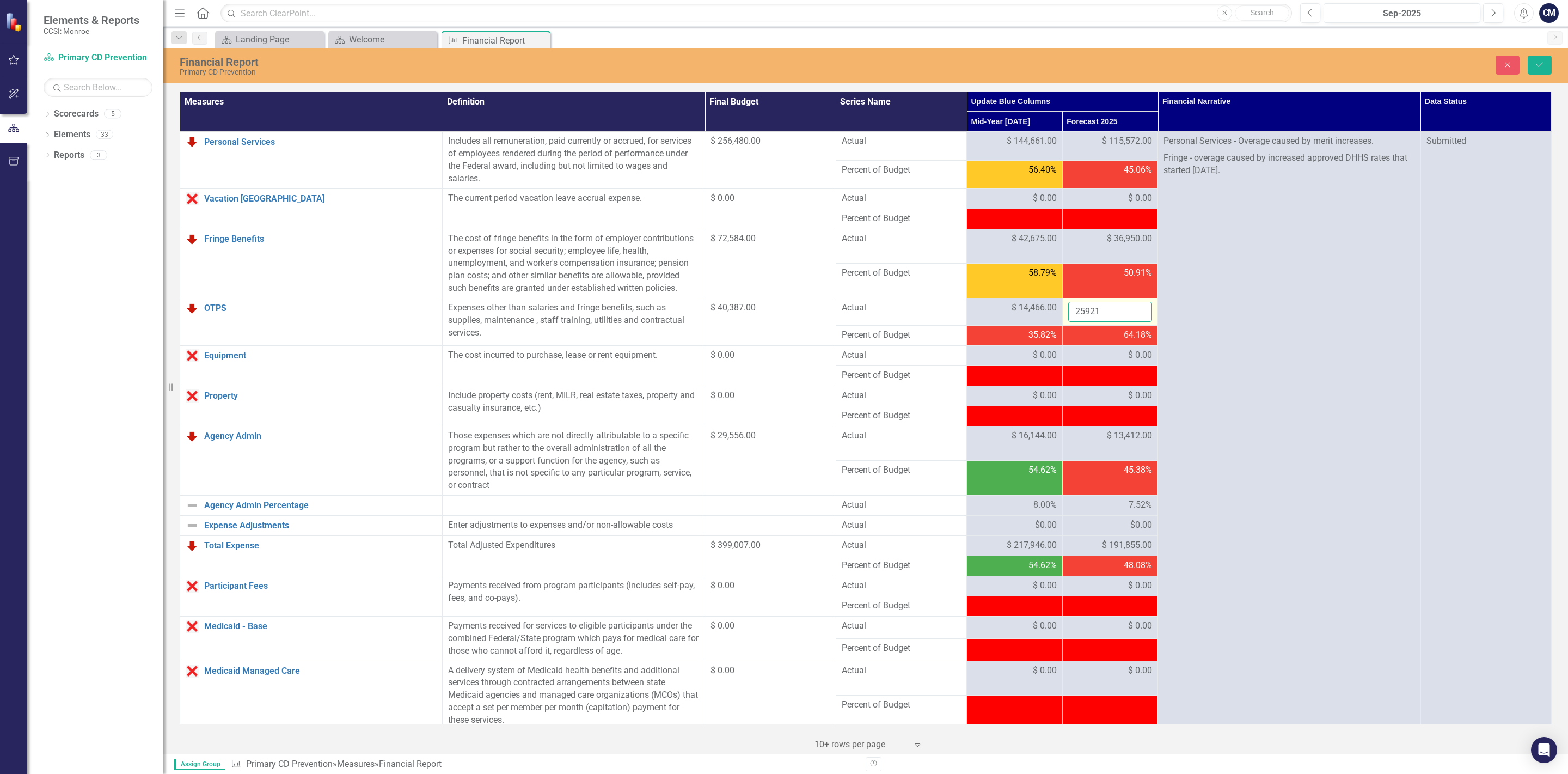
drag, startPoint x: 1111, startPoint y: 311, endPoint x: 1044, endPoint y: 318, distance: 67.4
click at [1068, 318] on input "25921" at bounding box center [1110, 311] width 84 height 20
type input "22534"
click button "Save" at bounding box center [1540, 65] width 24 height 19
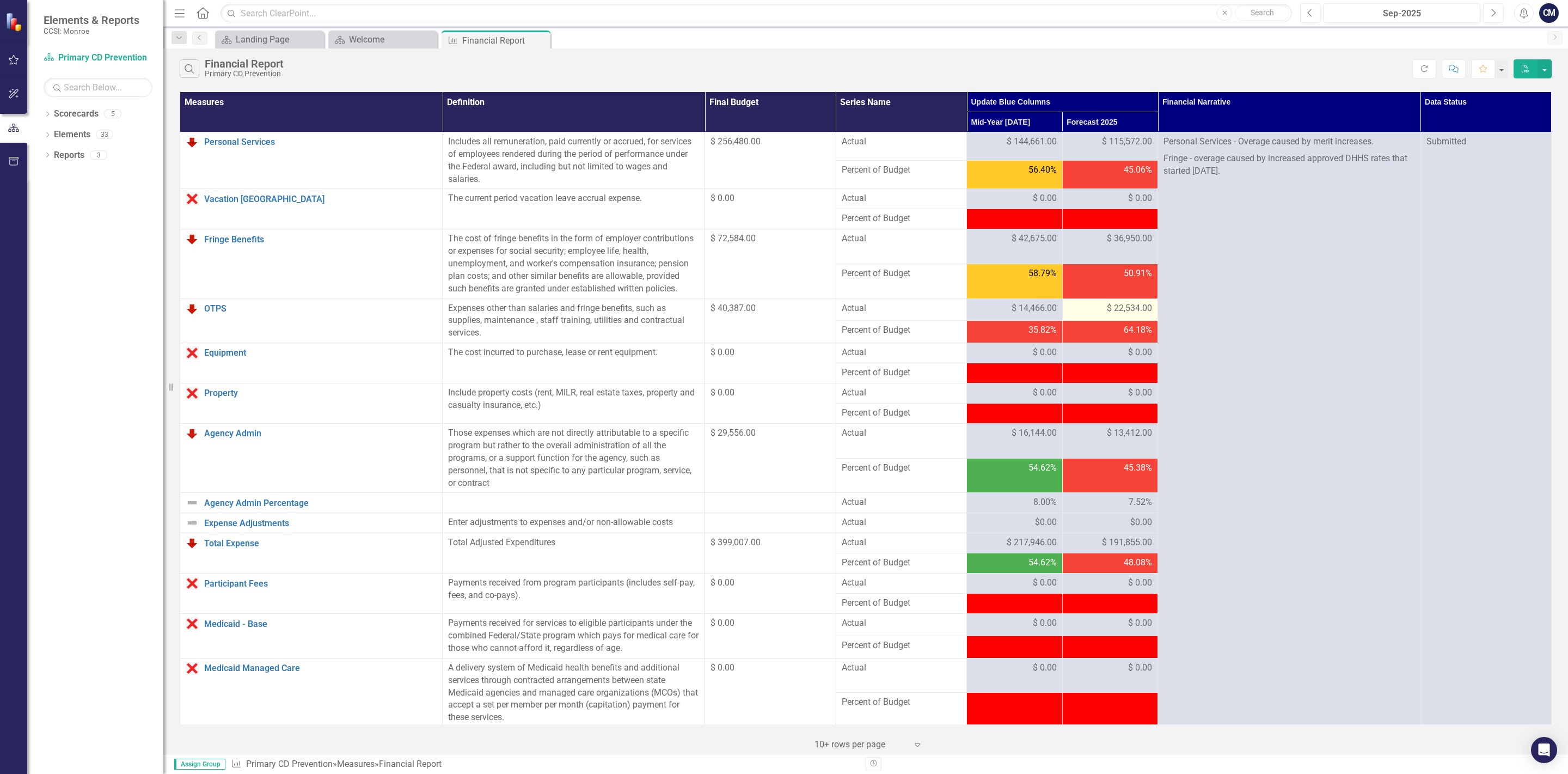
click at [1124, 305] on span "$ 22,534.00" at bounding box center [1129, 308] width 46 height 13
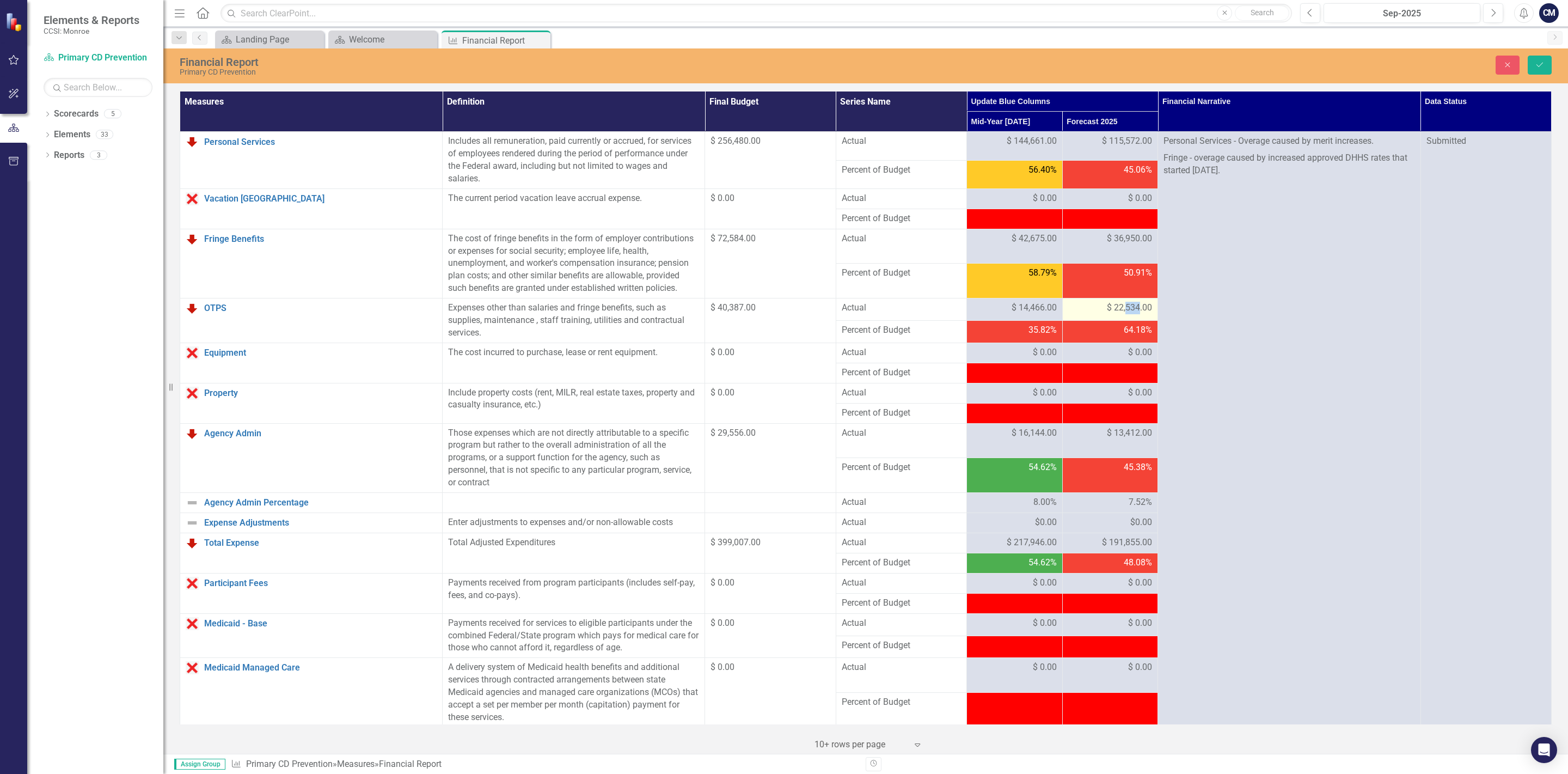
click at [1120, 309] on span "$ 22,534.00" at bounding box center [1129, 308] width 46 height 13
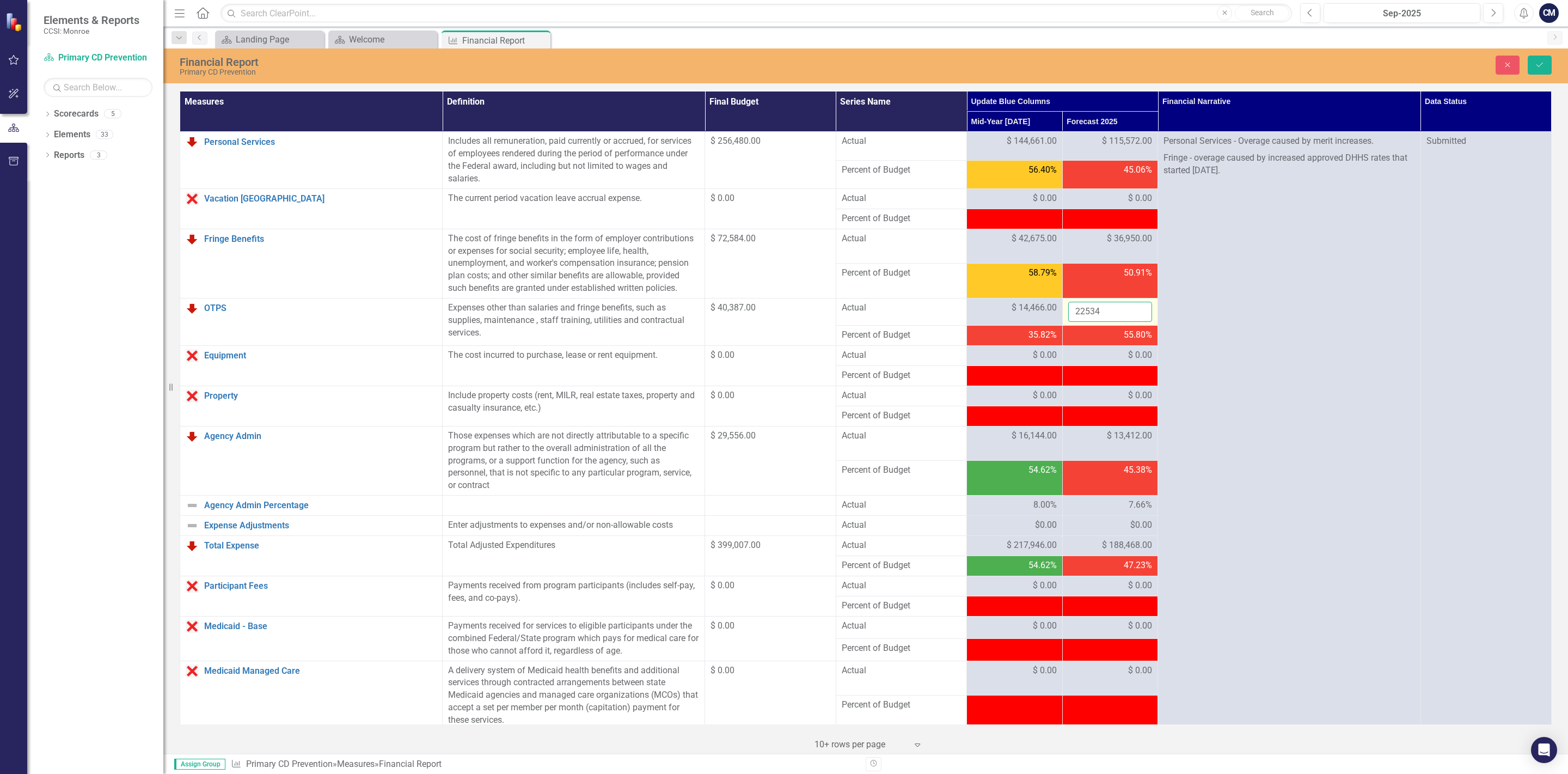
click at [1104, 314] on input "22534" at bounding box center [1110, 311] width 84 height 20
type input "25232"
click button "Save" at bounding box center [1540, 65] width 24 height 19
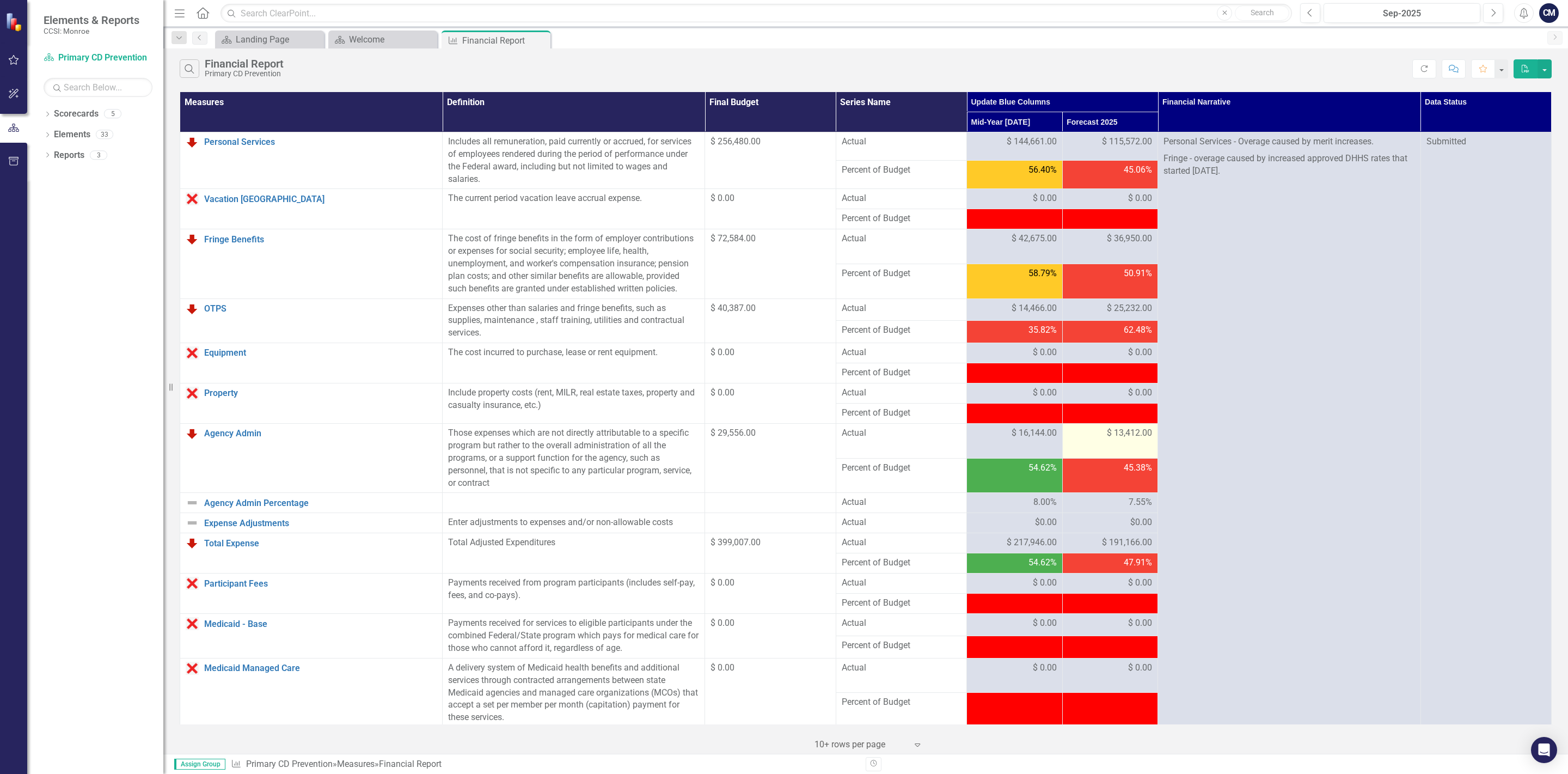
click at [1109, 438] on span "$ 13,412.00" at bounding box center [1129, 433] width 46 height 13
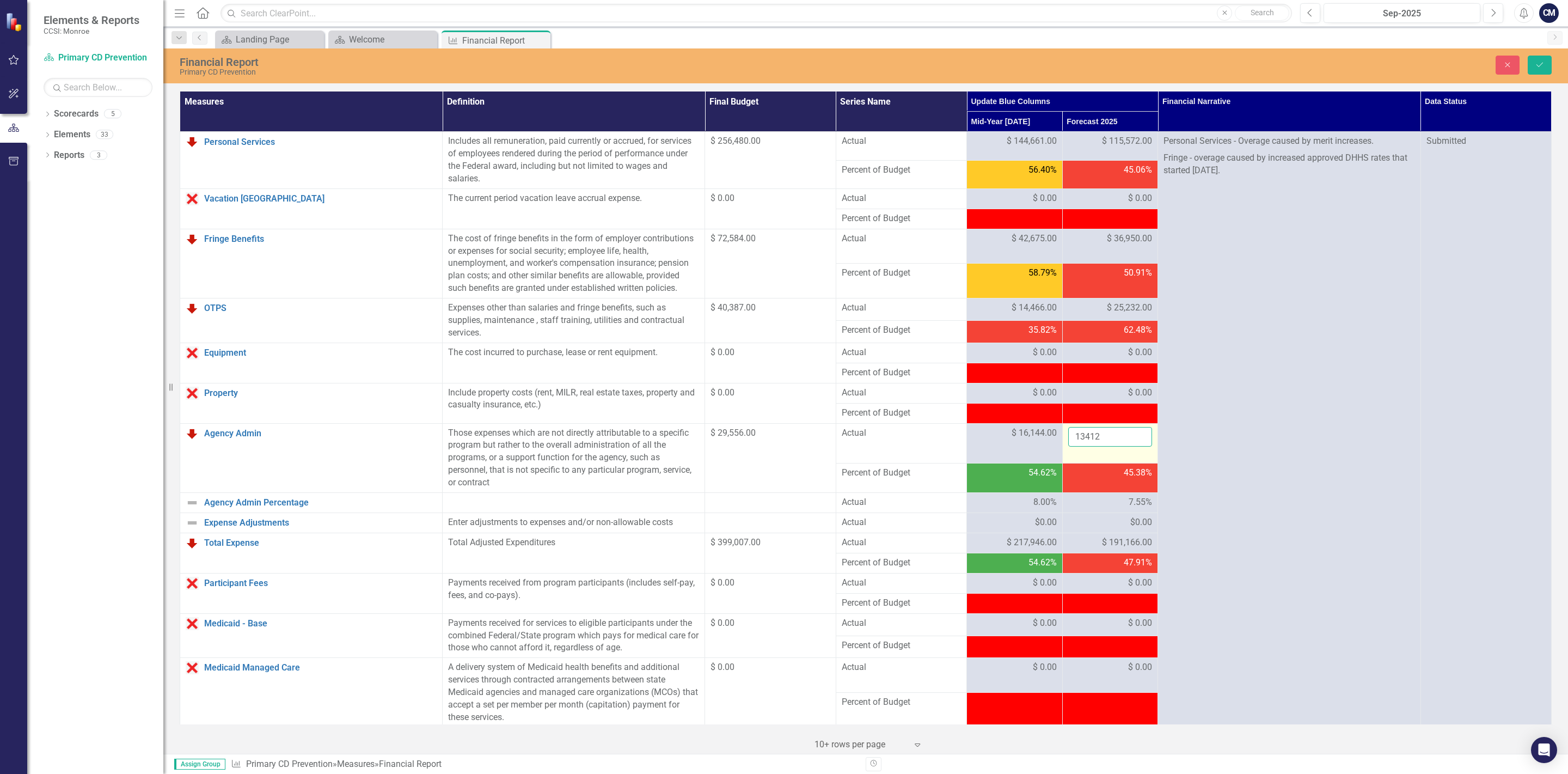
drag, startPoint x: 1109, startPoint y: 436, endPoint x: 999, endPoint y: 445, distance: 110.4
click at [1068, 445] on input "13412" at bounding box center [1110, 436] width 84 height 20
type input "14758"
click button "Save" at bounding box center [1540, 65] width 24 height 19
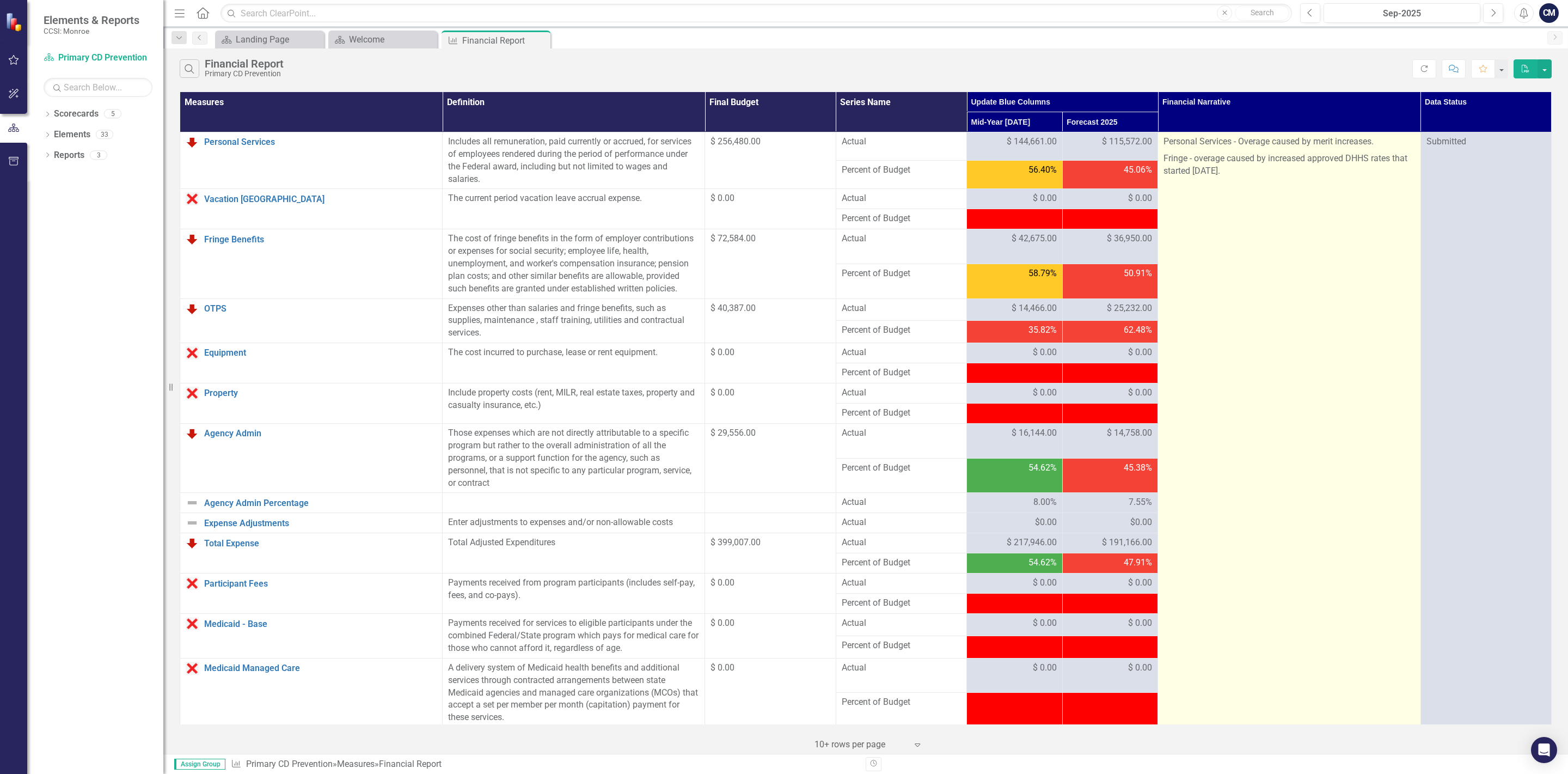
click at [1194, 204] on td "Personal Services - Overage caused by merit increases. Fringe - overage caused …" at bounding box center [1289, 755] width 262 height 1245
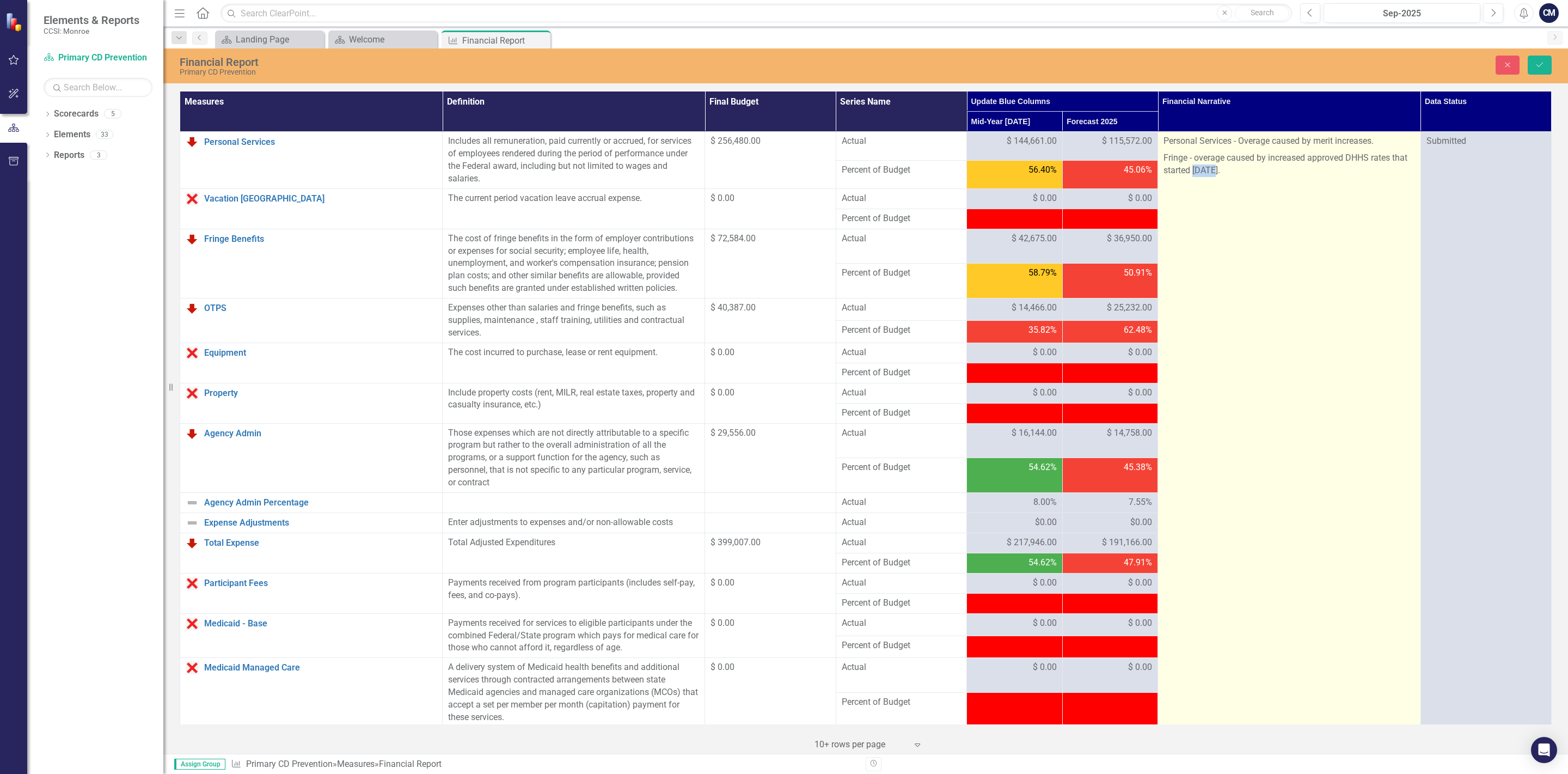
click at [1249, 176] on p "Fringe - overage caused by increased approved DHHS rates that started July 1, 2…" at bounding box center [1289, 163] width 251 height 28
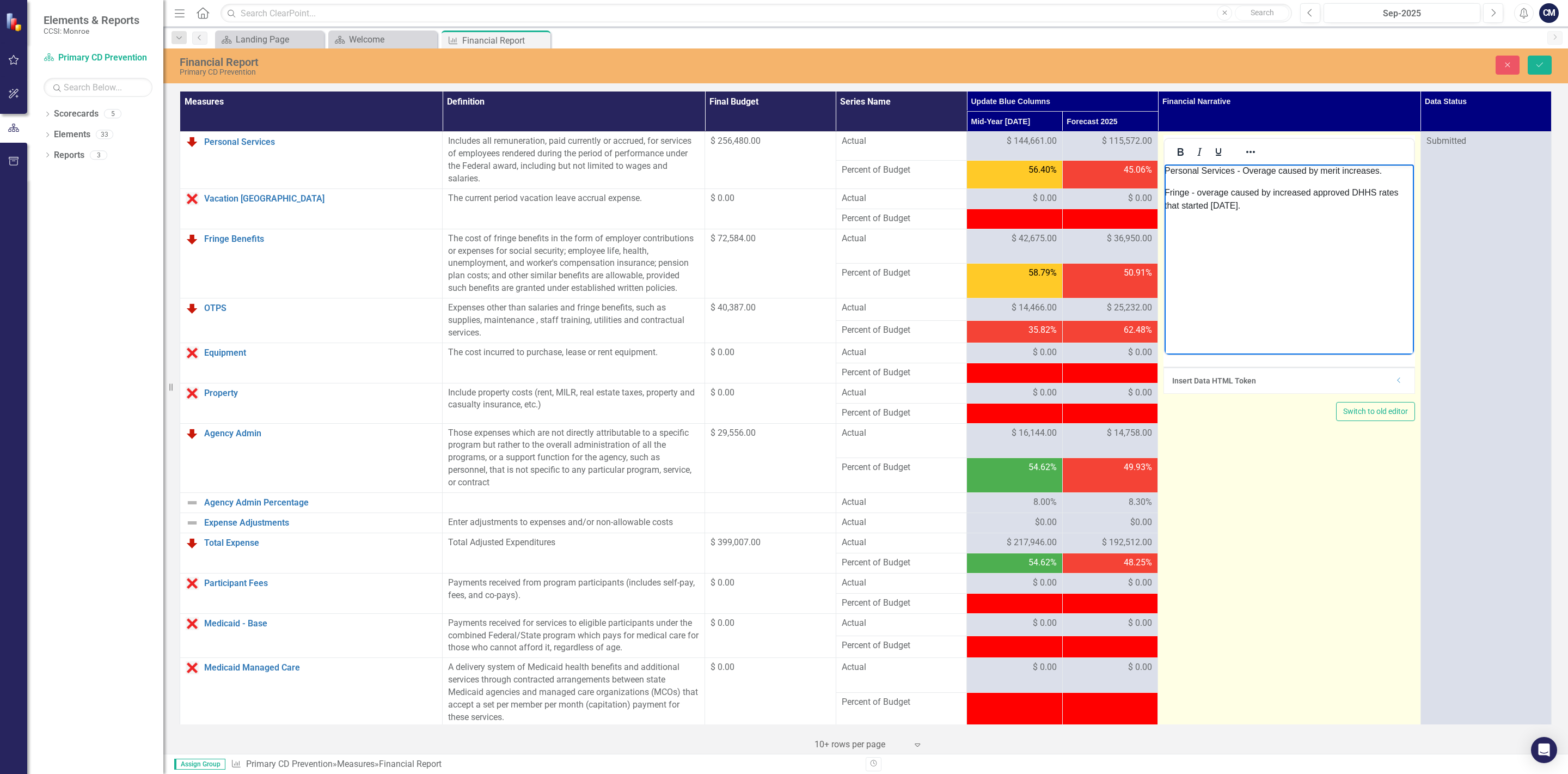
click at [1169, 212] on body "Personal Services - Overage caused by merit increases. Fringe - overage caused …" at bounding box center [1289, 188] width 248 height 48
click at [1273, 207] on p "Fringe - overage caused by increased approved DHHS rates that started July 1, 2…" at bounding box center [1289, 200] width 248 height 26
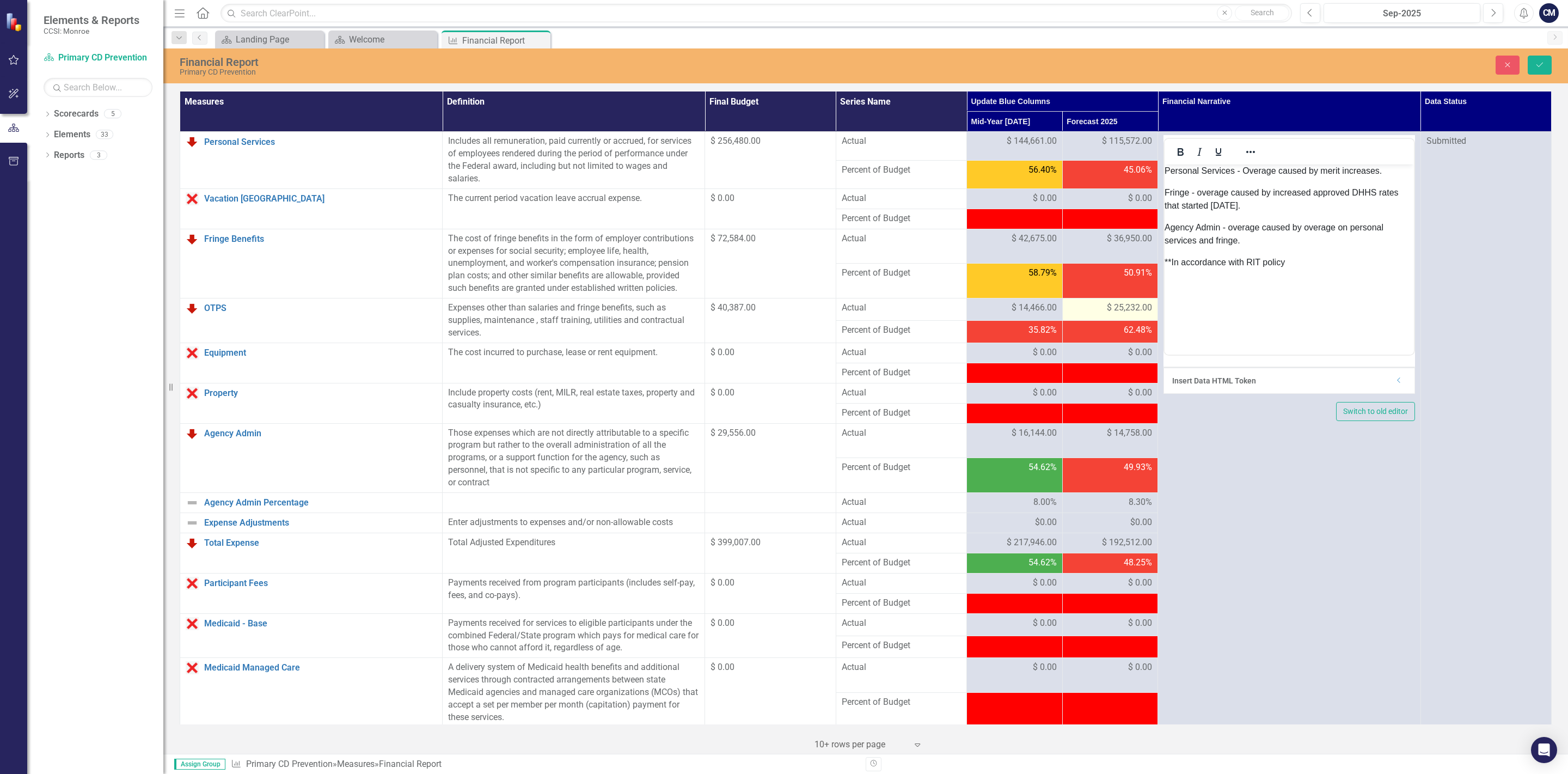
click at [1107, 311] on span "$ 25,232.00" at bounding box center [1129, 308] width 46 height 13
click at [1120, 310] on span "$ 25,232.00" at bounding box center [1129, 308] width 46 height 13
click at [1120, 312] on span "$ 25,232.00" at bounding box center [1129, 308] width 46 height 13
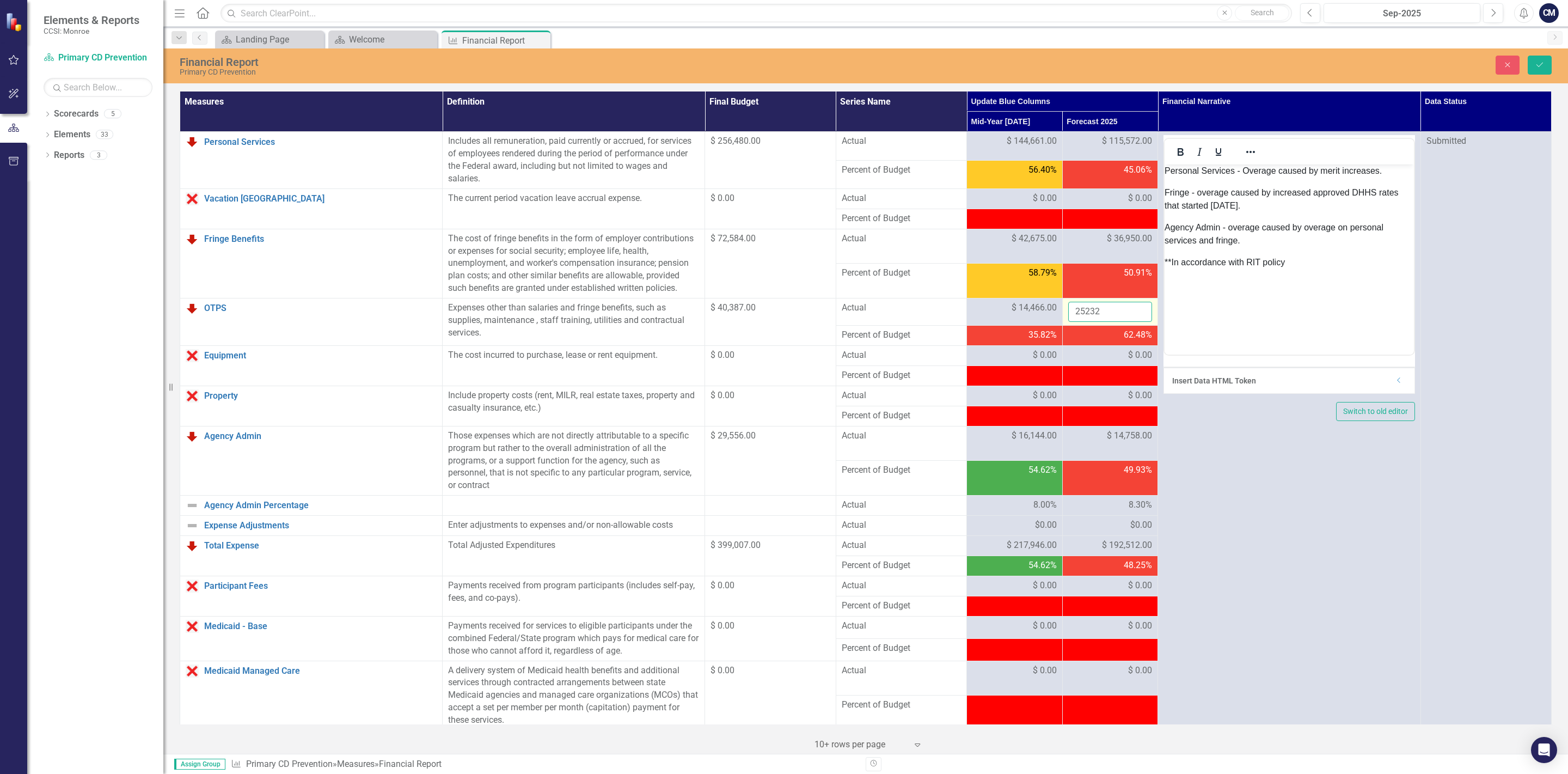
drag, startPoint x: 1113, startPoint y: 312, endPoint x: 1061, endPoint y: 330, distance: 55.0
click at [1068, 322] on input "25232" at bounding box center [1110, 311] width 84 height 20
type input "1"
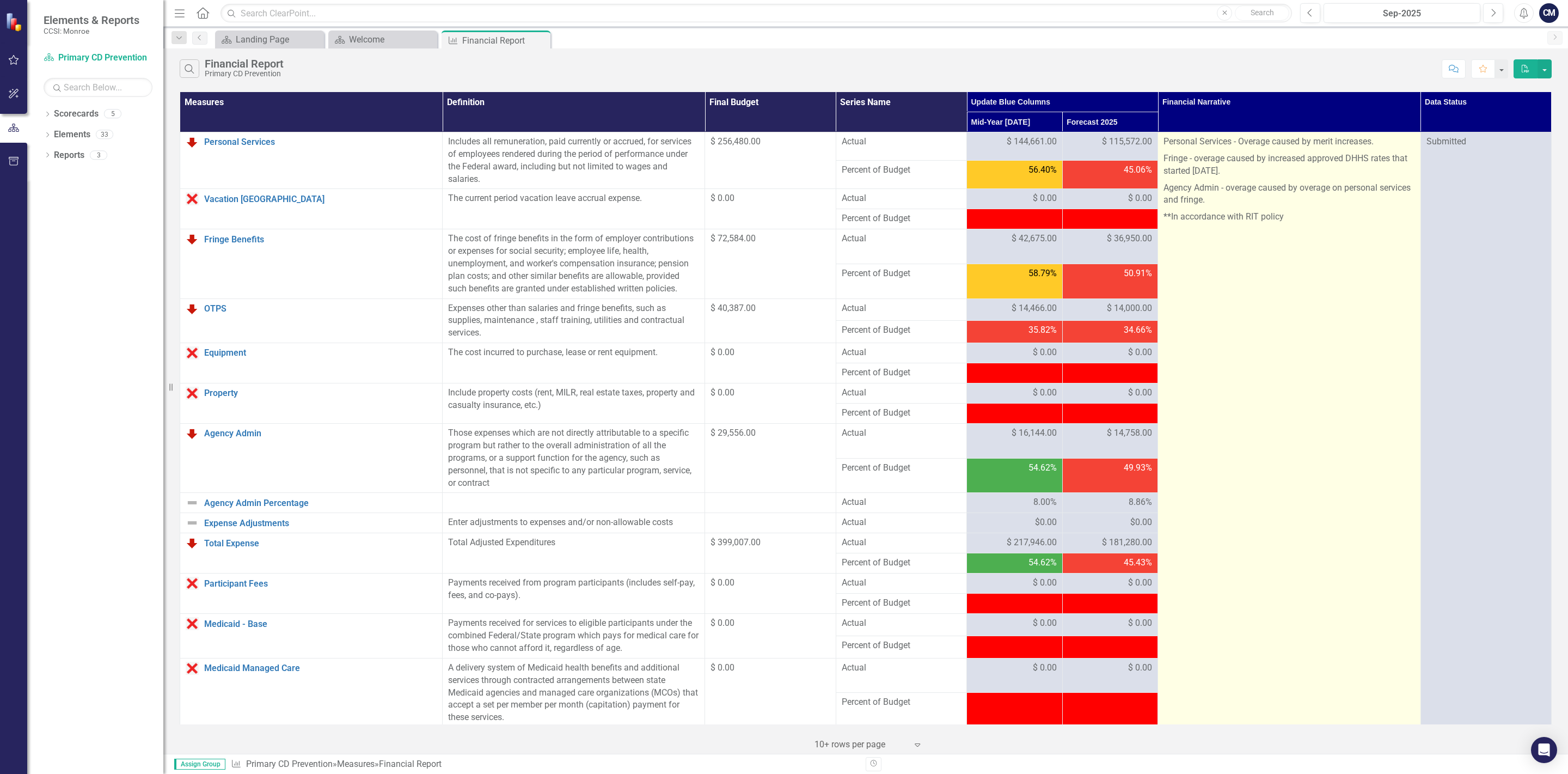
click at [1285, 217] on p "**In accordance with RIT policy" at bounding box center [1289, 216] width 251 height 15
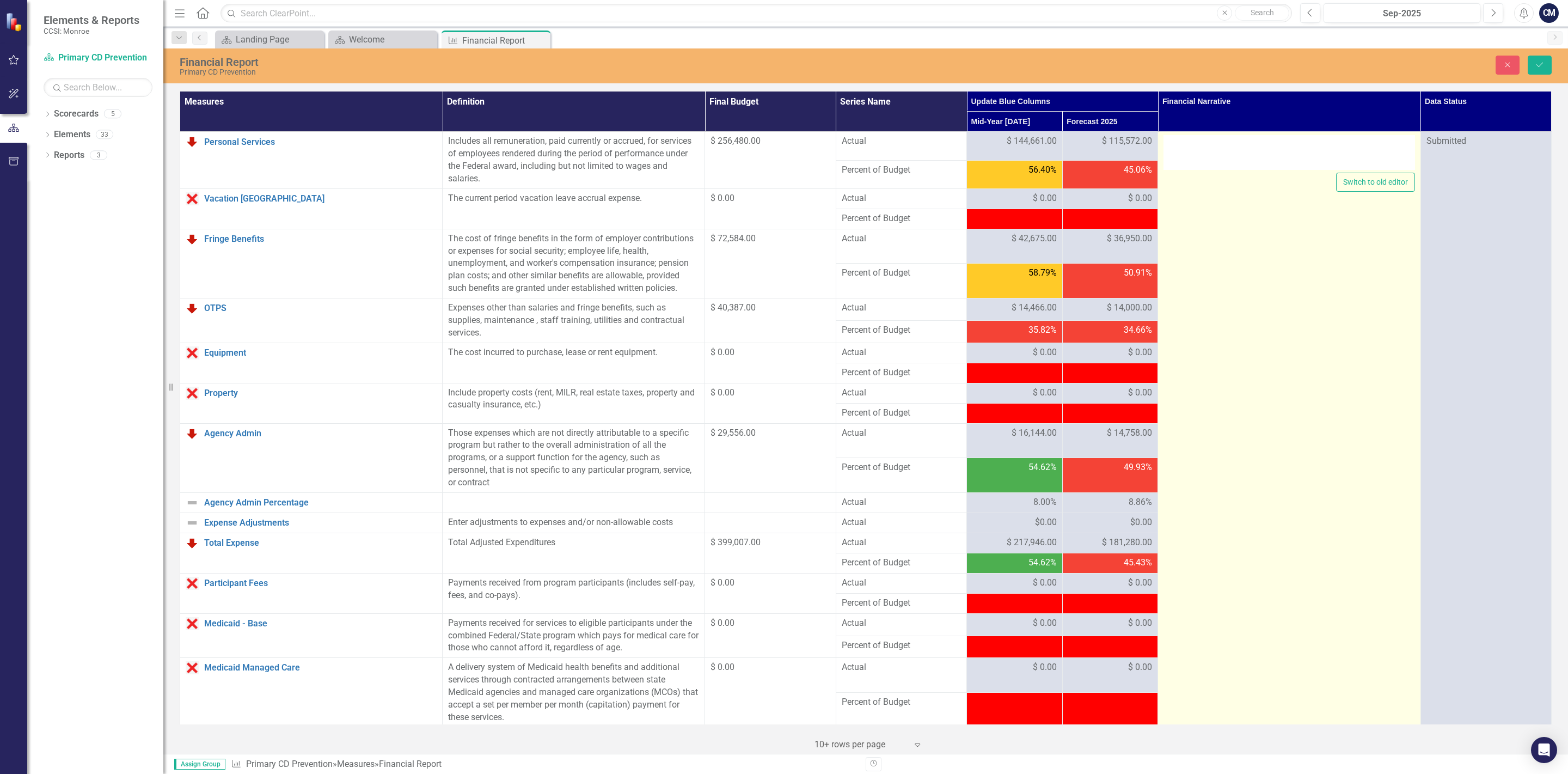
type textarea "<p>Personal Services - Overage caused by merit increases.&nbsp;</p> <p>Fringe -…"
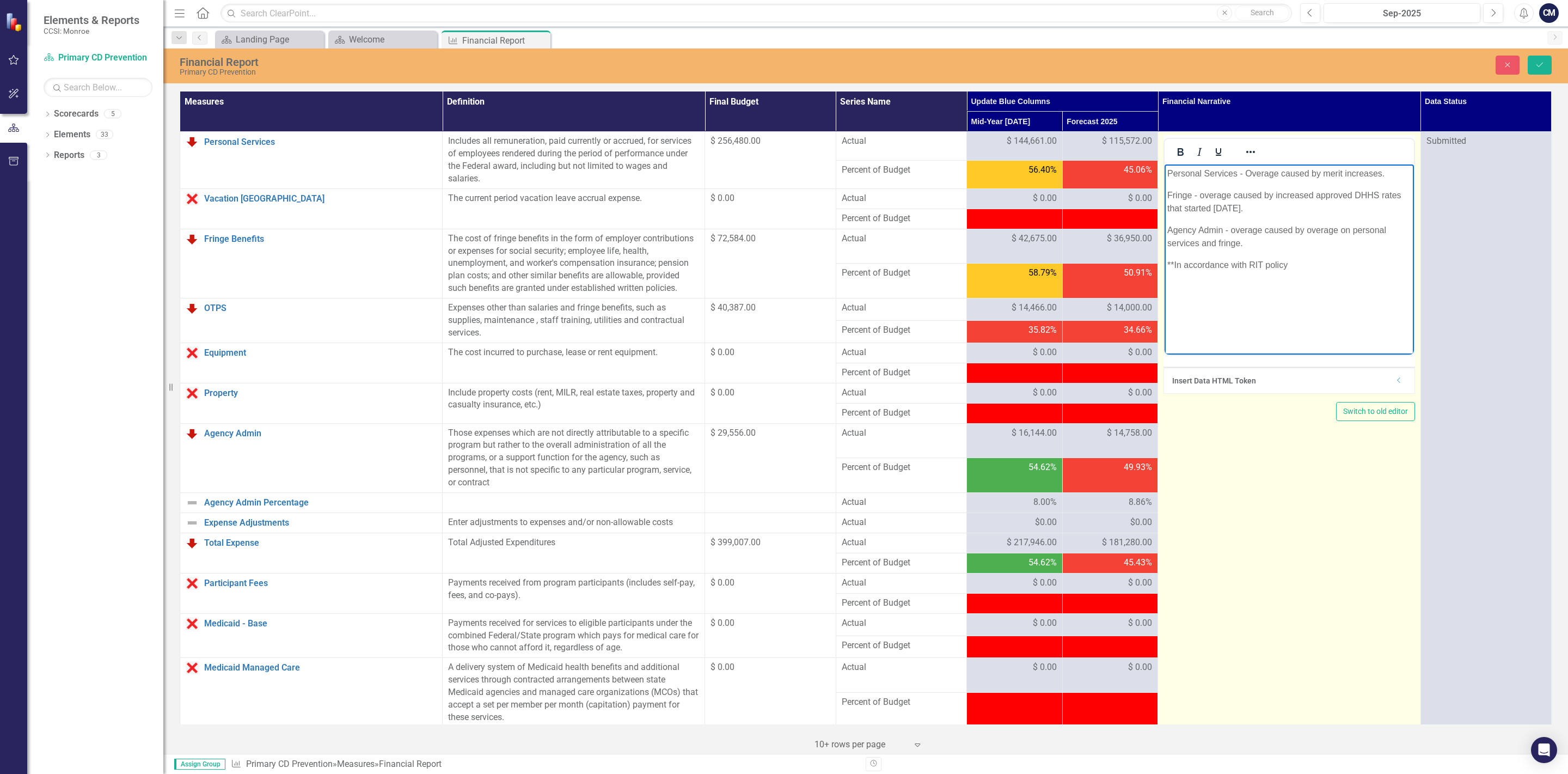
drag, startPoint x: 1308, startPoint y: 259, endPoint x: 1157, endPoint y: 269, distance: 151.3
click at [1165, 269] on html "Personal Services - Overage caused by merit increases. Fringe - overage caused …" at bounding box center [1289, 246] width 248 height 163
click at [1216, 276] on body "Personal Services - Overage caused by merit increases. Fringe - overage caused …" at bounding box center [1289, 246] width 248 height 163
click at [1253, 439] on td "<p>Personal Services - Overage caused by merit increases.&nbsp;</p> <p>Fringe -…" at bounding box center [1289, 754] width 262 height 1245
click at [1171, 266] on p "Rich Text Area. Press ALT-0 for help." at bounding box center [1289, 265] width 243 height 13
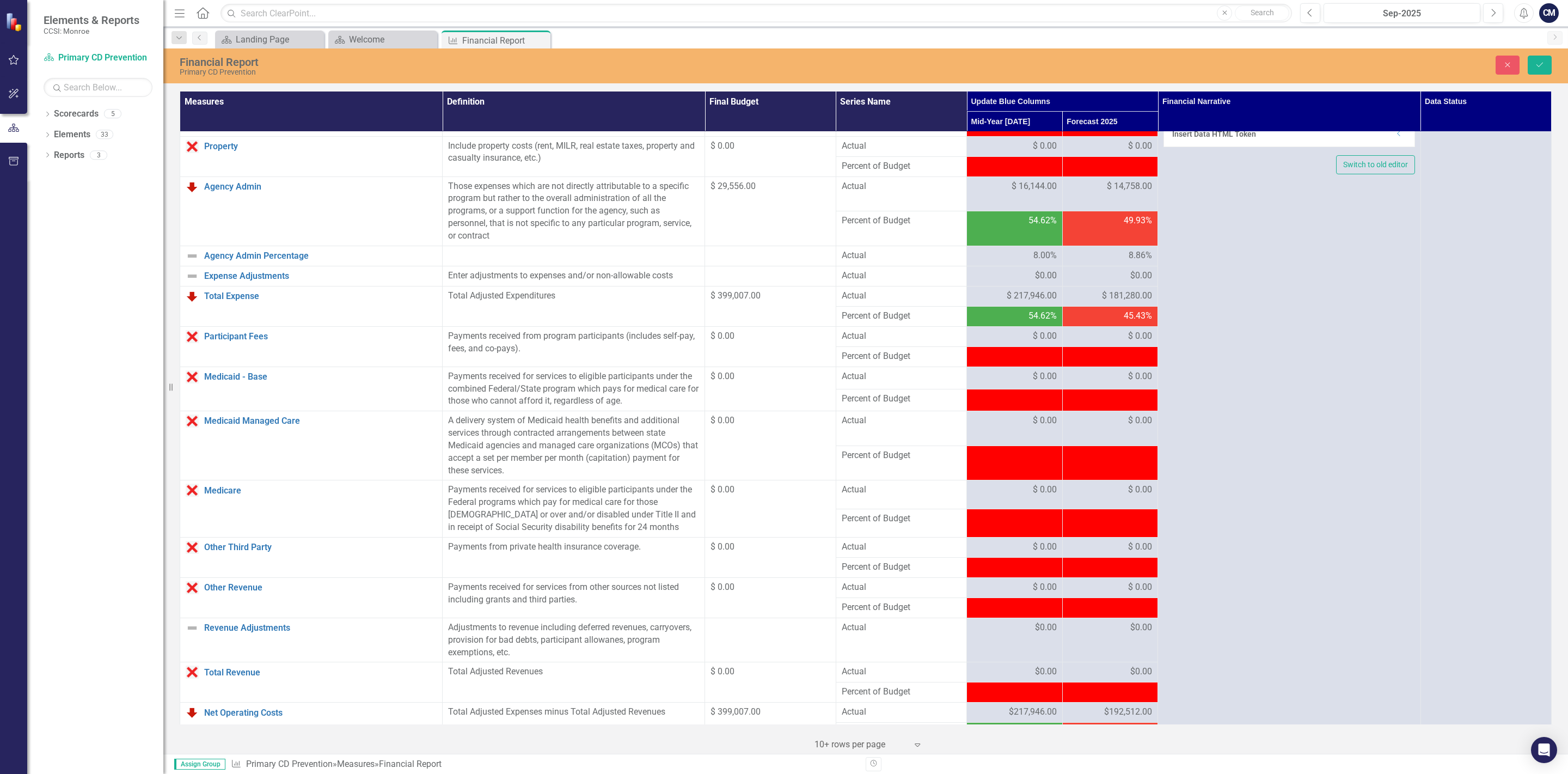
scroll to position [255, 0]
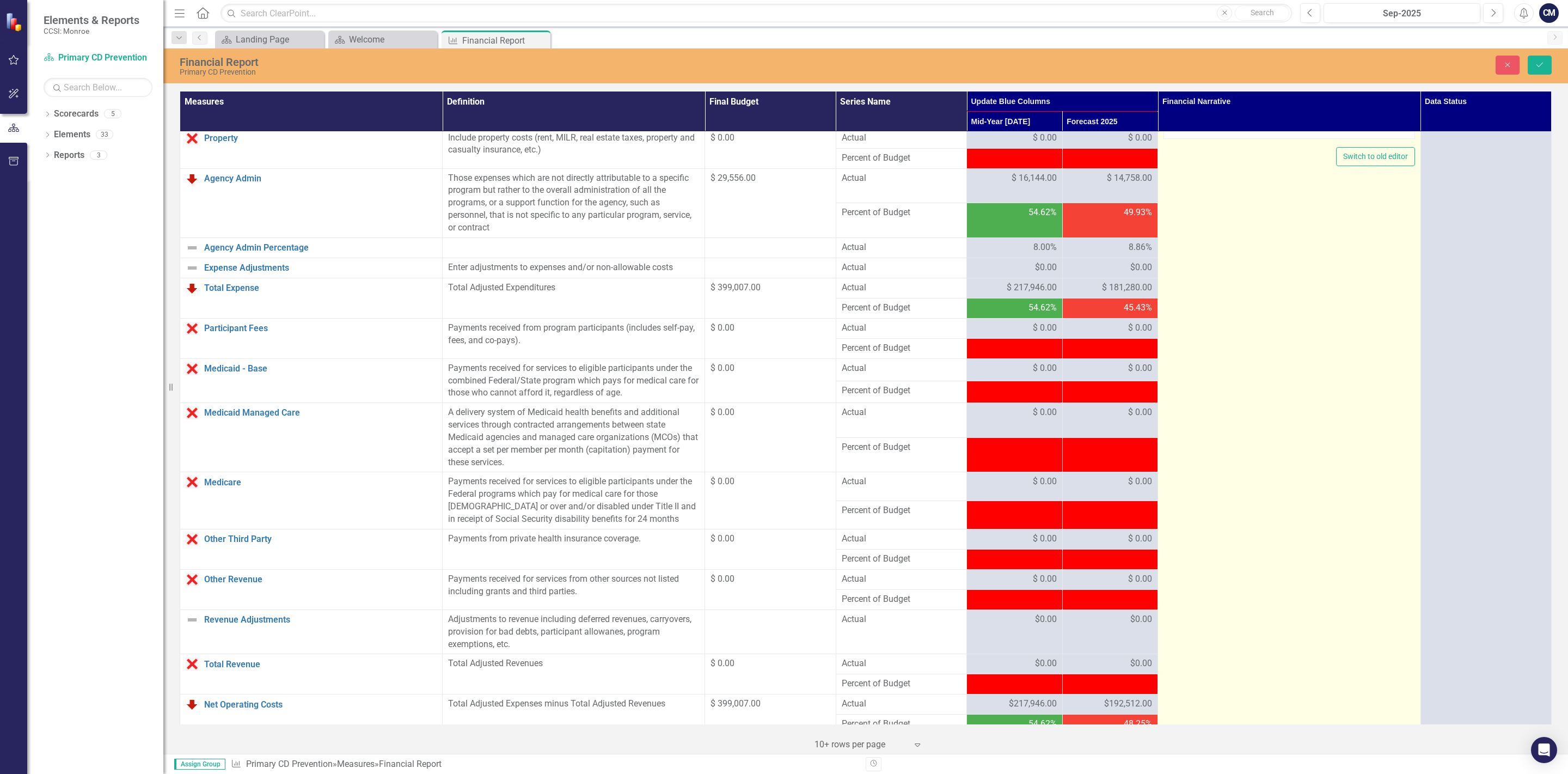
click at [1267, 336] on td "<p>Personal Services - Overage caused by merit increases.&nbsp;</p> <p>Fringe -…" at bounding box center [1289, 500] width 262 height 1245
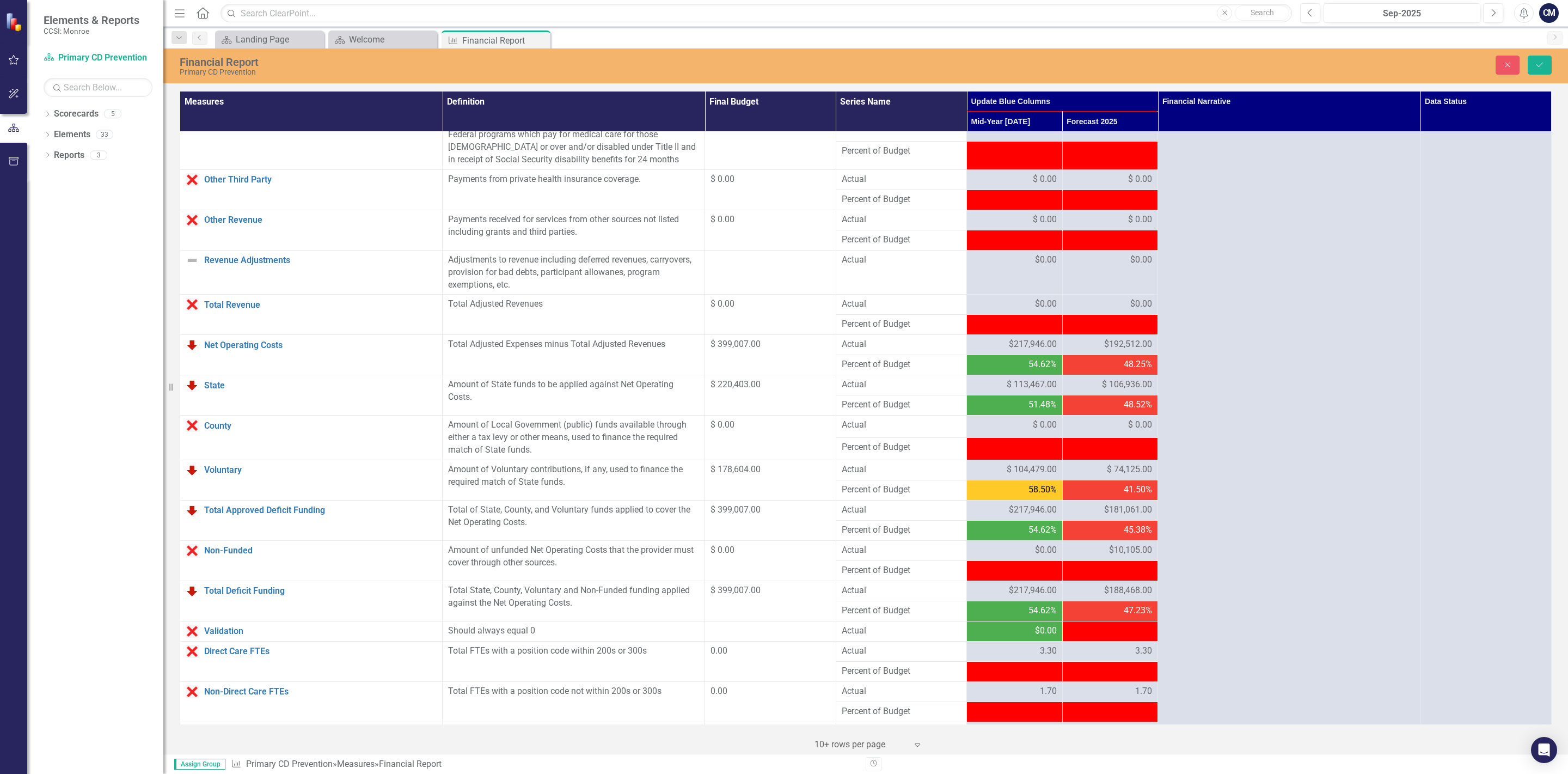
scroll to position [637, 0]
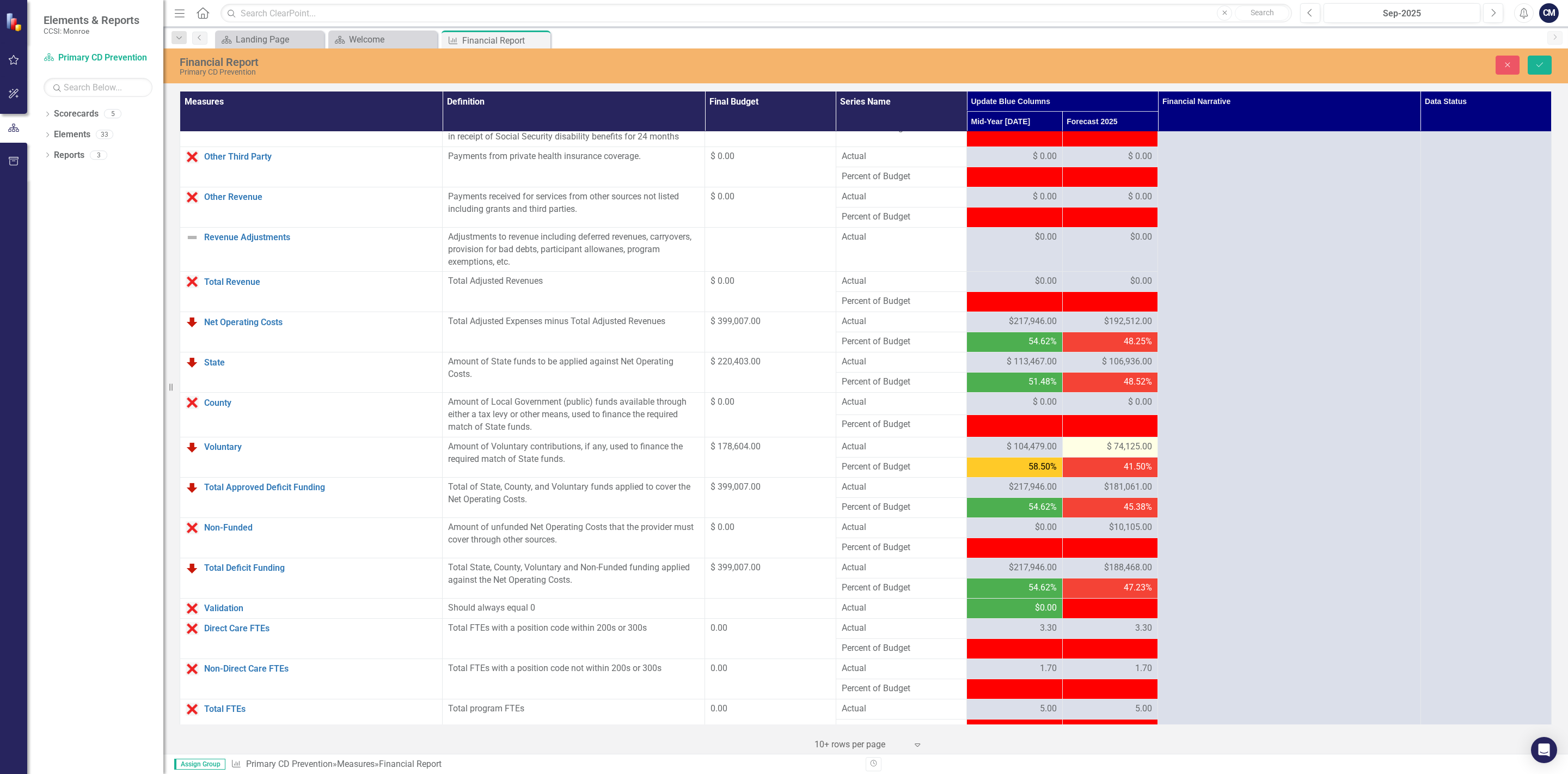
click at [1123, 453] on span "$ 74,125.00" at bounding box center [1129, 446] width 46 height 13
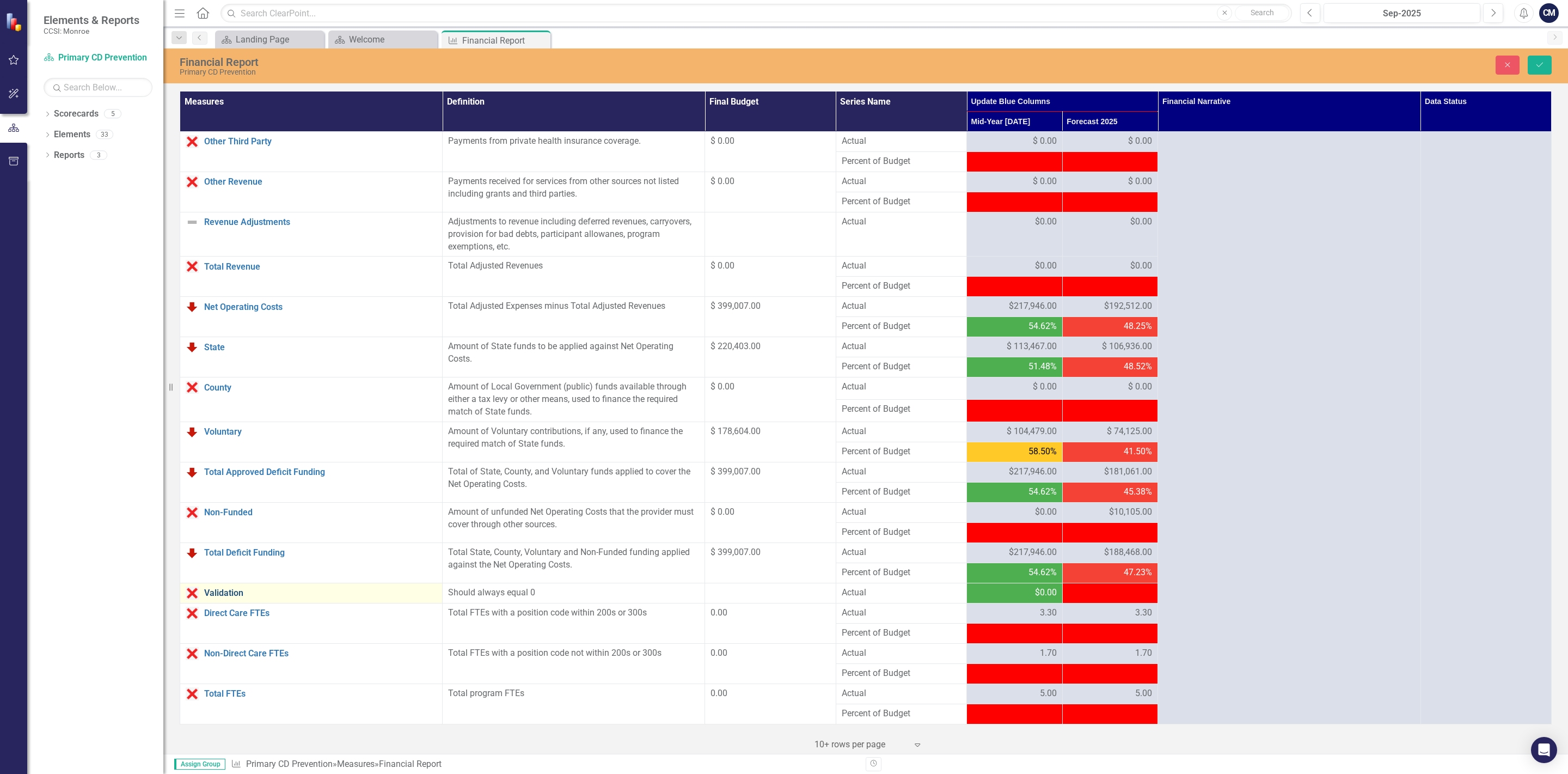
scroll to position [667, 0]
